Goal: Task Accomplishment & Management: Complete application form

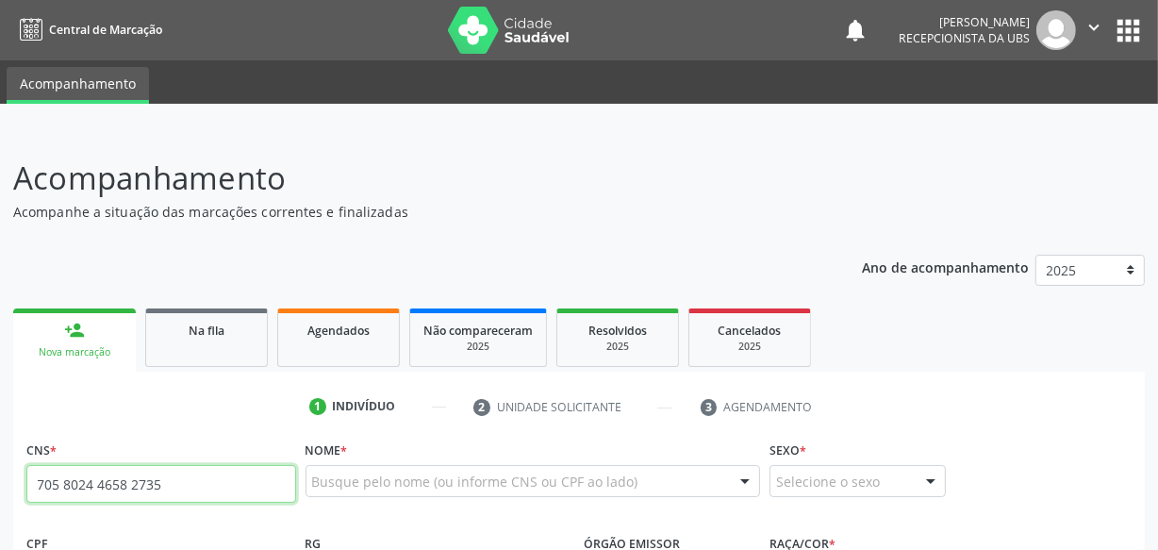
type input "705 8024 4658 2735"
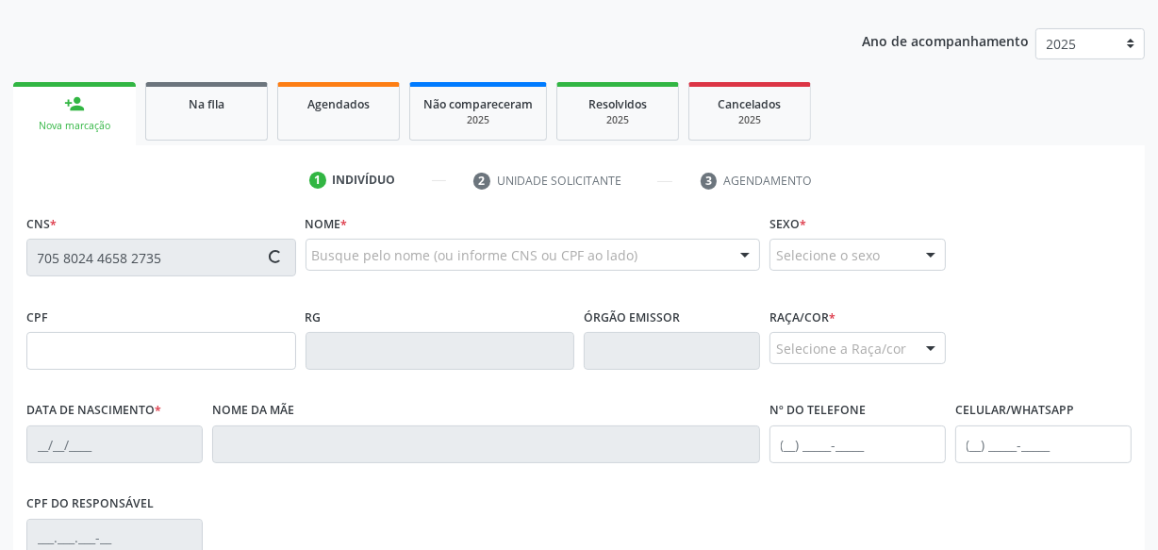
scroll to position [256, 0]
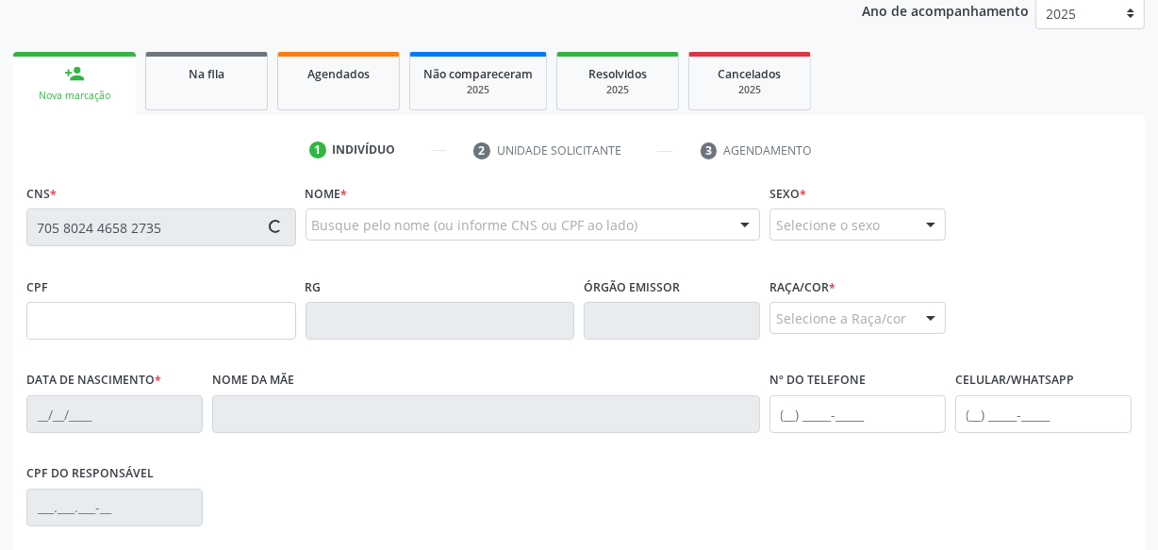
type input "102.610.034-88"
type input "[DATE]"
type input "[PERSON_NAME]"
type input "[PHONE_NUMBER]"
type input "S/N"
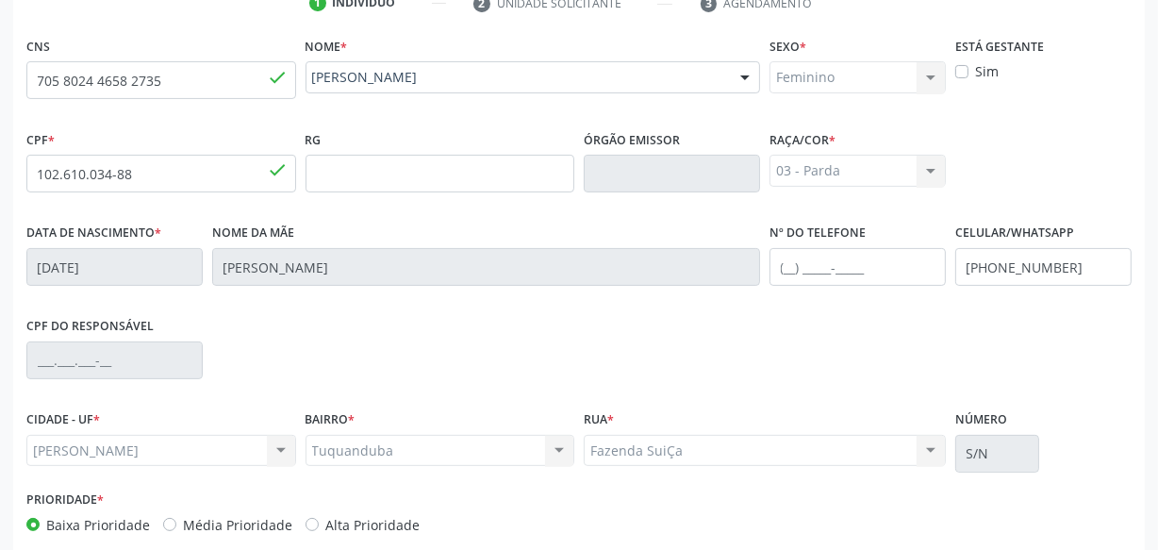
scroll to position [498, 0]
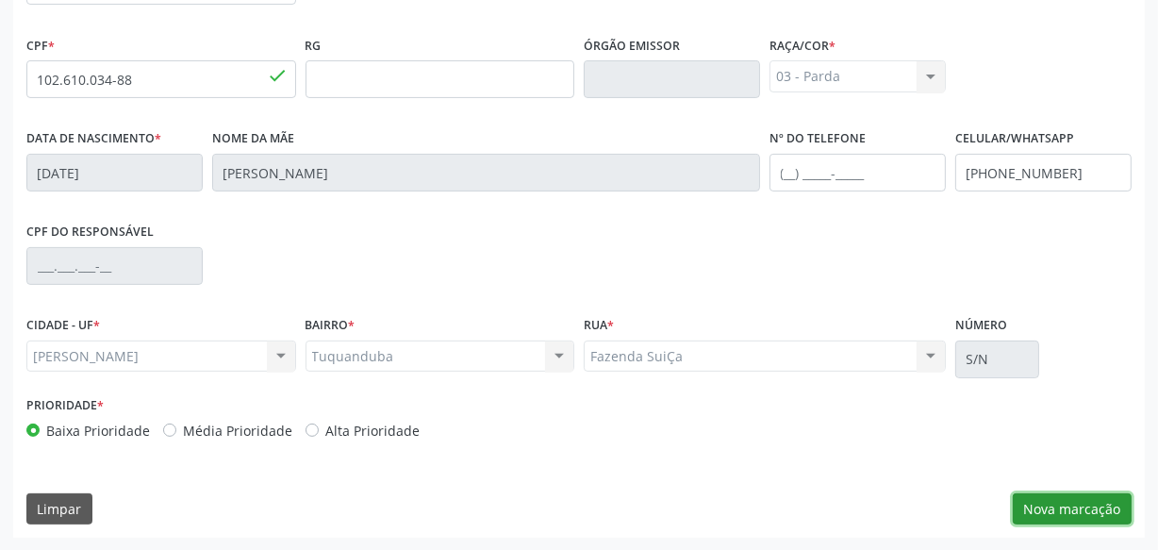
click at [1065, 503] on button "Nova marcação" at bounding box center [1072, 509] width 119 height 32
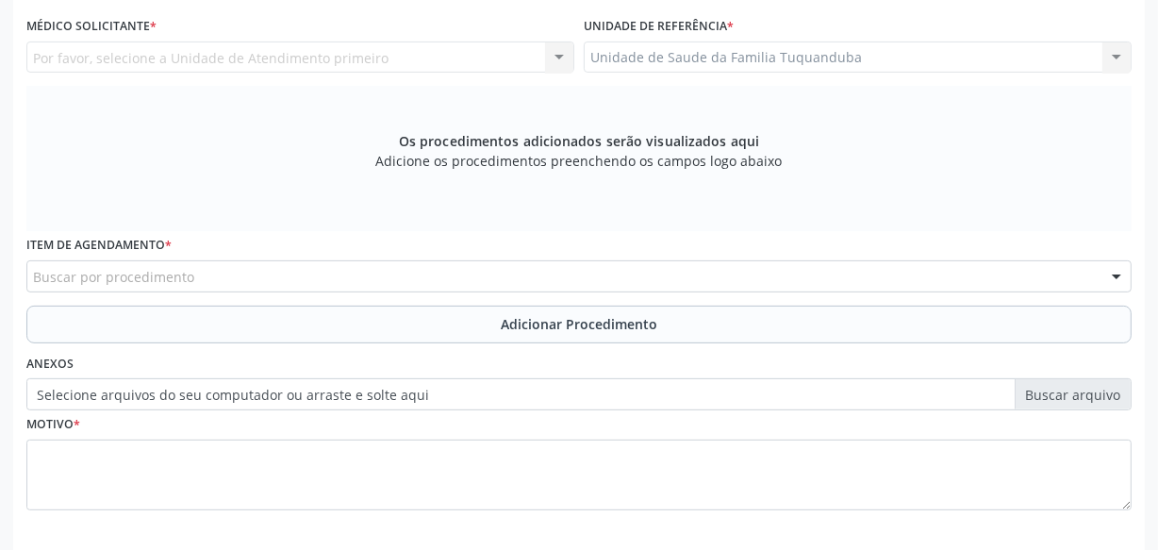
click at [383, 279] on div "Buscar por procedimento" at bounding box center [578, 276] width 1105 height 32
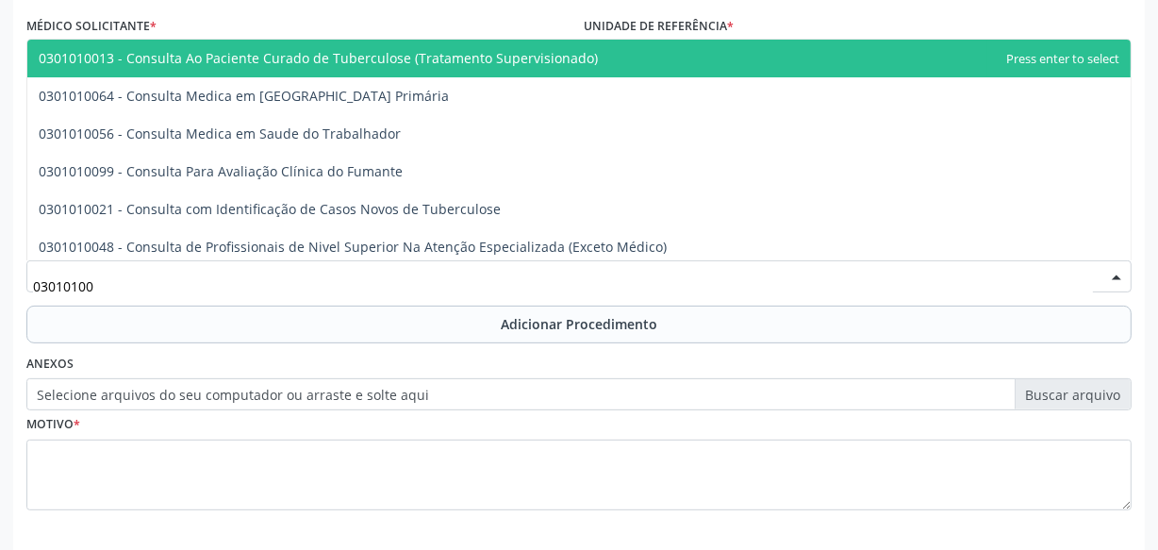
type input "030101007"
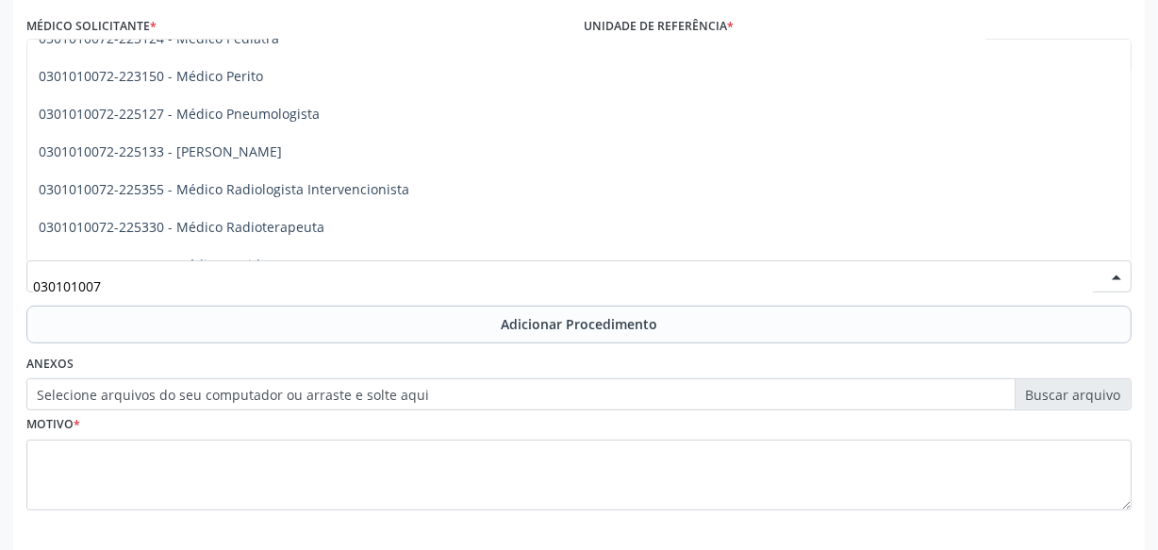
scroll to position [1800, 0]
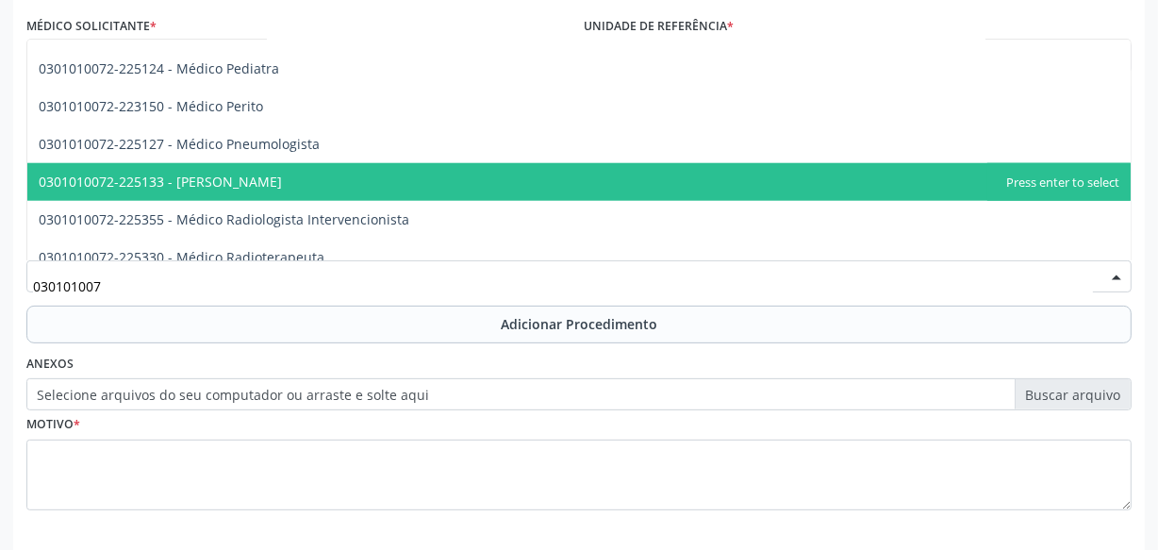
click at [264, 177] on span "0301010072-225133 - [PERSON_NAME]" at bounding box center [160, 182] width 243 height 18
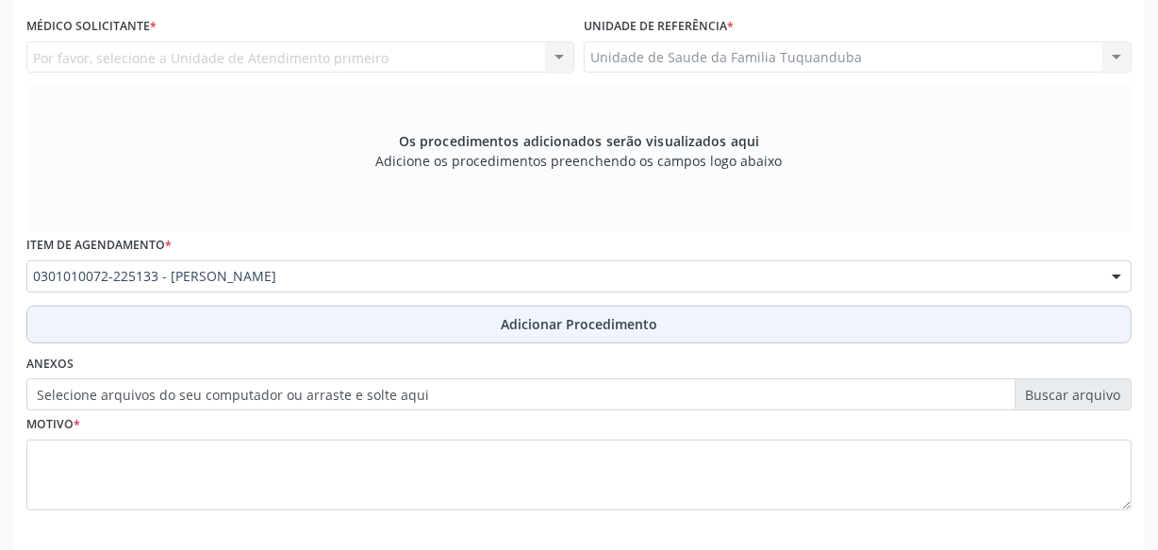
click at [434, 329] on button "Adicionar Procedimento" at bounding box center [578, 324] width 1105 height 38
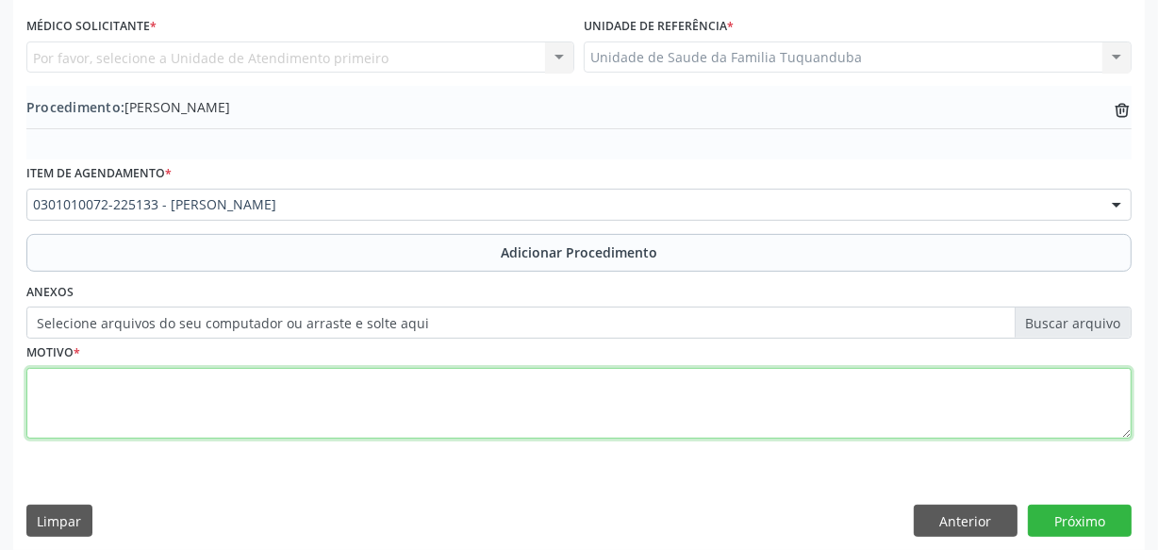
click at [431, 411] on textarea at bounding box center [578, 404] width 1105 height 72
click at [38, 384] on textarea "Ansiedade generalizada." at bounding box center [578, 404] width 1105 height 72
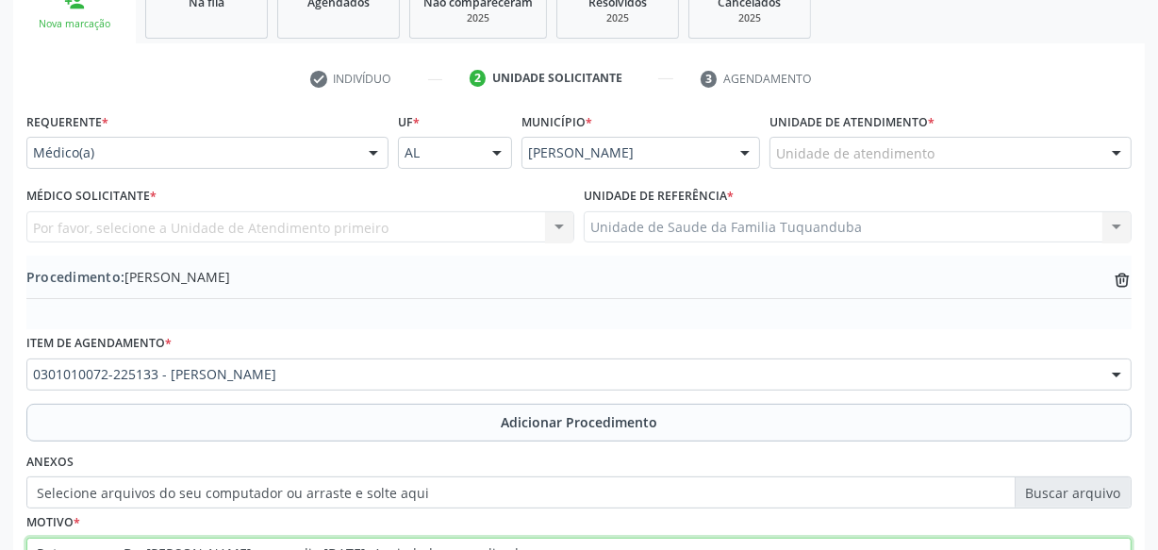
scroll to position [326, 0]
type textarea "Retorno para Dr. [PERSON_NAME] para o dia [DATE]. Ansiedade generalizada."
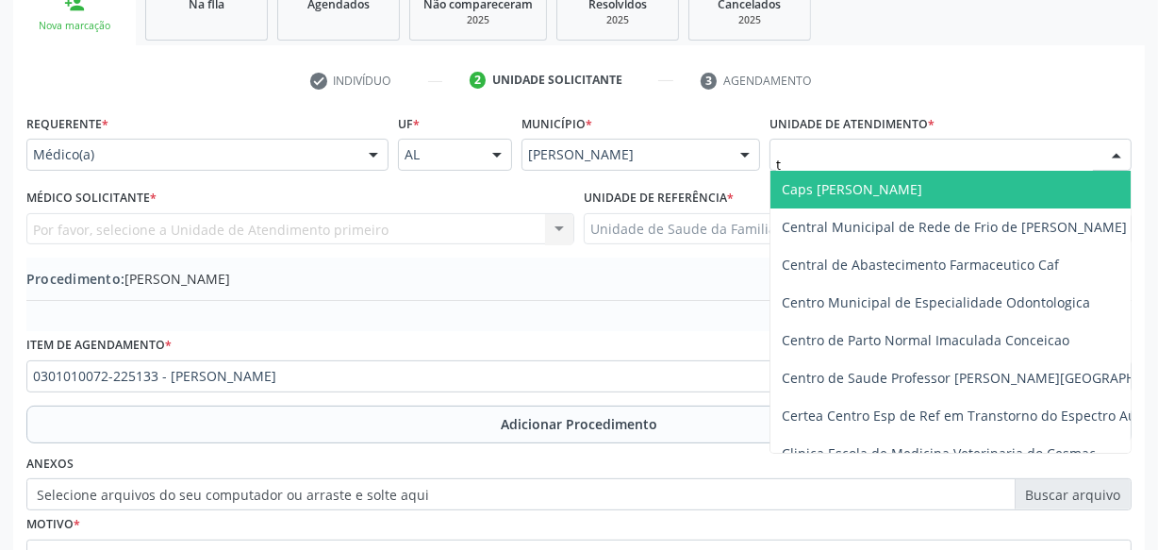
type input "tu"
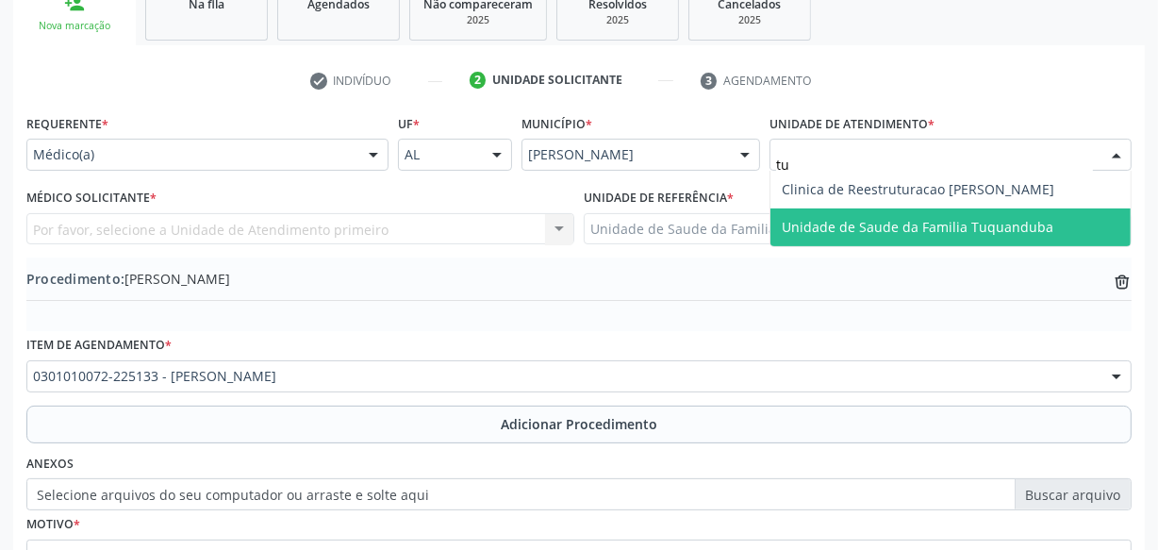
click at [876, 214] on span "Unidade de Saude da Familia Tuquanduba" at bounding box center [950, 227] width 360 height 38
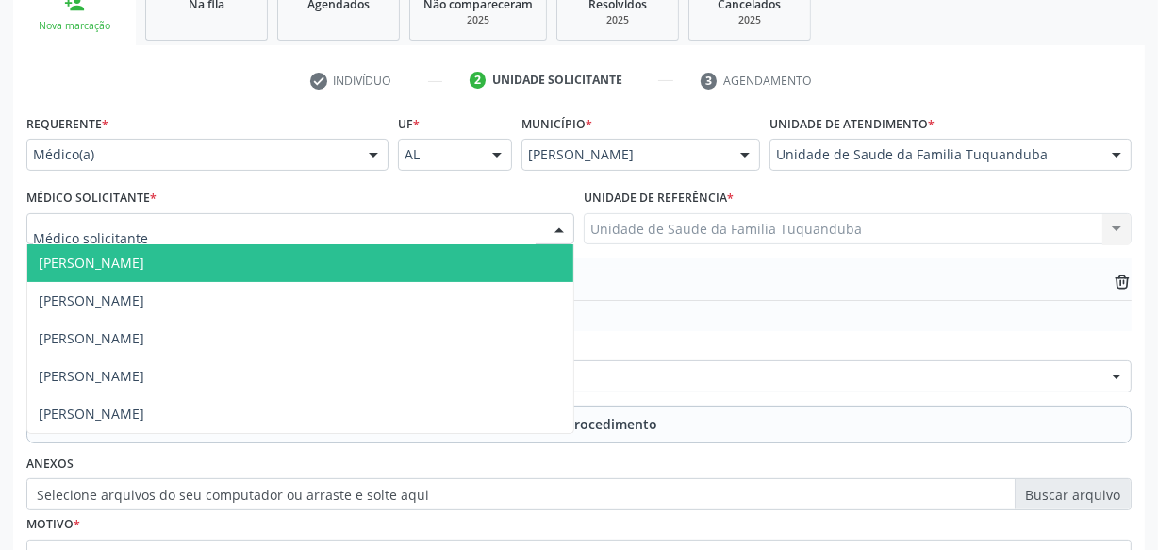
click at [387, 229] on div at bounding box center [300, 229] width 548 height 32
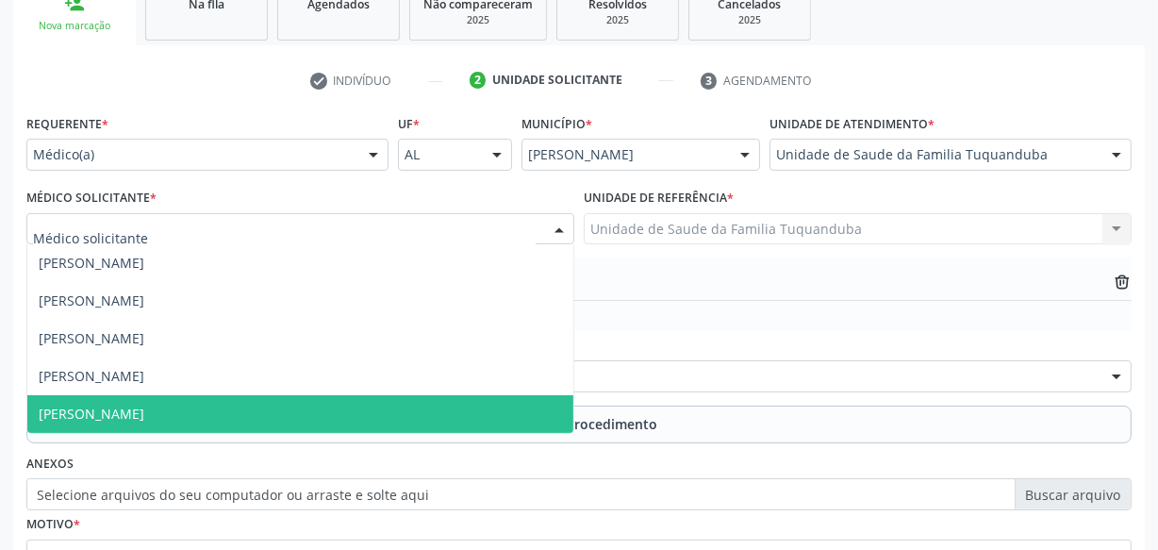
click at [275, 413] on span "[PERSON_NAME]" at bounding box center [300, 414] width 546 height 38
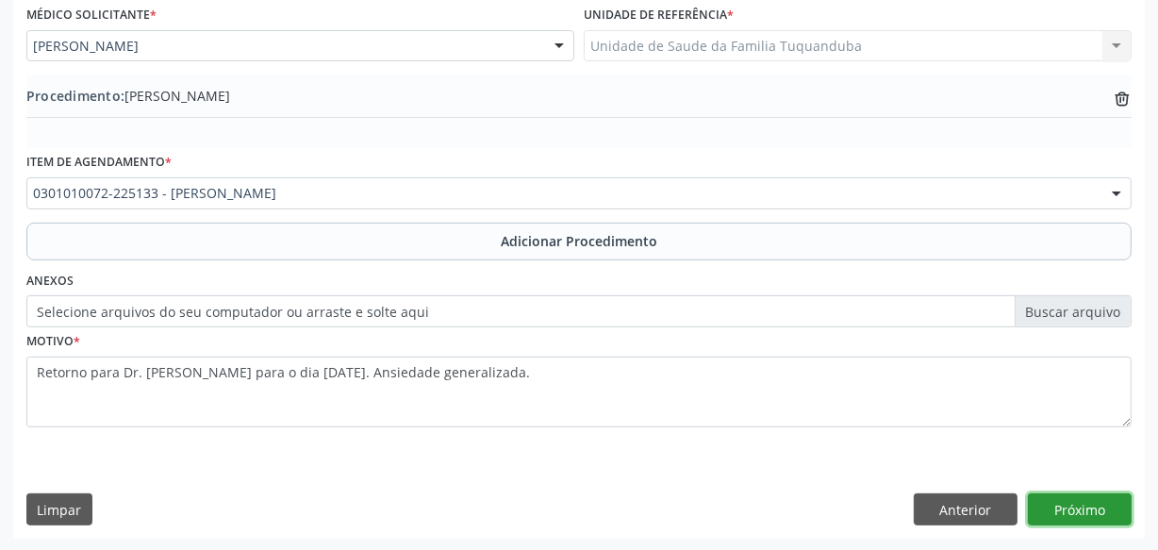
click at [1054, 493] on button "Próximo" at bounding box center [1080, 509] width 104 height 32
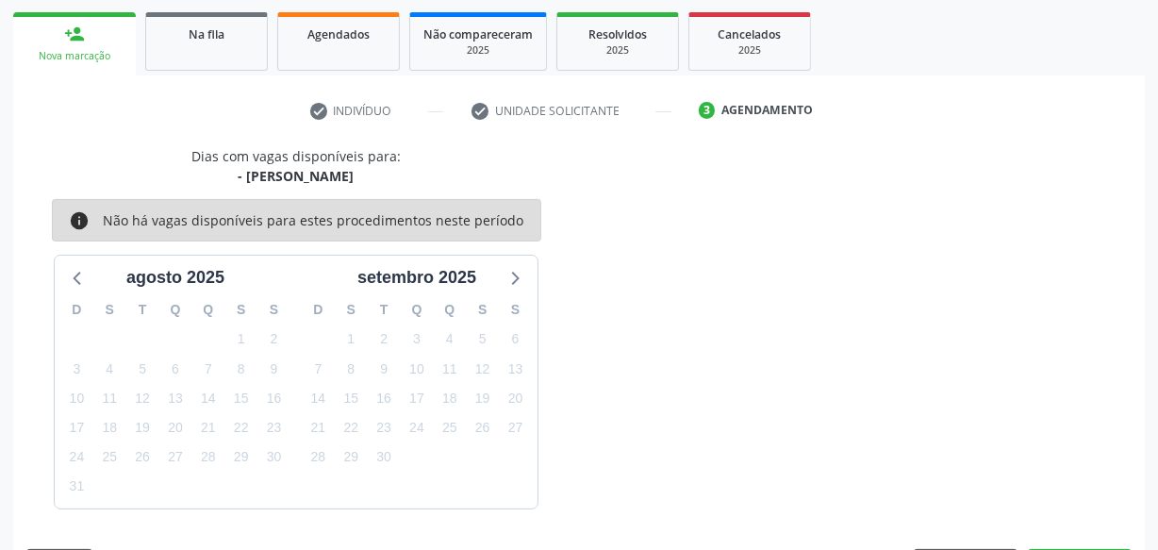
scroll to position [351, 0]
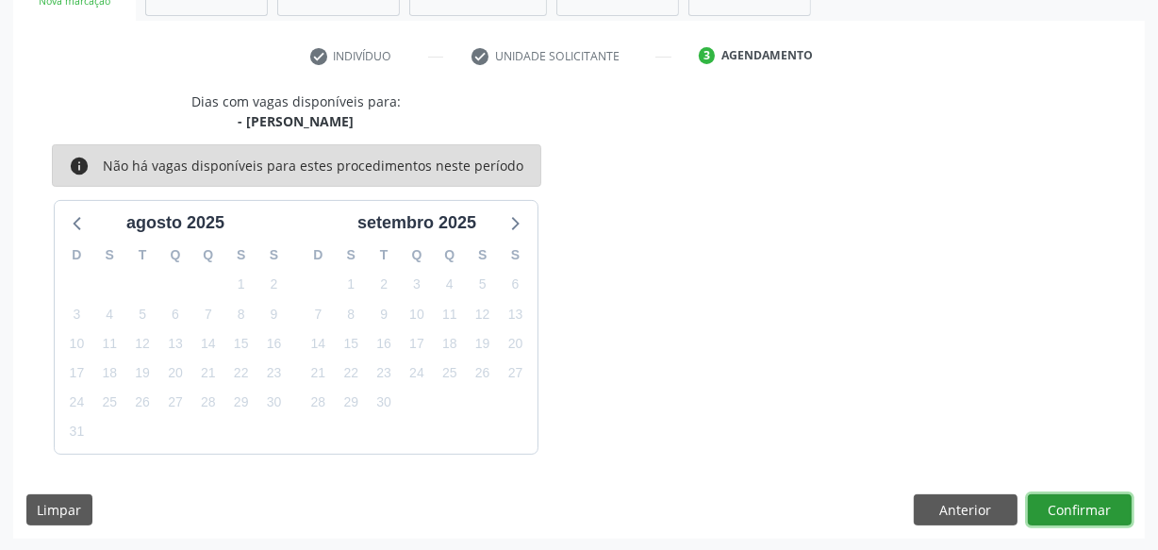
click at [1064, 504] on button "Confirmar" at bounding box center [1080, 510] width 104 height 32
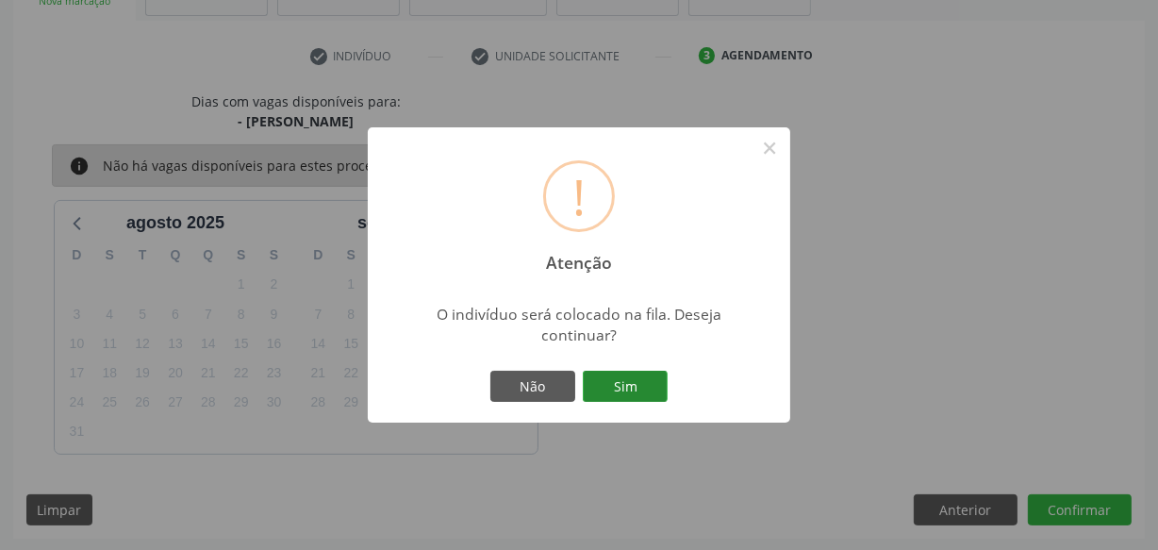
click at [642, 387] on button "Sim" at bounding box center [625, 387] width 85 height 32
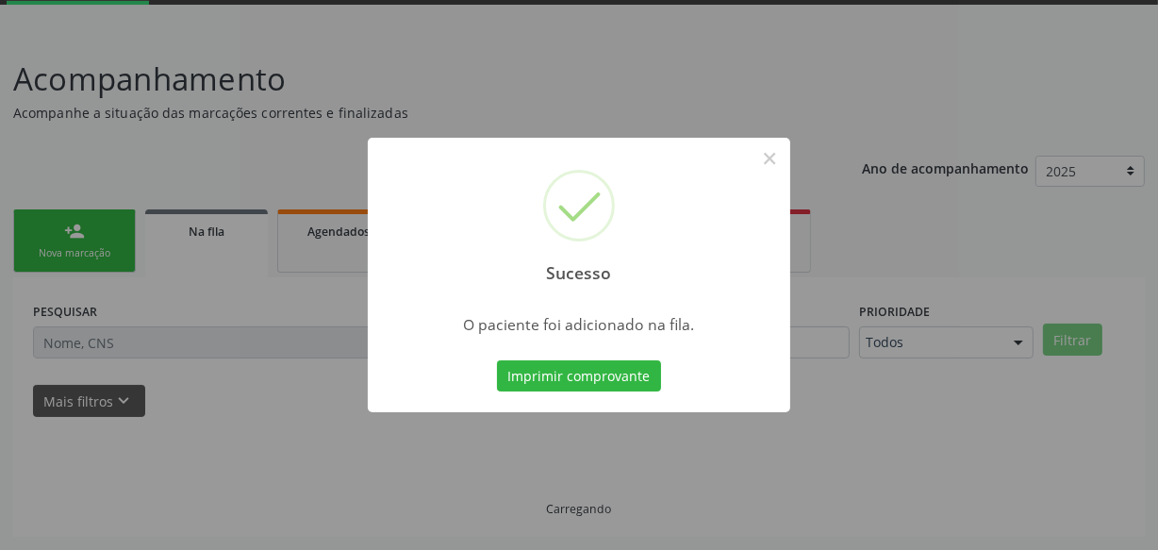
scroll to position [98, 0]
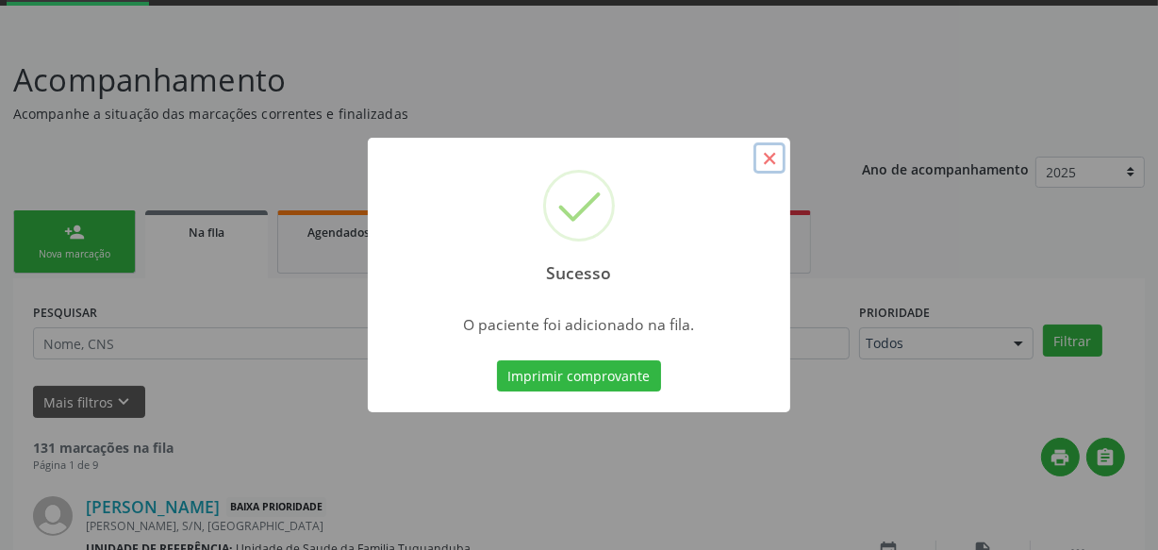
drag, startPoint x: 770, startPoint y: 157, endPoint x: 275, endPoint y: 286, distance: 511.4
click at [769, 157] on button "×" at bounding box center [769, 158] width 32 height 32
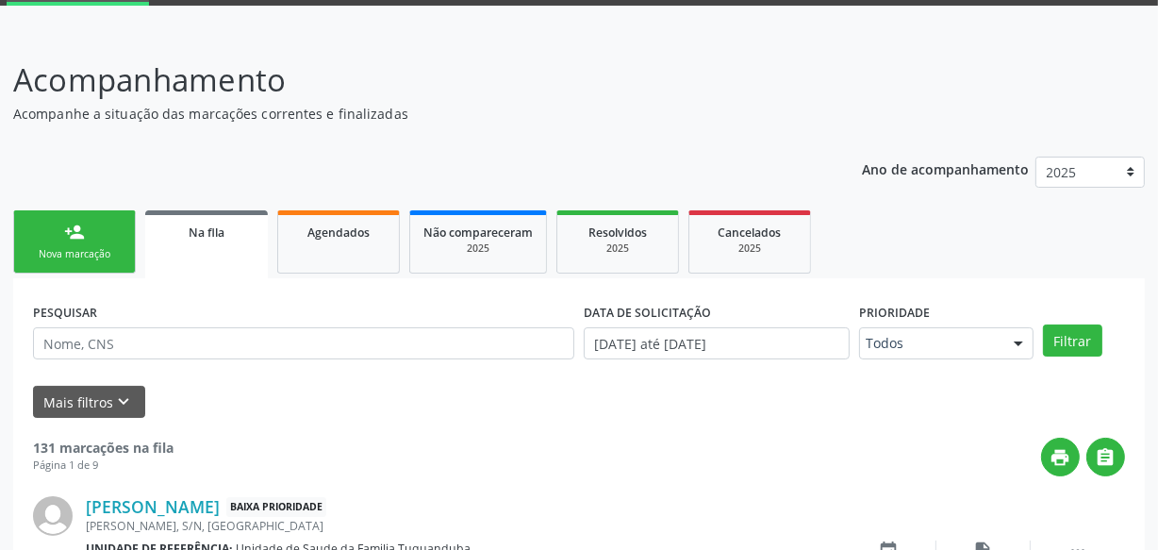
click at [66, 253] on div "Nova marcação" at bounding box center [74, 254] width 94 height 14
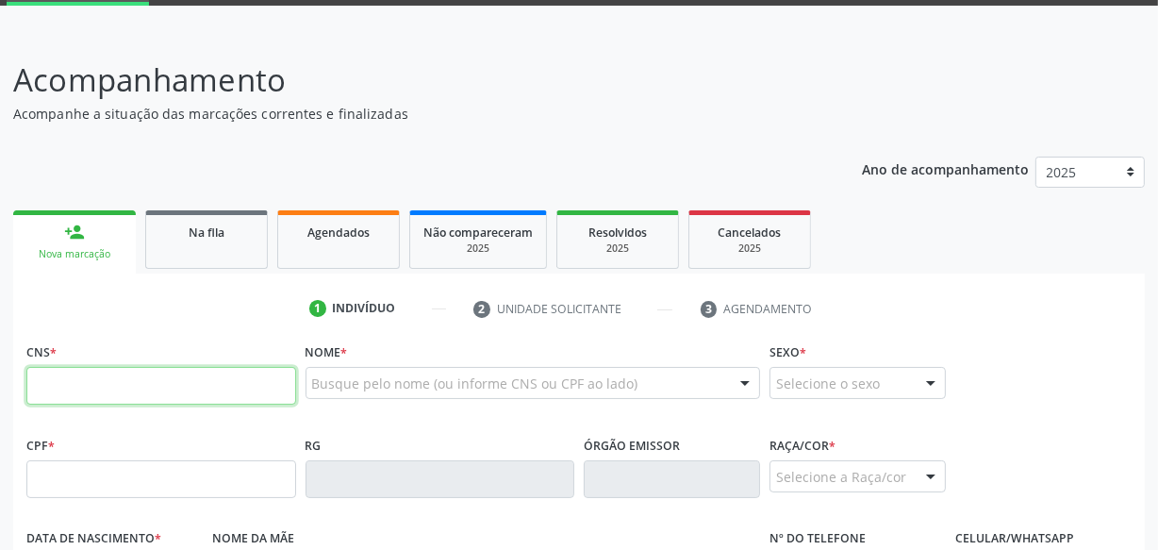
click at [172, 380] on input "text" at bounding box center [161, 386] width 270 height 38
type input "700 4083 8611 9250"
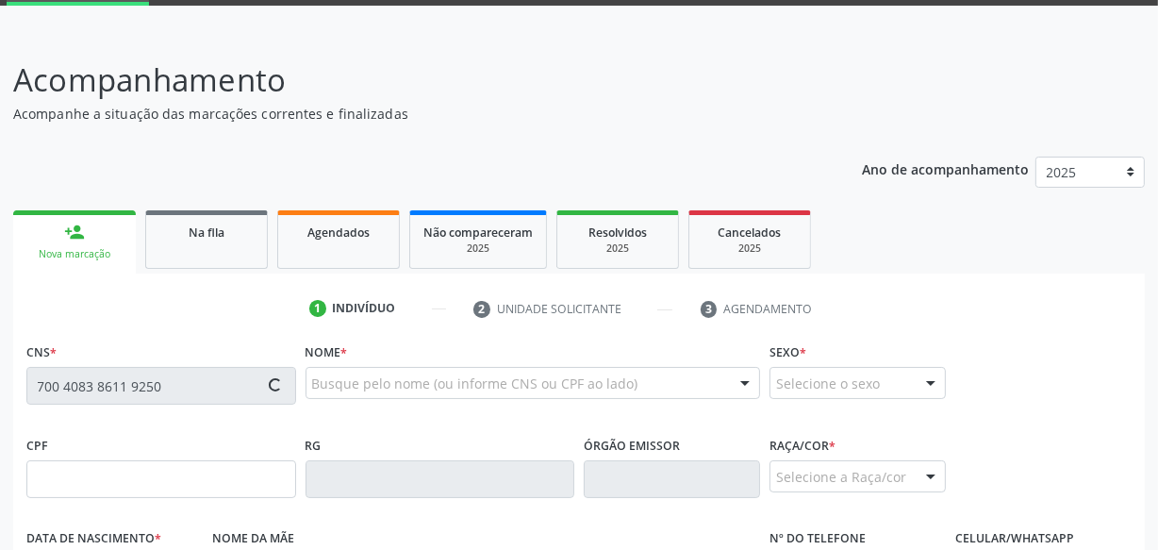
type input "062.981.524-07"
type input "[DATE]"
type input "[PERSON_NAME]"
type input "[PHONE_NUMBER]"
type input "S/N"
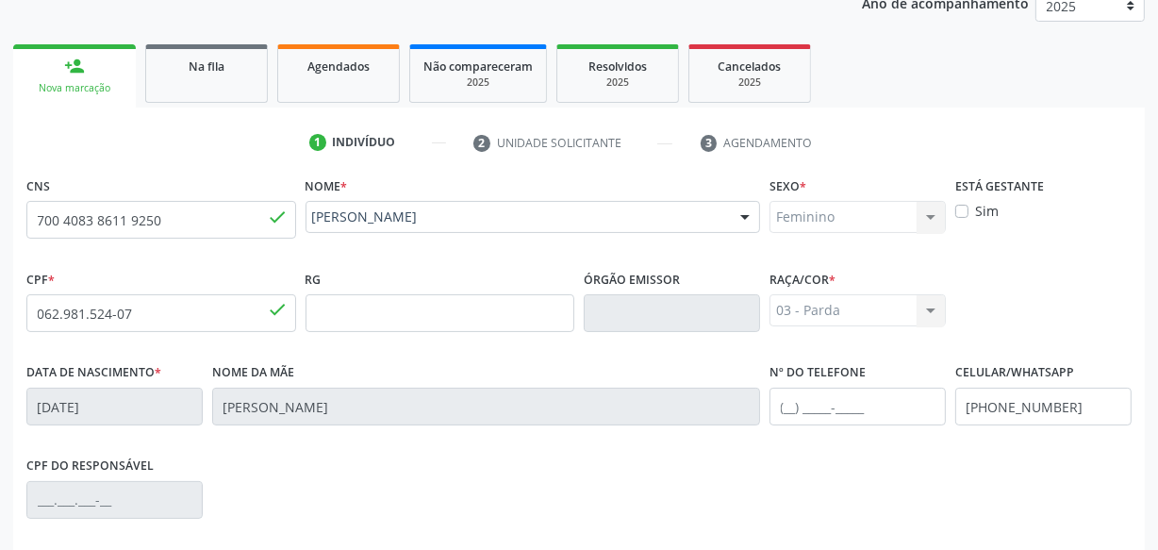
scroll to position [498, 0]
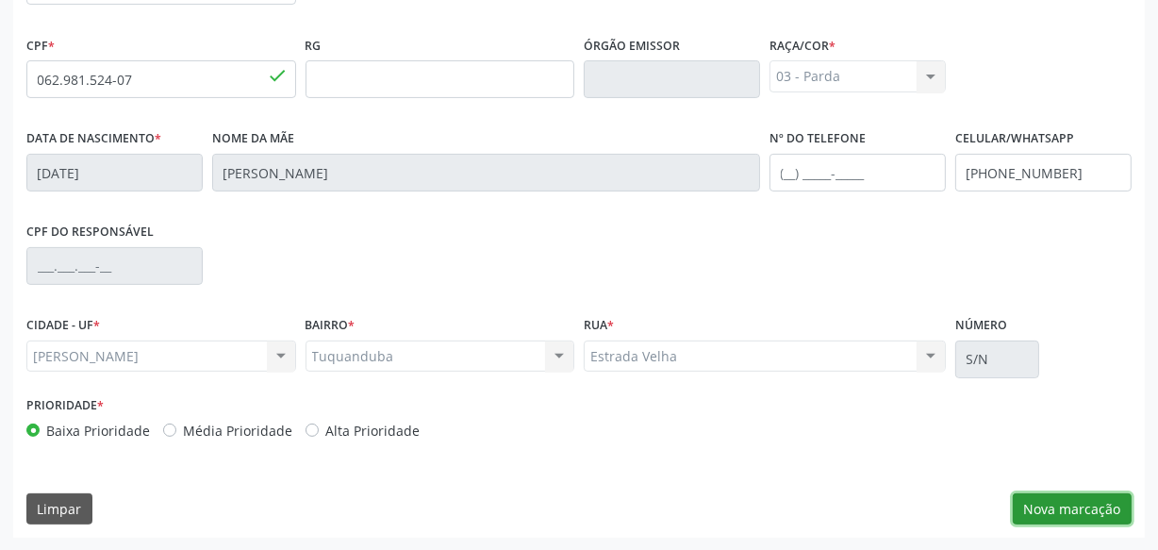
click at [1044, 503] on button "Nova marcação" at bounding box center [1072, 509] width 119 height 32
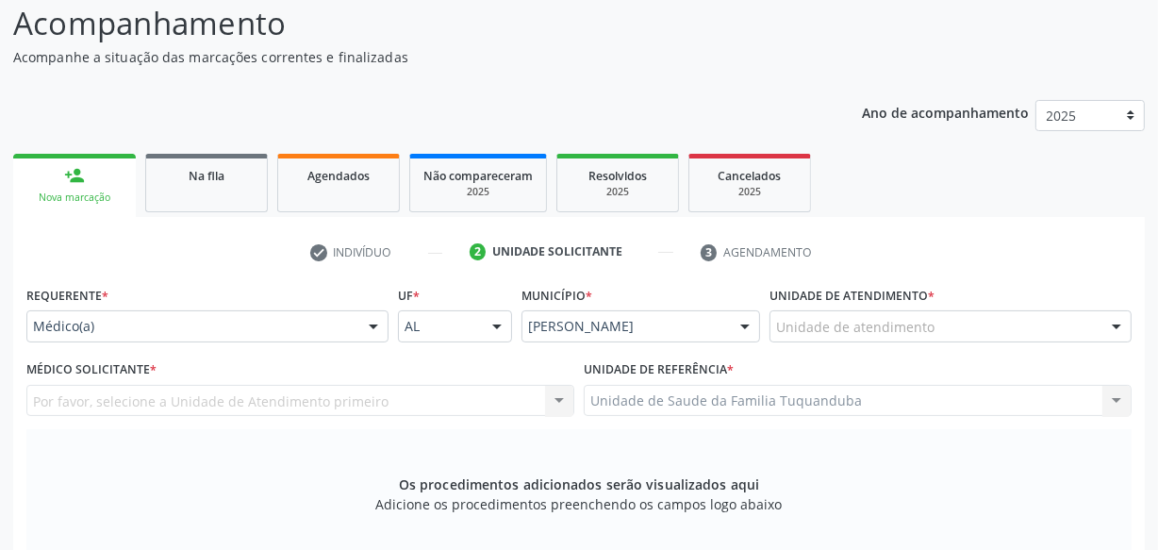
scroll to position [326, 0]
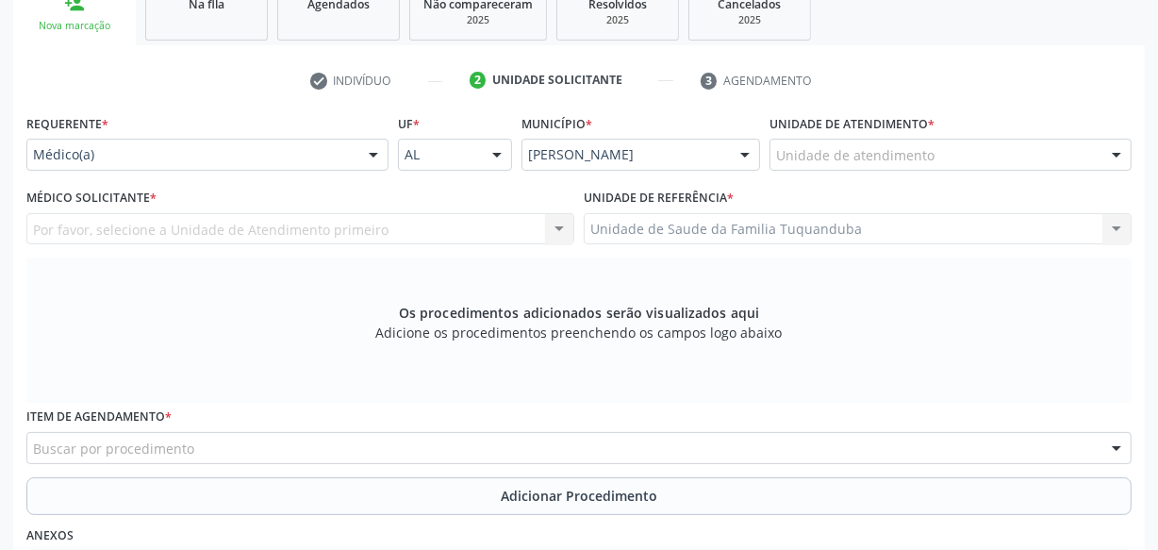
drag, startPoint x: 764, startPoint y: 151, endPoint x: 808, endPoint y: 158, distance: 45.0
click at [770, 151] on div "Requerente * Médico(a) Médico(a) Enfermeiro(a) Paciente Nenhum resultado encont…" at bounding box center [579, 146] width 1114 height 74
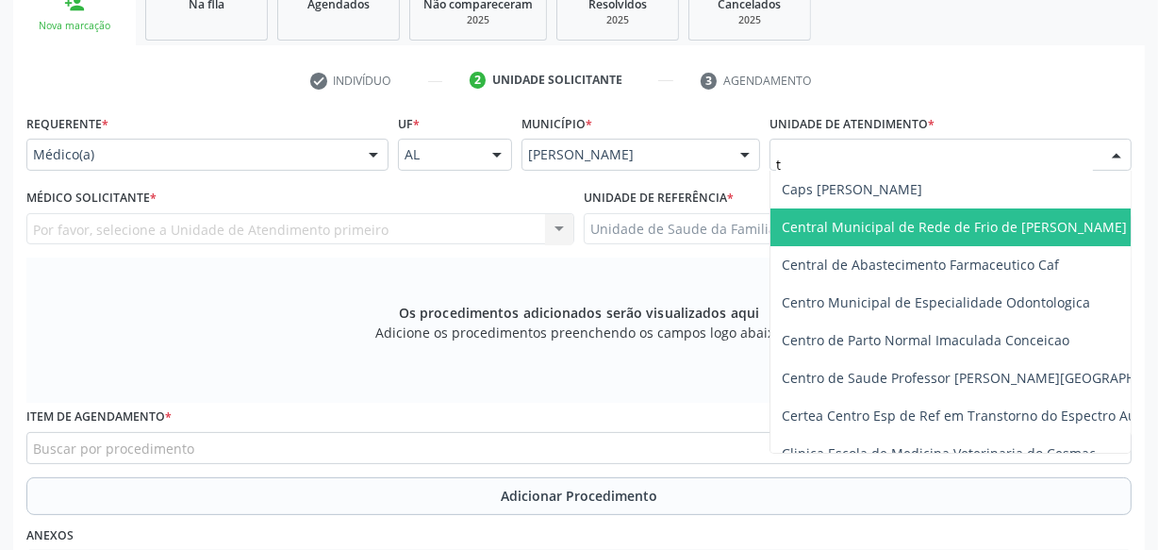
type input "tu"
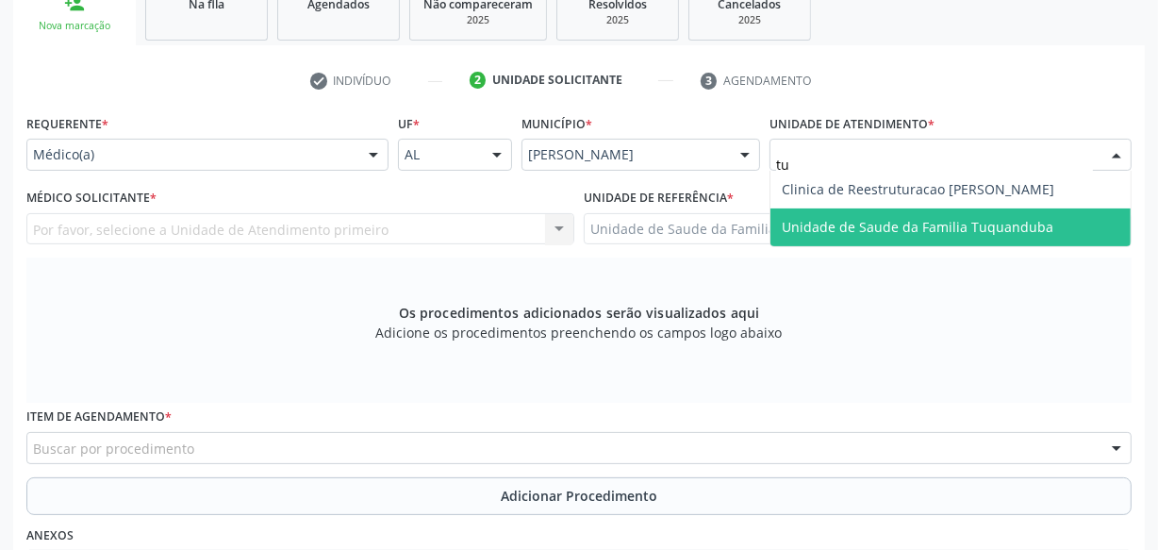
click at [831, 242] on span "Unidade de Saude da Familia Tuquanduba" at bounding box center [950, 227] width 360 height 38
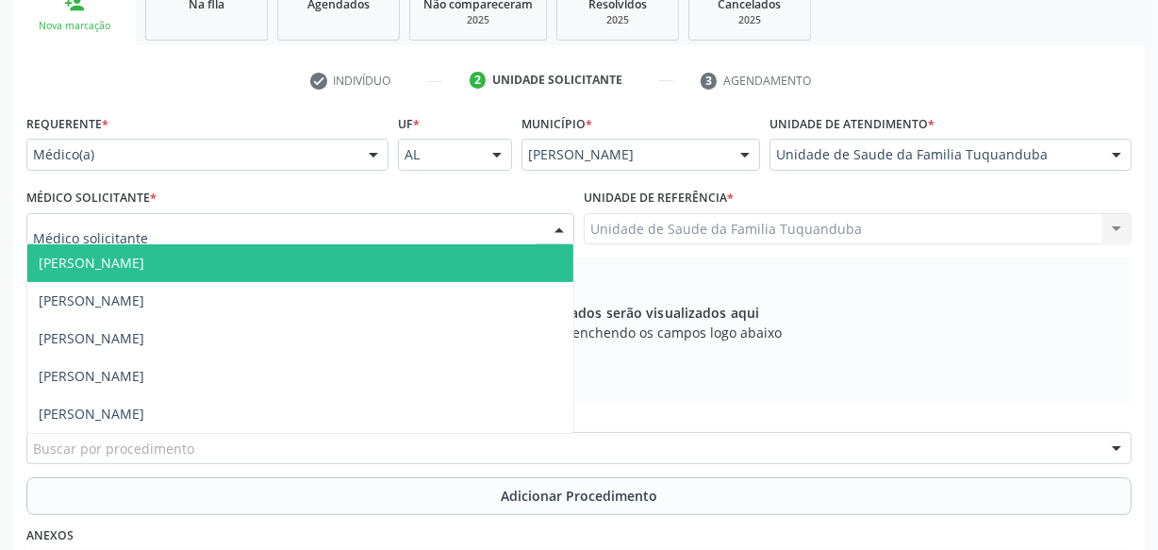
click at [460, 222] on div at bounding box center [300, 229] width 548 height 32
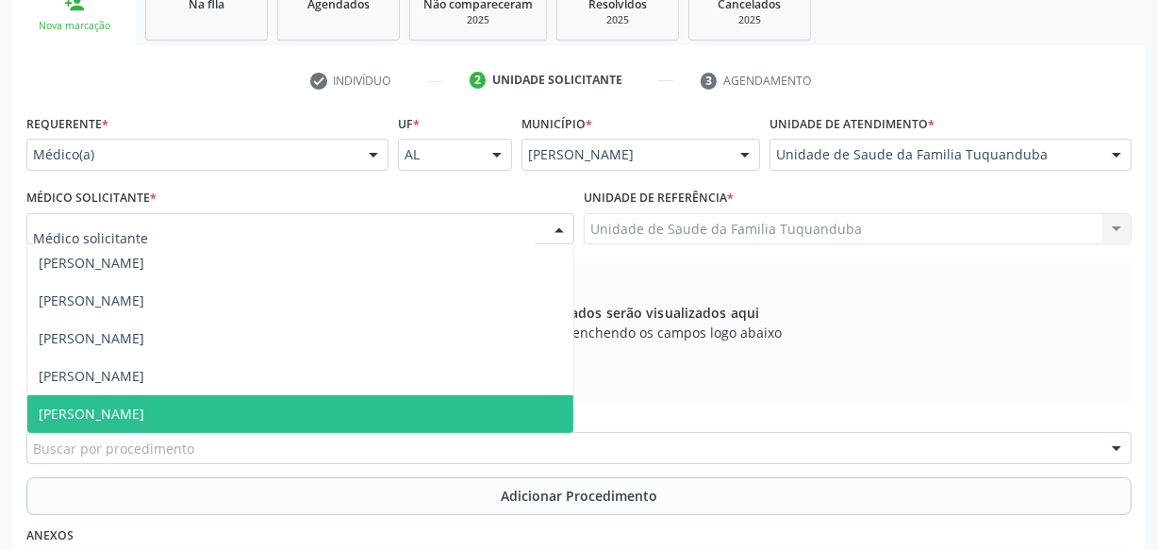
click at [239, 410] on span "[PERSON_NAME]" at bounding box center [300, 414] width 546 height 38
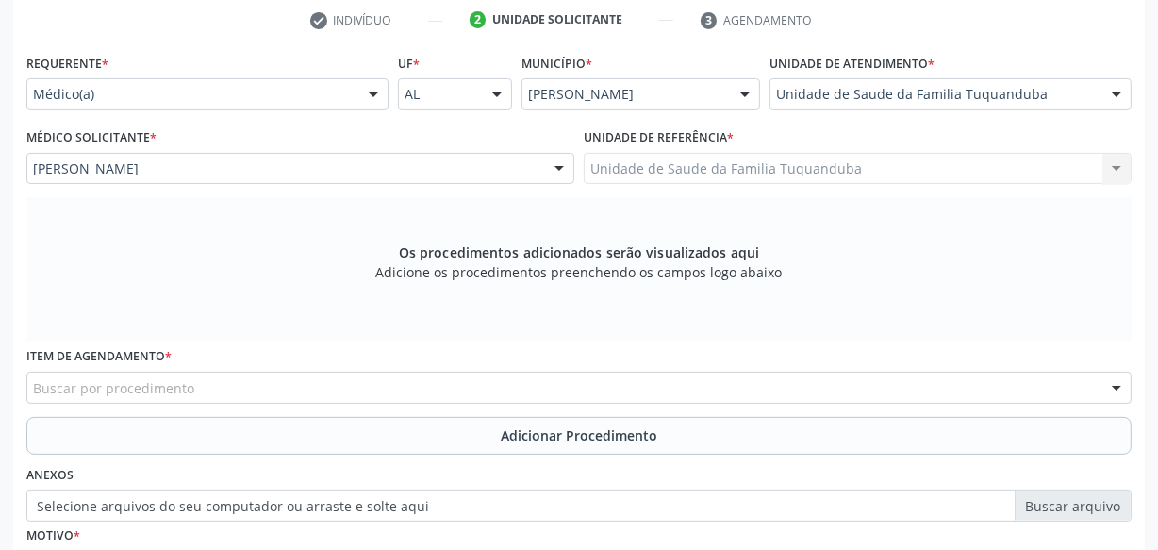
scroll to position [412, 0]
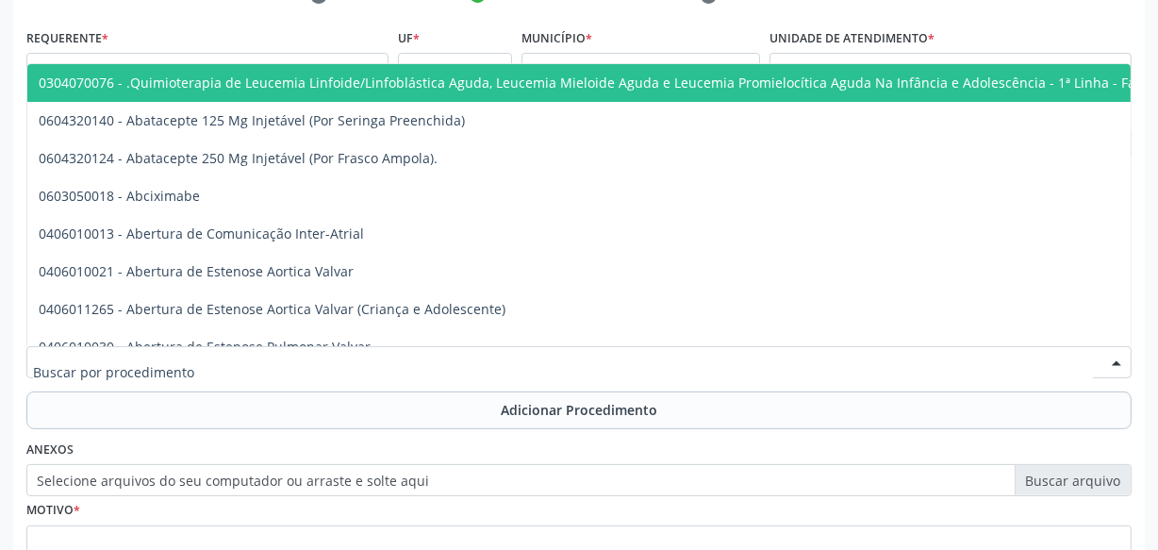
click at [490, 367] on div at bounding box center [578, 362] width 1105 height 32
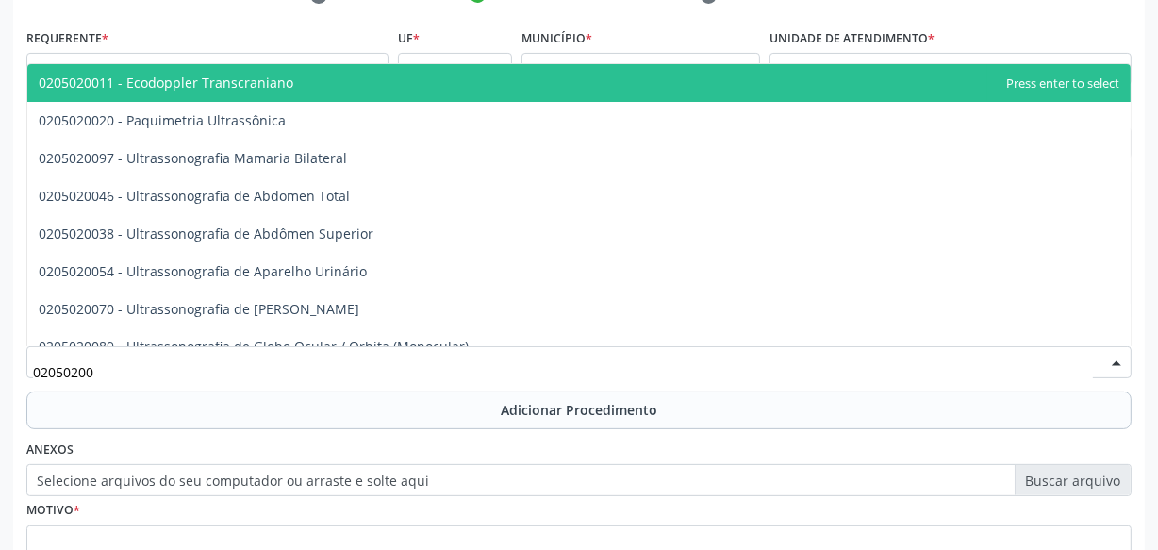
type input "020502009"
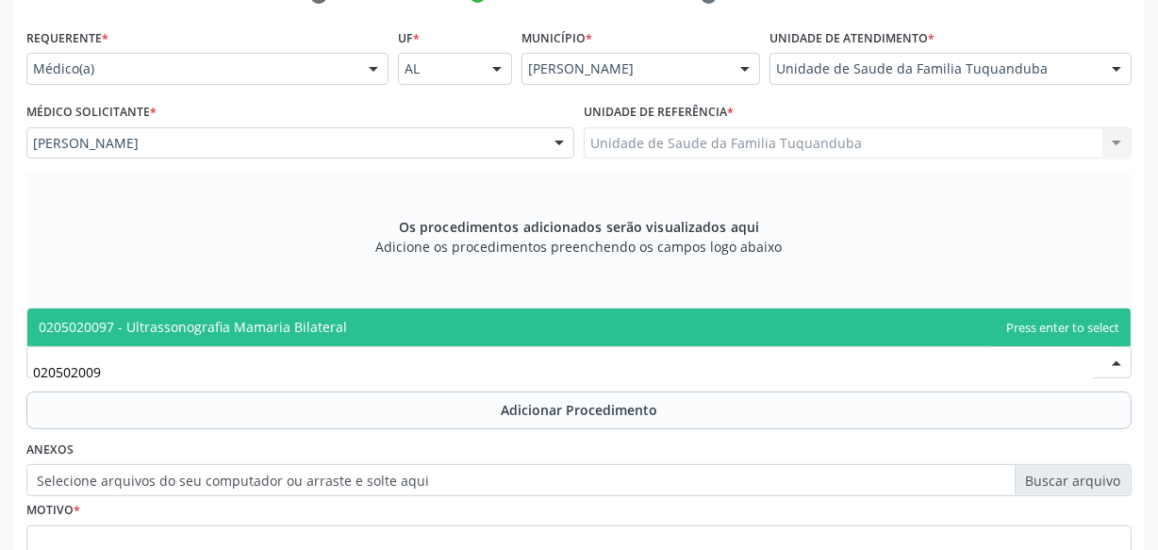
click at [490, 329] on span "0205020097 - Ultrassonografia Mamaria Bilateral" at bounding box center [578, 327] width 1103 height 38
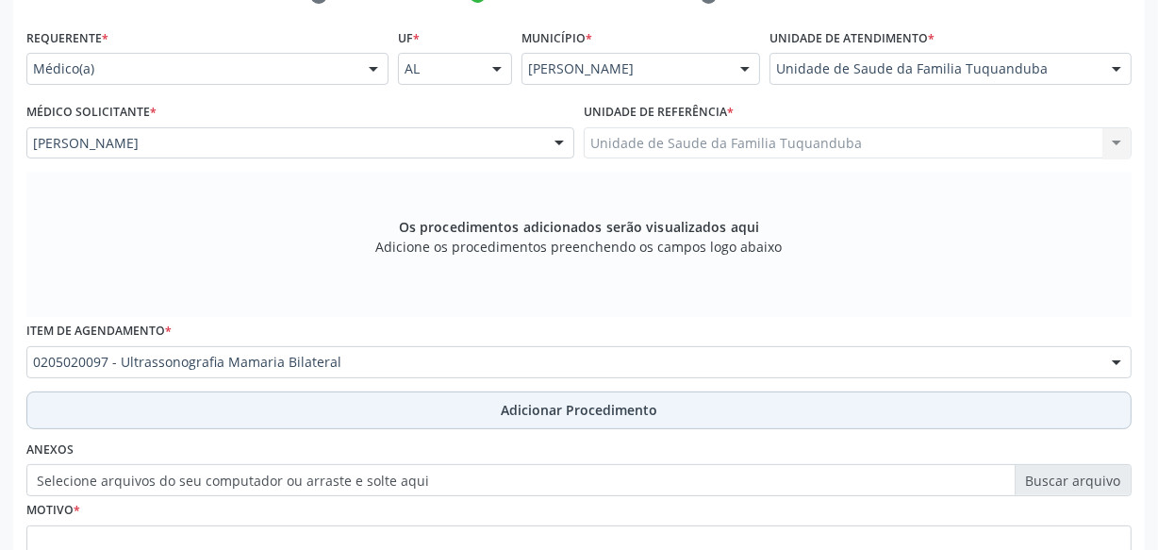
click at [544, 400] on span "Adicionar Procedimento" at bounding box center [579, 410] width 157 height 20
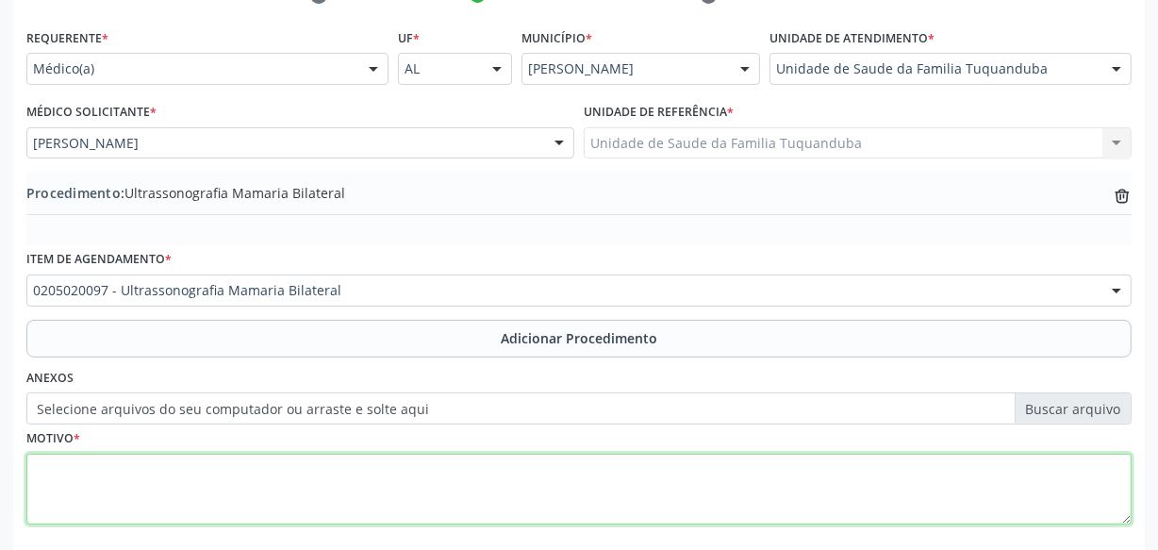
click at [783, 480] on textarea at bounding box center [578, 490] width 1105 height 72
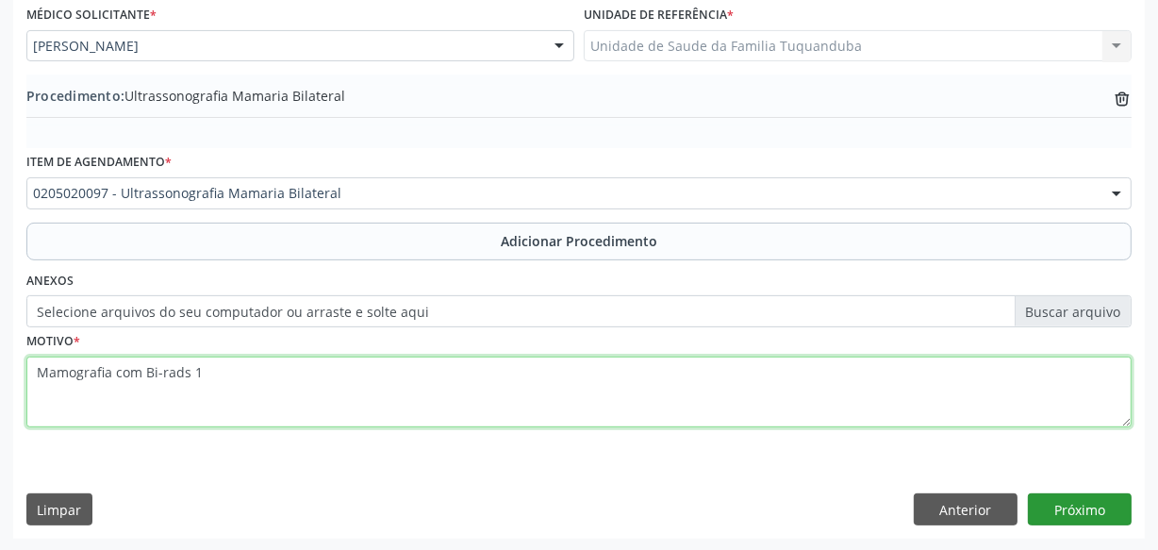
type textarea "Mamografia com Bi-rads 1"
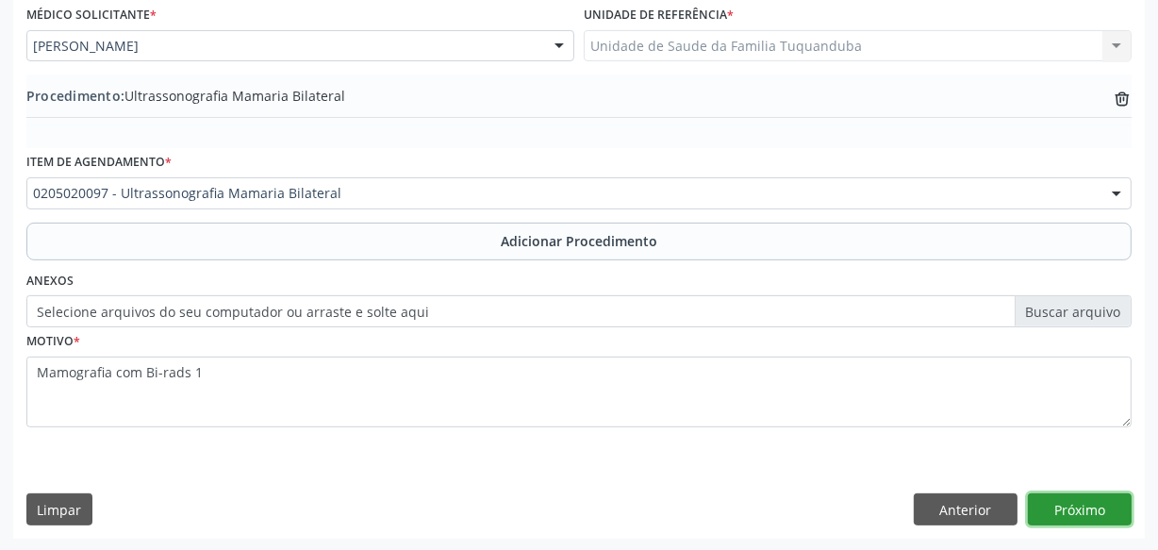
click at [1113, 499] on button "Próximo" at bounding box center [1080, 509] width 104 height 32
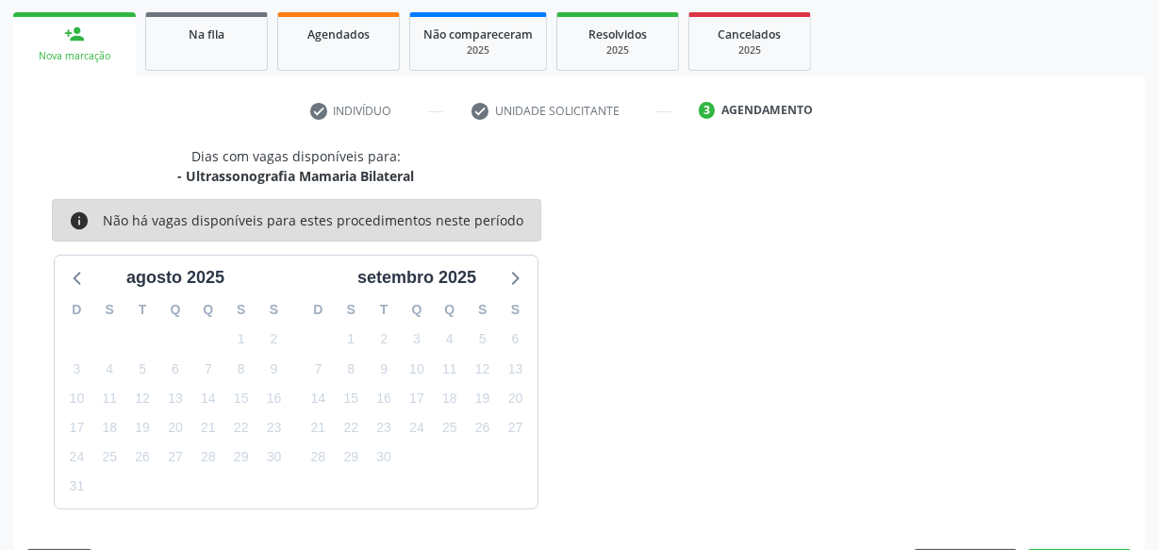
scroll to position [351, 0]
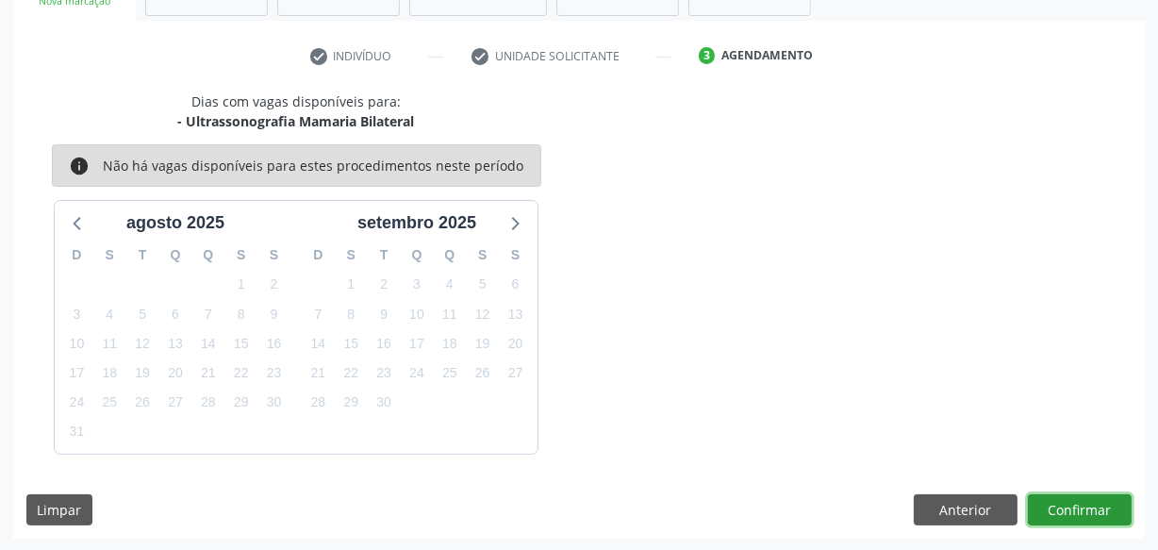
click at [1111, 494] on button "Confirmar" at bounding box center [1080, 510] width 104 height 32
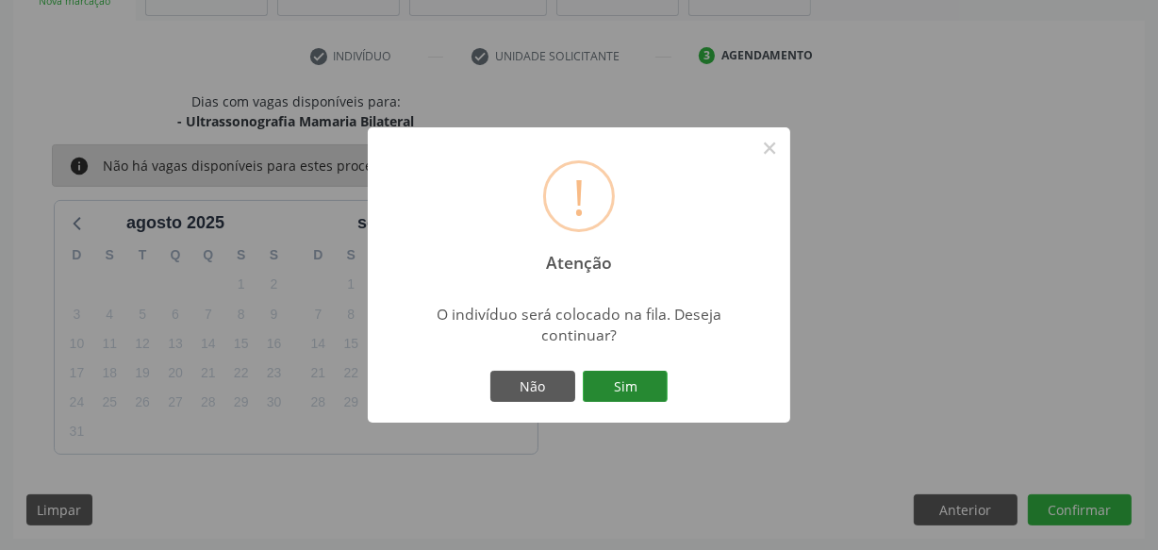
click at [645, 388] on button "Sim" at bounding box center [625, 387] width 85 height 32
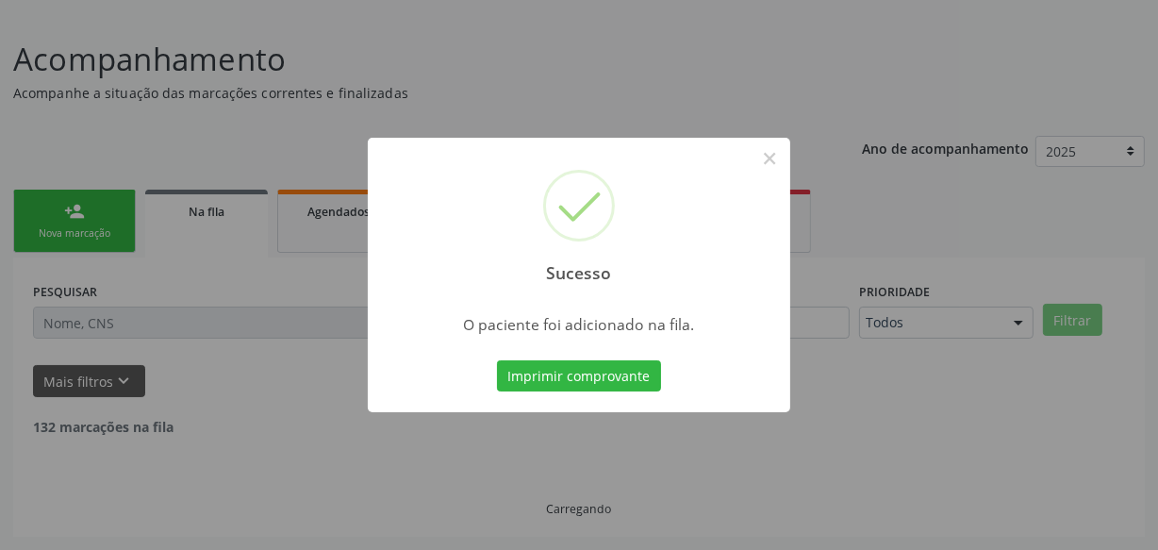
scroll to position [98, 0]
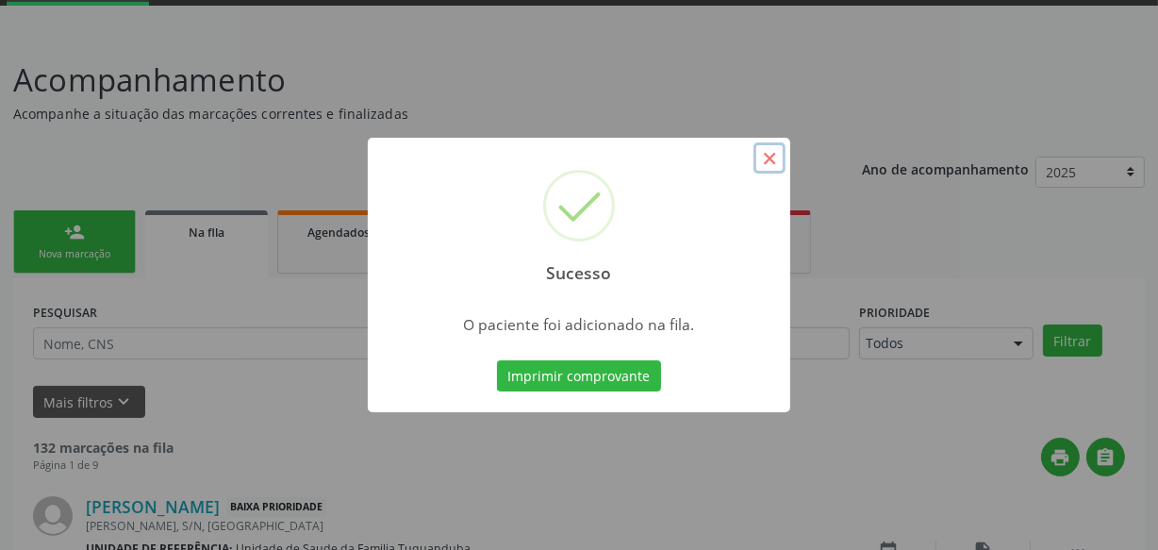
click at [774, 163] on button "×" at bounding box center [769, 158] width 32 height 32
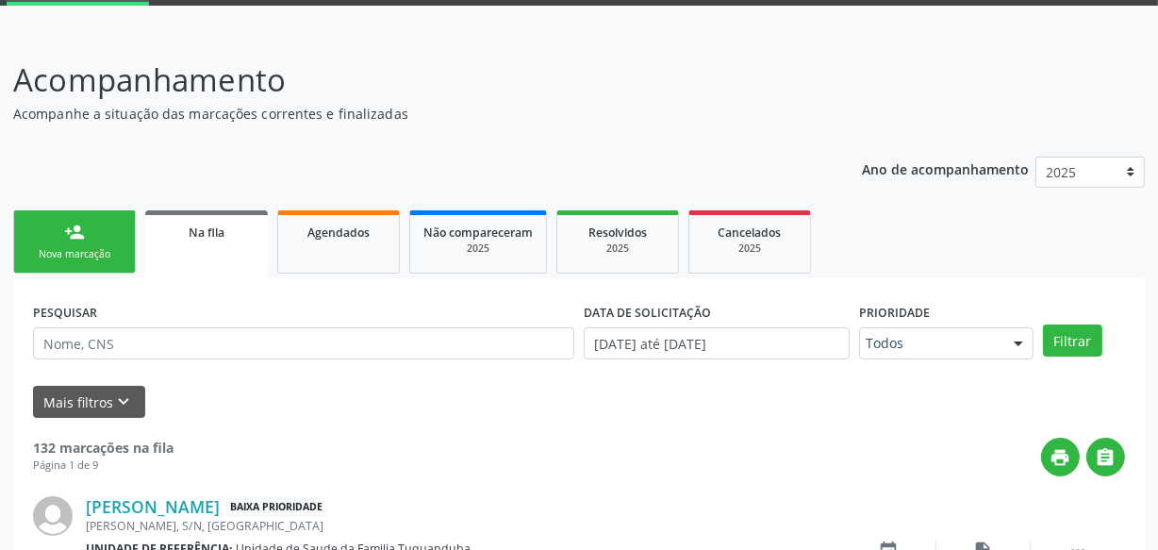
click at [96, 257] on div "Nova marcação" at bounding box center [74, 254] width 94 height 14
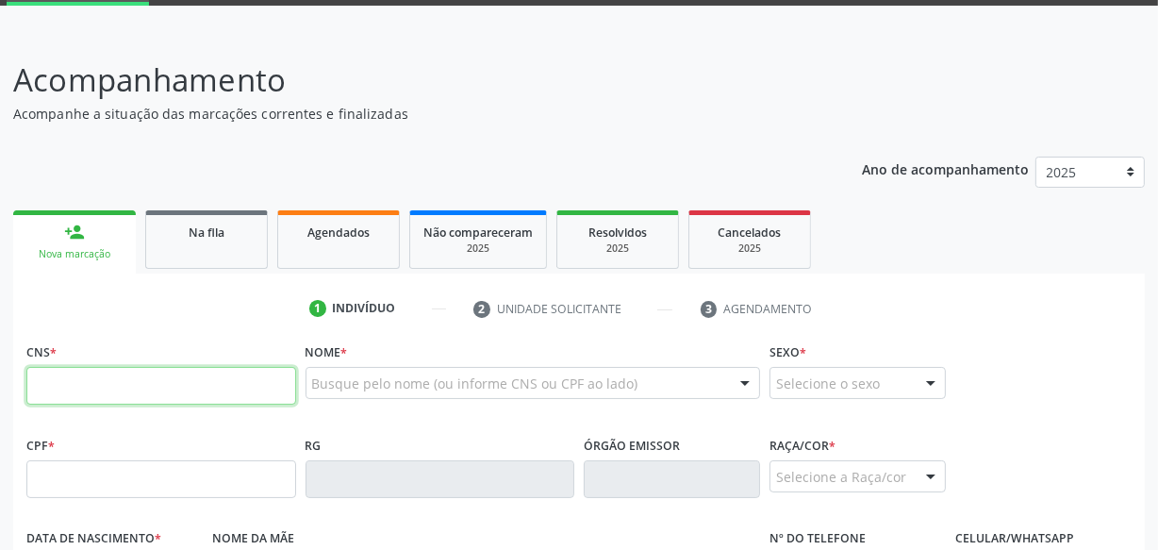
click at [188, 375] on input "text" at bounding box center [161, 386] width 270 height 38
type input "700 6034 0827 4060"
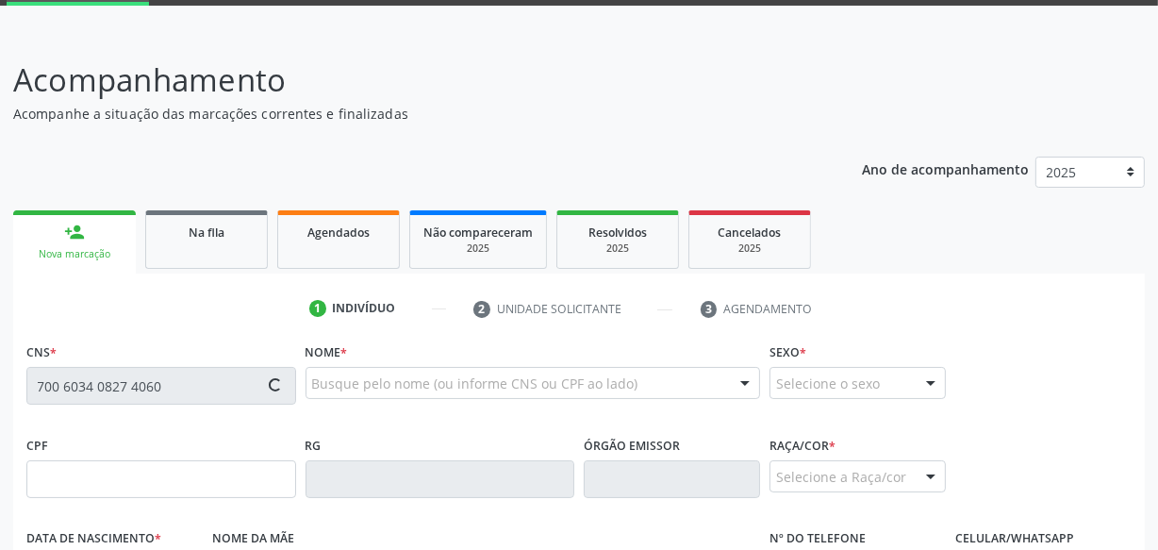
type input "150.042.964-30"
type input "2[DATE]"
type input "[PERSON_NAME]"
type input "[PHONE_NUMBER]"
type input "S/N"
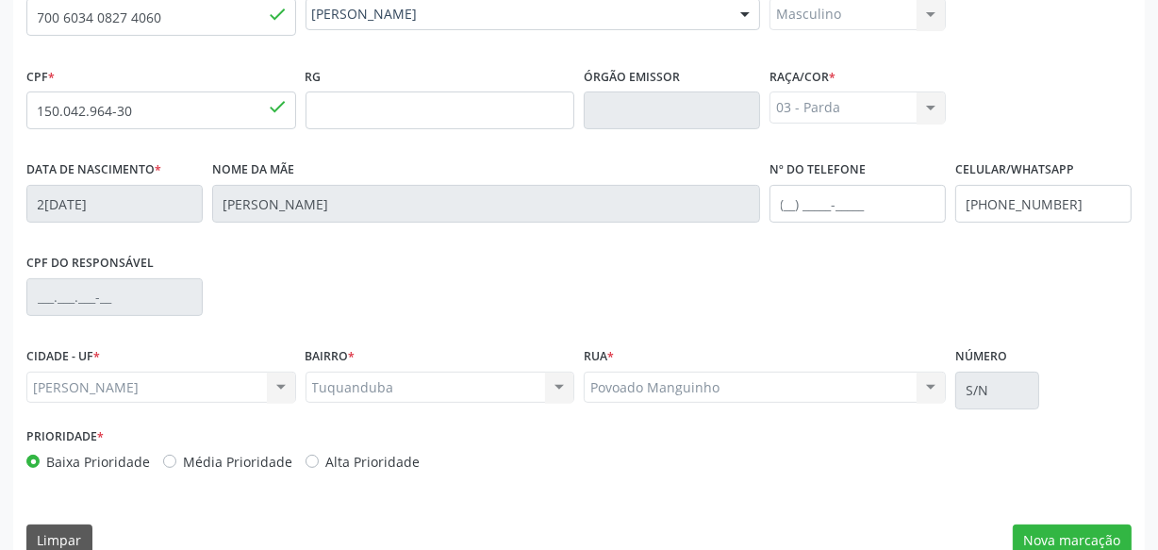
scroll to position [498, 0]
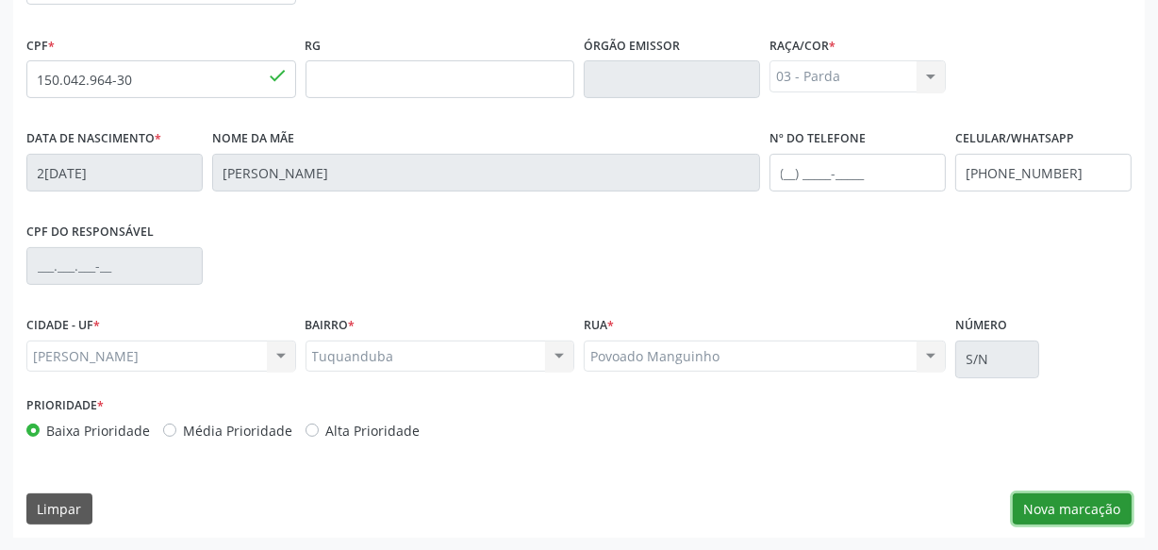
click at [1019, 507] on button "Nova marcação" at bounding box center [1072, 509] width 119 height 32
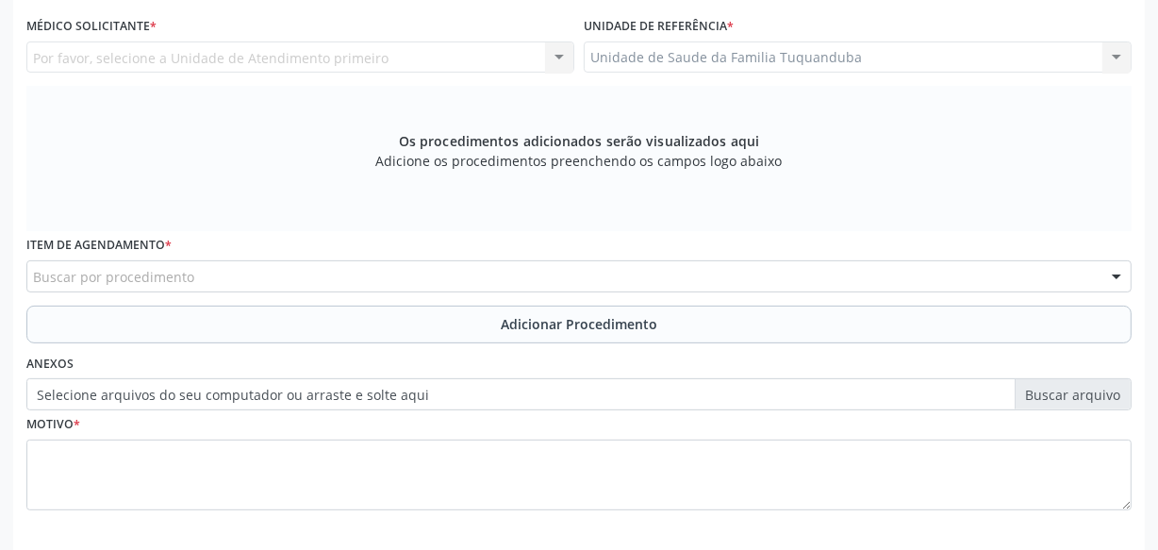
scroll to position [412, 0]
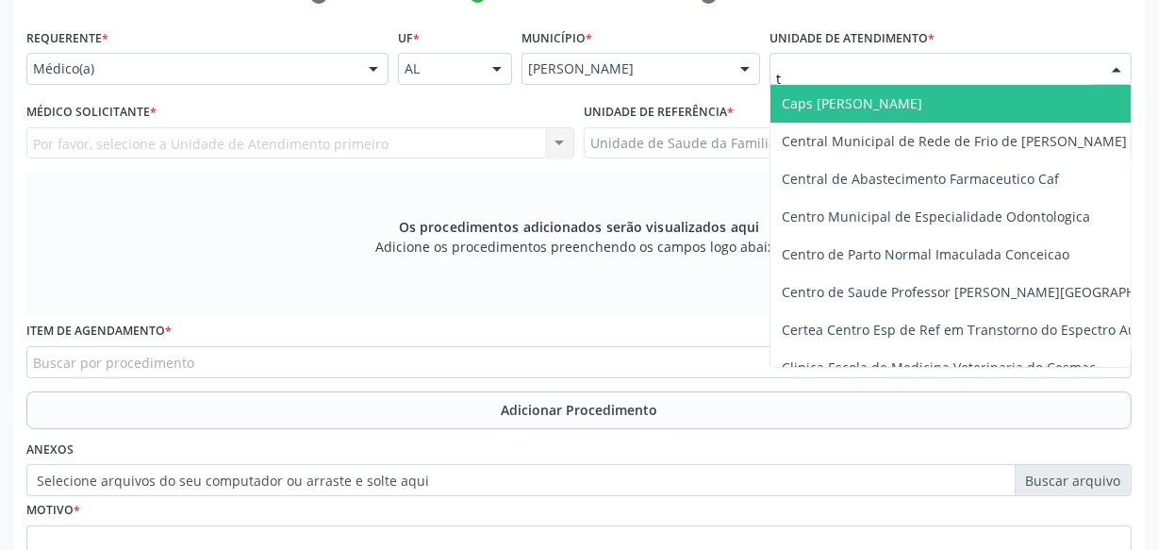
type input "tu"
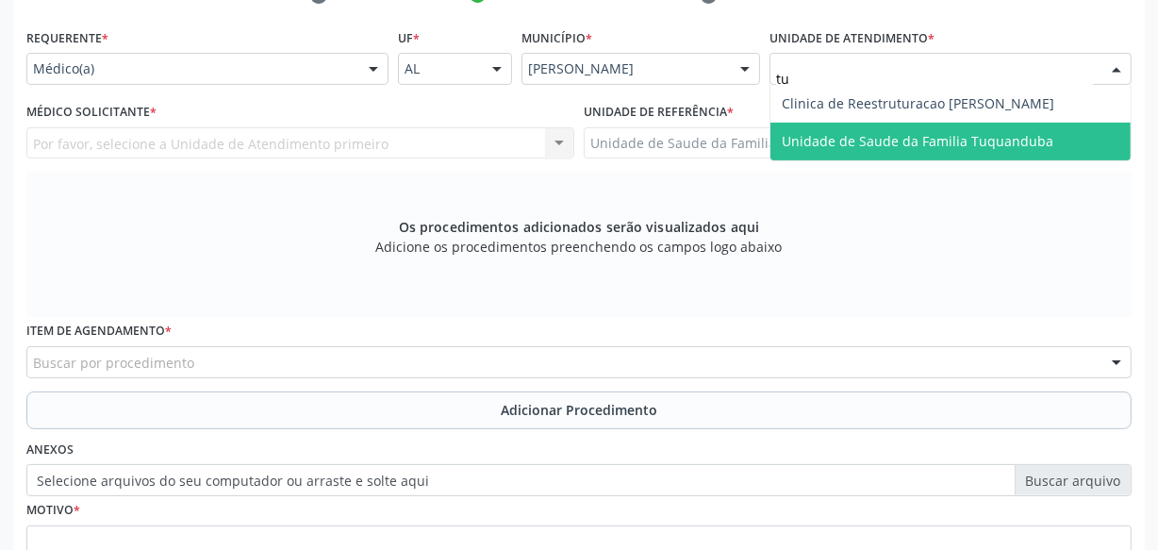
click at [806, 124] on span "Unidade de Saude da Familia Tuquanduba" at bounding box center [950, 142] width 360 height 38
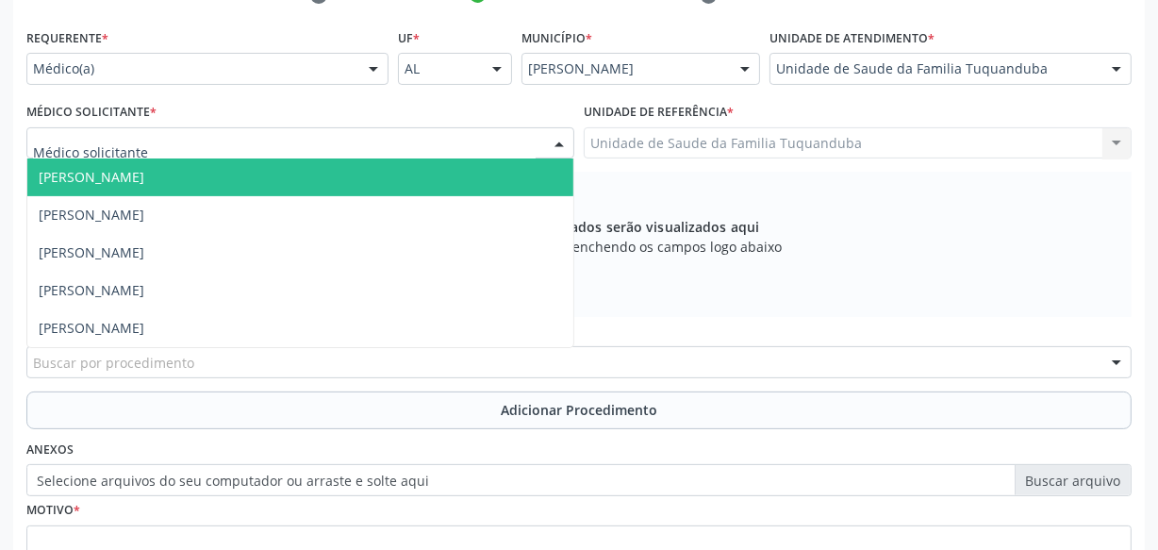
click at [404, 146] on div at bounding box center [300, 143] width 548 height 32
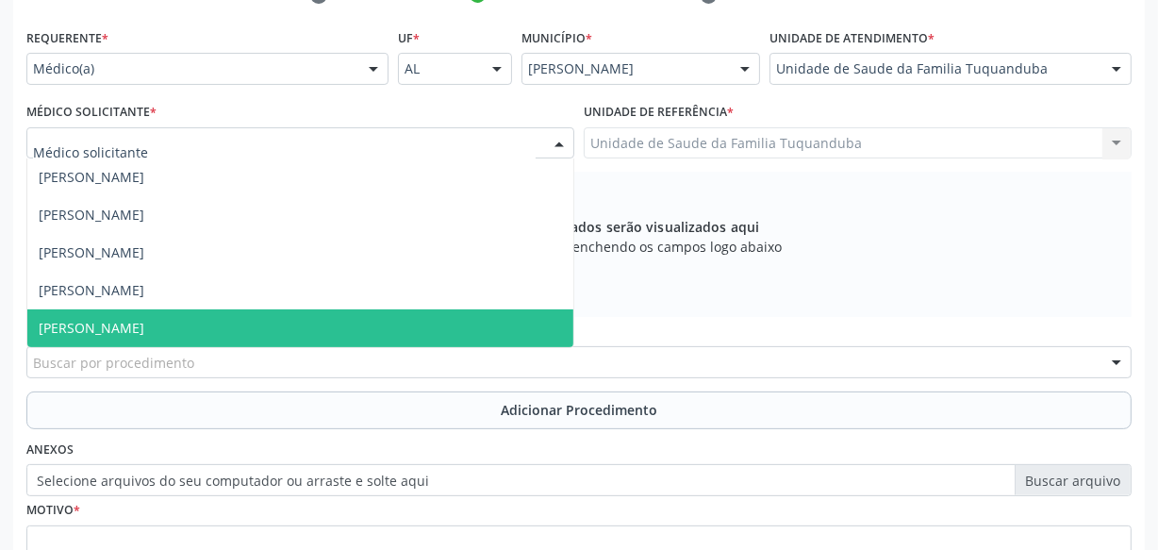
click at [282, 319] on span "[PERSON_NAME]" at bounding box center [300, 328] width 546 height 38
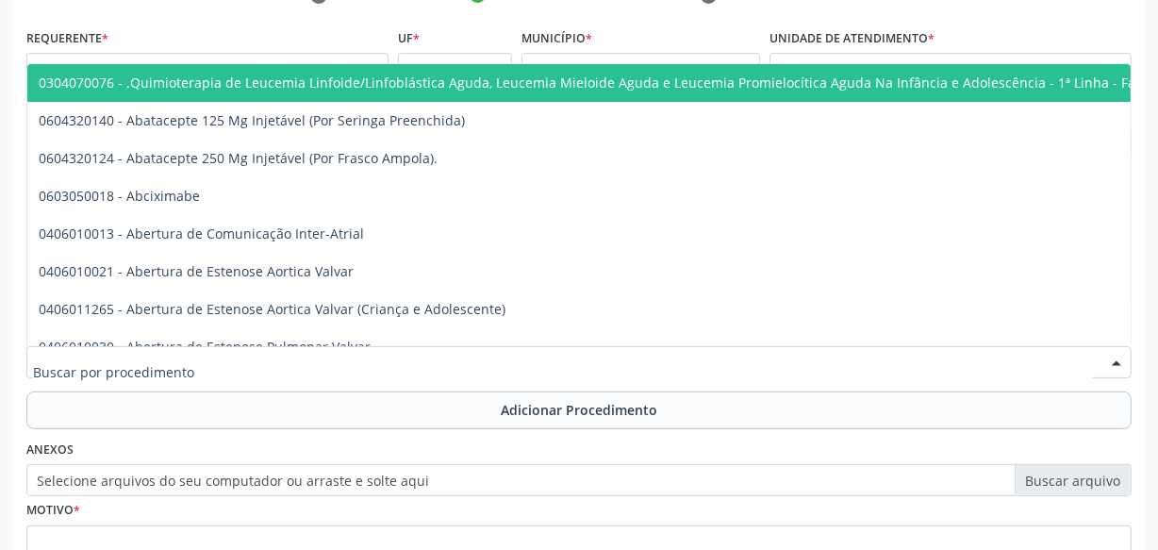
click at [503, 363] on div at bounding box center [578, 362] width 1105 height 32
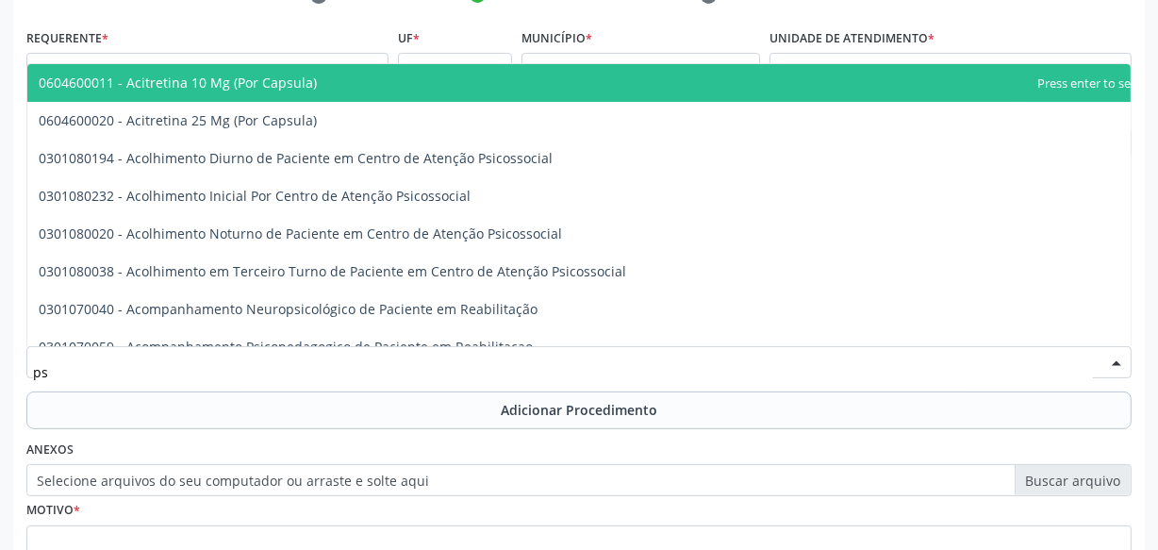
type input "p"
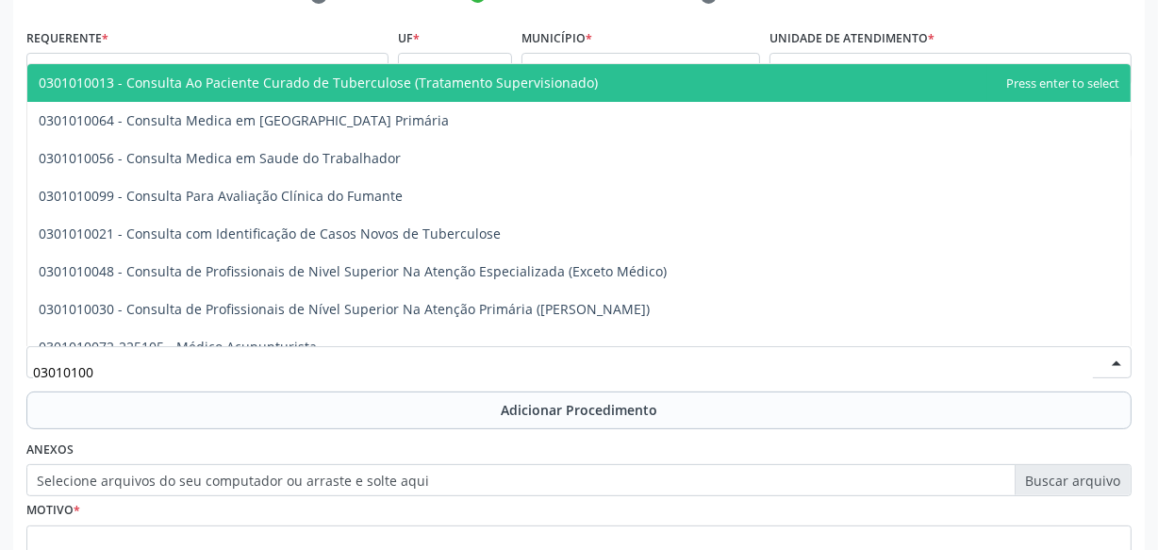
type input "030101004"
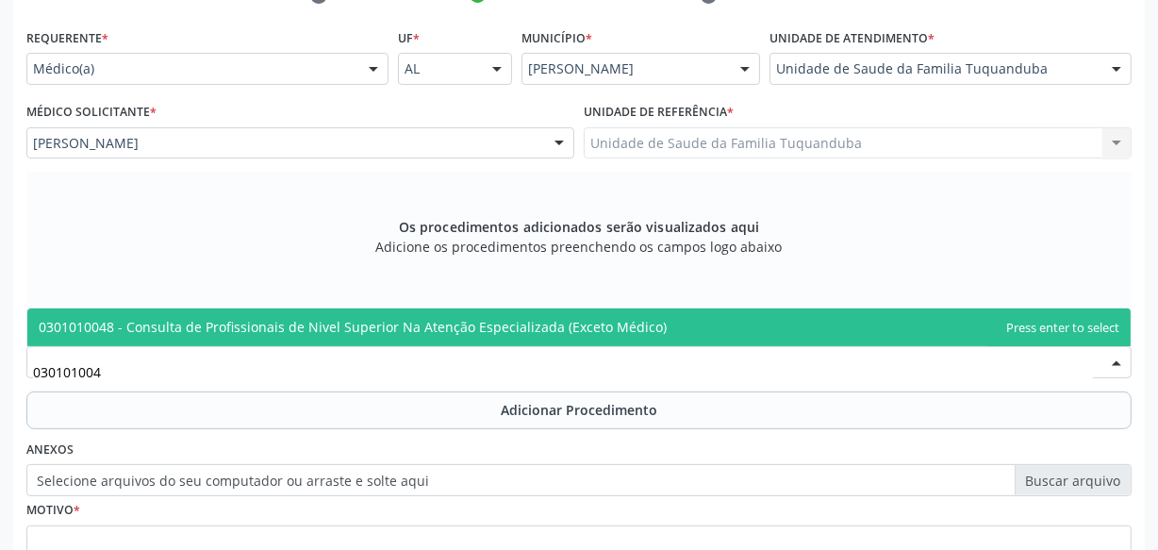
click at [539, 332] on span "0301010048 - Consulta de Profissionais de Nivel Superior Na Atenção Especializa…" at bounding box center [353, 327] width 628 height 18
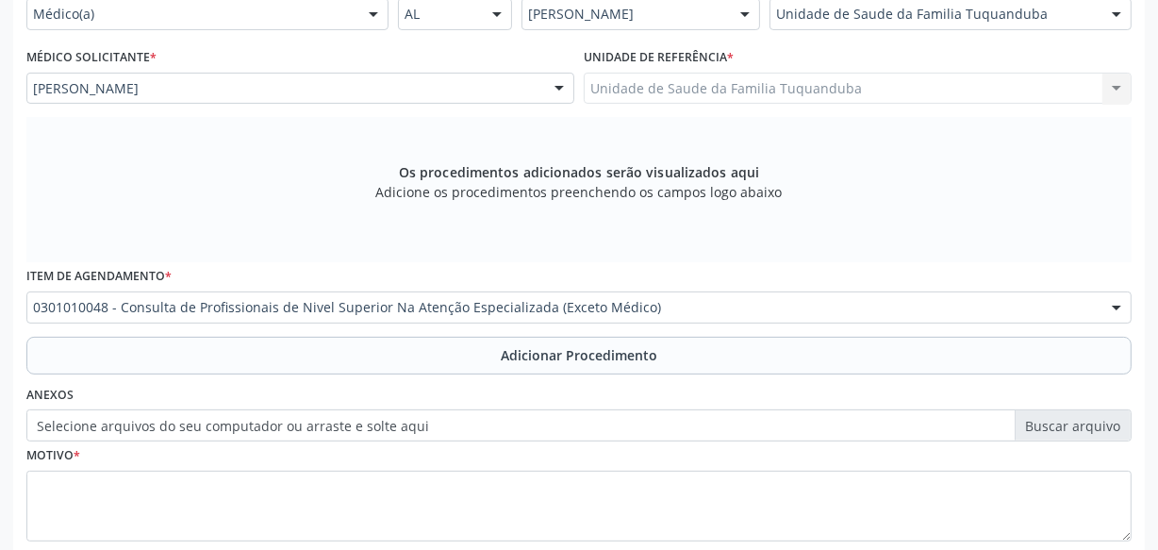
scroll to position [498, 0]
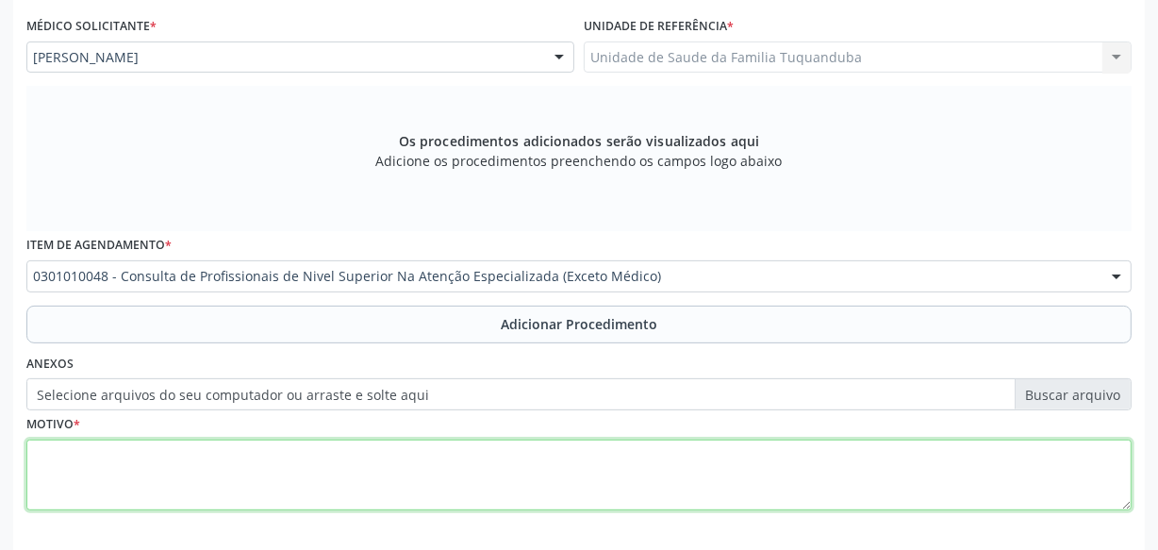
click at [310, 442] on textarea at bounding box center [578, 475] width 1105 height 72
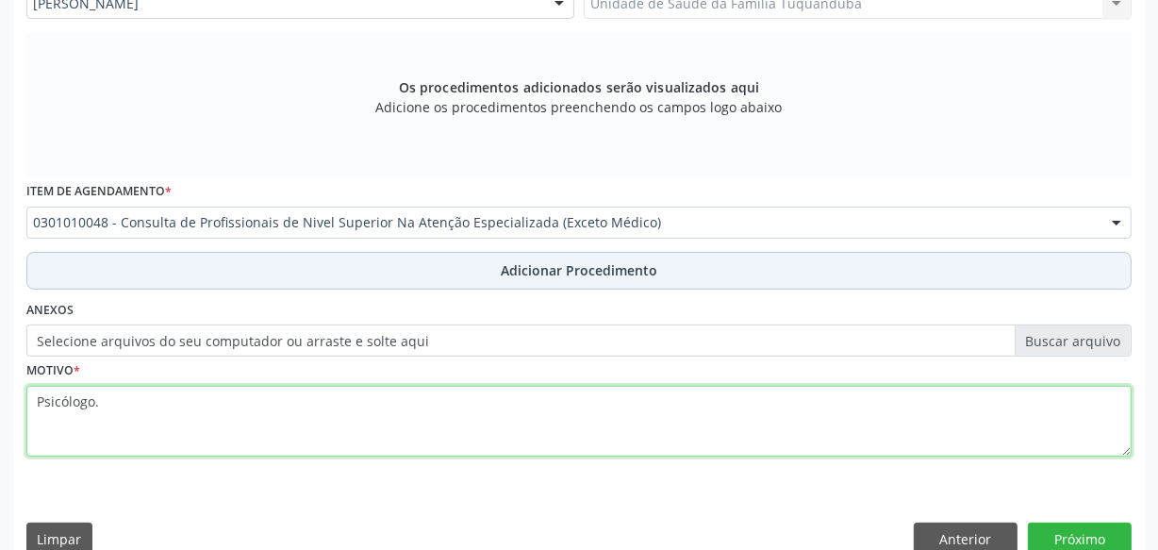
scroll to position [582, 0]
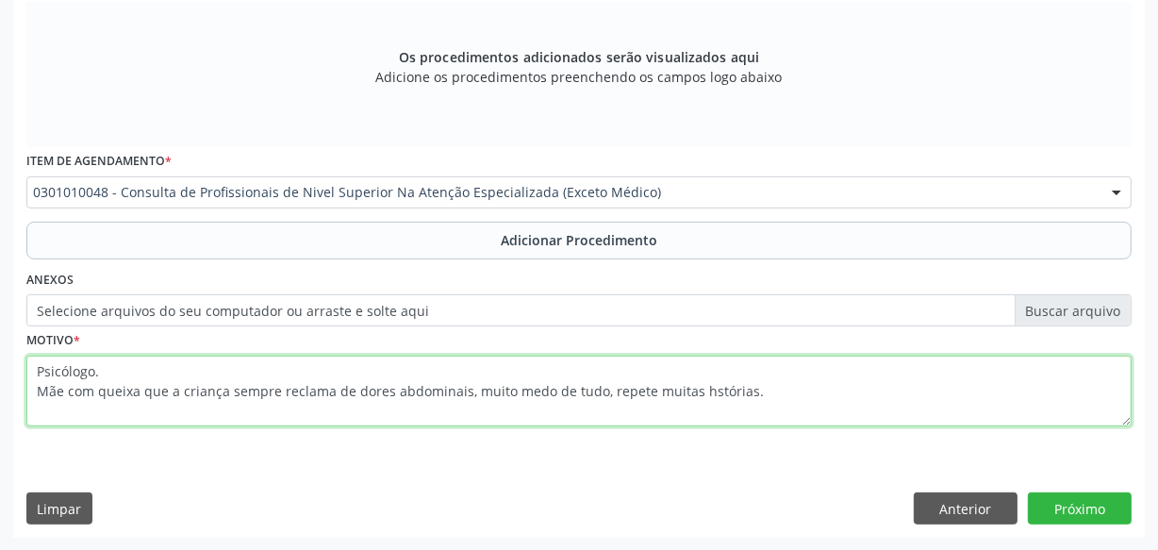
click at [701, 393] on textarea "Psicólogo. Mãe com queixa que a criança sempre reclama de dores abdominais, mui…" at bounding box center [578, 391] width 1105 height 72
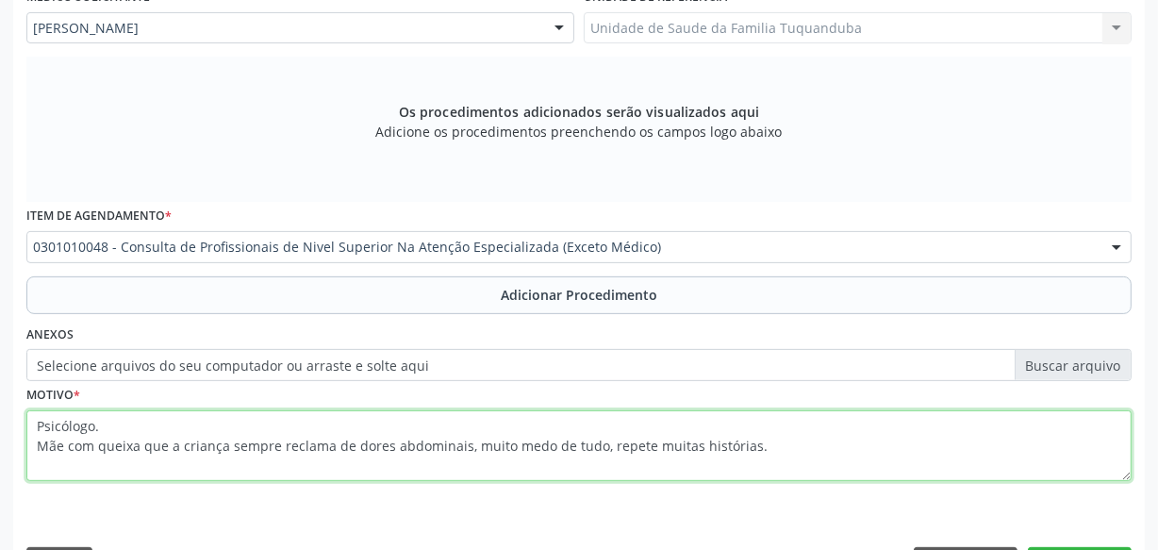
scroll to position [496, 0]
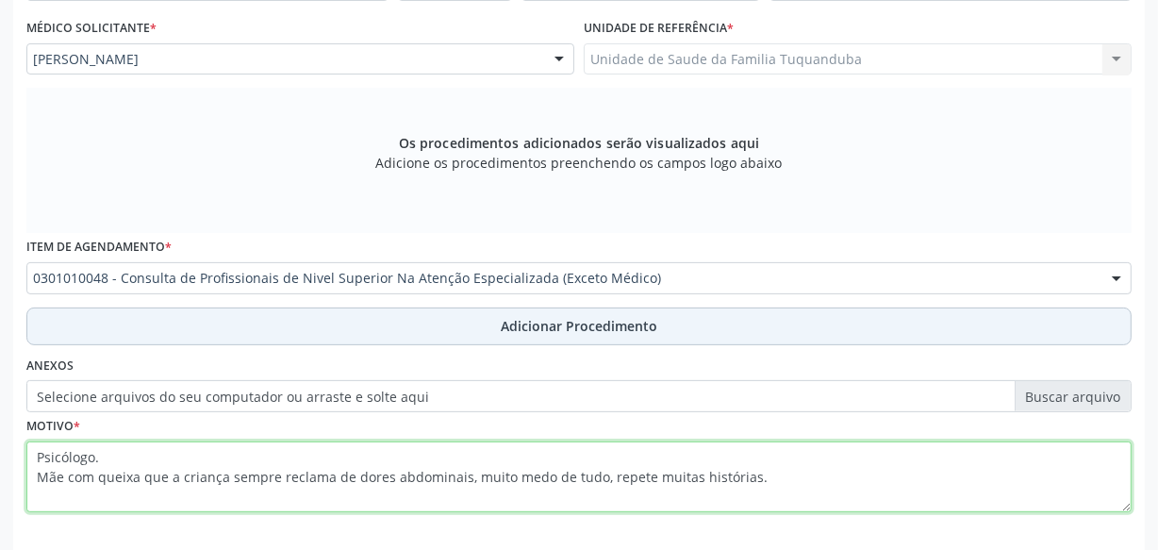
type textarea "Psicólogo. Mãe com queixa que a criança sempre reclama de dores abdominais, mui…"
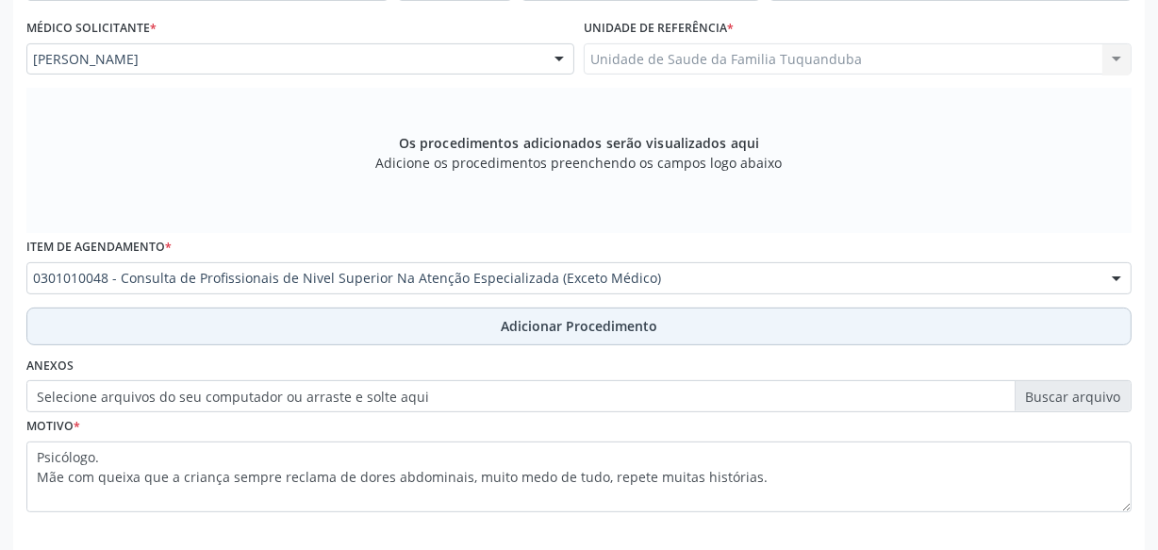
click at [585, 327] on span "Adicionar Procedimento" at bounding box center [579, 326] width 157 height 20
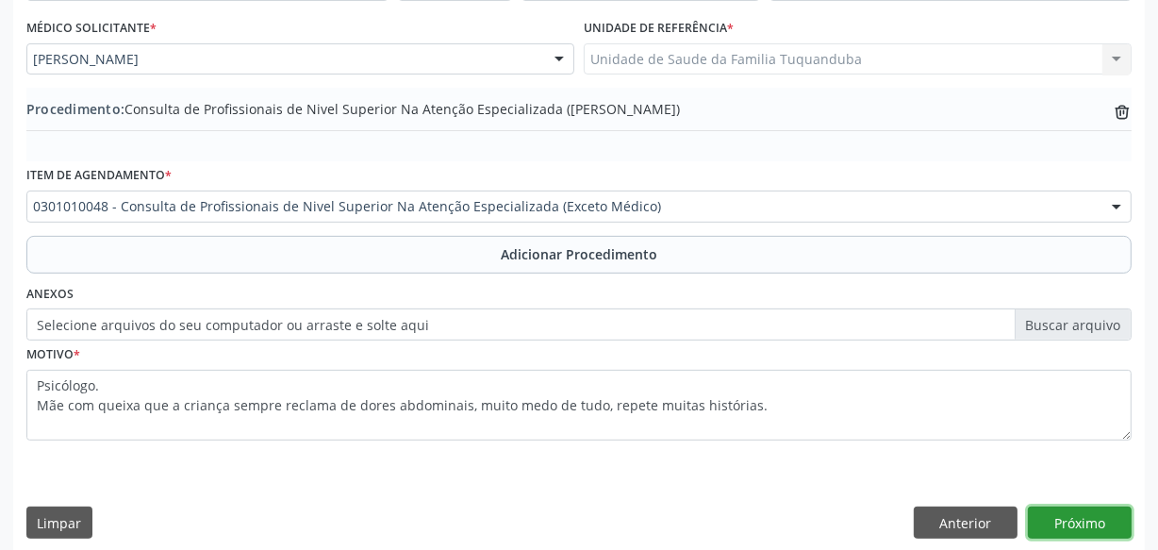
click at [1065, 520] on button "Próximo" at bounding box center [1080, 522] width 104 height 32
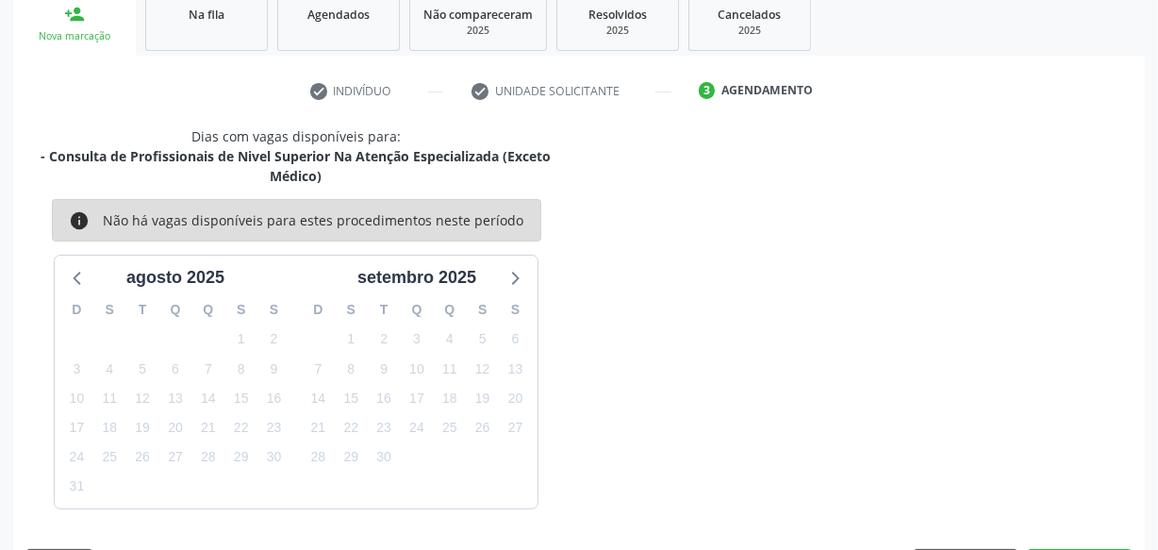
scroll to position [371, 0]
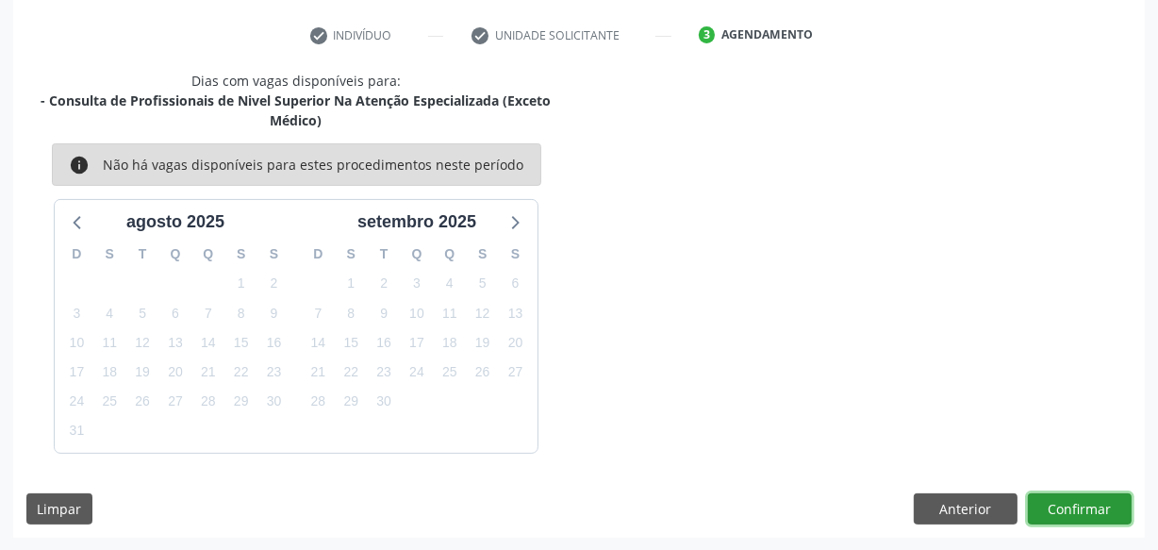
click at [1065, 520] on button "Confirmar" at bounding box center [1080, 509] width 104 height 32
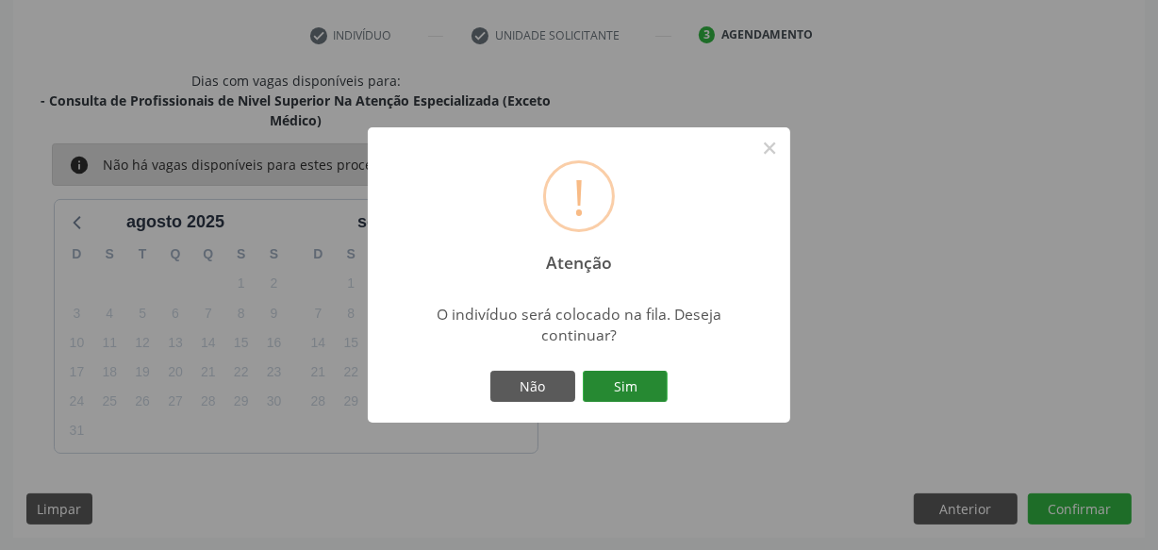
click at [619, 382] on button "Sim" at bounding box center [625, 387] width 85 height 32
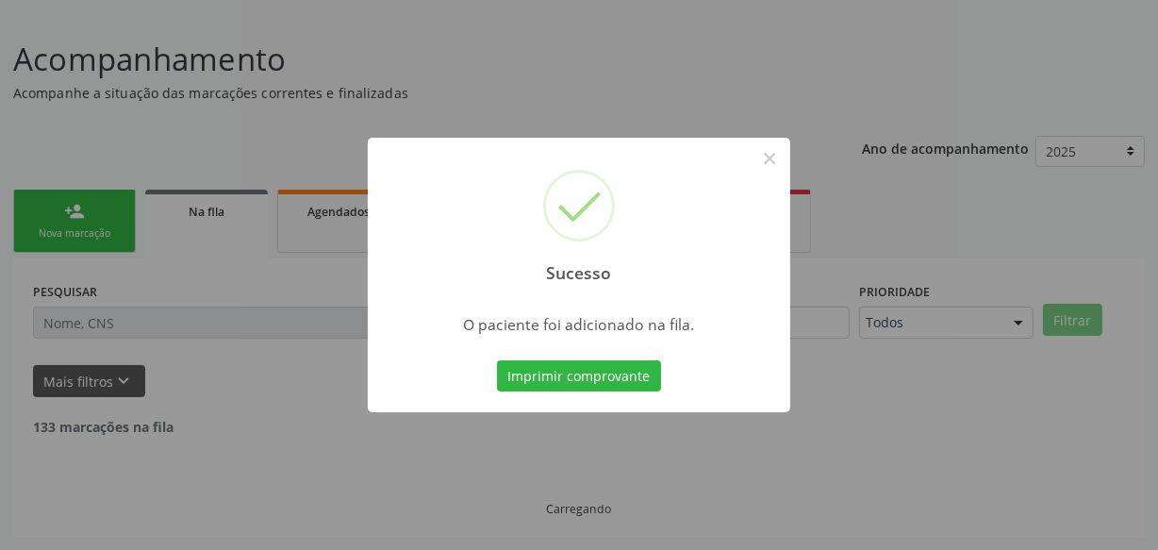
scroll to position [98, 0]
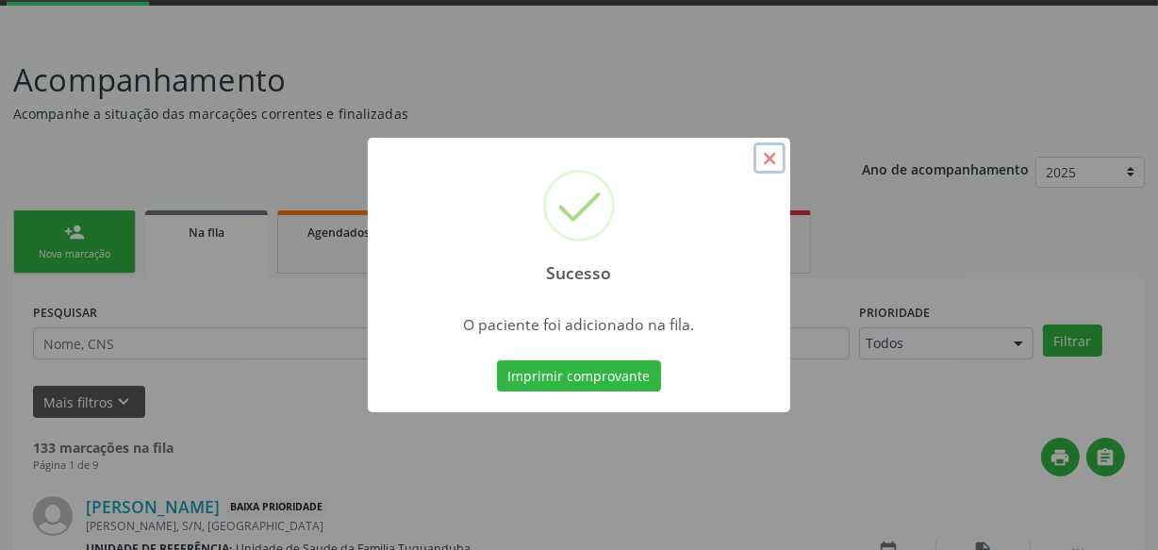
click at [772, 149] on button "×" at bounding box center [769, 158] width 32 height 32
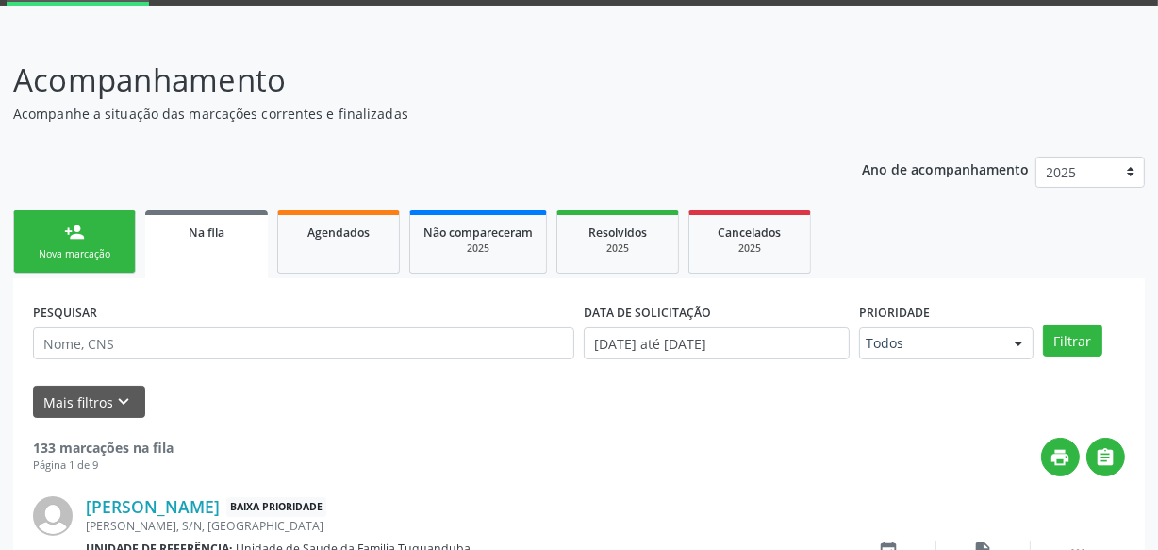
click at [64, 250] on div "Nova marcação" at bounding box center [74, 254] width 94 height 14
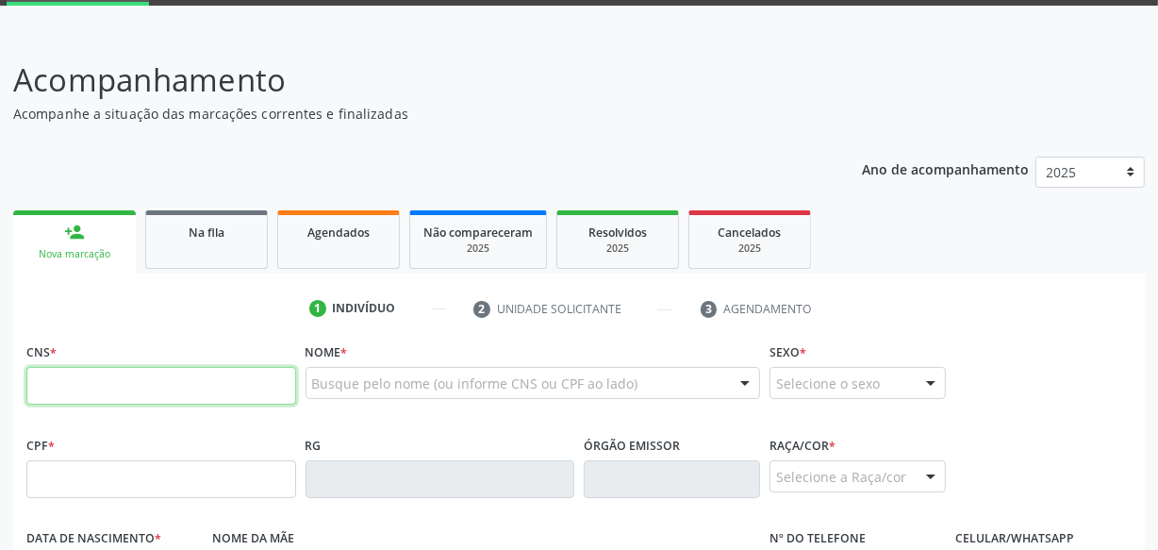
paste input "700 6099 5769 5664"
type input "700 6099 5769 5664"
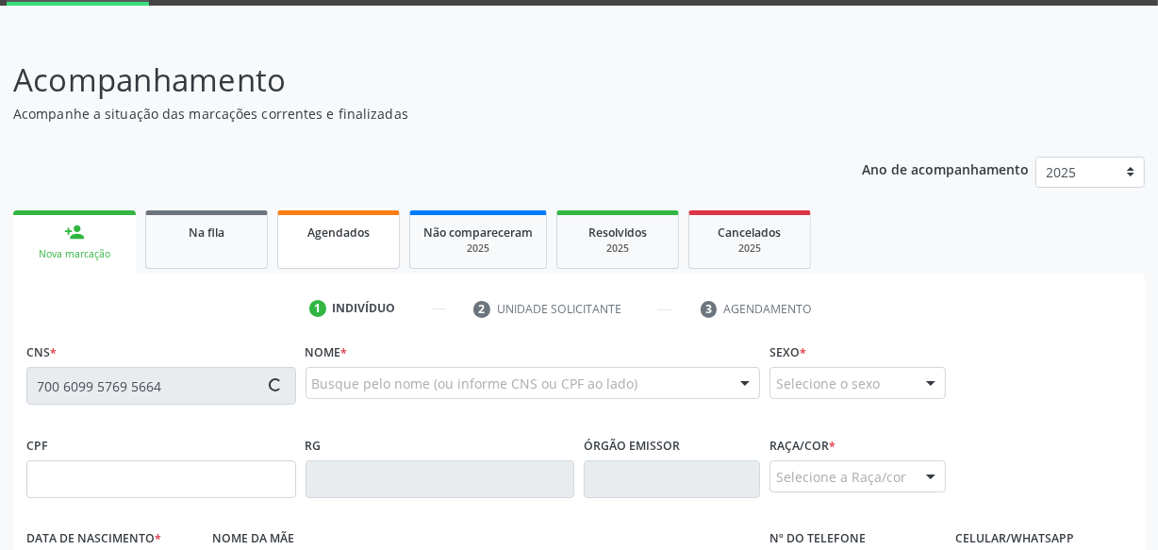
type input "114.227.714-31"
type input "02/[DATE]"
type input "[PERSON_NAME]"
type input "[PHONE_NUMBER]"
type input "S/N"
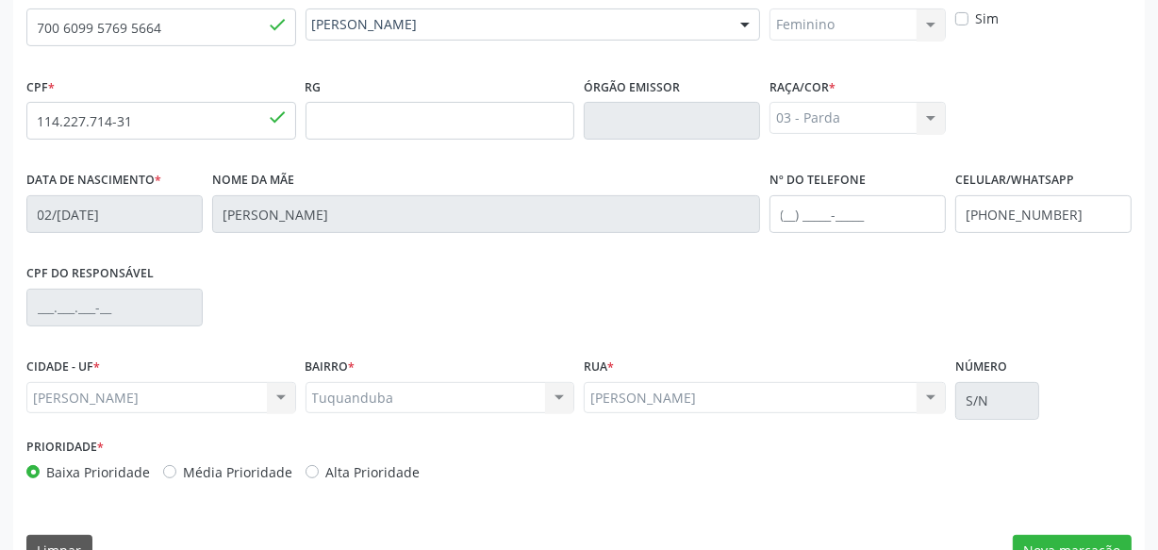
scroll to position [498, 0]
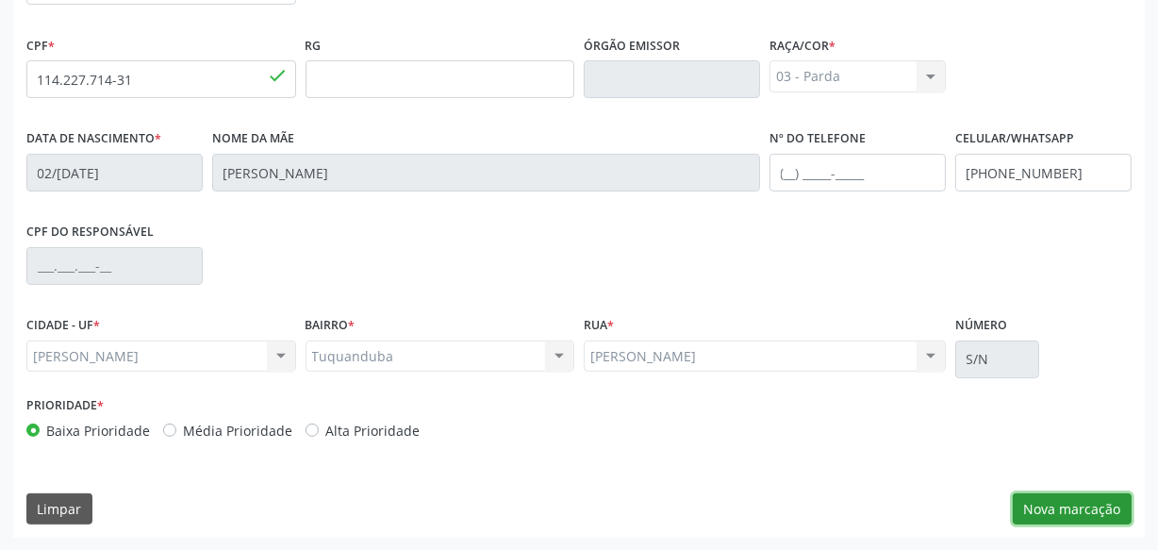
click at [1047, 499] on button "Nova marcação" at bounding box center [1072, 509] width 119 height 32
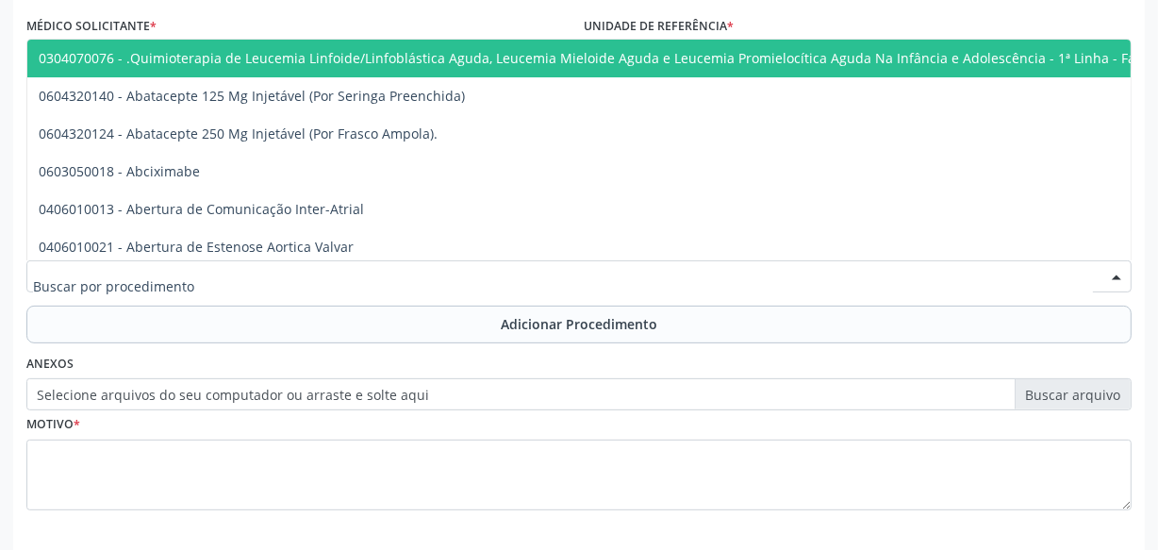
click at [252, 272] on div at bounding box center [578, 276] width 1105 height 32
click at [545, 272] on div at bounding box center [578, 276] width 1105 height 32
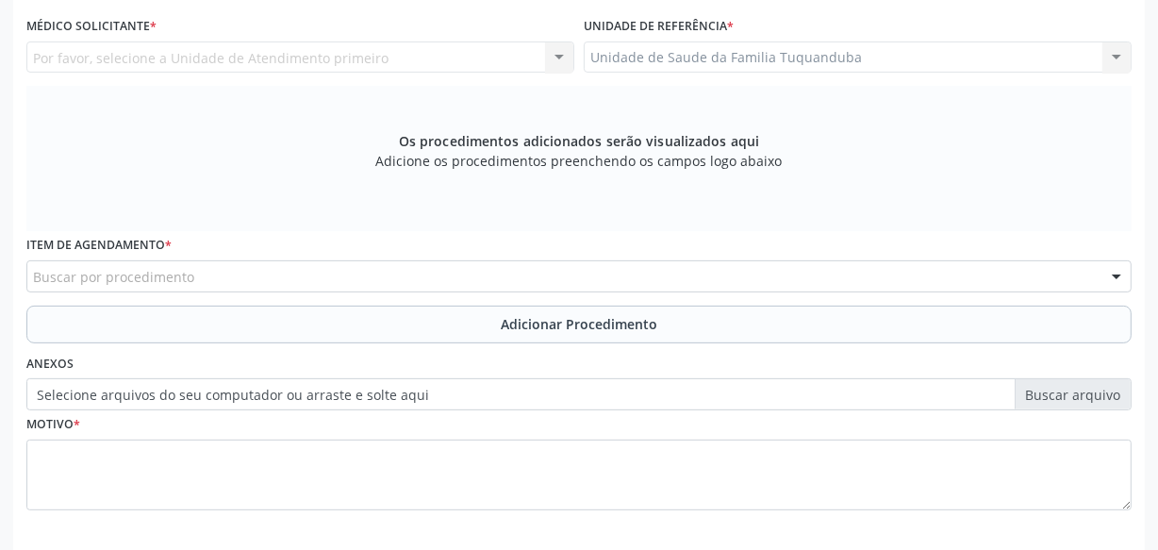
click at [459, 274] on div "Buscar por procedimento" at bounding box center [578, 276] width 1105 height 32
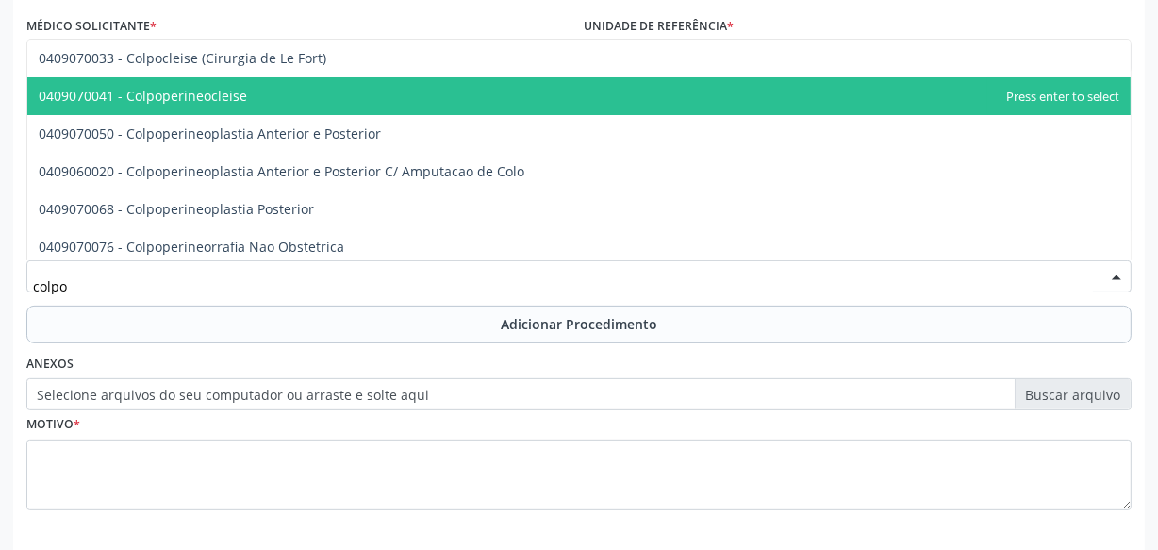
type input "colpos"
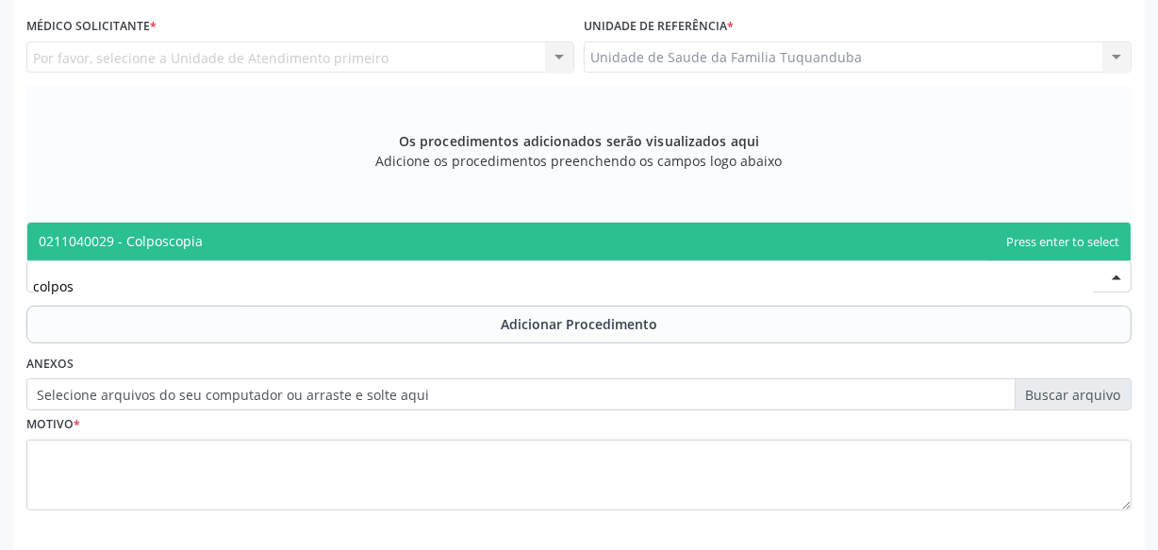
click at [373, 248] on span "0211040029 - Colposcopia" at bounding box center [578, 242] width 1103 height 38
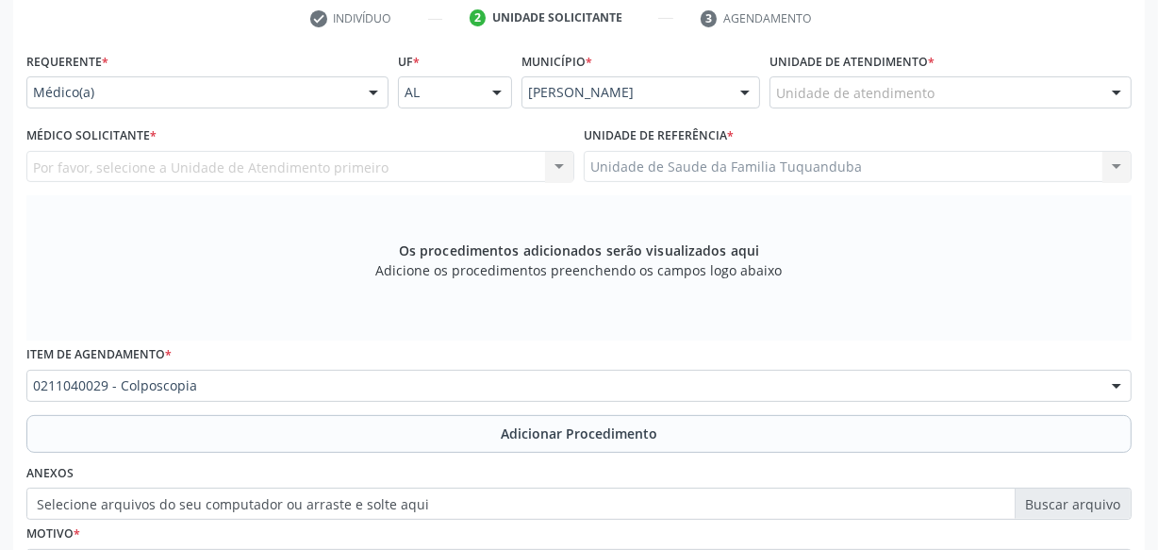
scroll to position [326, 0]
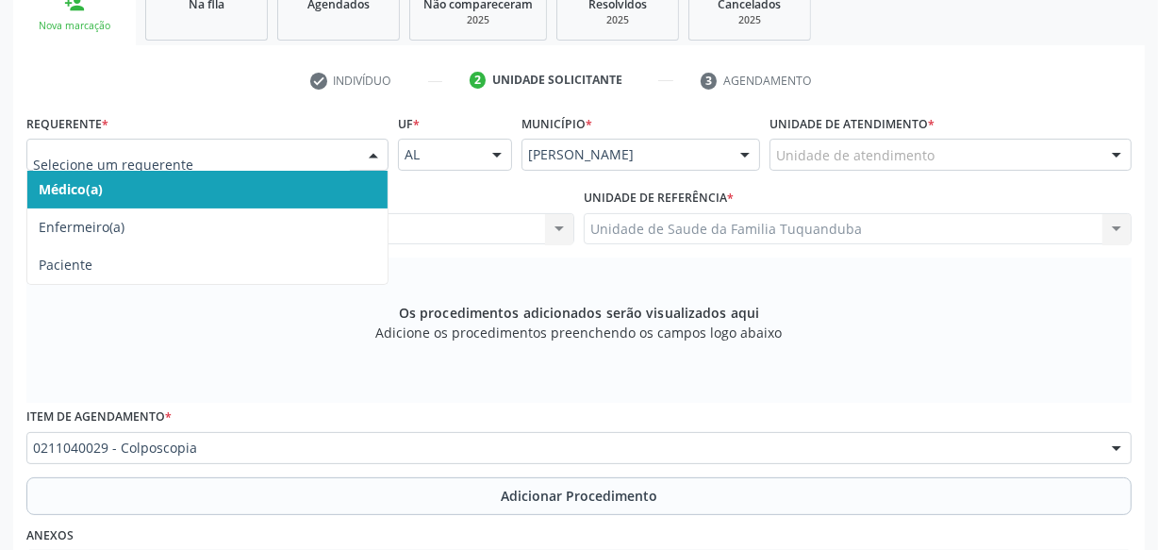
drag, startPoint x: 374, startPoint y: 160, endPoint x: 318, endPoint y: 193, distance: 65.5
click at [373, 160] on div at bounding box center [373, 156] width 28 height 32
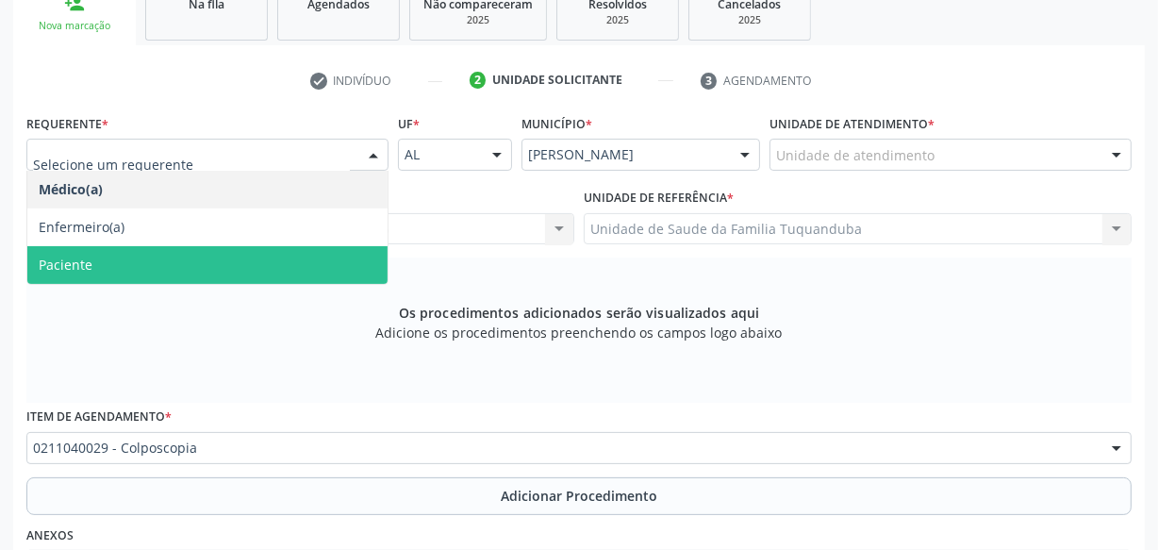
click at [263, 254] on span "Paciente" at bounding box center [207, 265] width 360 height 38
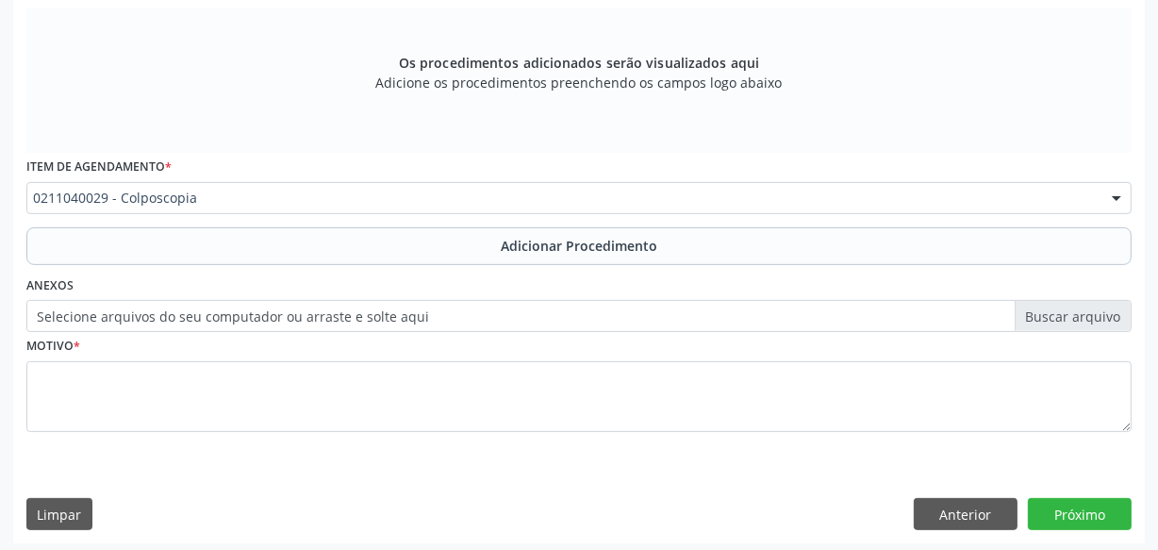
scroll to position [582, 0]
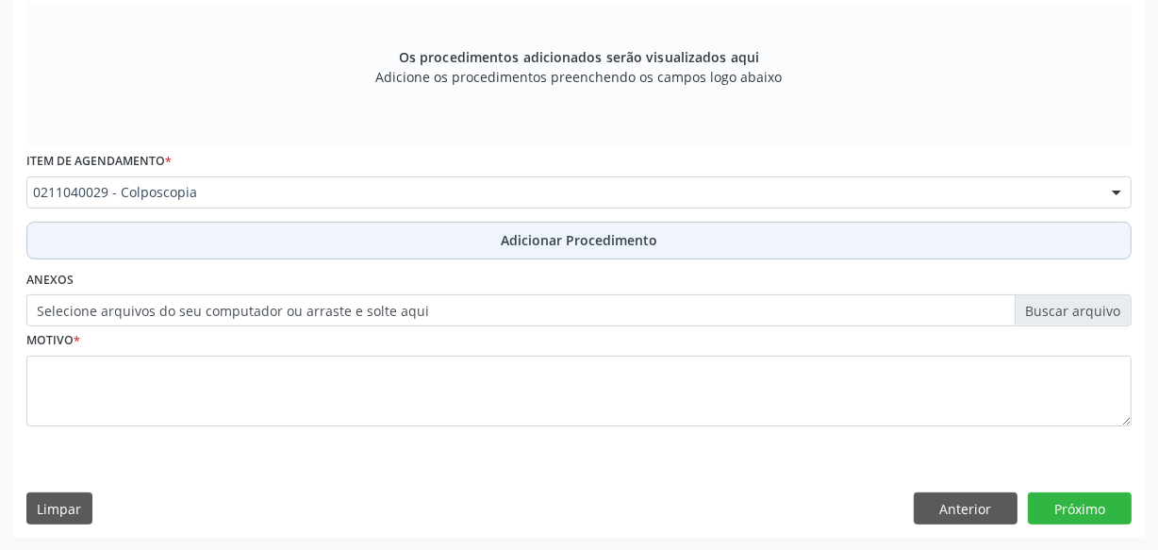
click at [425, 240] on button "Adicionar Procedimento" at bounding box center [578, 241] width 1105 height 38
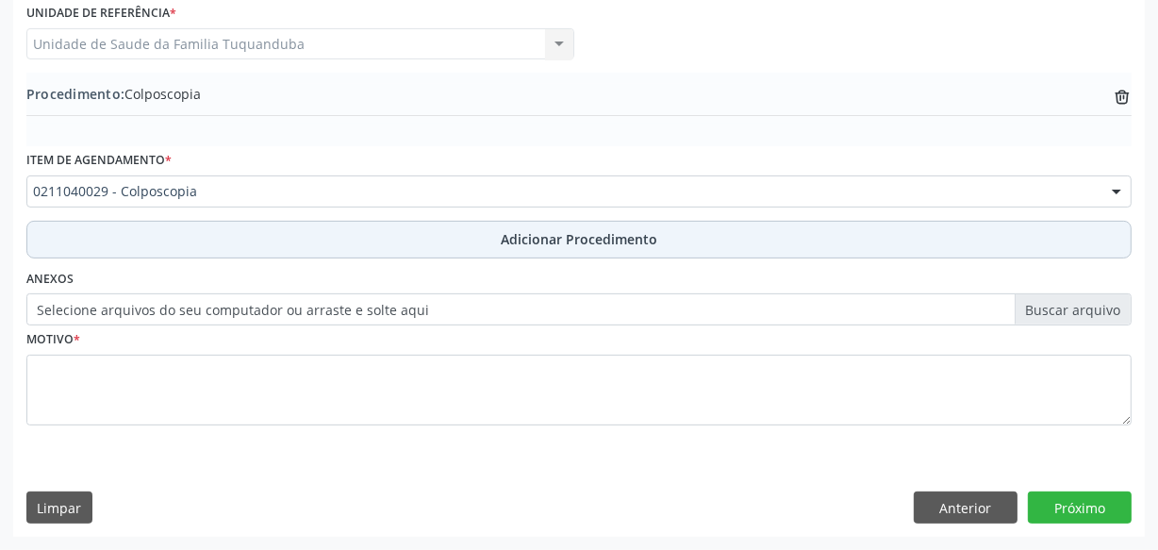
scroll to position [509, 0]
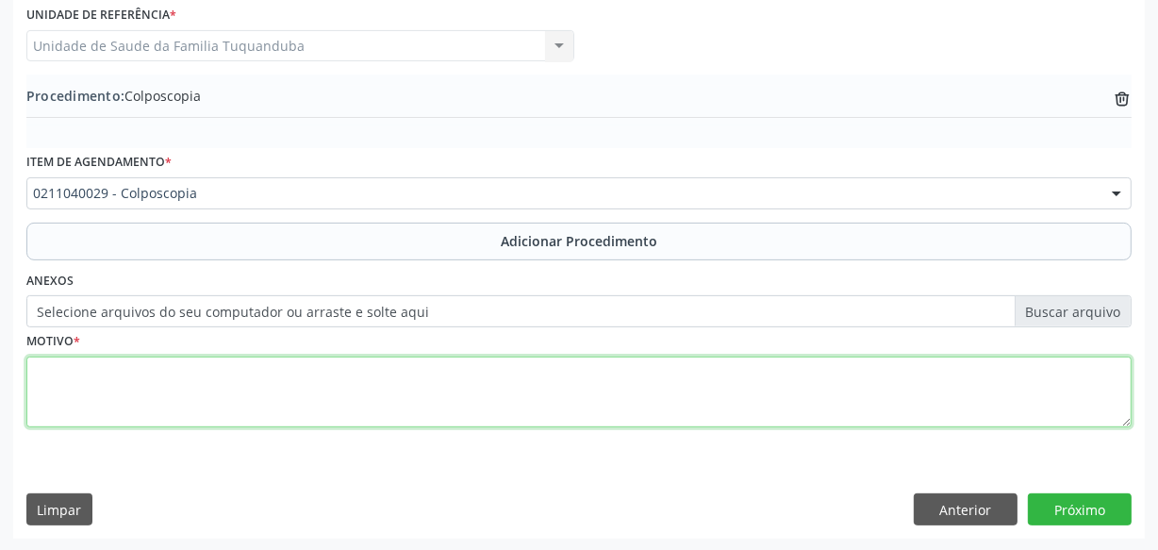
click at [381, 382] on textarea at bounding box center [578, 392] width 1105 height 72
type textarea "Avaliação"
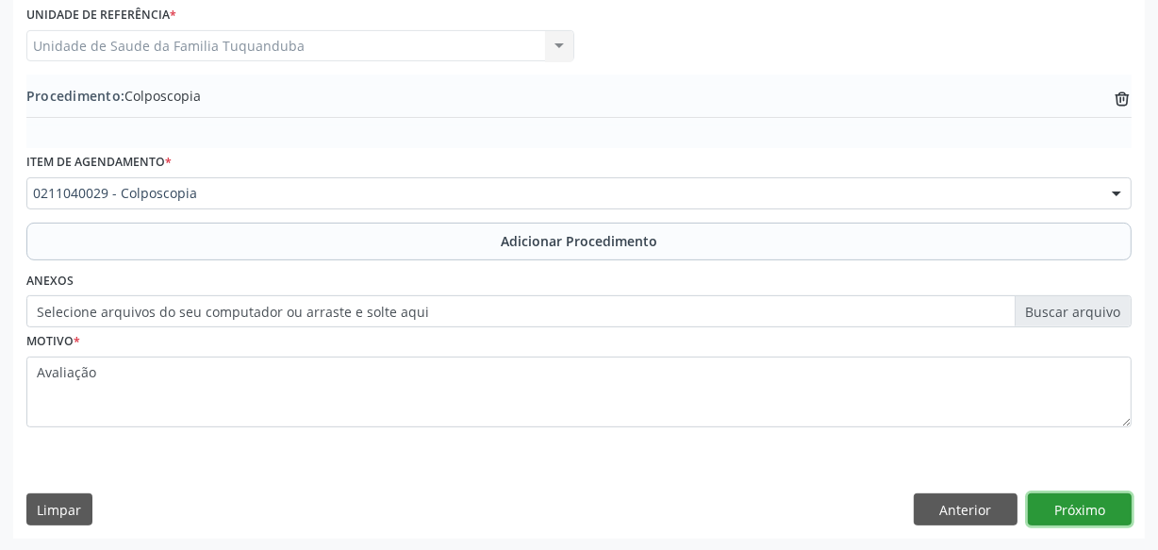
click at [1086, 509] on button "Próximo" at bounding box center [1080, 509] width 104 height 32
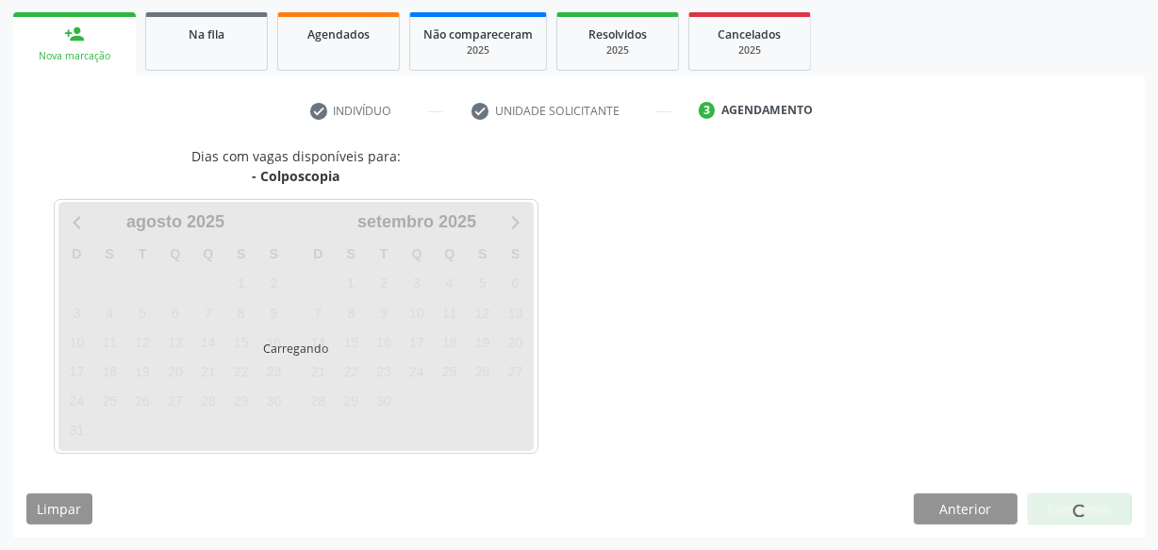
scroll to position [351, 0]
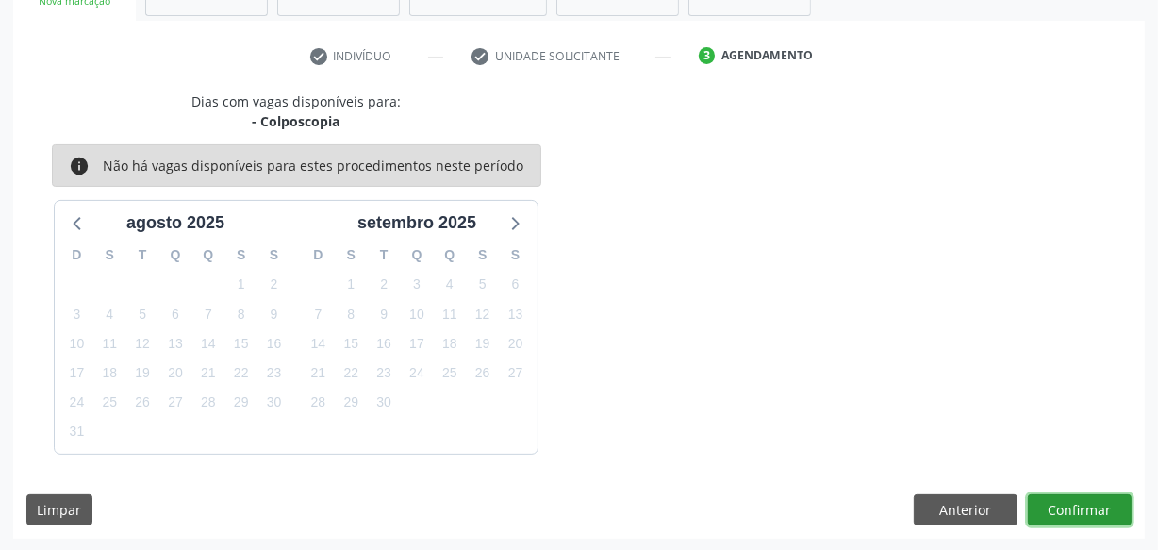
click at [1084, 509] on button "Confirmar" at bounding box center [1080, 510] width 104 height 32
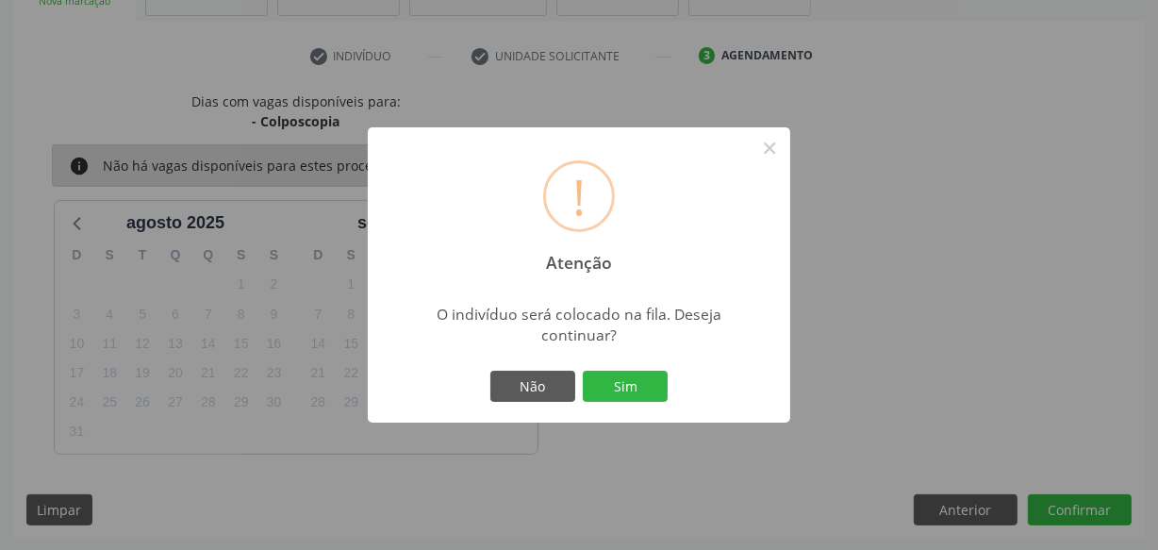
click at [622, 375] on button "Sim" at bounding box center [625, 387] width 85 height 32
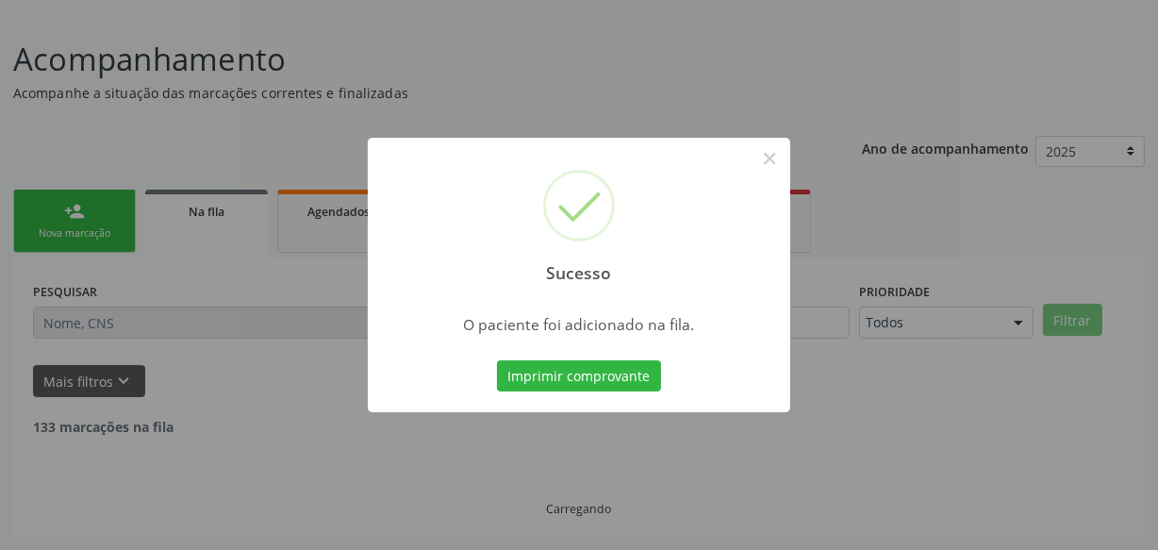
scroll to position [98, 0]
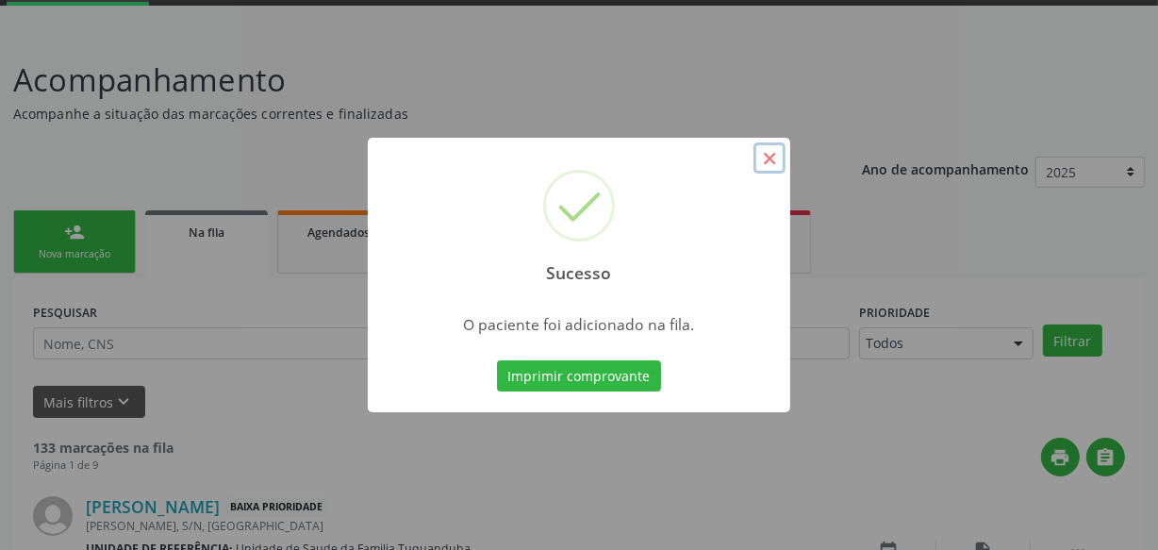
click at [776, 158] on button "×" at bounding box center [769, 158] width 32 height 32
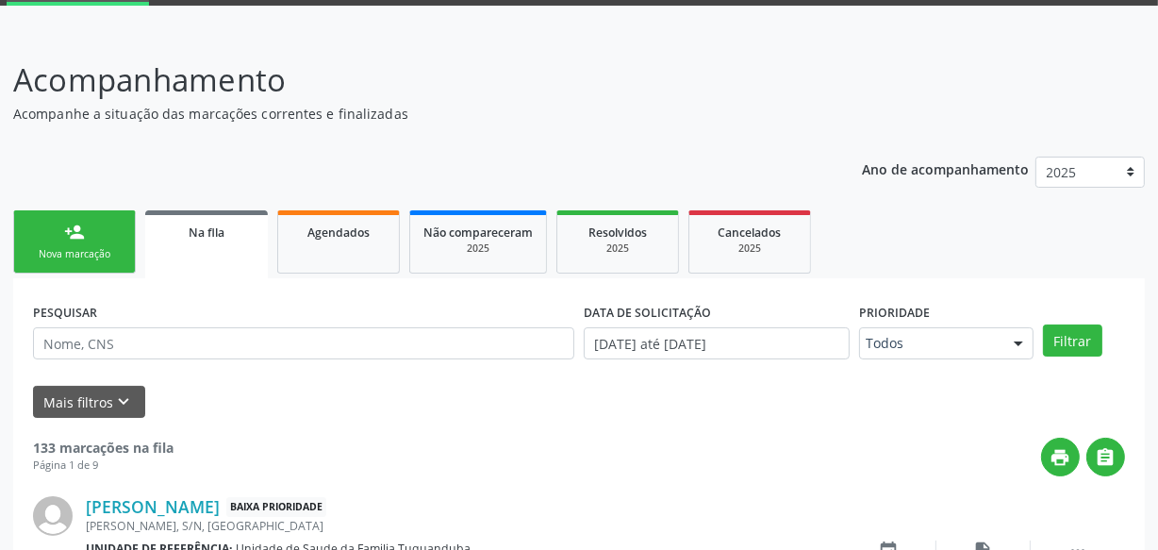
click at [91, 243] on link "person_add Nova marcação" at bounding box center [74, 241] width 123 height 63
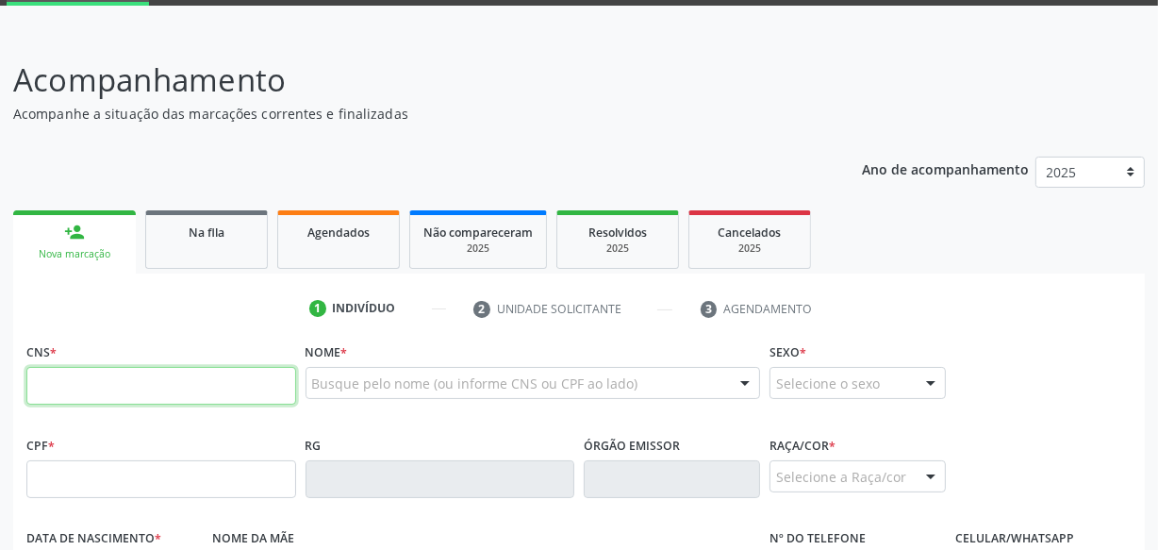
click at [113, 367] on input "text" at bounding box center [161, 386] width 270 height 38
paste input "700 6099 5769 5664"
type input "700 6099 5769 5664"
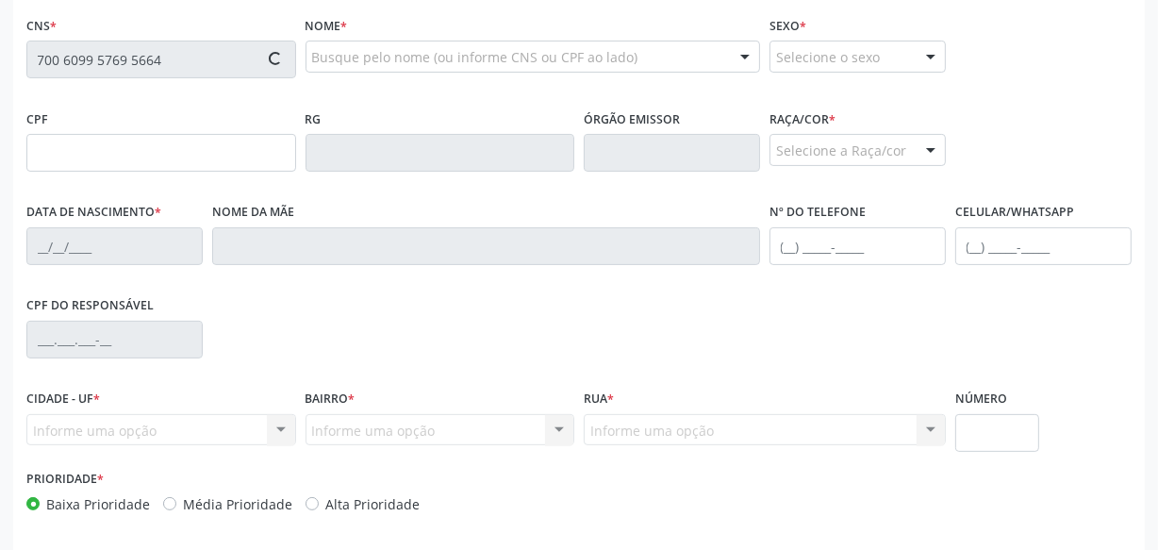
type input "114.227.714-31"
type input "02/[DATE]"
type input "[PERSON_NAME]"
type input "[PHONE_NUMBER]"
type input "S/N"
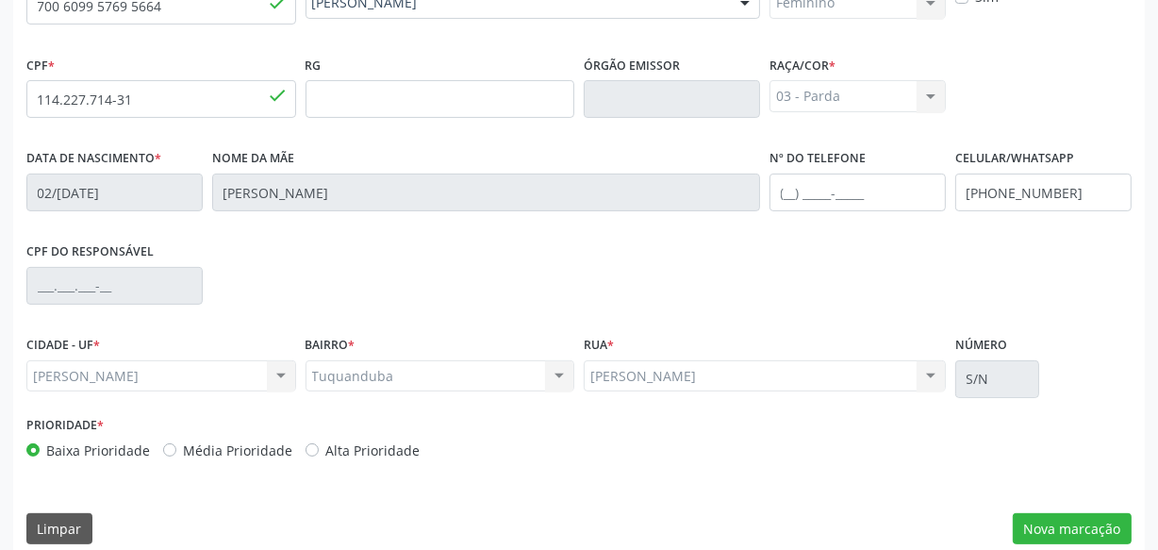
scroll to position [498, 0]
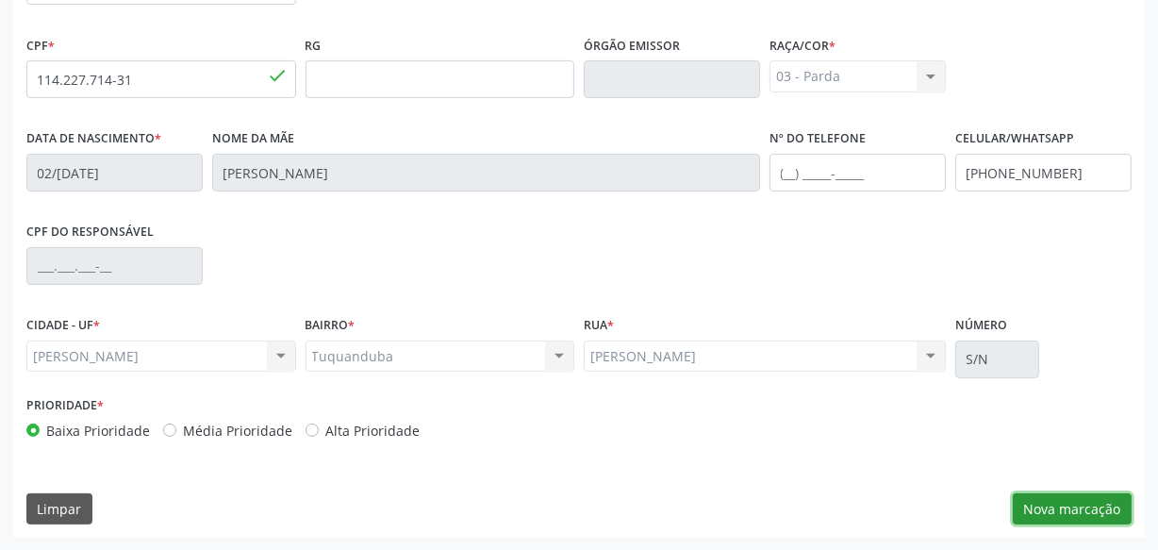
click at [1067, 510] on button "Nova marcação" at bounding box center [1072, 509] width 119 height 32
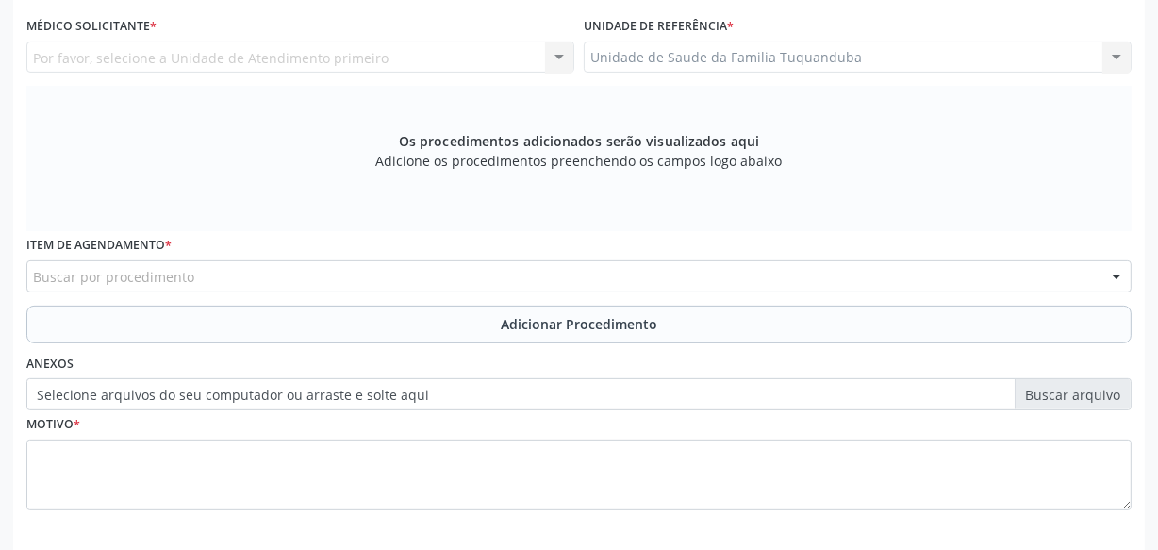
click at [377, 277] on div "Buscar por procedimento" at bounding box center [578, 276] width 1105 height 32
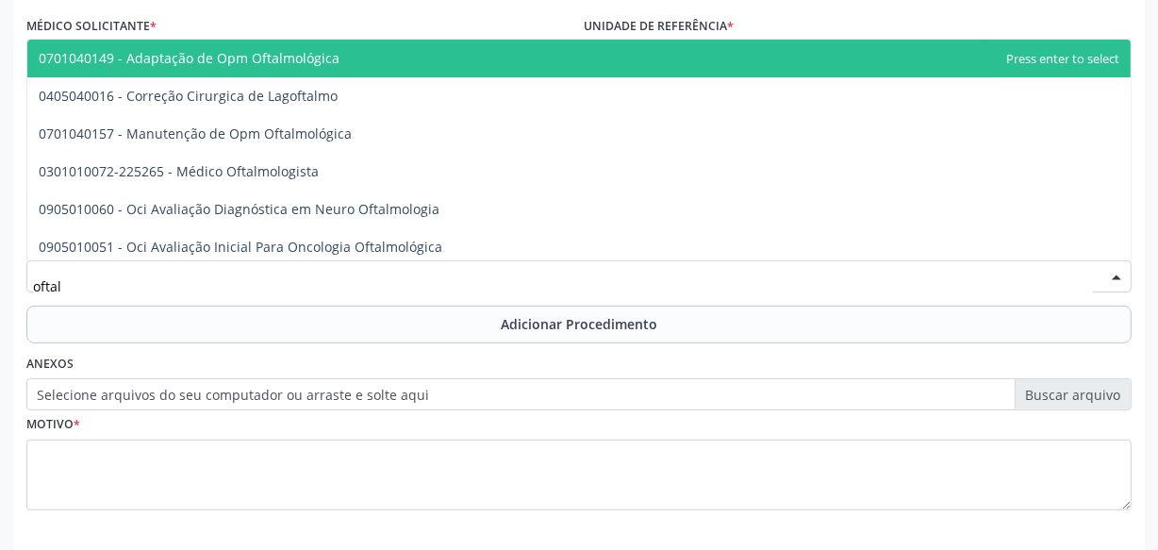
type input "oftalm"
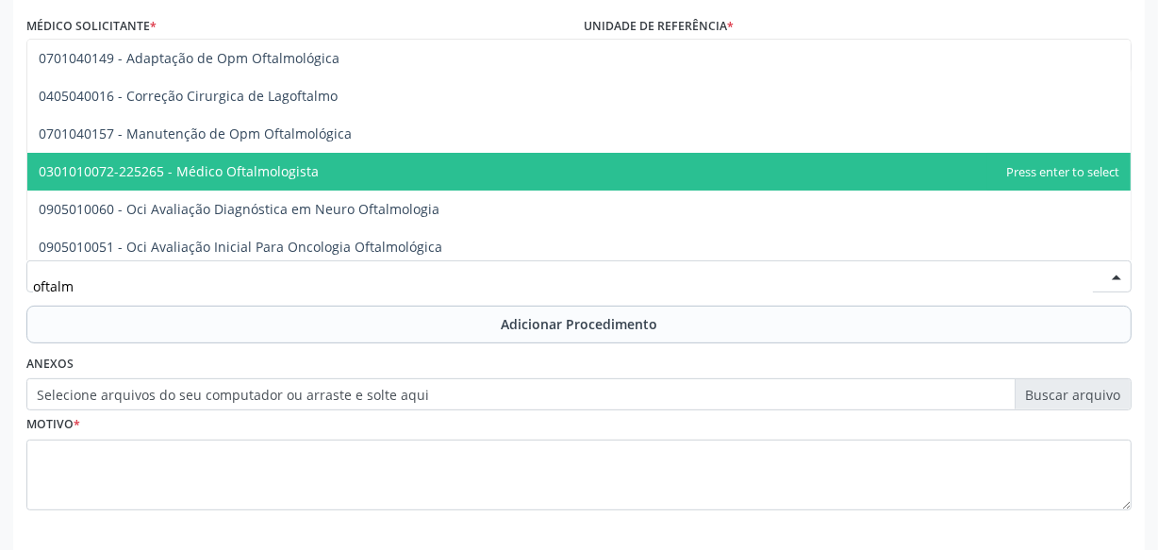
click at [122, 169] on span "0301010072-225265 - Médico Oftalmologista" at bounding box center [179, 171] width 280 height 18
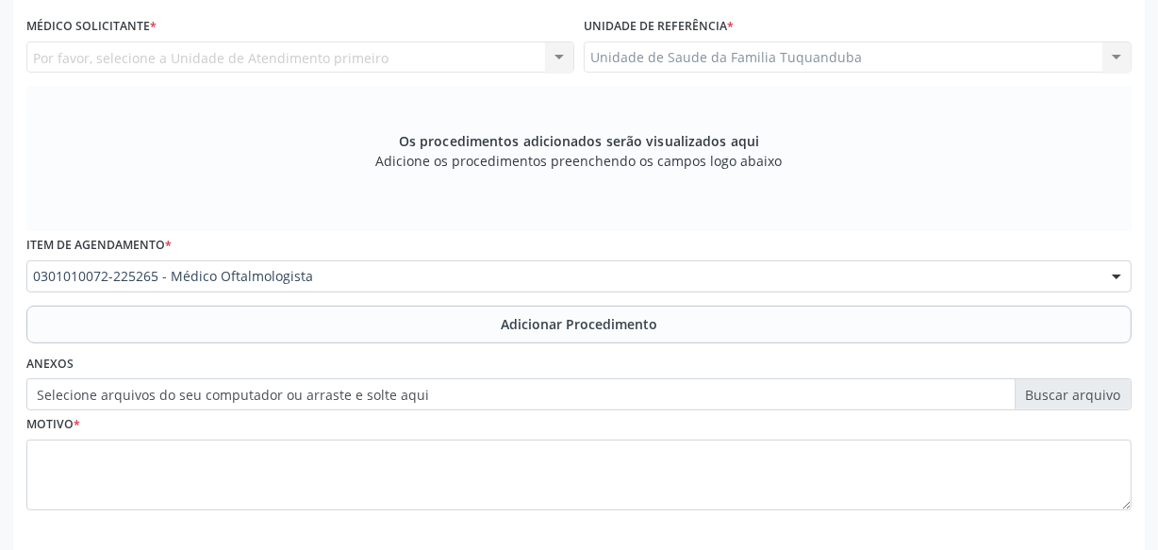
click at [337, 321] on button "Adicionar Procedimento" at bounding box center [578, 324] width 1105 height 38
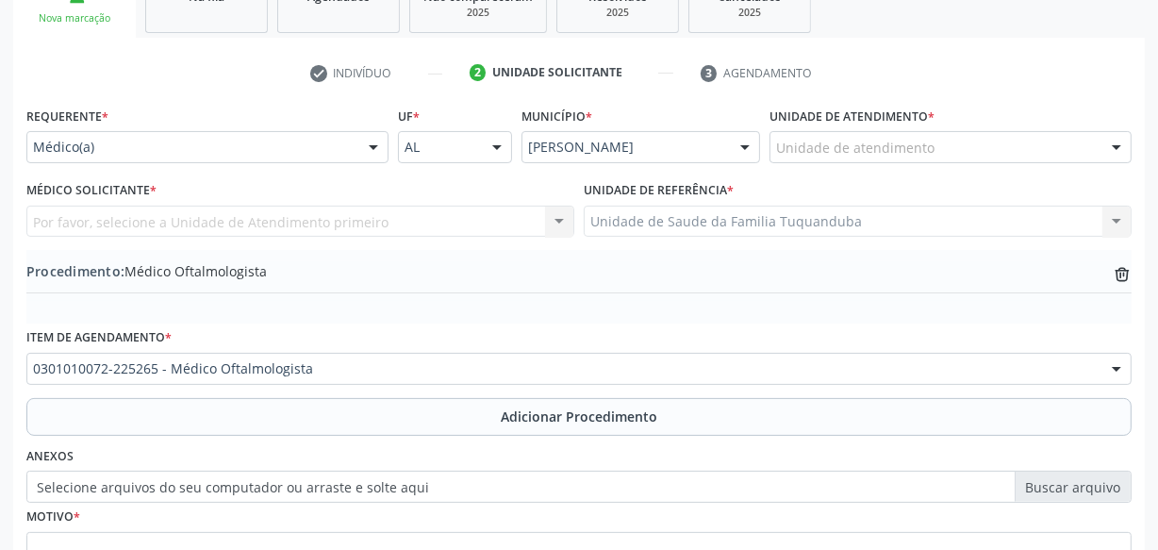
scroll to position [326, 0]
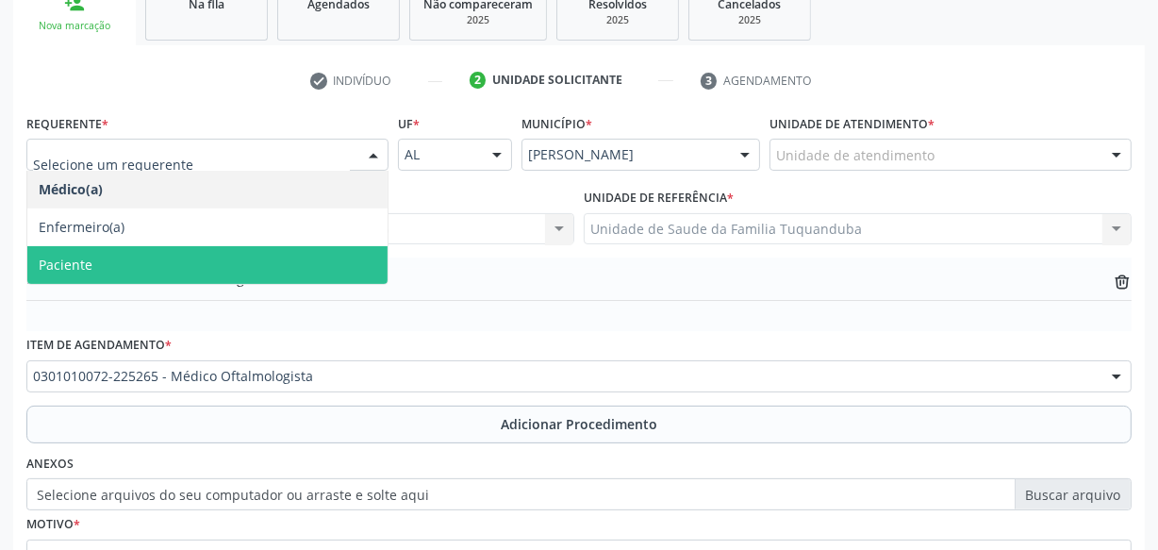
click at [177, 252] on span "Paciente" at bounding box center [207, 265] width 360 height 38
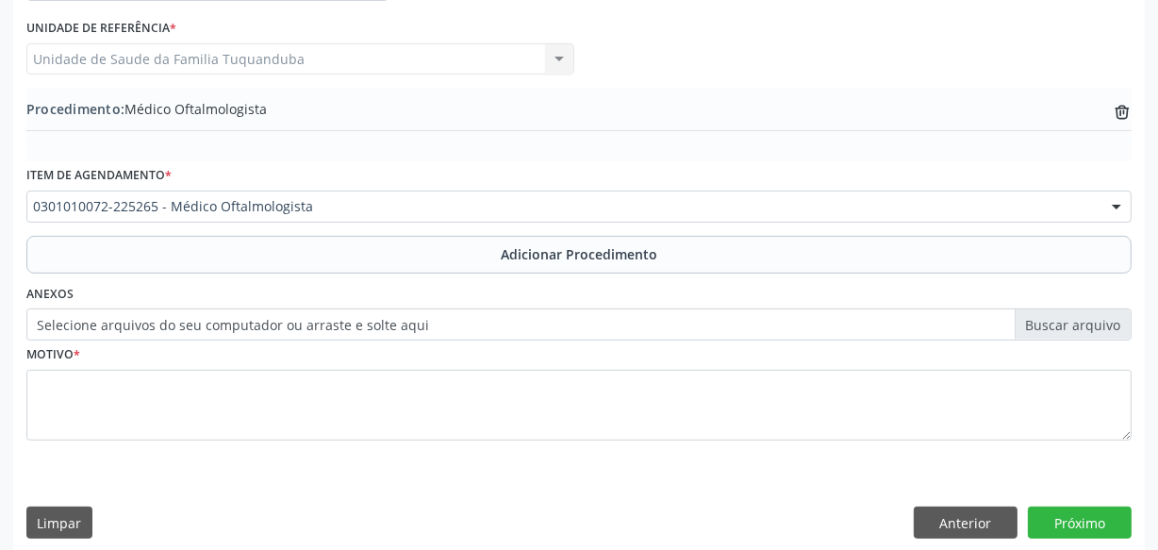
scroll to position [498, 0]
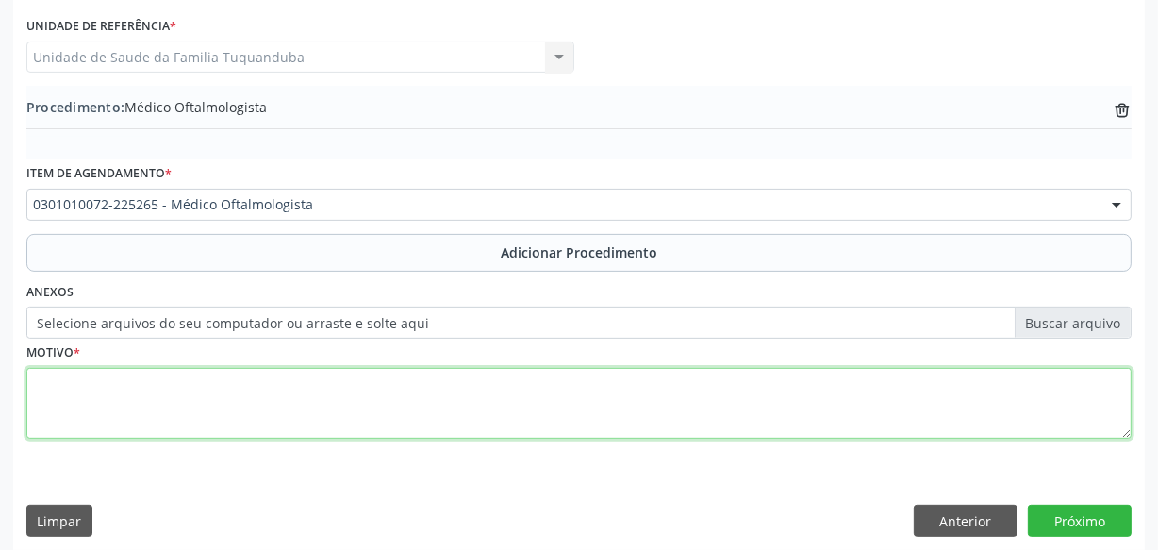
click at [275, 377] on textarea at bounding box center [578, 404] width 1105 height 72
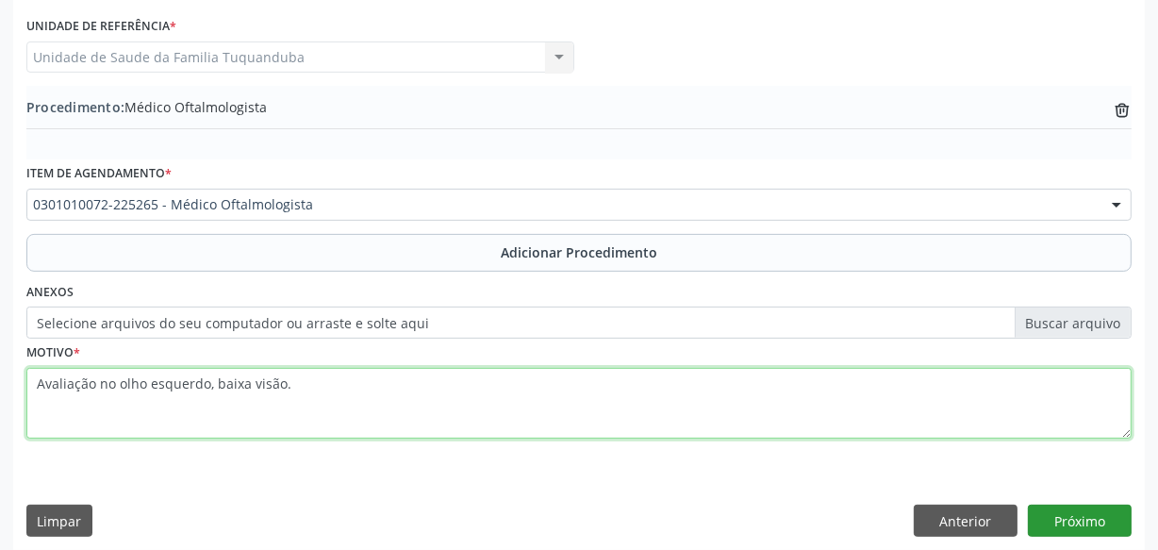
type textarea "Avaliação no olho esquerdo, baixa visão."
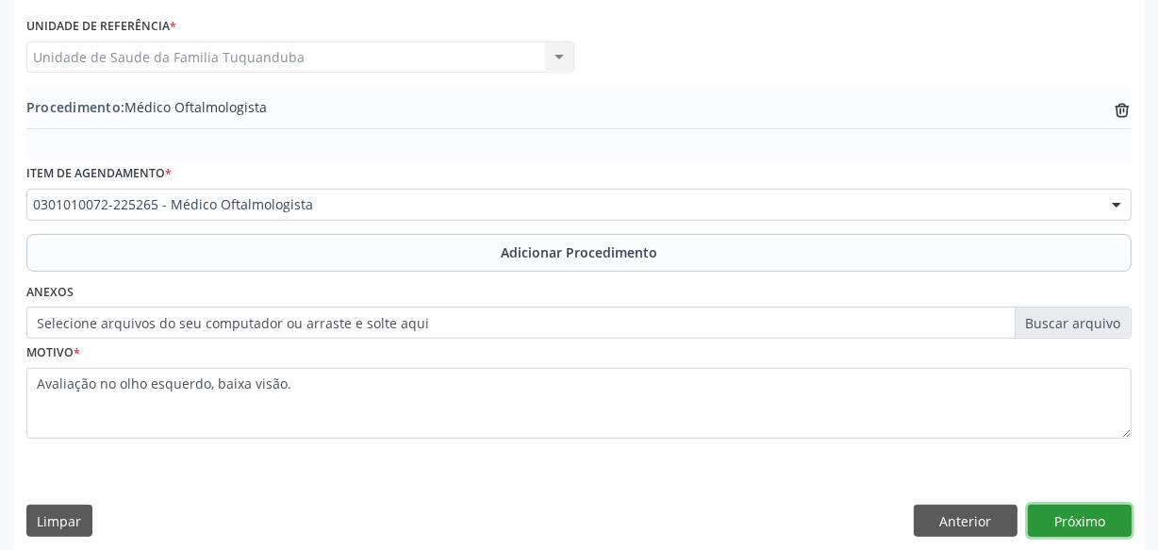
click at [1063, 521] on button "Próximo" at bounding box center [1080, 520] width 104 height 32
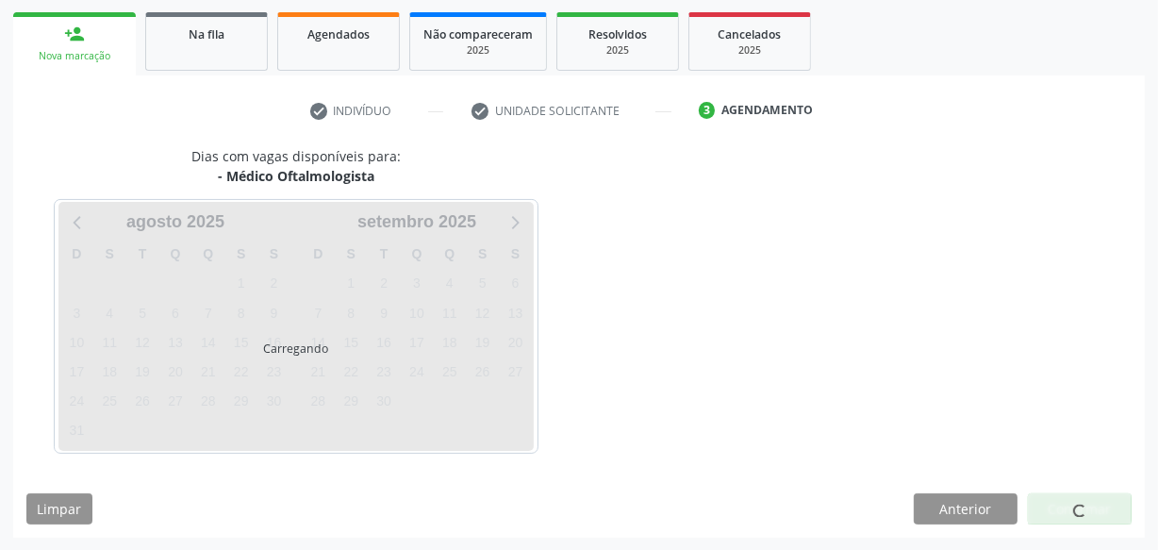
scroll to position [351, 0]
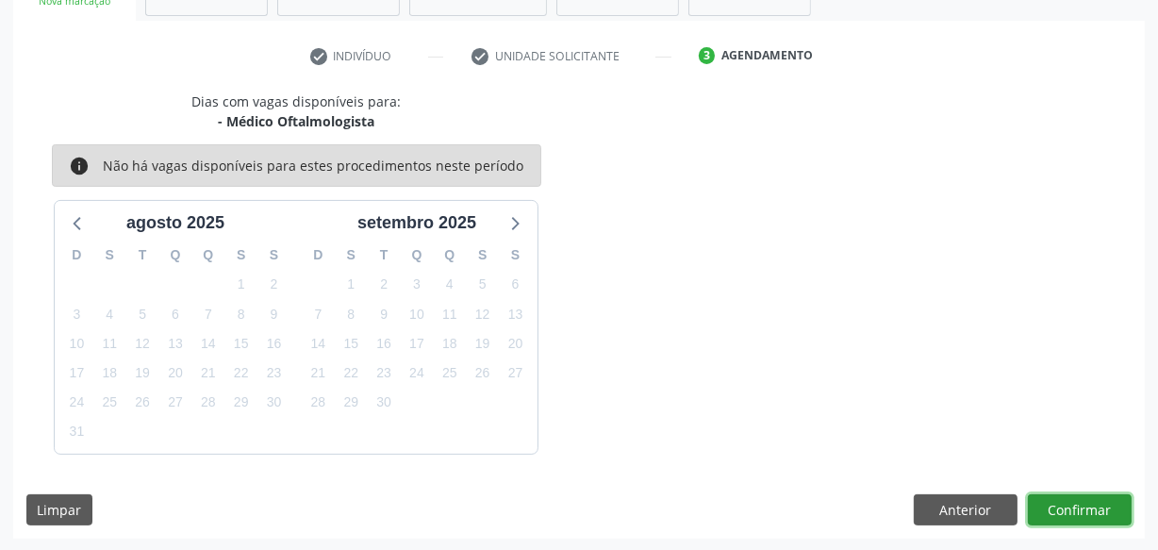
click at [1113, 507] on button "Confirmar" at bounding box center [1080, 510] width 104 height 32
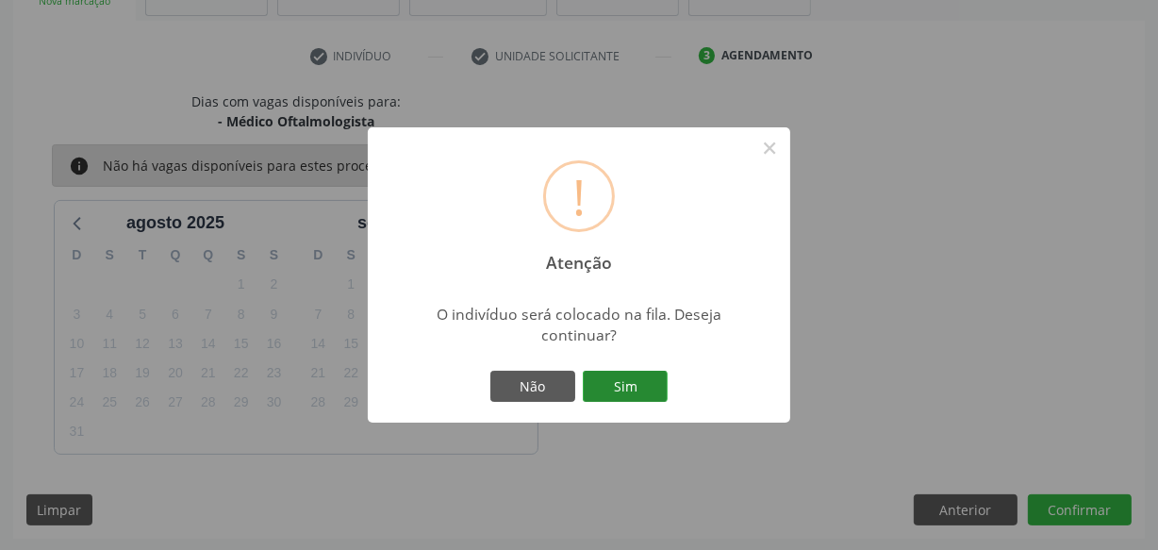
click at [640, 380] on button "Sim" at bounding box center [625, 387] width 85 height 32
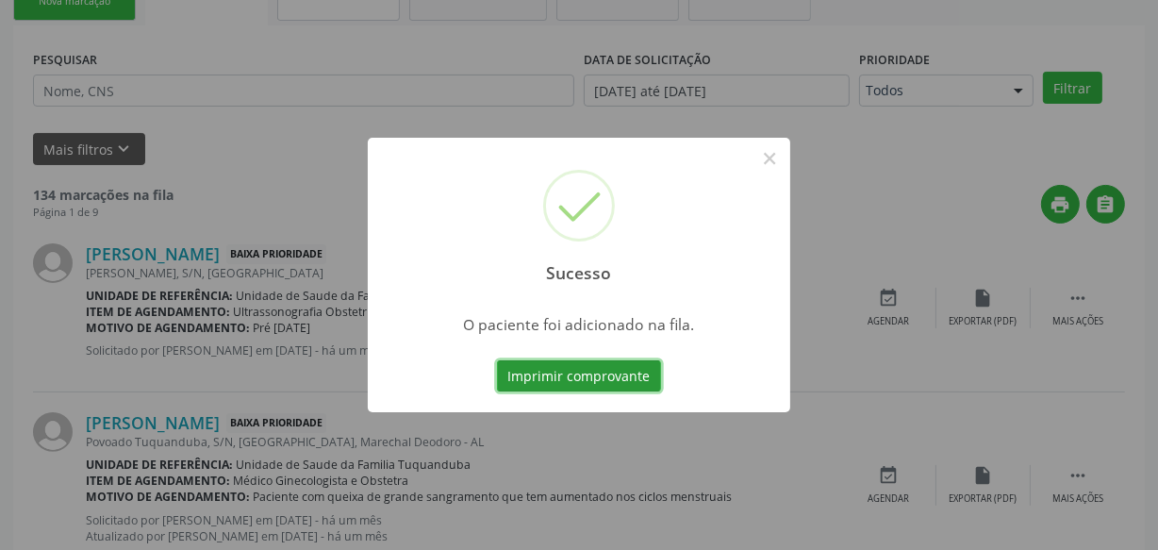
scroll to position [98, 0]
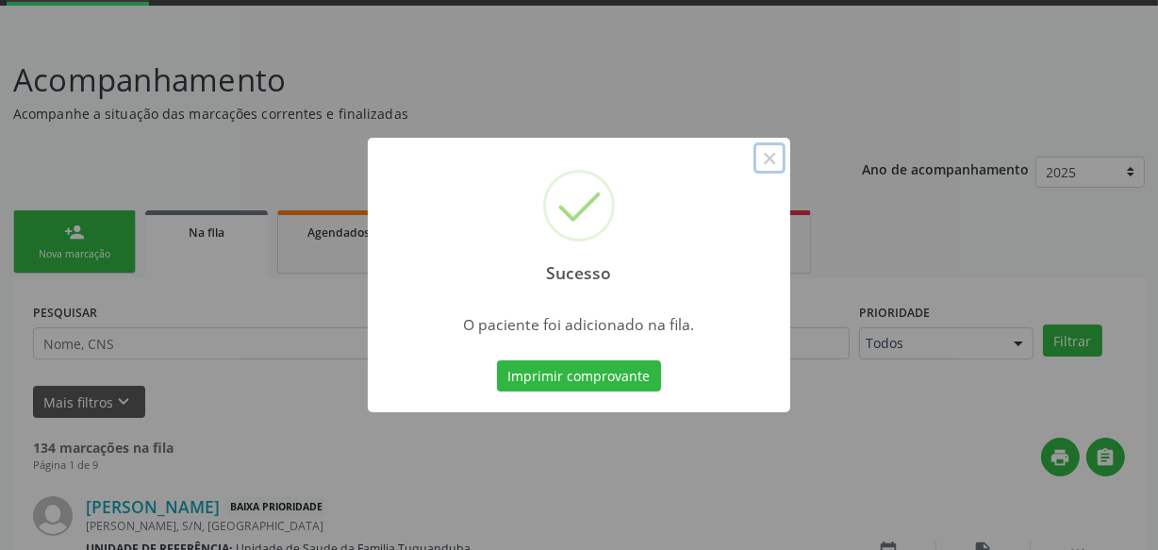
click at [772, 150] on button "×" at bounding box center [769, 158] width 32 height 32
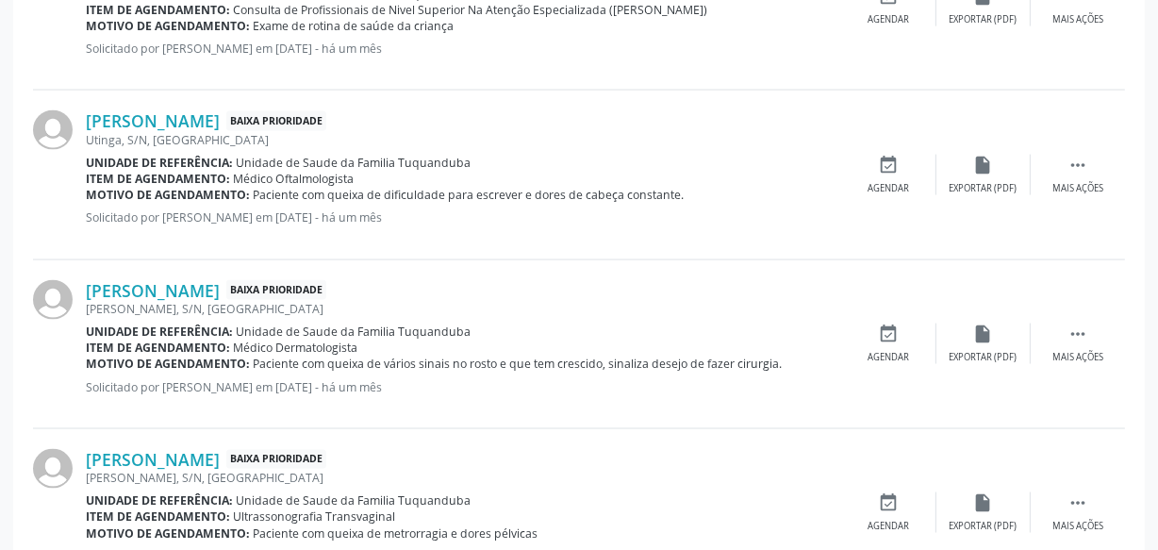
scroll to position [2722, 0]
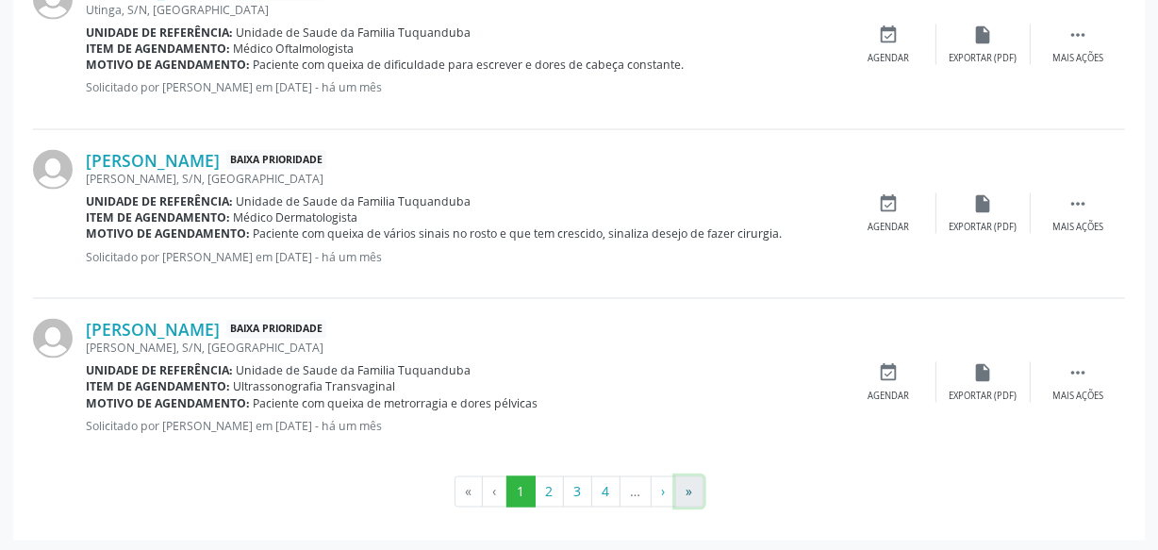
click at [684, 487] on button "»" at bounding box center [689, 492] width 28 height 32
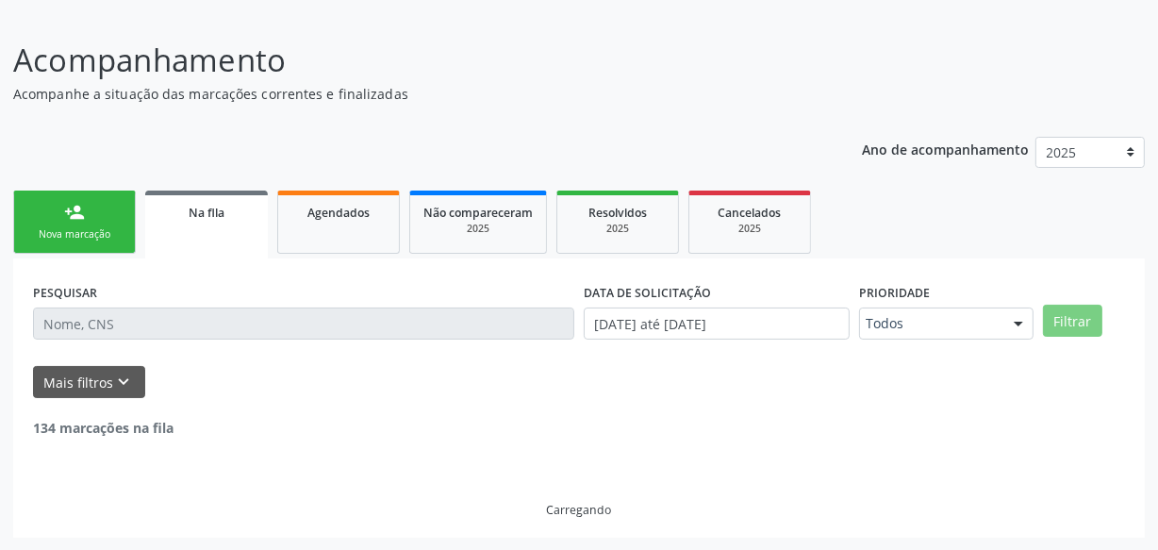
scroll to position [53, 0]
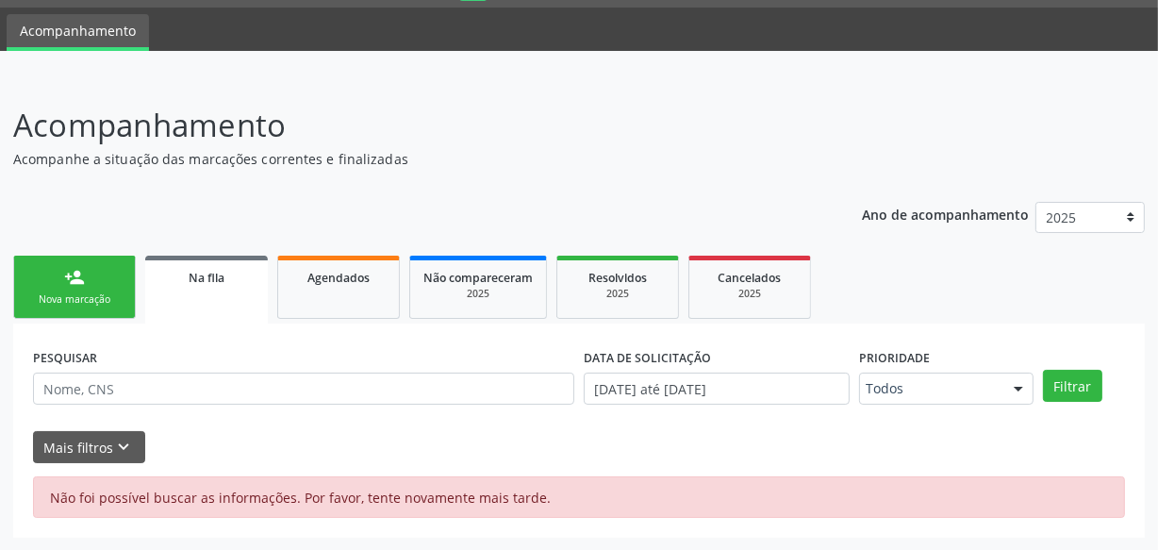
click at [102, 272] on link "person_add Nova marcação" at bounding box center [74, 287] width 123 height 63
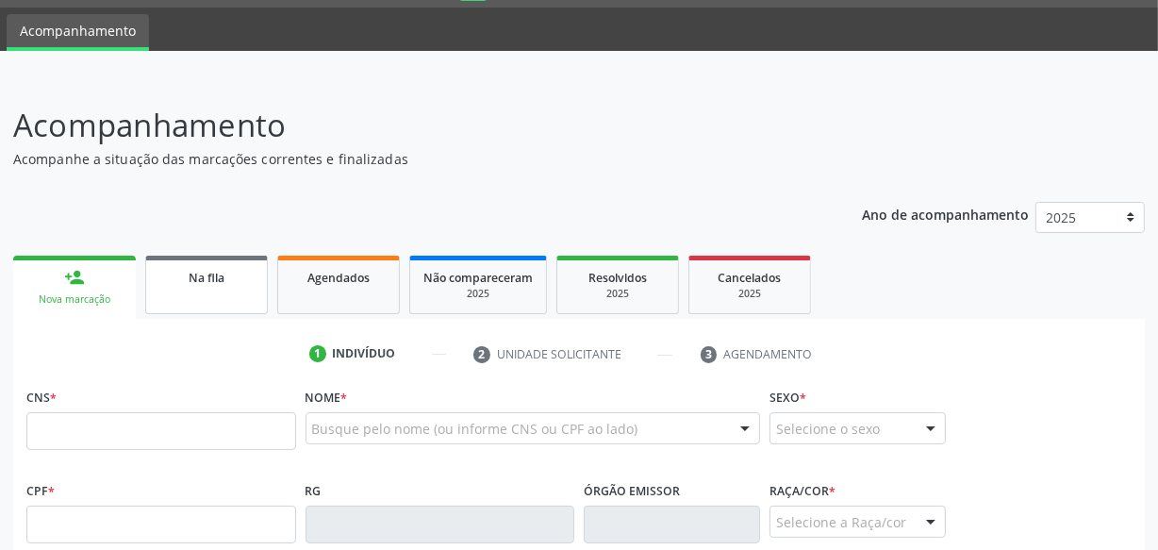
click at [225, 294] on link "Na fila" at bounding box center [206, 285] width 123 height 58
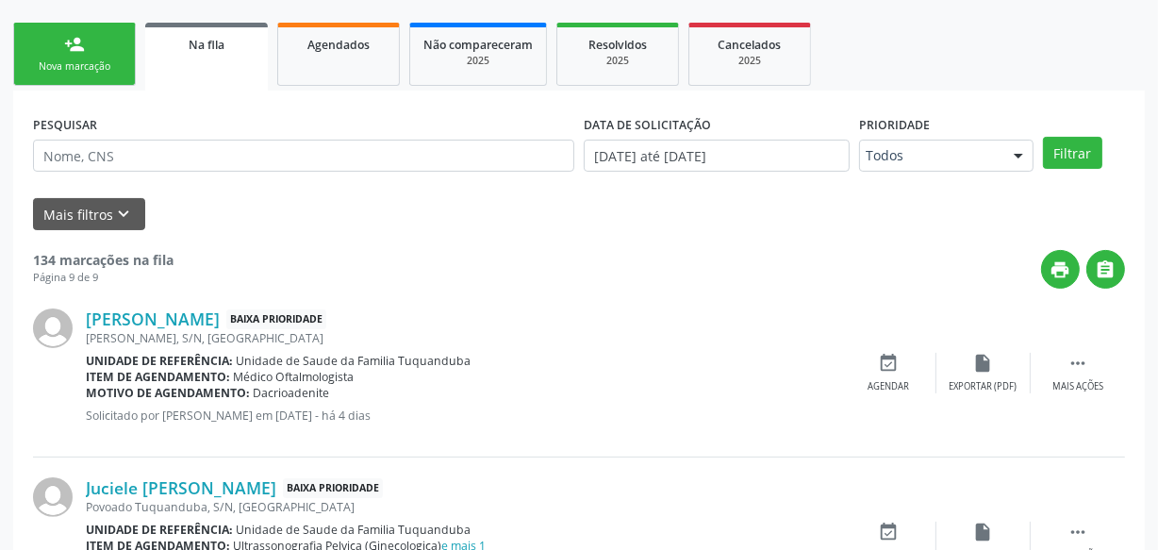
scroll to position [0, 0]
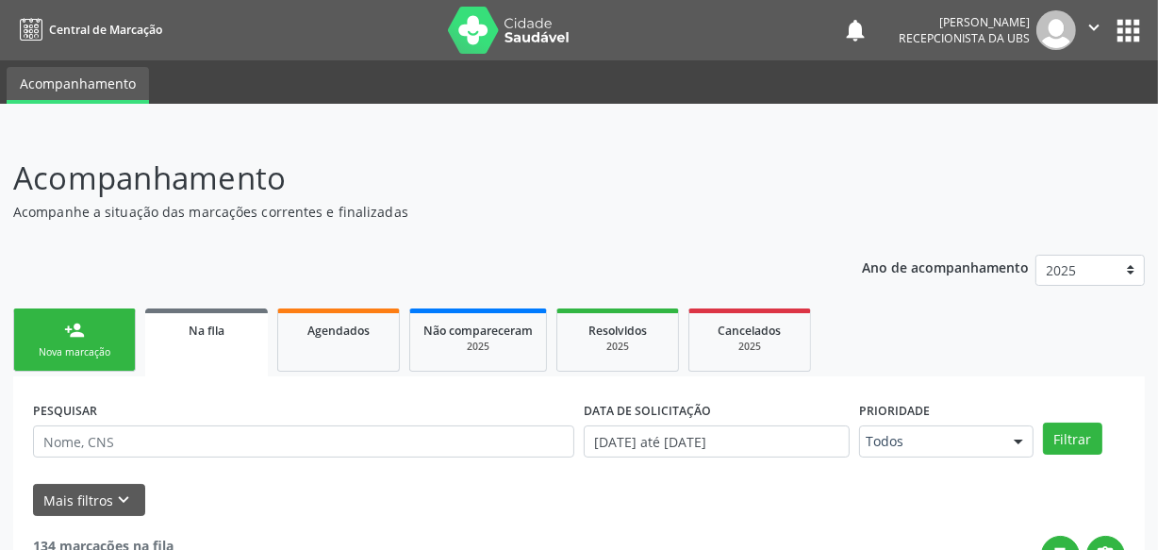
click at [79, 320] on div "person_add" at bounding box center [74, 330] width 21 height 21
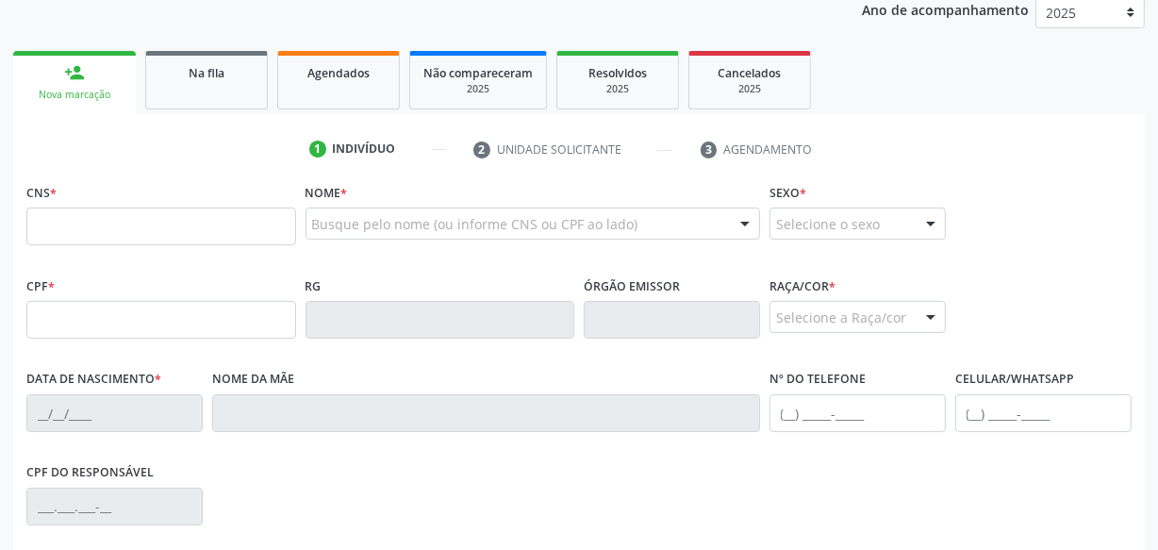
scroll to position [256, 0]
click at [140, 218] on input "text" at bounding box center [161, 227] width 270 height 38
paste input "700 6099 5769 5664"
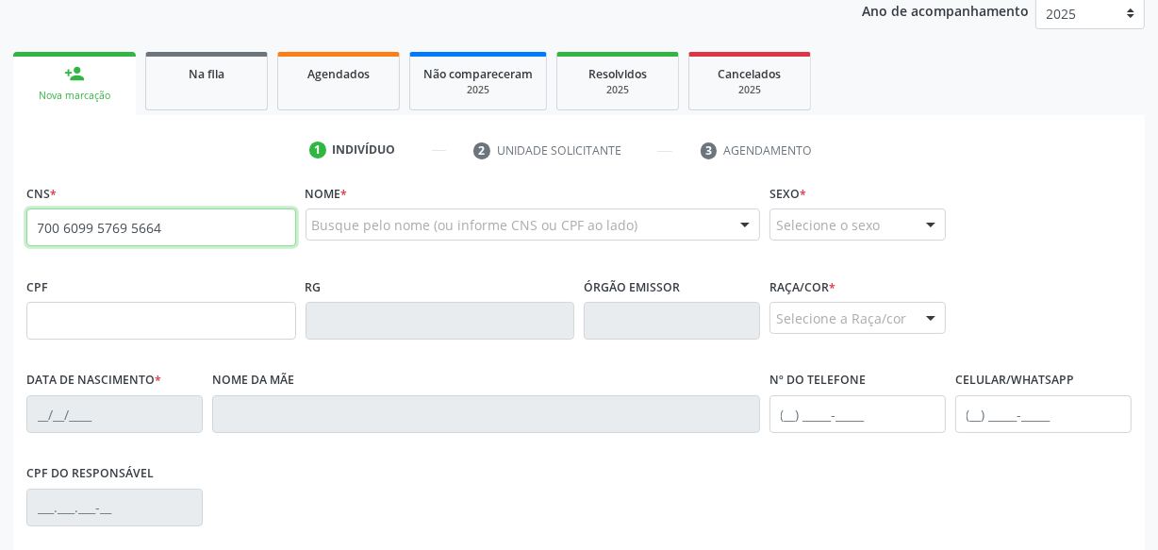
type input "700 6099 5769 5664"
type input "114.227.714-31"
type input "02/[DATE]"
type input "[PERSON_NAME]"
type input "[PHONE_NUMBER]"
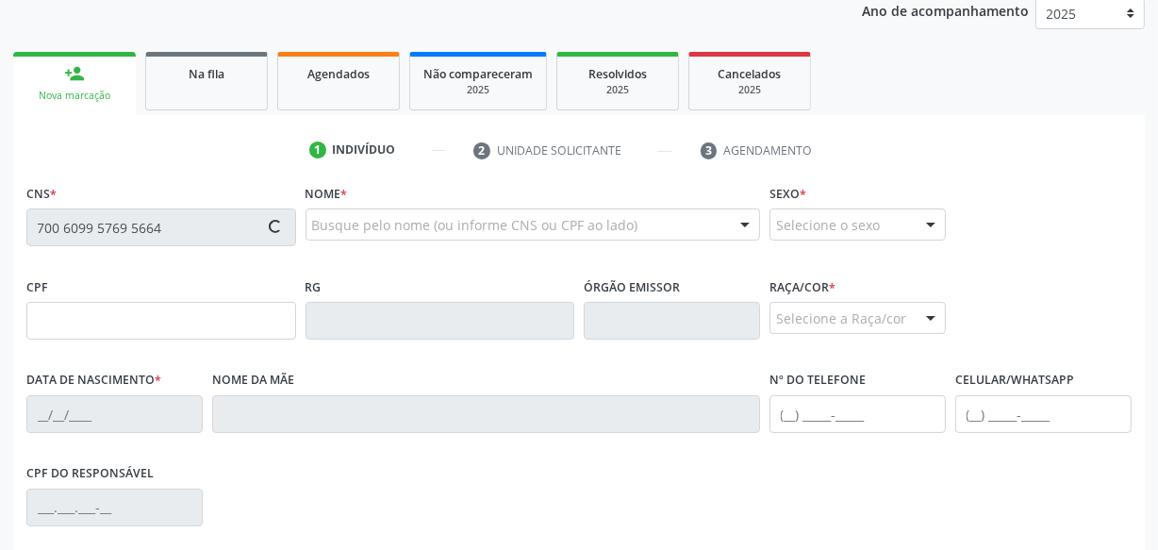
type input "S/N"
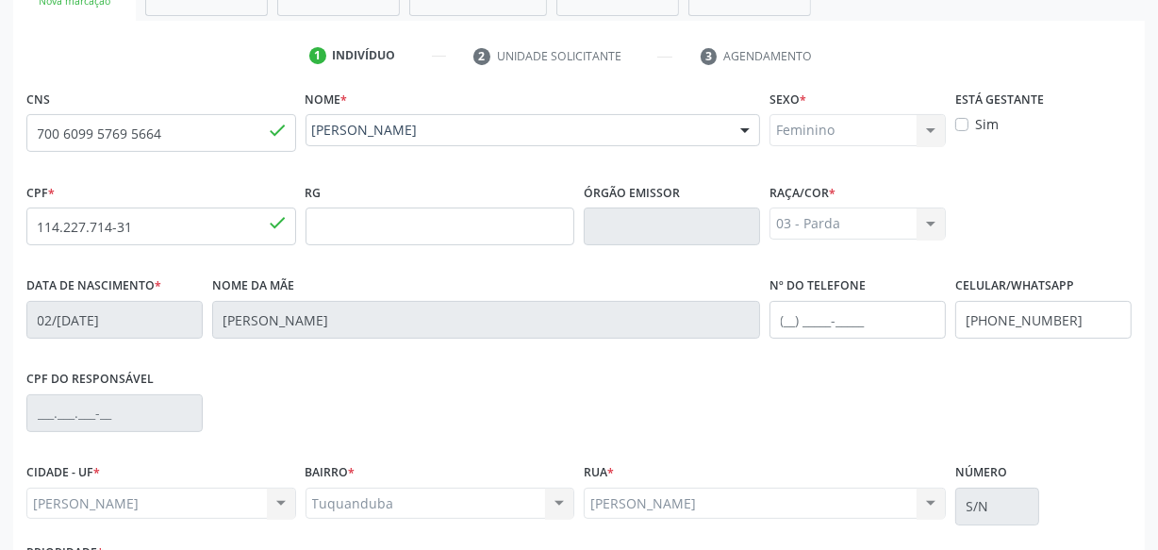
scroll to position [498, 0]
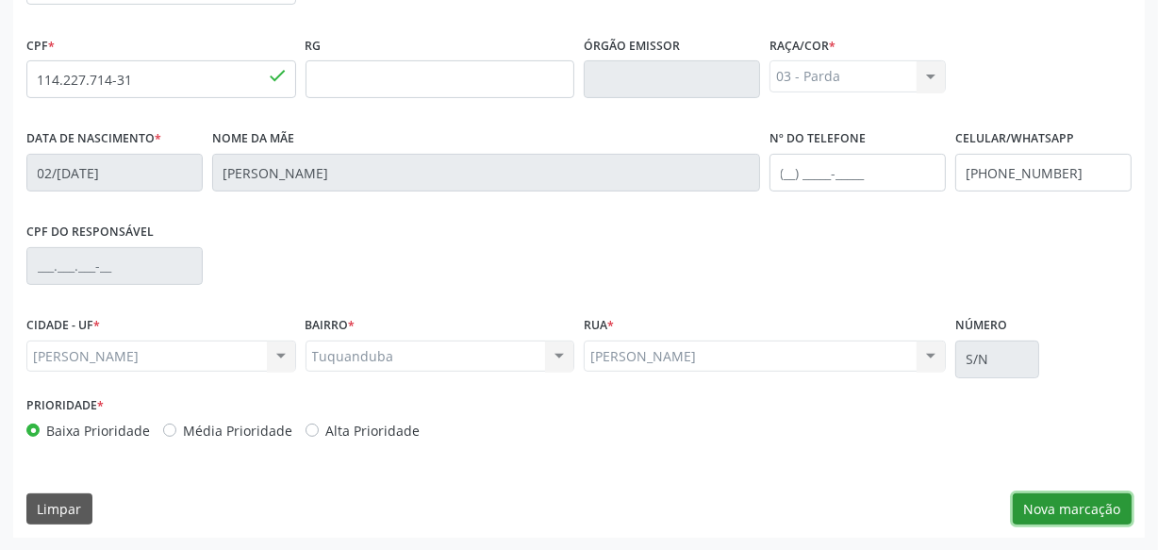
click at [1041, 501] on button "Nova marcação" at bounding box center [1072, 509] width 119 height 32
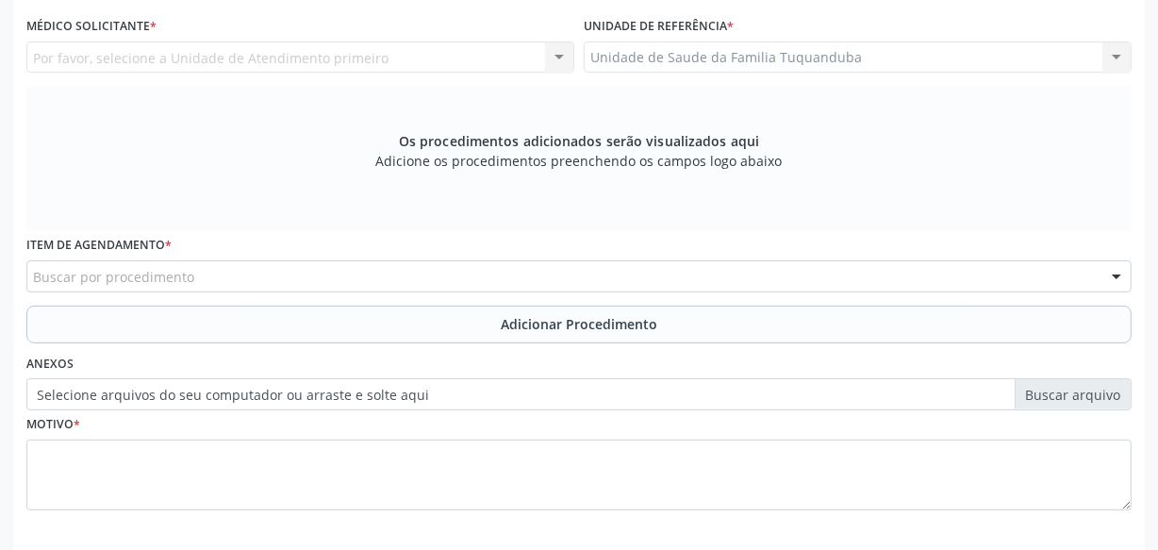
click at [415, 272] on div "Buscar por procedimento" at bounding box center [578, 276] width 1105 height 32
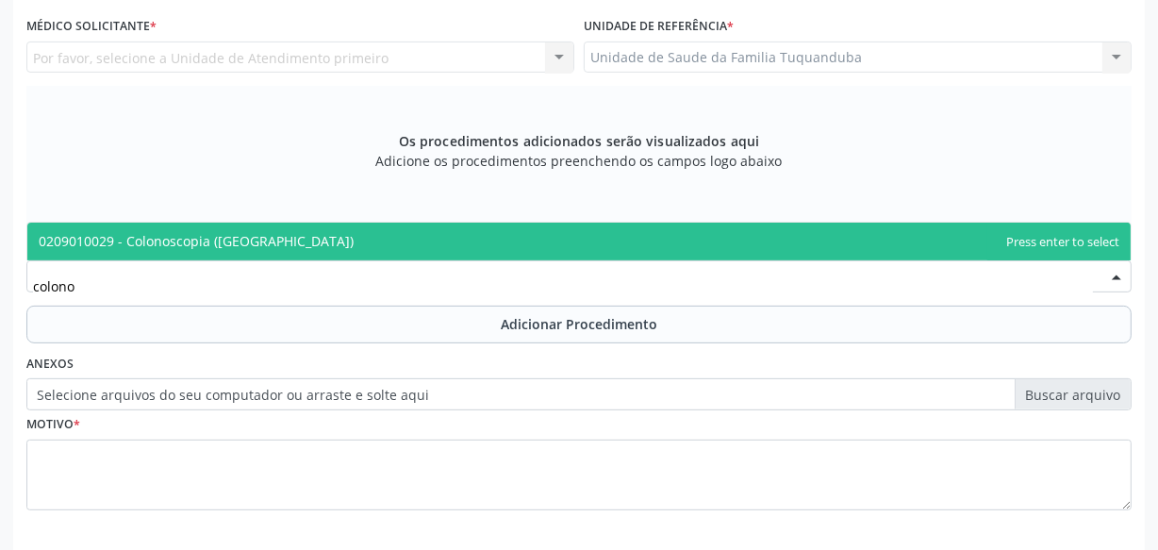
type input "colonos"
click at [289, 242] on span "0209010029 - Colonoscopia ([GEOGRAPHIC_DATA])" at bounding box center [578, 242] width 1103 height 38
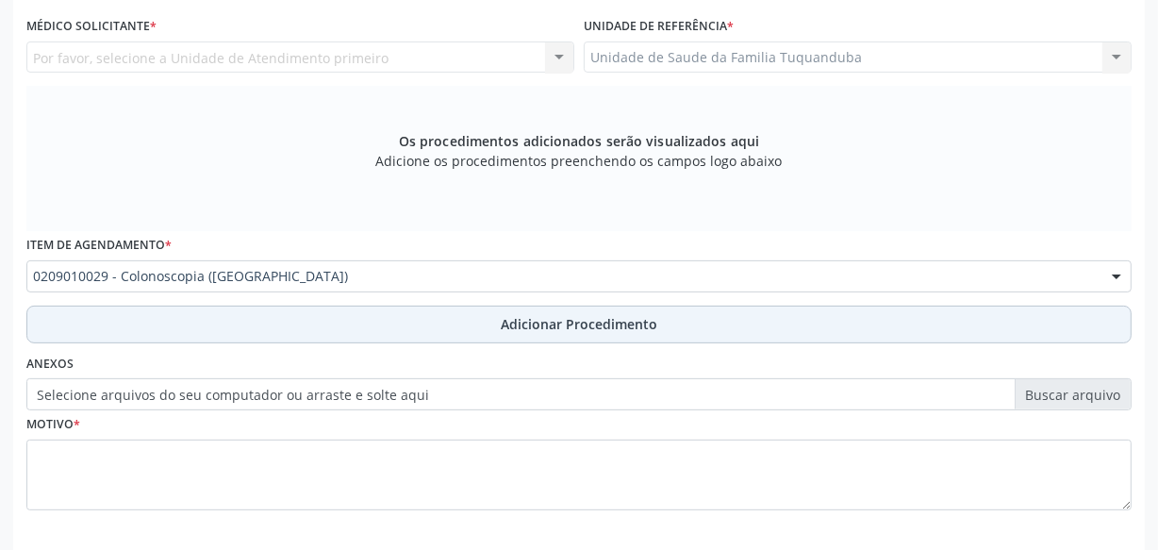
click at [442, 319] on button "Adicionar Procedimento" at bounding box center [578, 324] width 1105 height 38
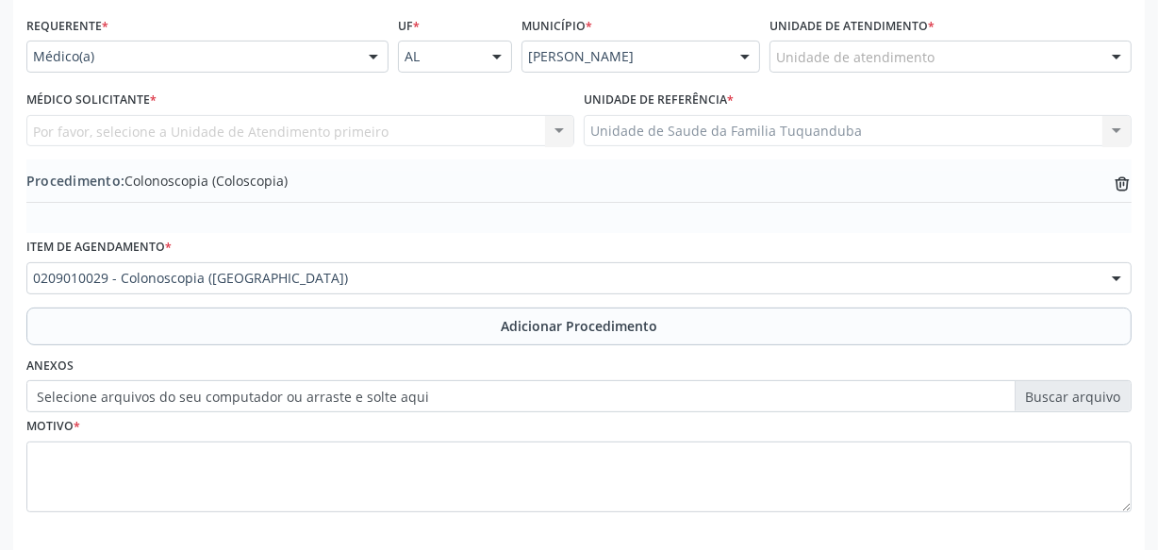
scroll to position [326, 0]
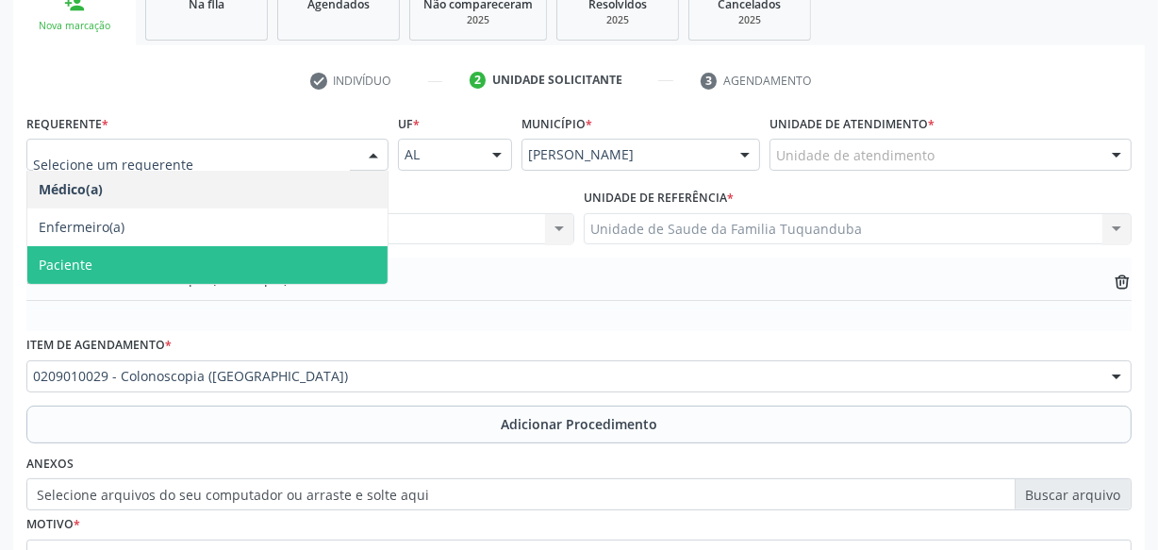
click at [156, 259] on span "Paciente" at bounding box center [207, 265] width 360 height 38
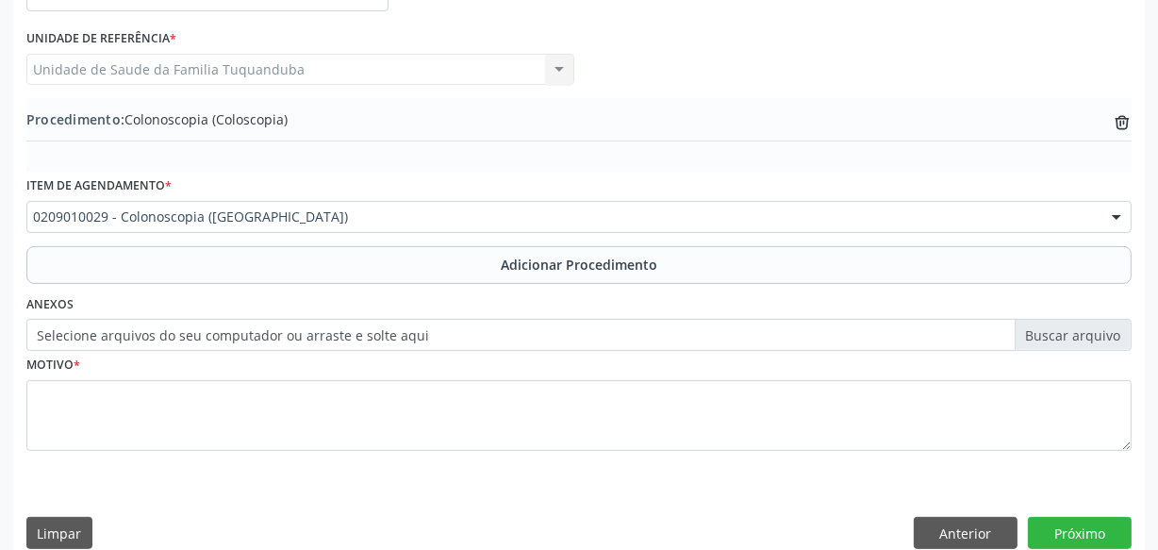
scroll to position [509, 0]
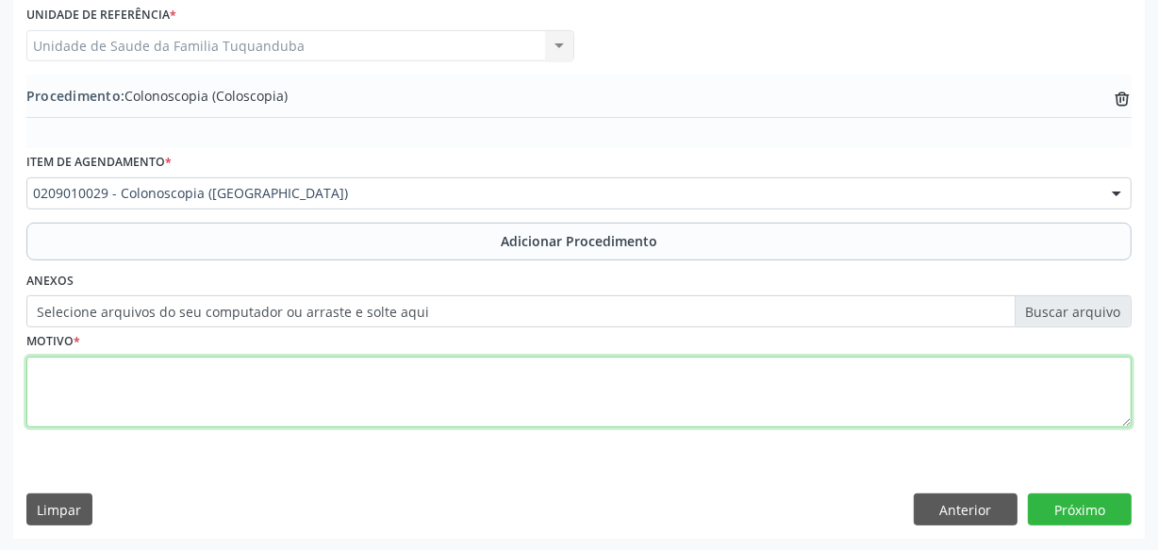
click at [258, 356] on textarea at bounding box center [578, 392] width 1105 height 72
type textarea "Constipação intestinal + Hematoquezia."
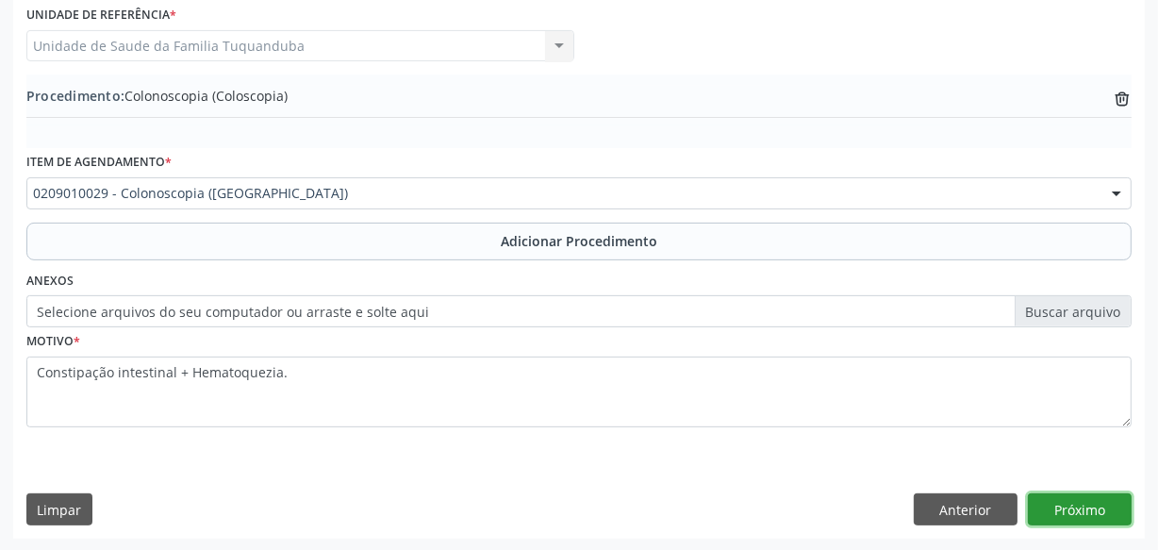
click at [1083, 504] on button "Próximo" at bounding box center [1080, 509] width 104 height 32
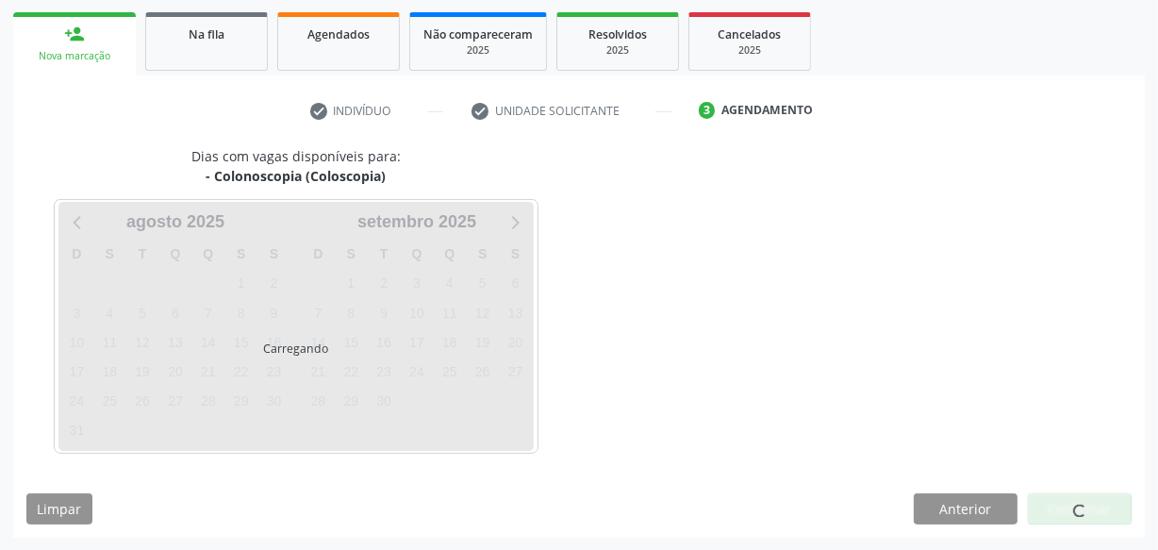
scroll to position [351, 0]
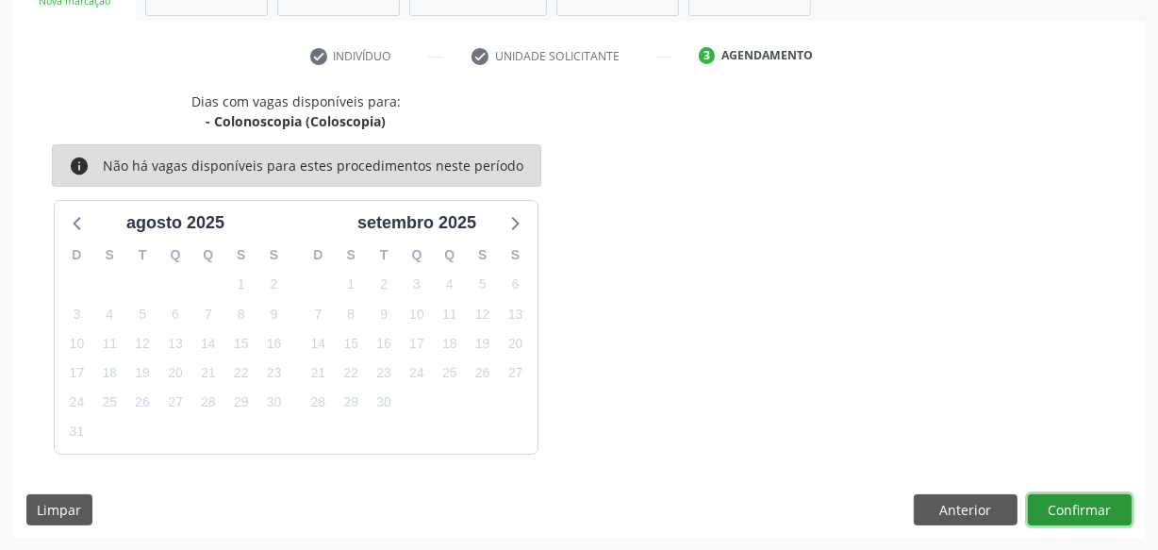
click at [1083, 504] on button "Confirmar" at bounding box center [1080, 510] width 104 height 32
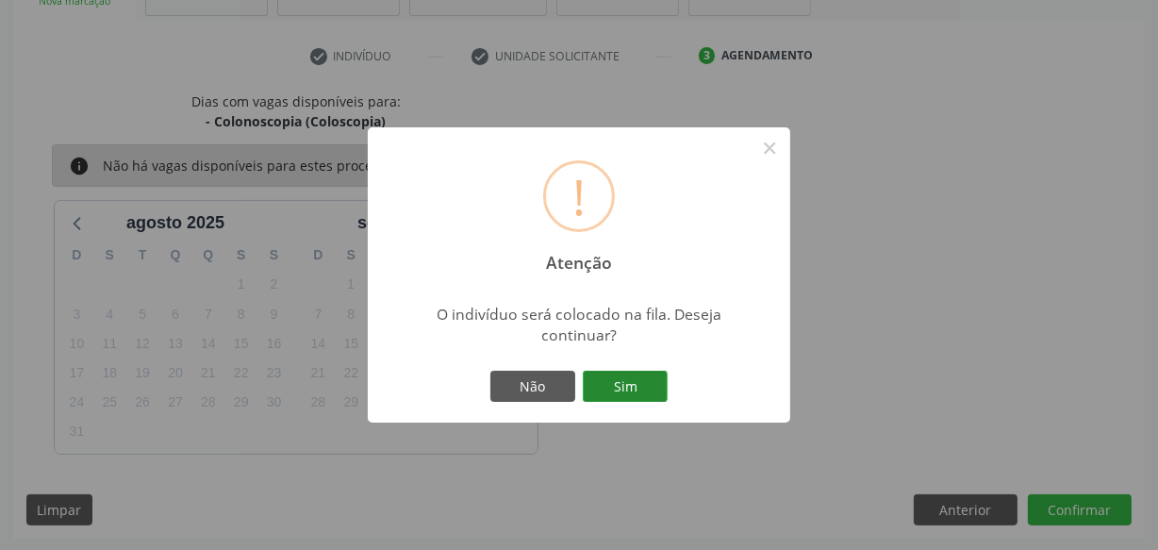
click at [624, 381] on button "Sim" at bounding box center [625, 387] width 85 height 32
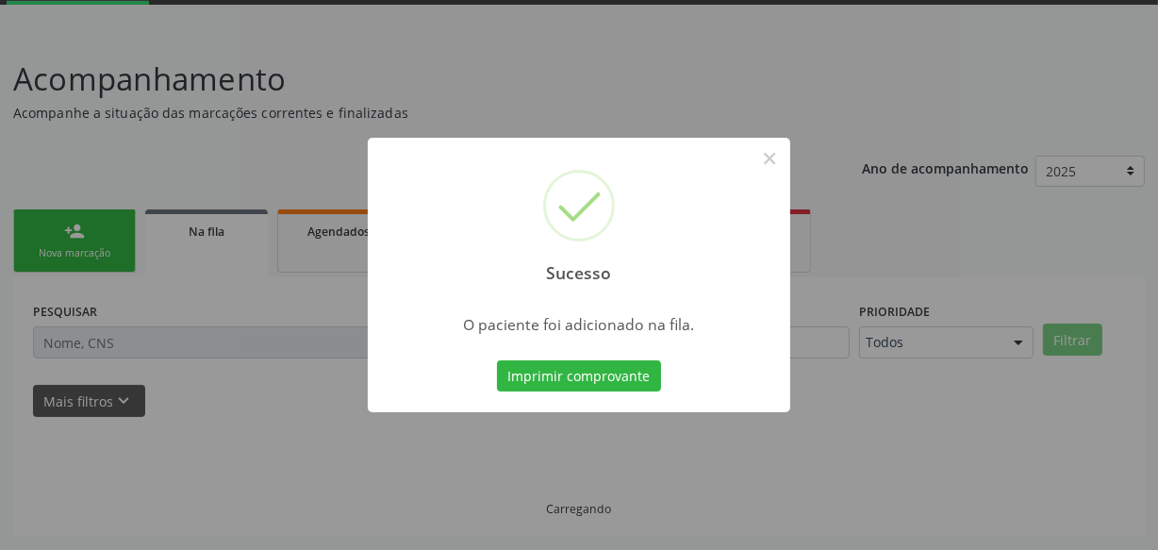
scroll to position [98, 0]
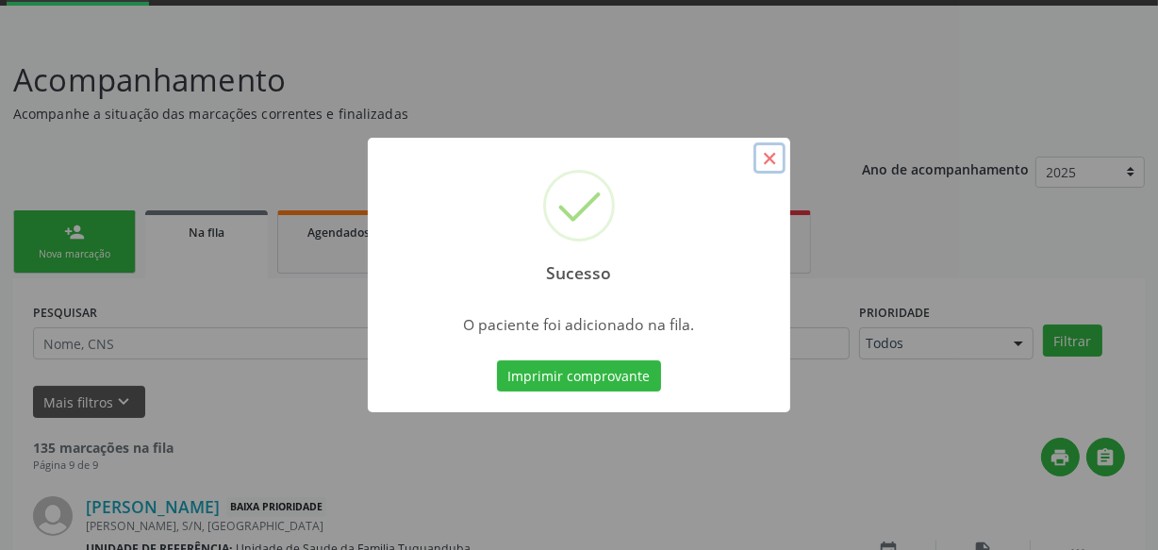
click at [765, 164] on button "×" at bounding box center [769, 158] width 32 height 32
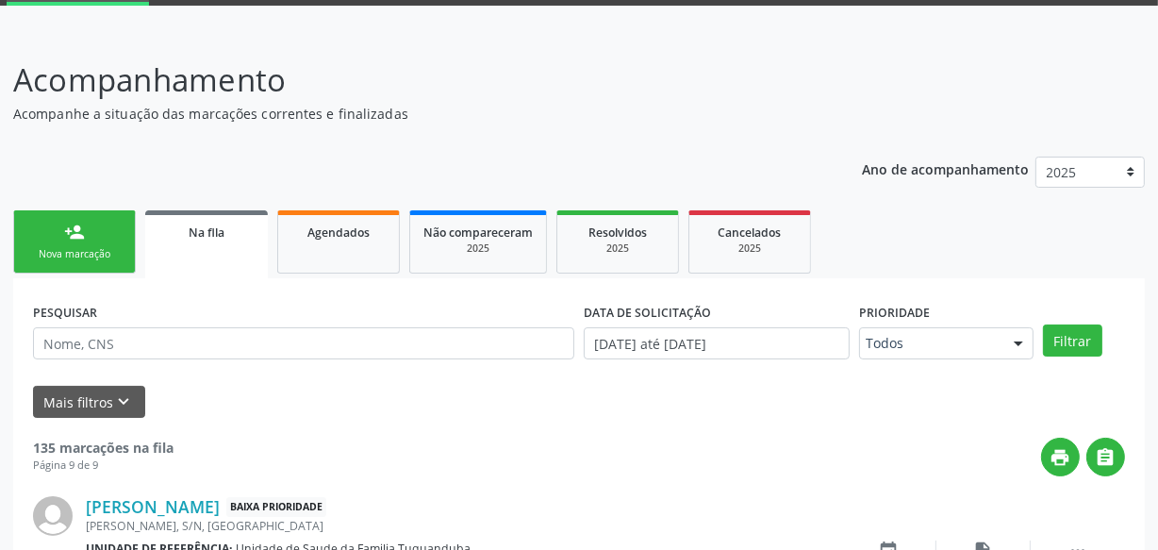
click at [77, 247] on div "Nova marcação" at bounding box center [74, 254] width 94 height 14
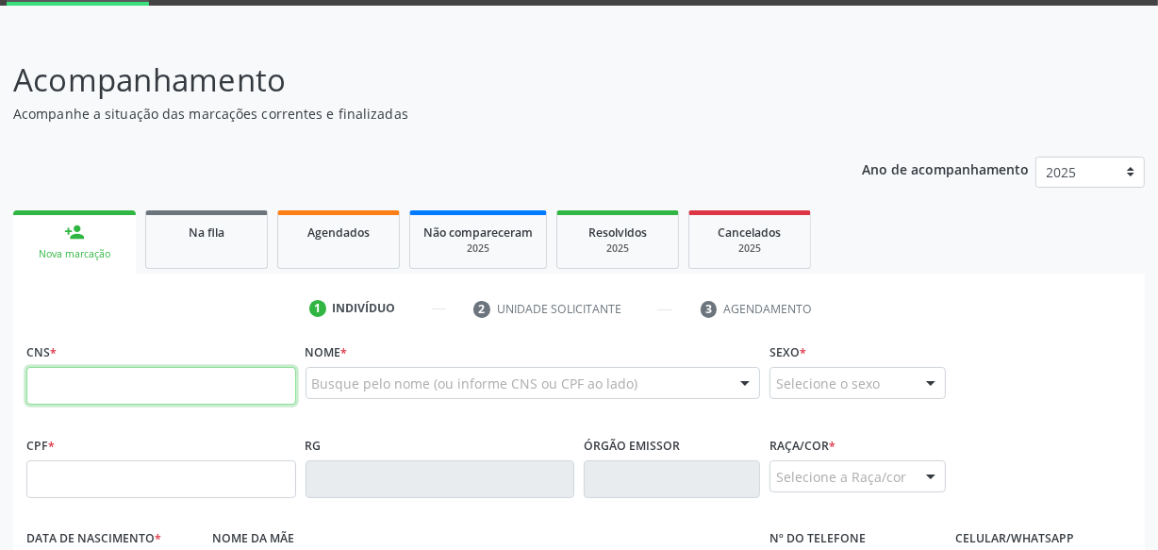
paste input "700 6099 5769 5664"
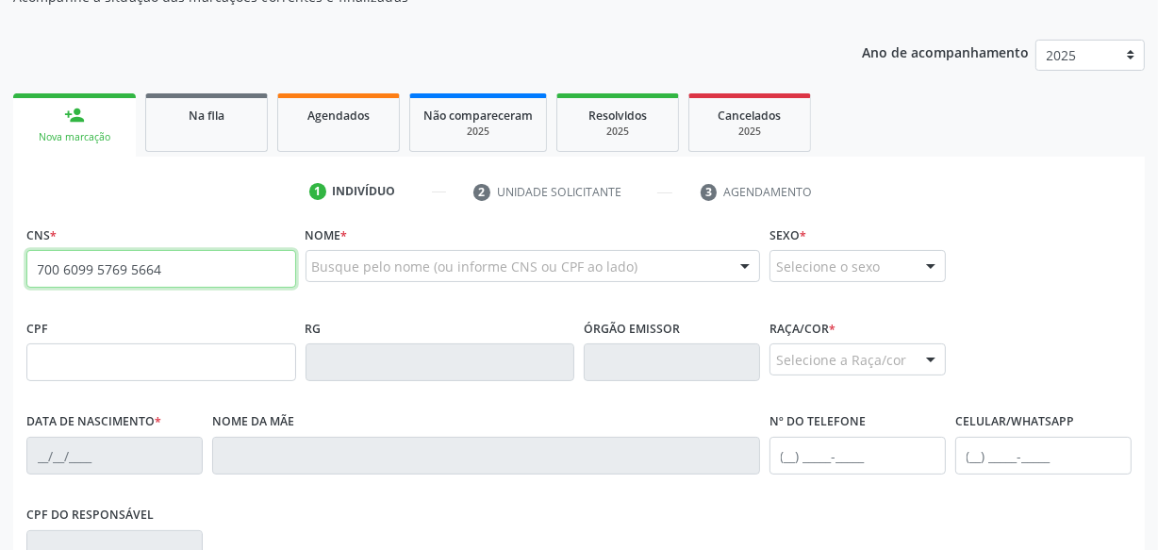
type input "700 6099 5769 5664"
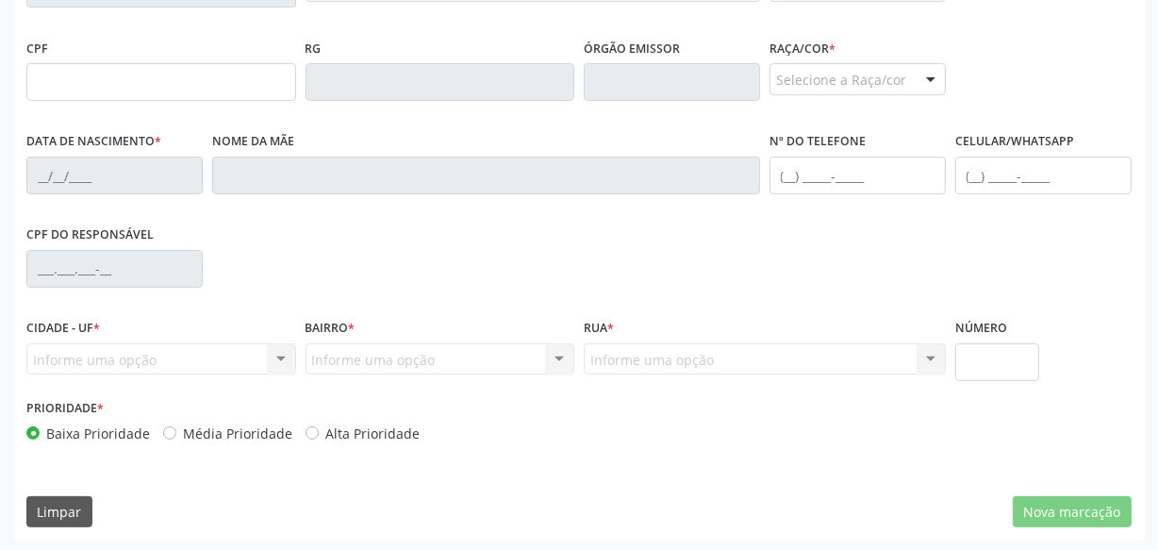
scroll to position [498, 0]
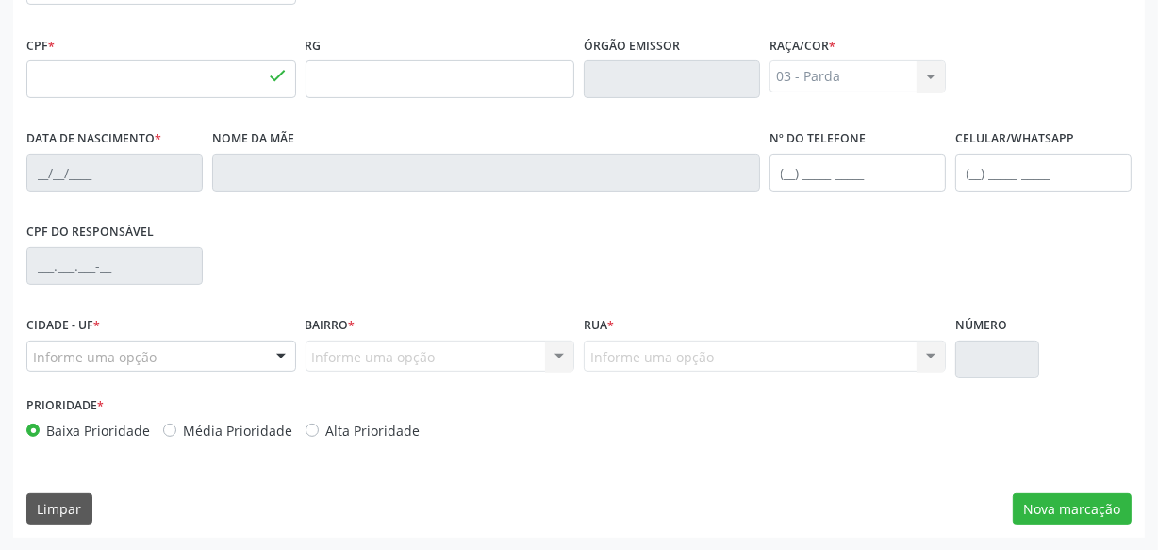
type input "114.227.714-31"
type input "02/[DATE]"
type input "[PERSON_NAME]"
type input "[PHONE_NUMBER]"
type input "S/N"
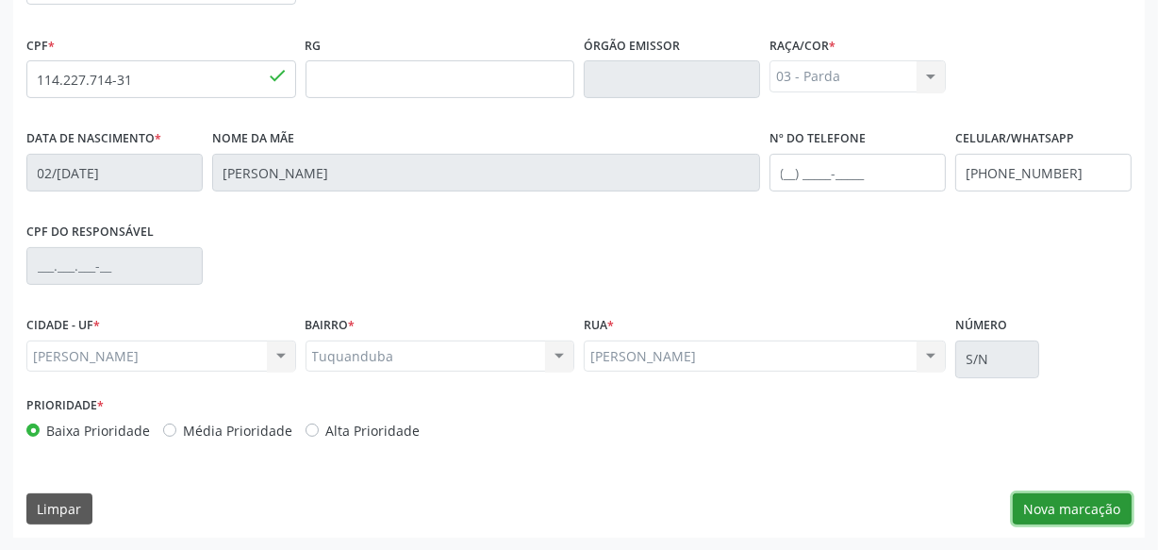
click at [1081, 508] on button "Nova marcação" at bounding box center [1072, 509] width 119 height 32
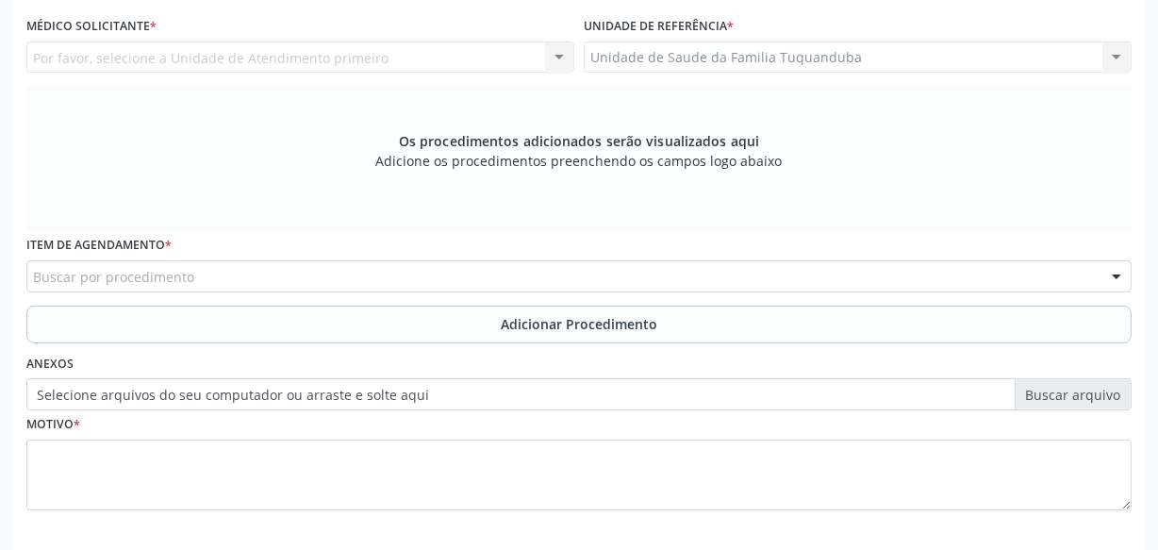
click at [392, 272] on div "Buscar por procedimento" at bounding box center [578, 276] width 1105 height 32
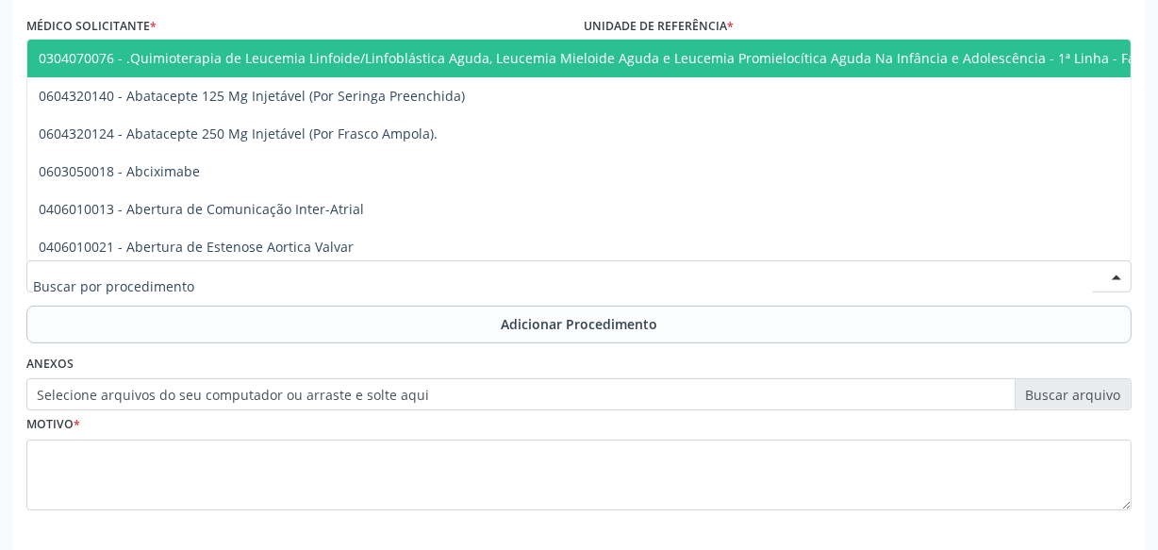
click at [271, 281] on div at bounding box center [578, 276] width 1105 height 32
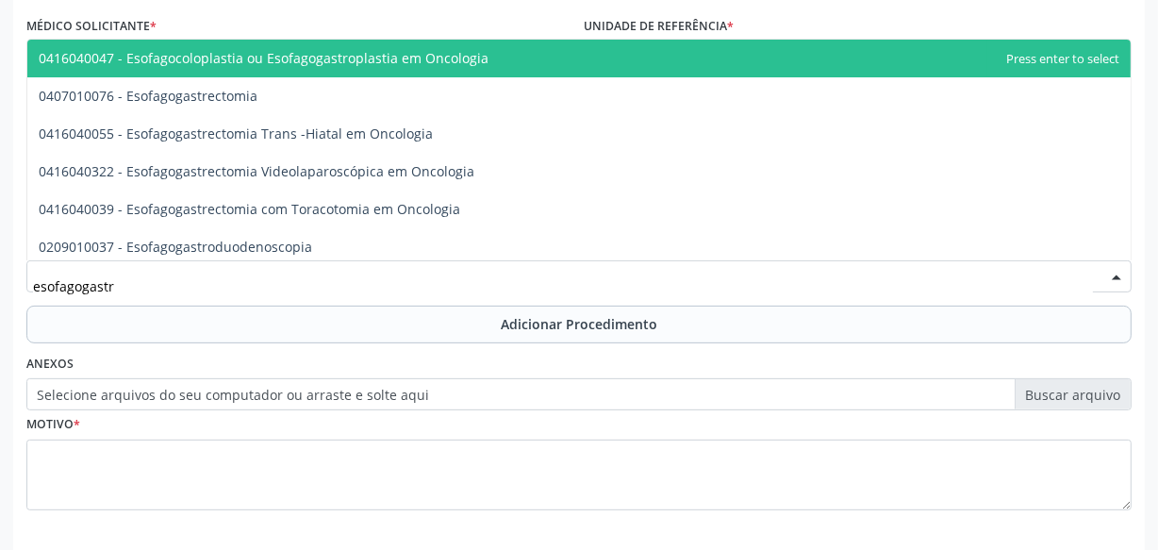
type input "esofagogastro"
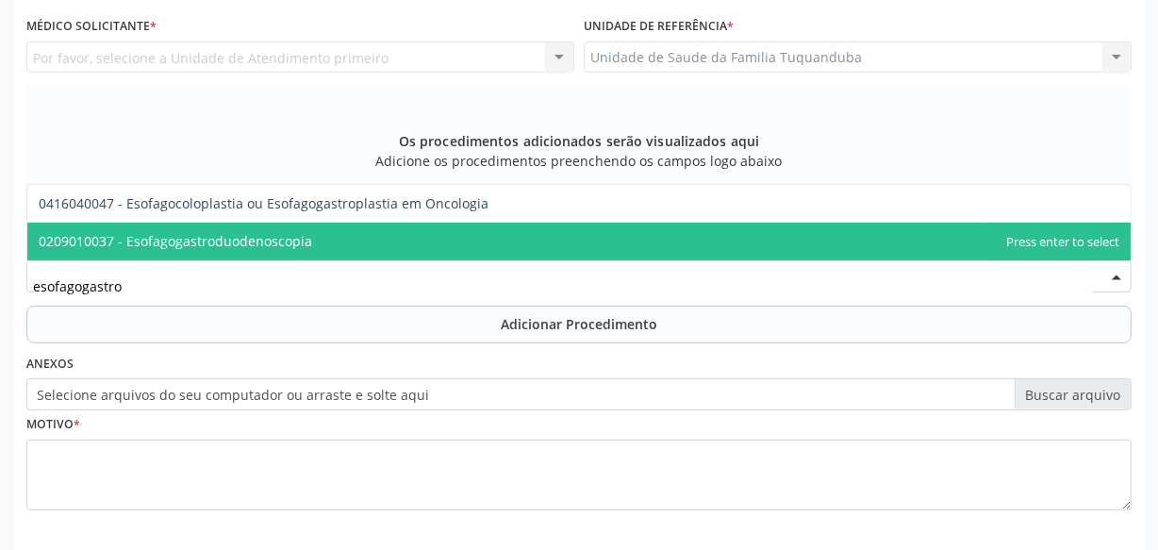
click at [289, 245] on span "0209010037 - Esofagogastroduodenoscopia" at bounding box center [175, 241] width 273 height 18
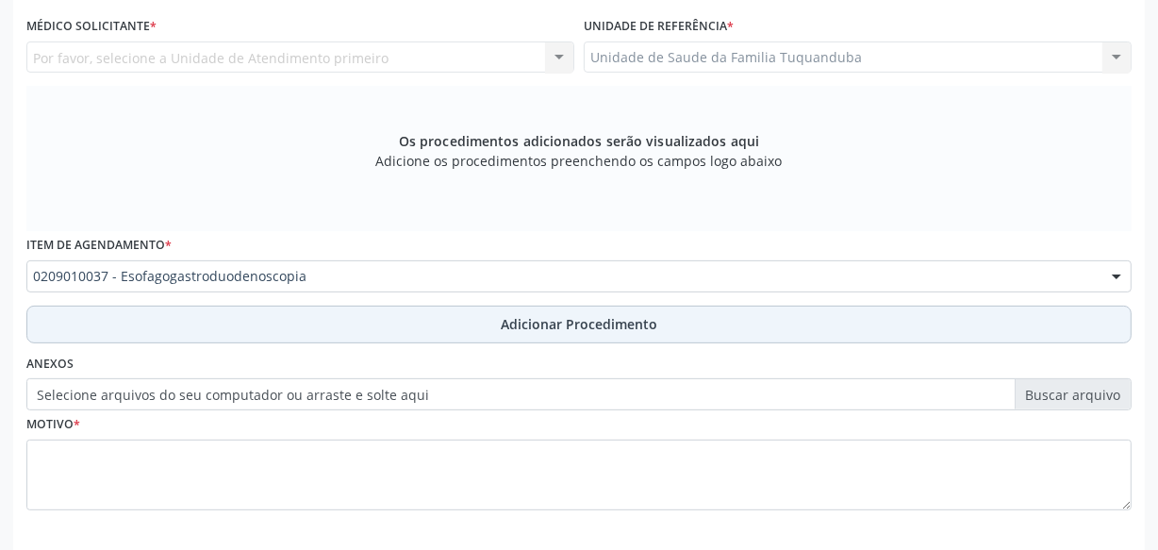
click at [339, 330] on button "Adicionar Procedimento" at bounding box center [578, 324] width 1105 height 38
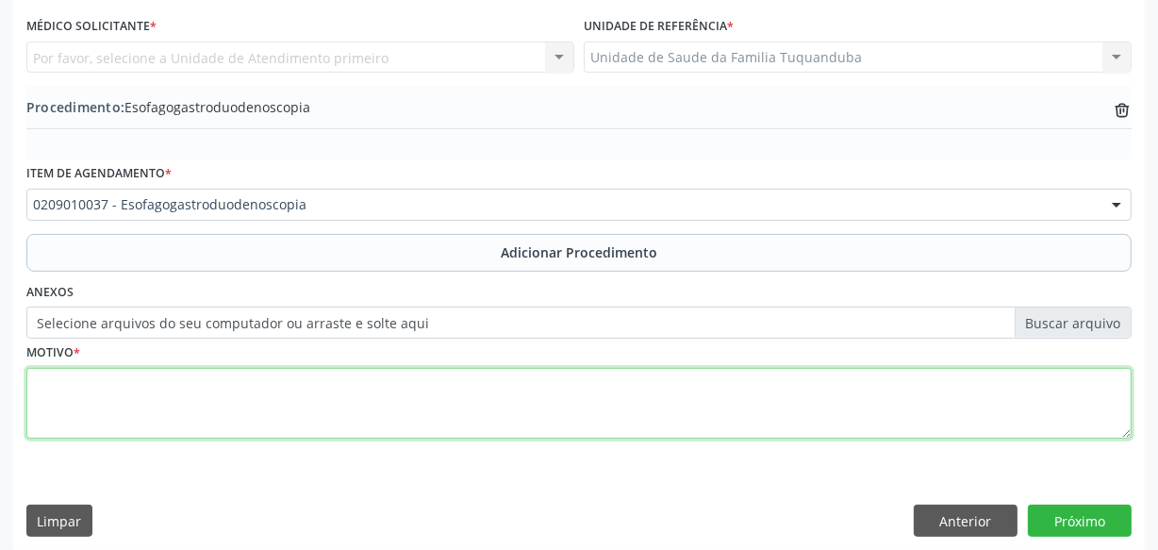
click at [345, 400] on textarea at bounding box center [578, 404] width 1105 height 72
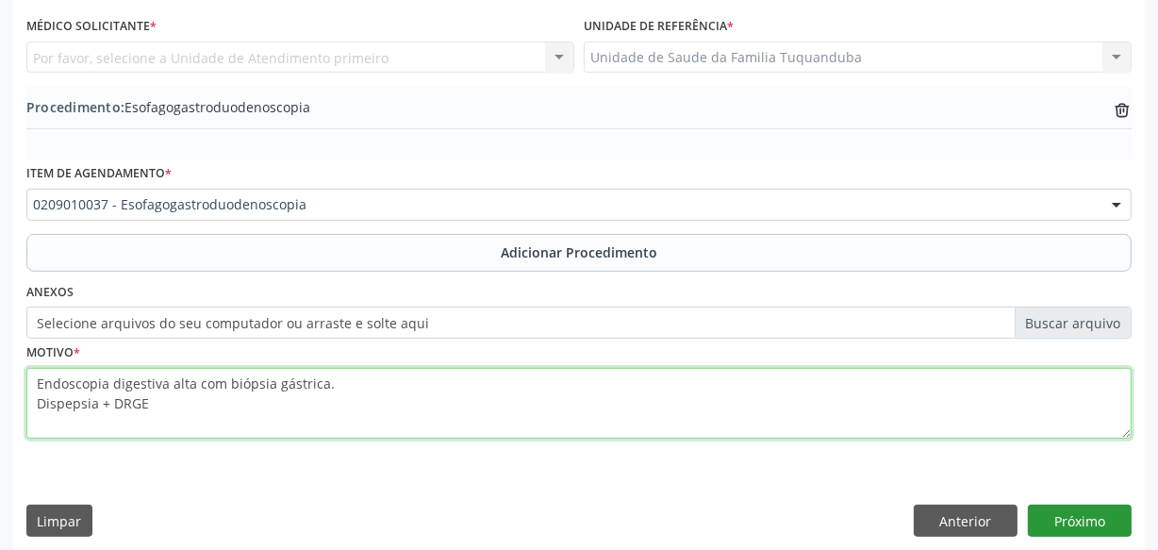
type textarea "Endoscopia digestiva alta com biópsia gástrica. Dispepsia + DRGE"
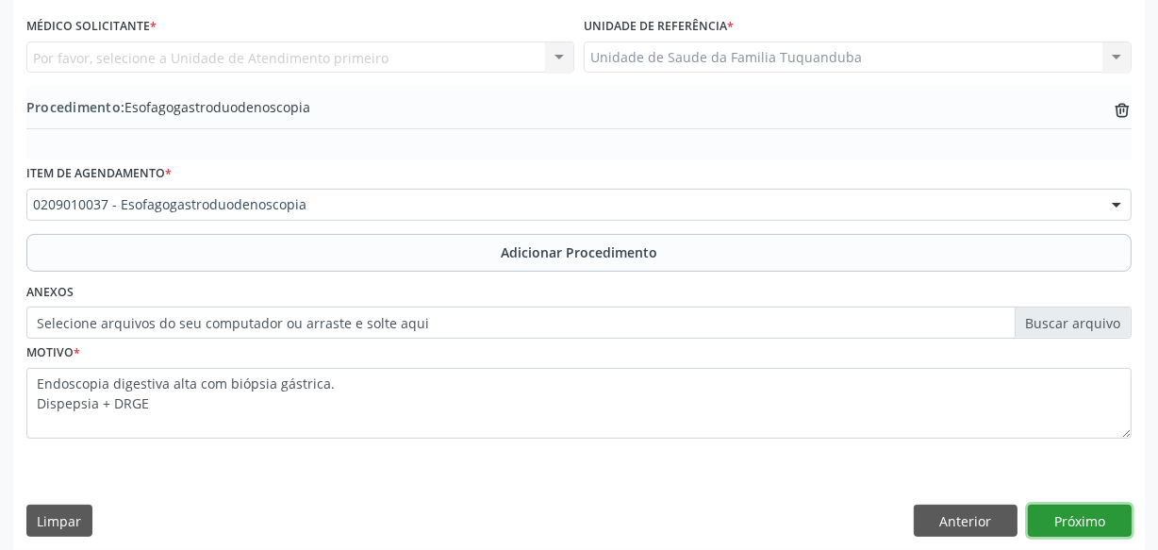
click at [1097, 512] on button "Próximo" at bounding box center [1080, 520] width 104 height 32
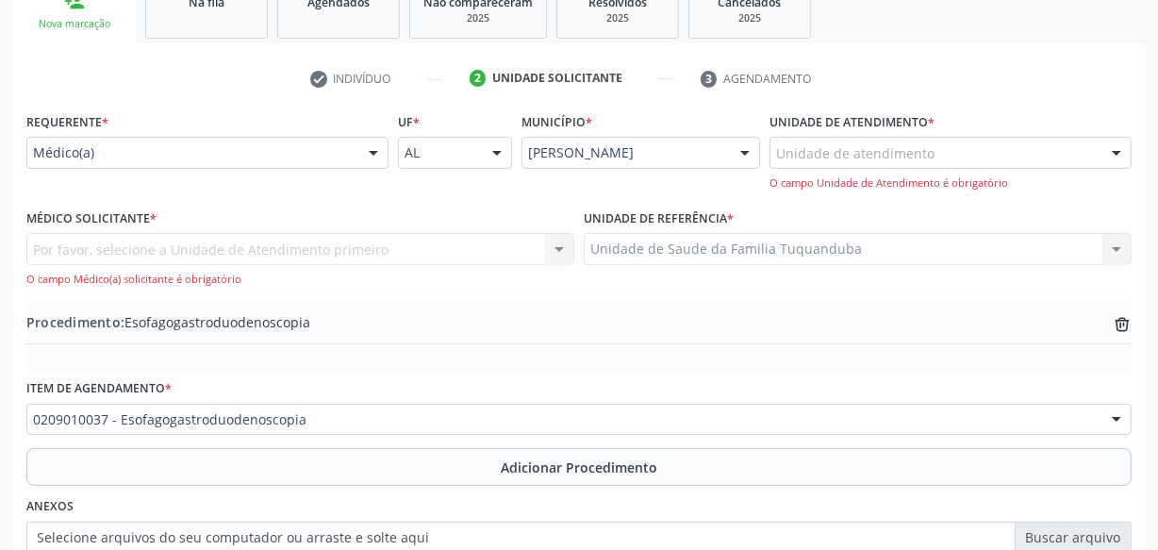
scroll to position [326, 0]
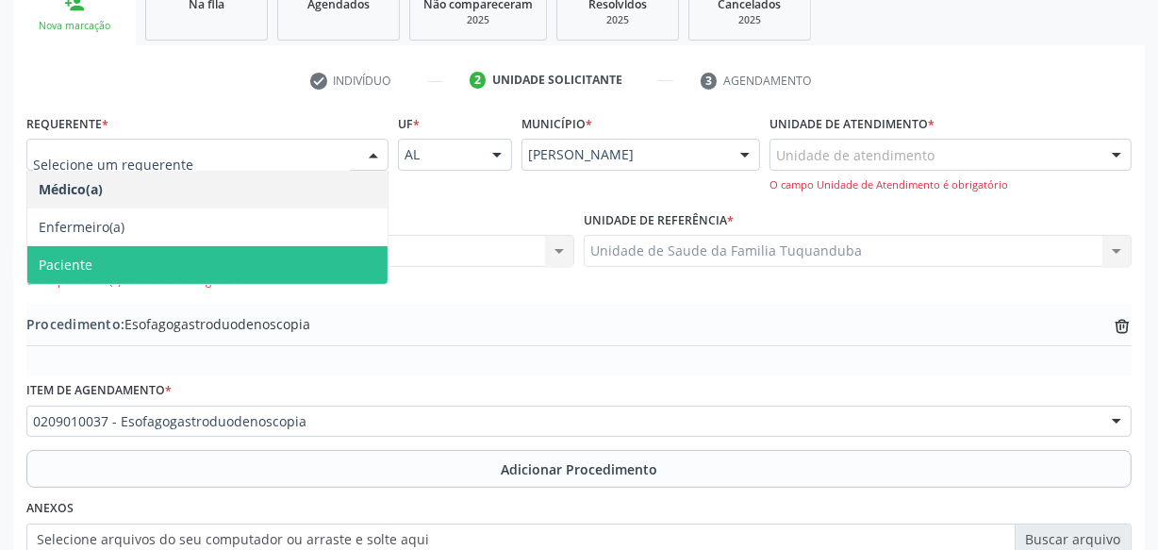
click at [233, 256] on span "Paciente" at bounding box center [207, 265] width 360 height 38
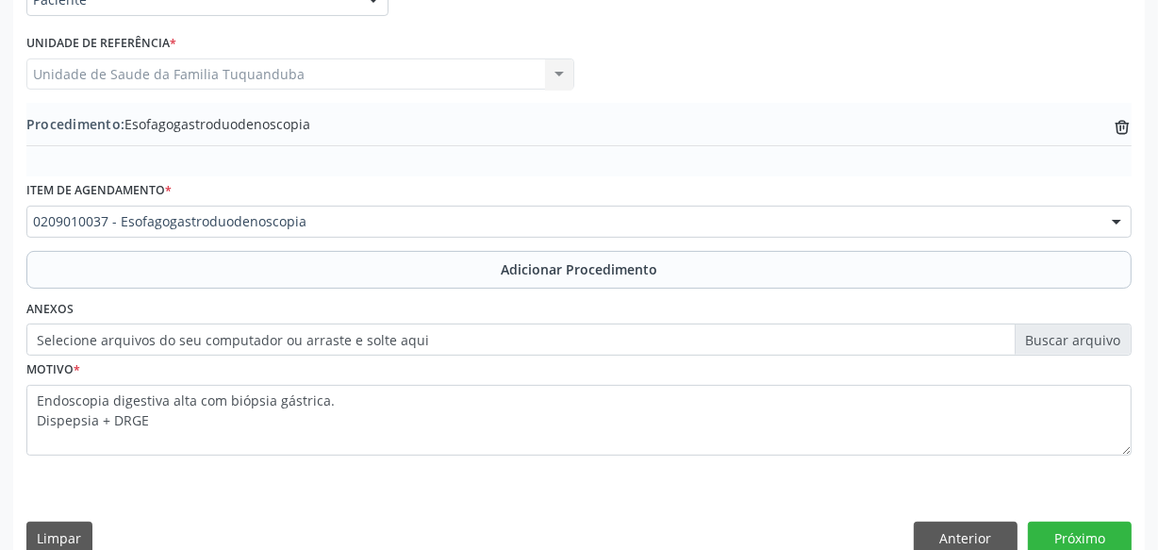
scroll to position [509, 0]
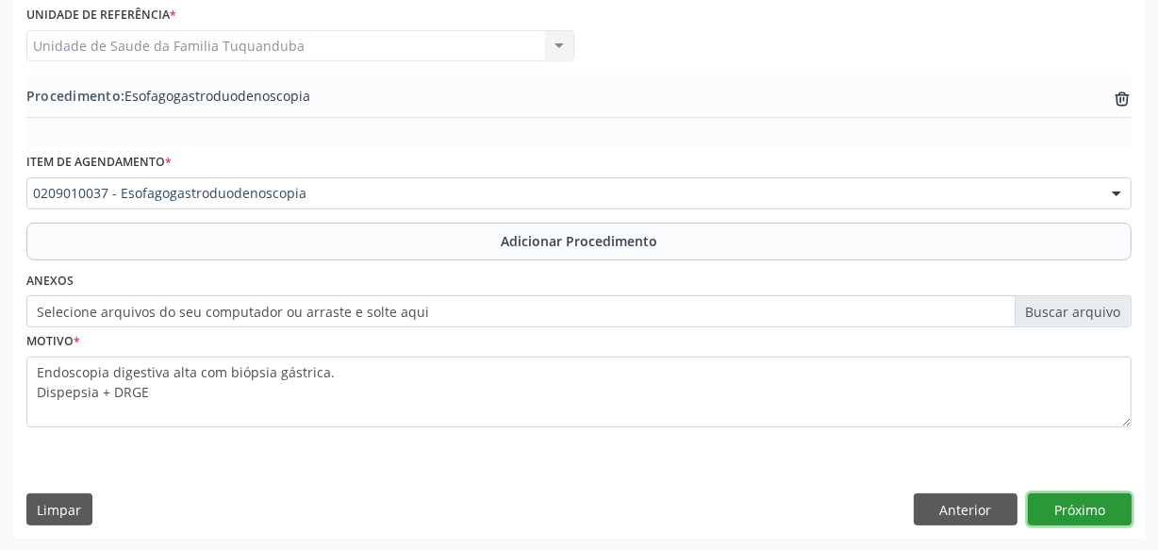
click at [1089, 514] on button "Próximo" at bounding box center [1080, 509] width 104 height 32
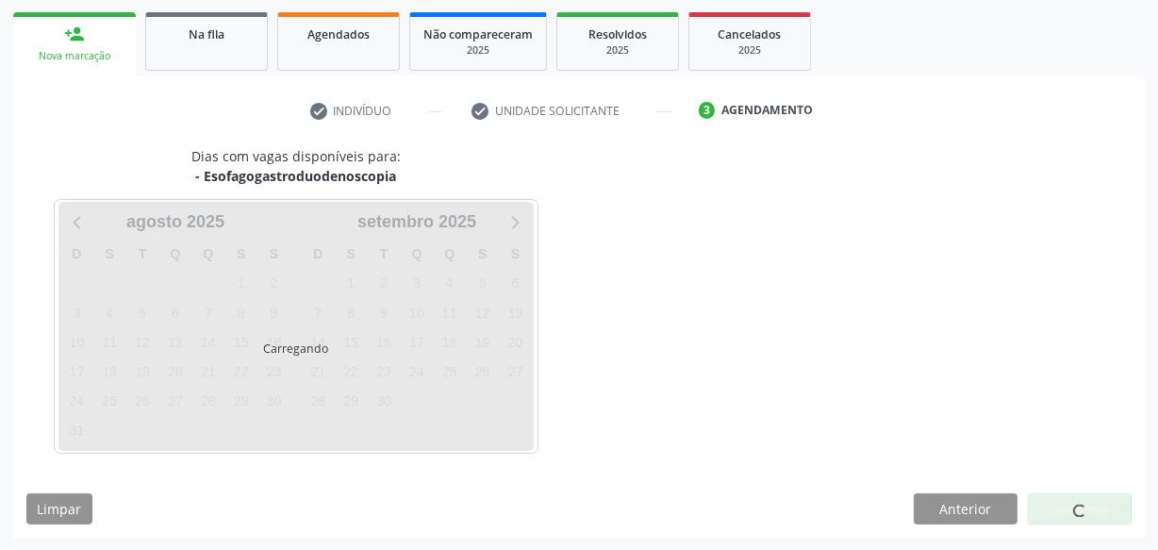
scroll to position [351, 0]
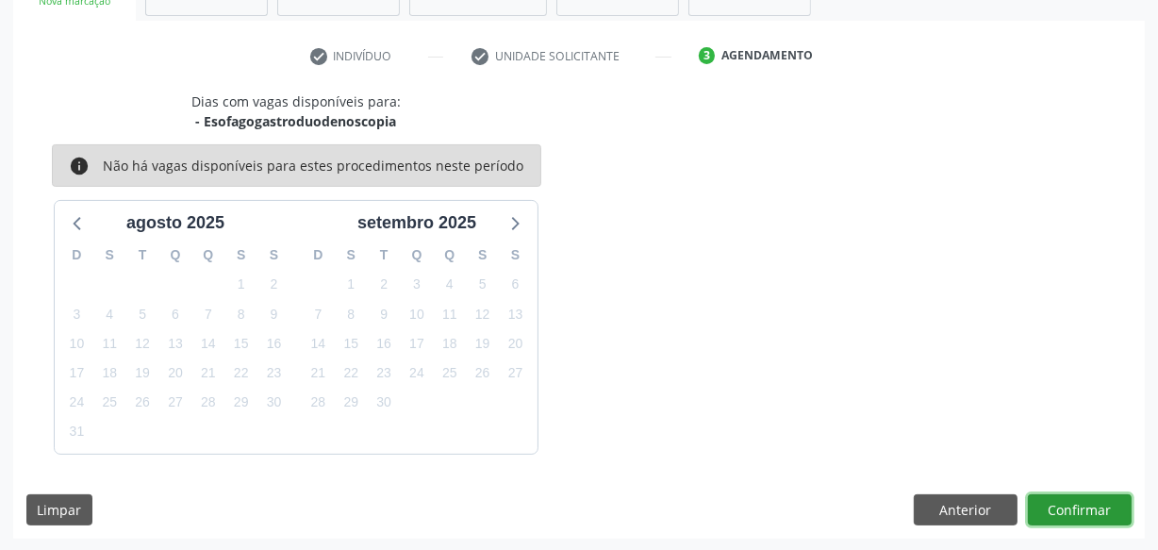
click at [1086, 503] on button "Confirmar" at bounding box center [1080, 510] width 104 height 32
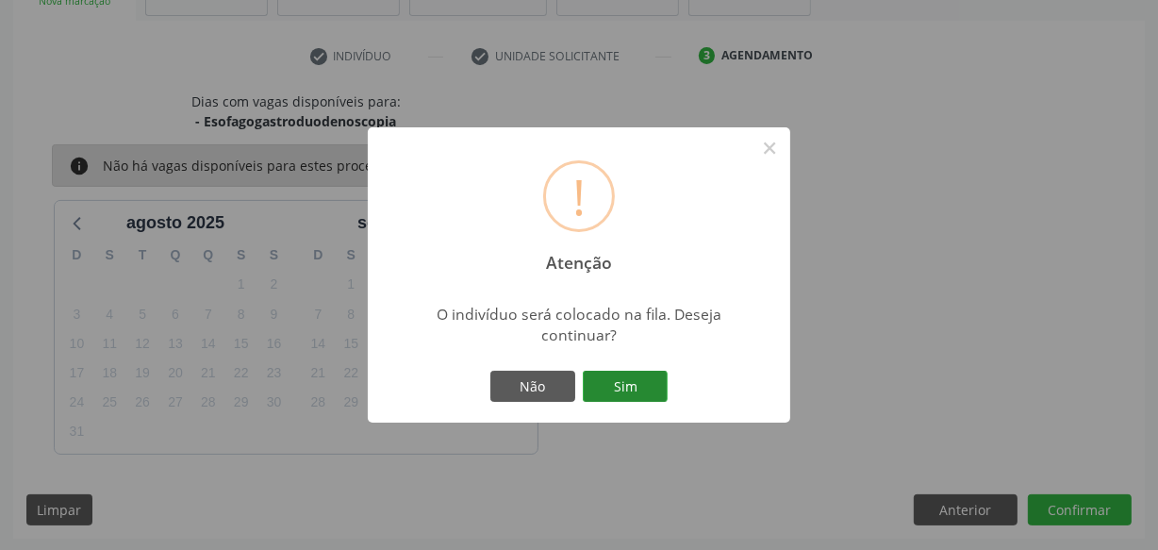
click at [618, 372] on div "Não Sim" at bounding box center [579, 387] width 187 height 40
click at [618, 372] on button "Sim" at bounding box center [625, 387] width 85 height 32
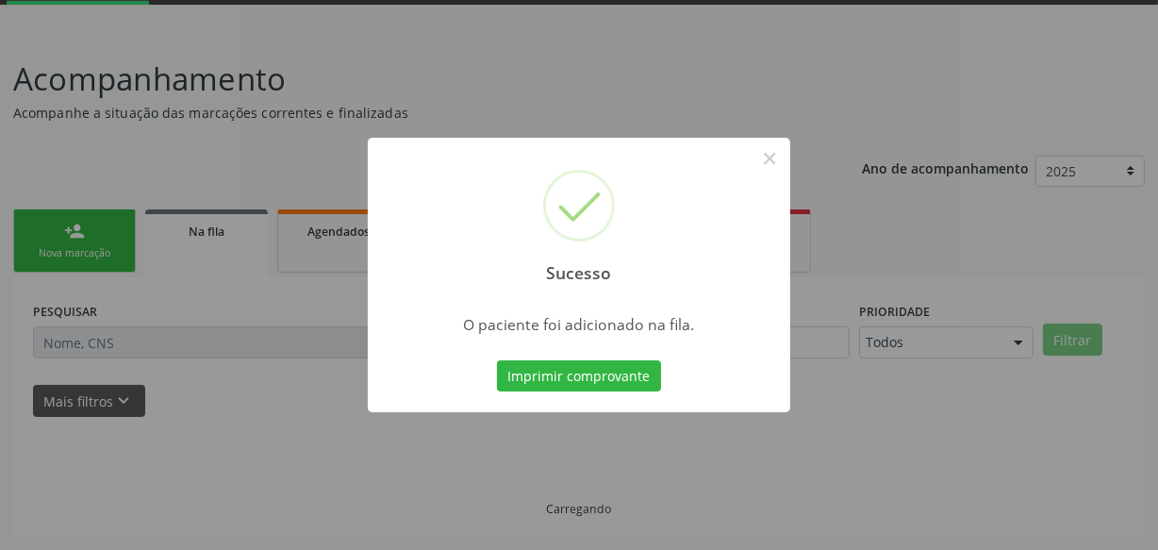
scroll to position [98, 0]
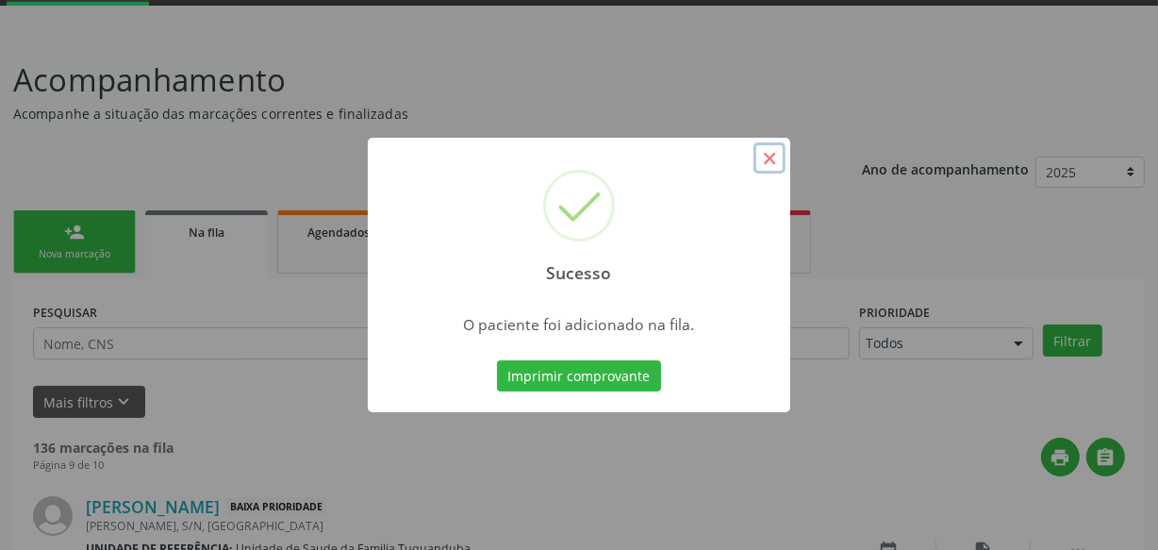
click at [769, 161] on button "×" at bounding box center [769, 158] width 32 height 32
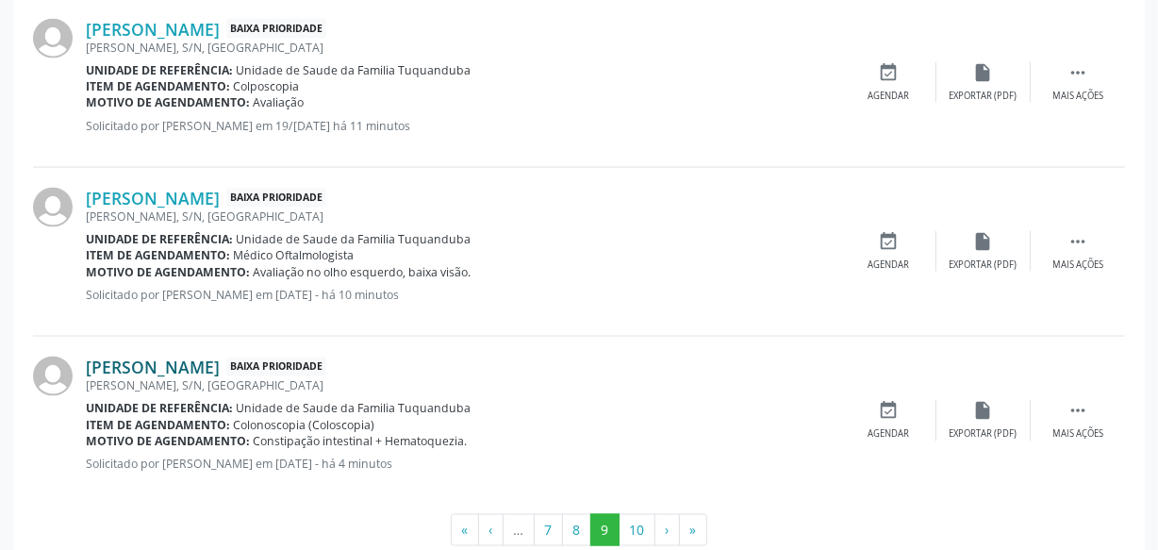
scroll to position [2641, 0]
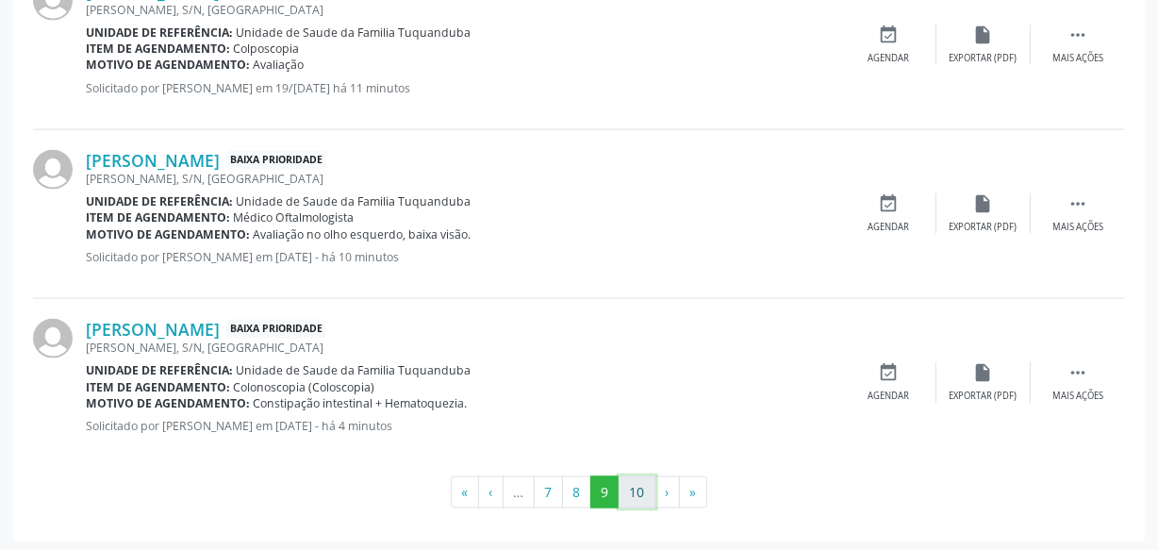
click at [644, 490] on button "10" at bounding box center [637, 492] width 37 height 32
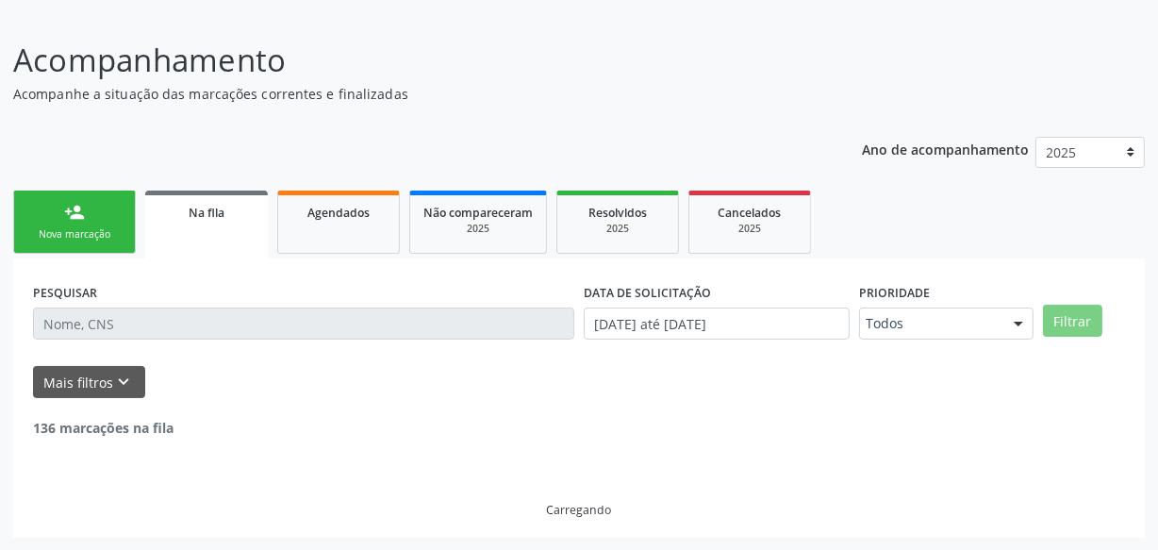
scroll to position [279, 0]
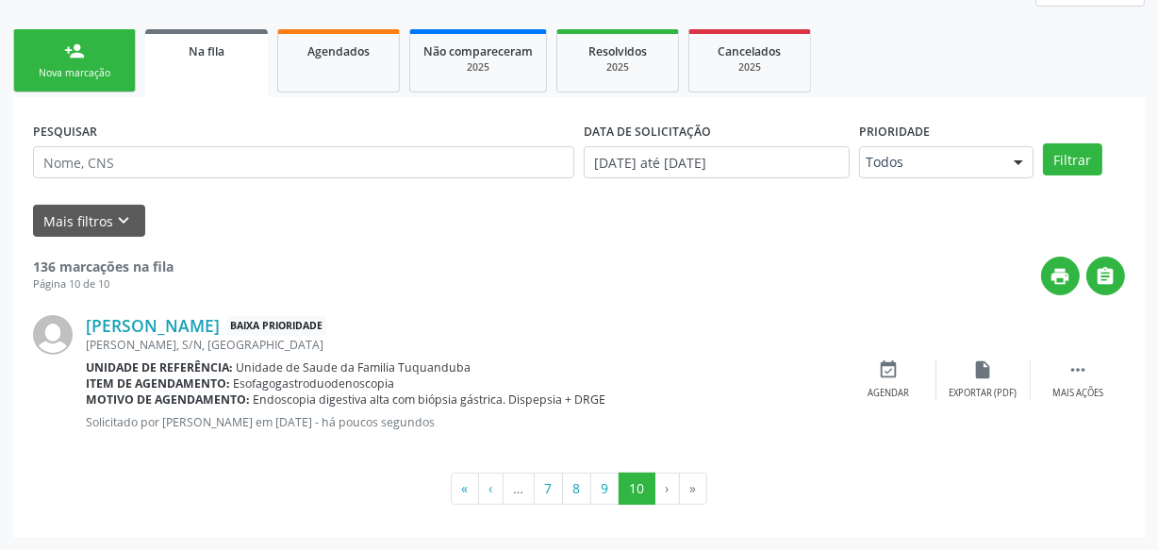
click at [57, 90] on link "person_add Nova marcação" at bounding box center [74, 60] width 123 height 63
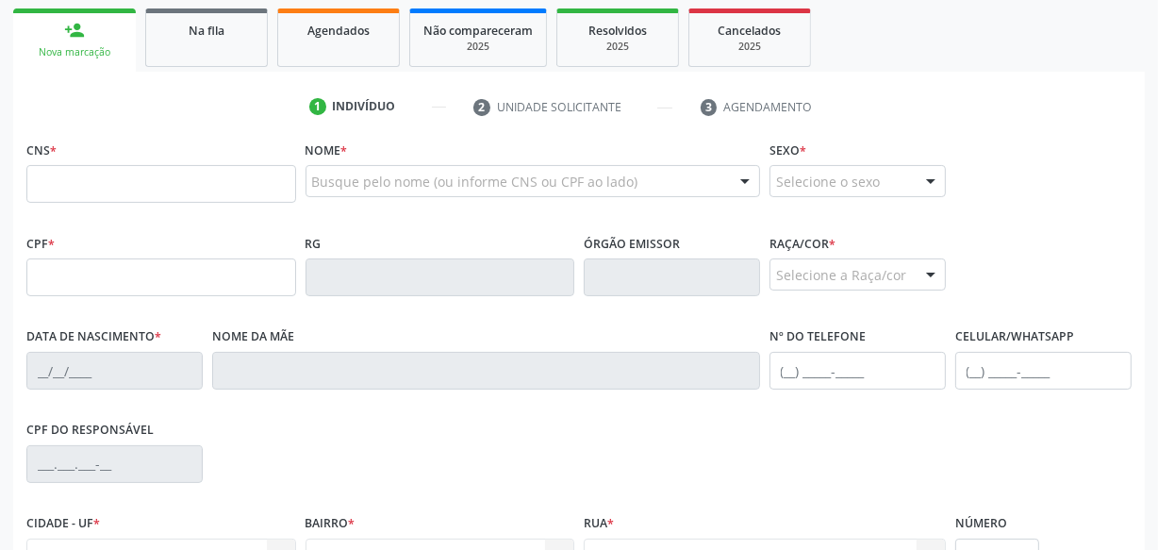
scroll to position [342, 0]
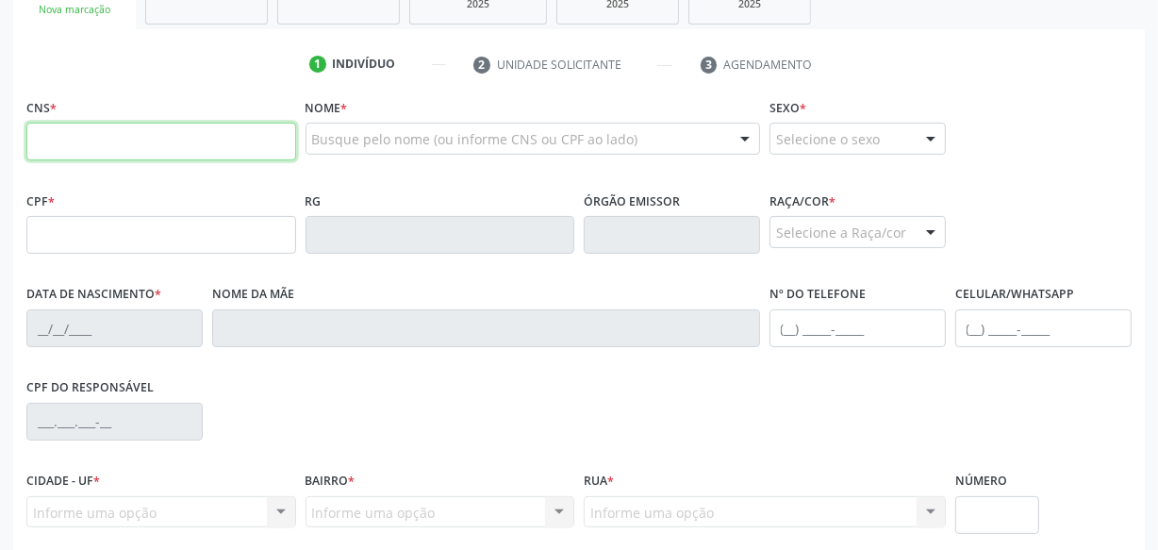
click at [152, 138] on input "text" at bounding box center [161, 142] width 270 height 38
type input "708 4017 6670 3964"
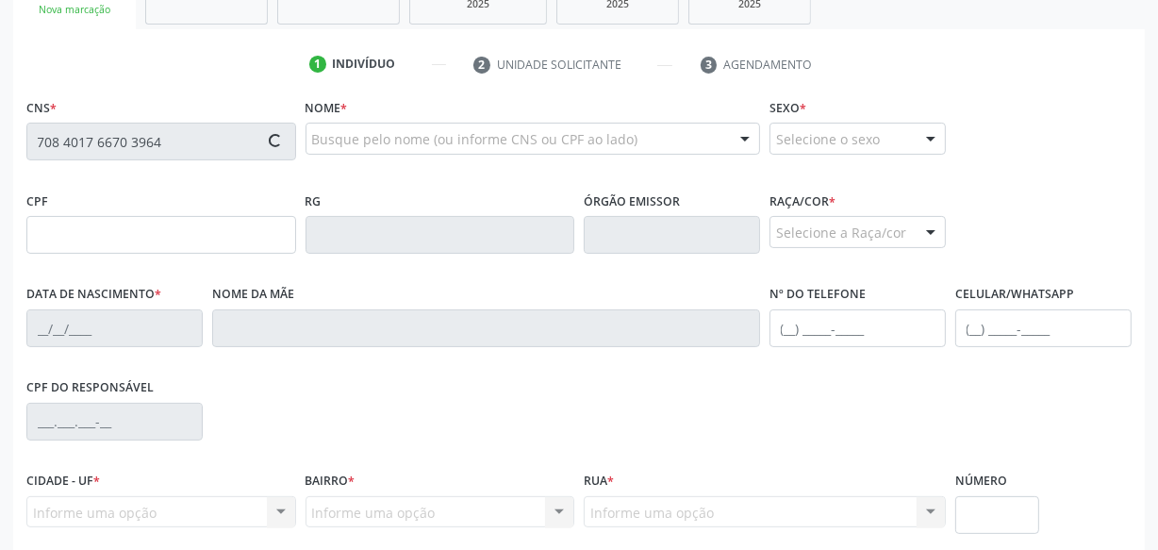
type input "005.943.584-42"
type input "[DATE]"
type input "[PERSON_NAME]"
type input "[PHONE_NUMBER]"
type input "S/N"
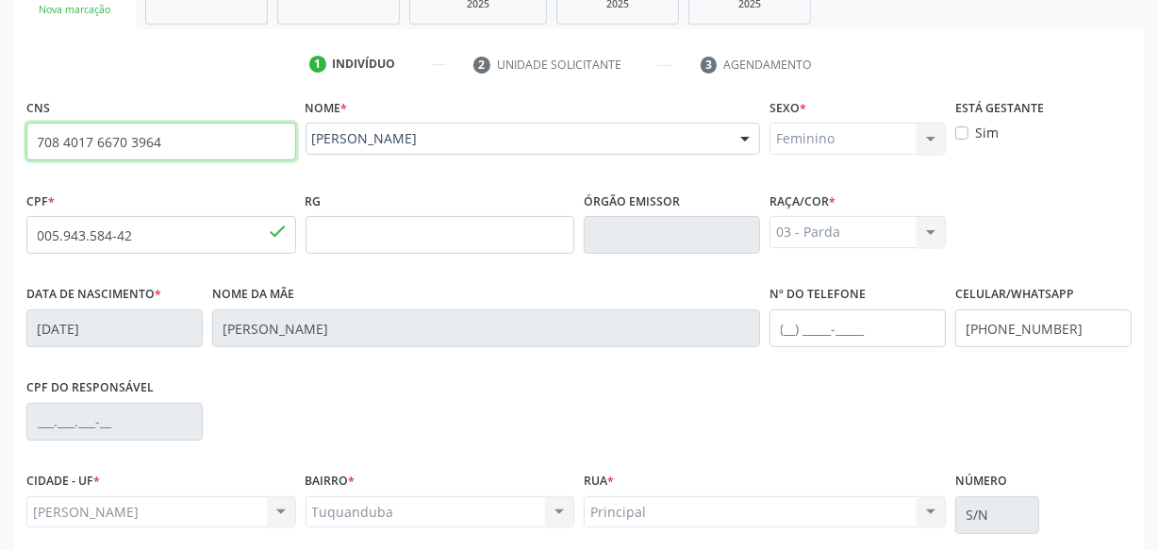
drag, startPoint x: 162, startPoint y: 141, endPoint x: 34, endPoint y: 144, distance: 128.3
click at [1, 144] on div "Acompanhamento Acompanhe a situação das marcações correntes e finalizadas Relat…" at bounding box center [579, 247] width 1158 height 918
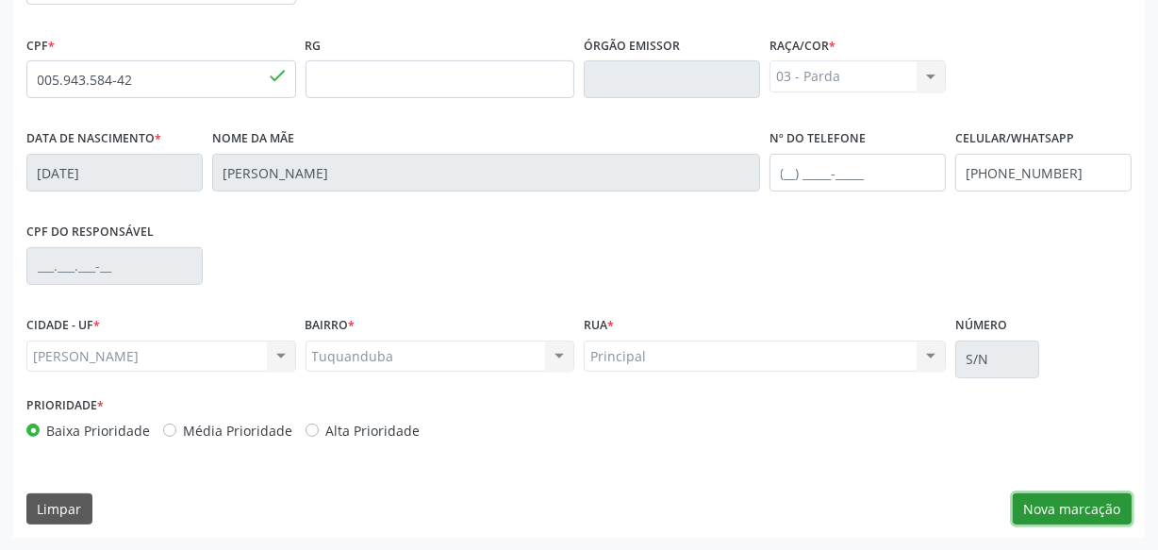
click at [1068, 518] on button "Nova marcação" at bounding box center [1072, 509] width 119 height 32
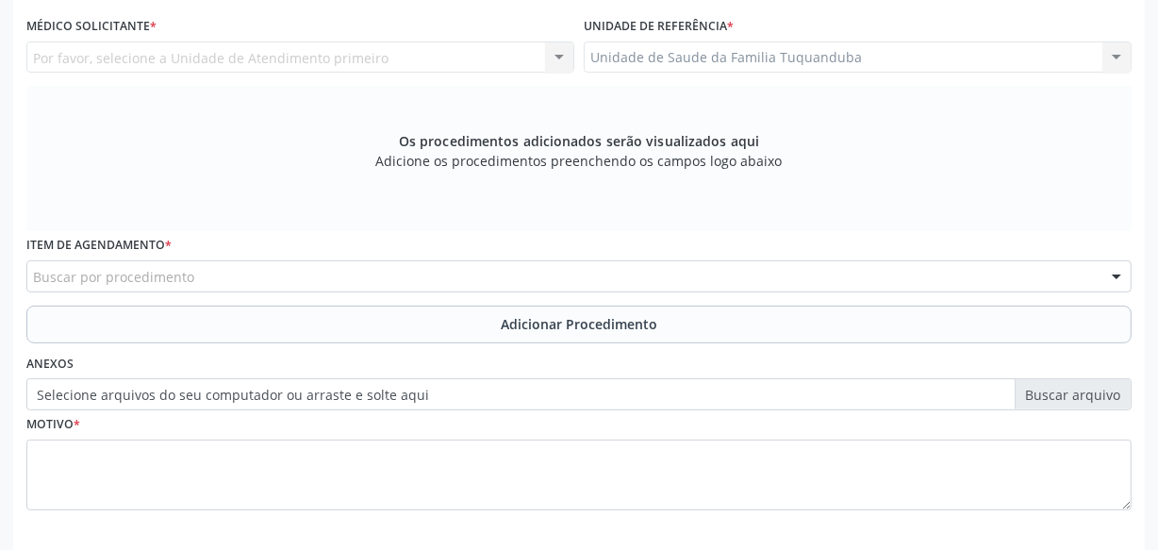
click at [429, 273] on div "Buscar por procedimento" at bounding box center [578, 276] width 1105 height 32
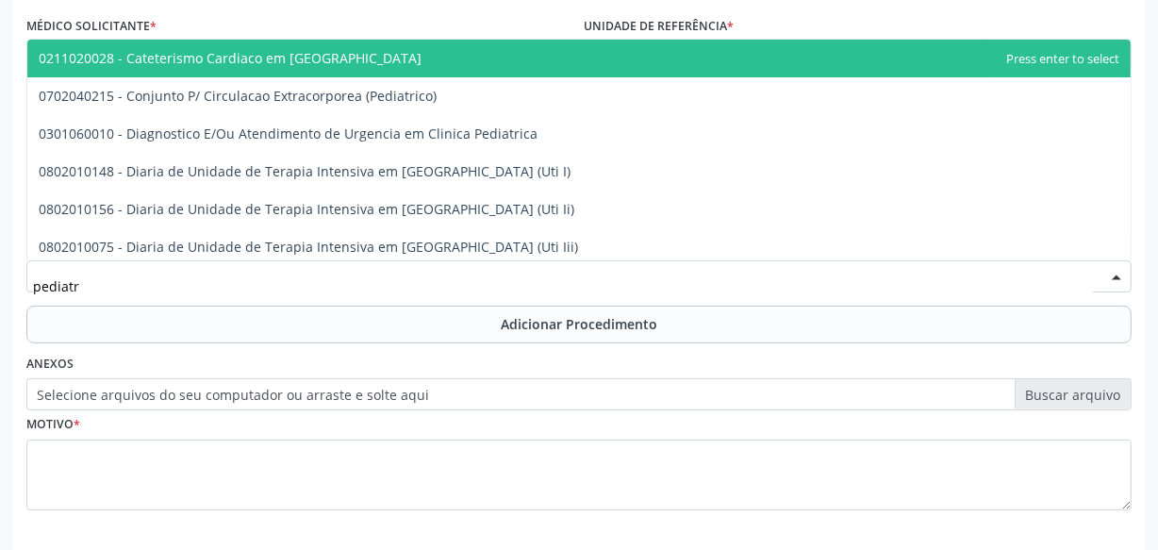
type input "pediatra"
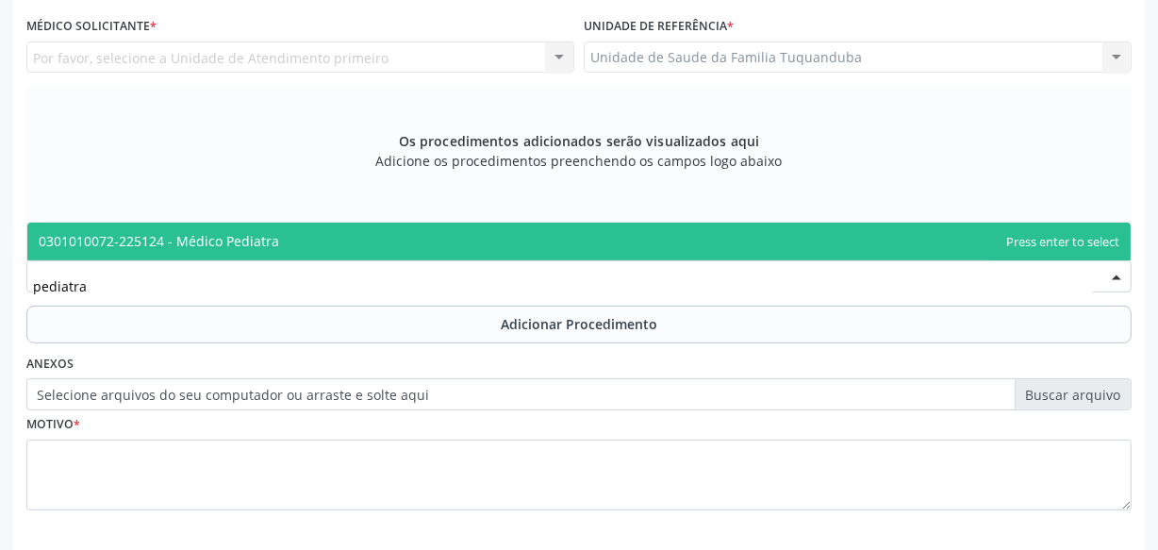
click at [322, 232] on span "0301010072-225124 - Médico Pediatra" at bounding box center [578, 242] width 1103 height 38
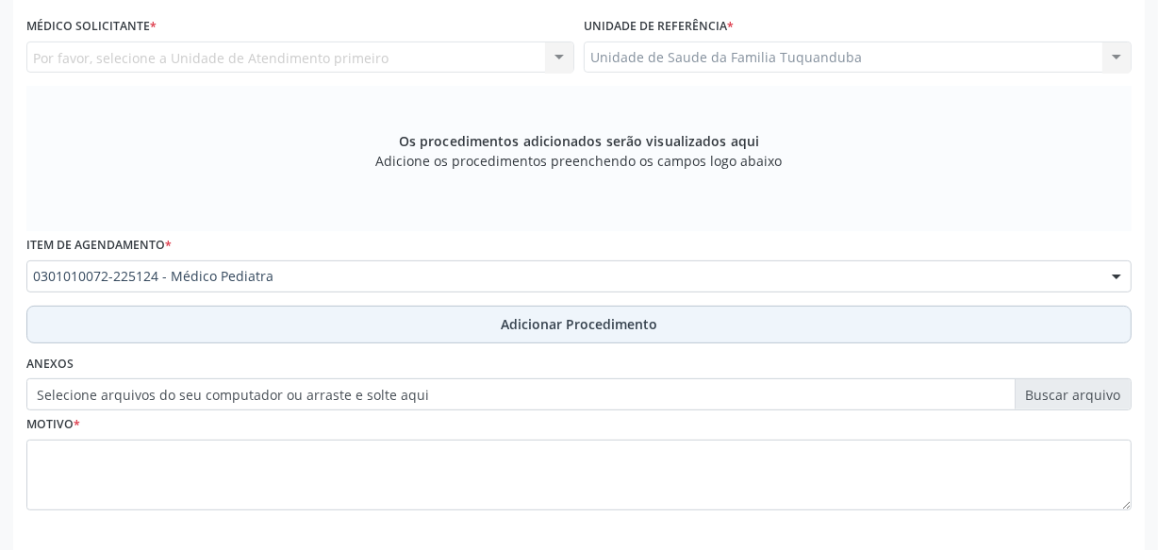
click at [322, 320] on button "Adicionar Procedimento" at bounding box center [578, 324] width 1105 height 38
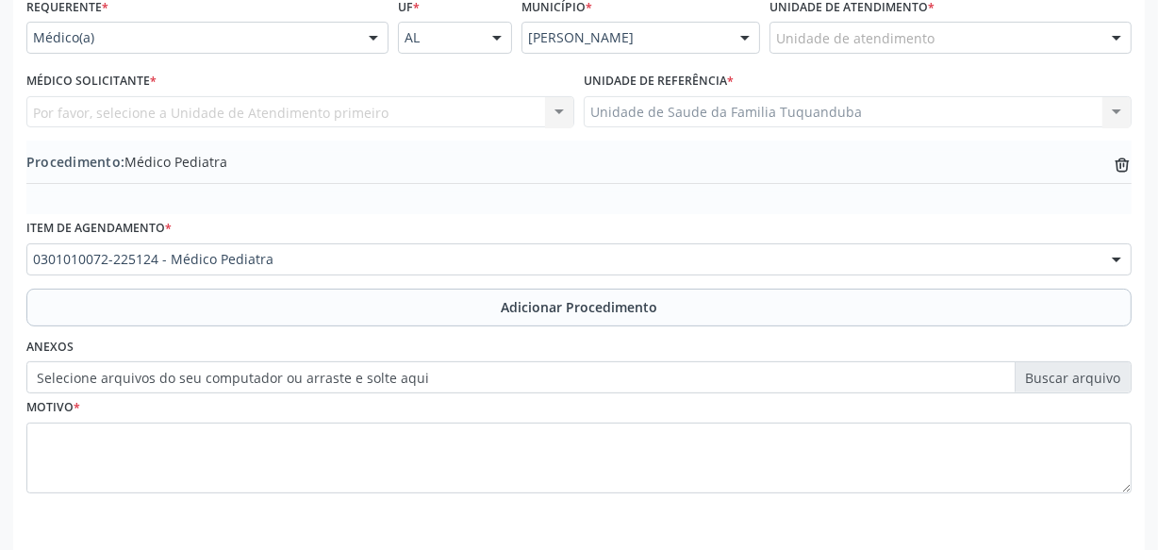
scroll to position [326, 0]
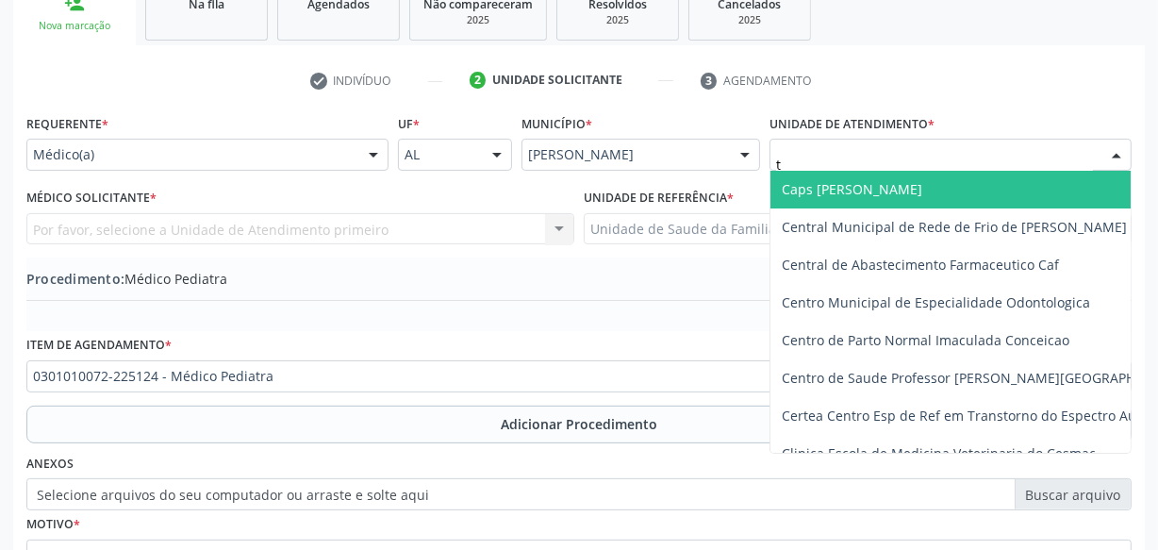
type input "tu"
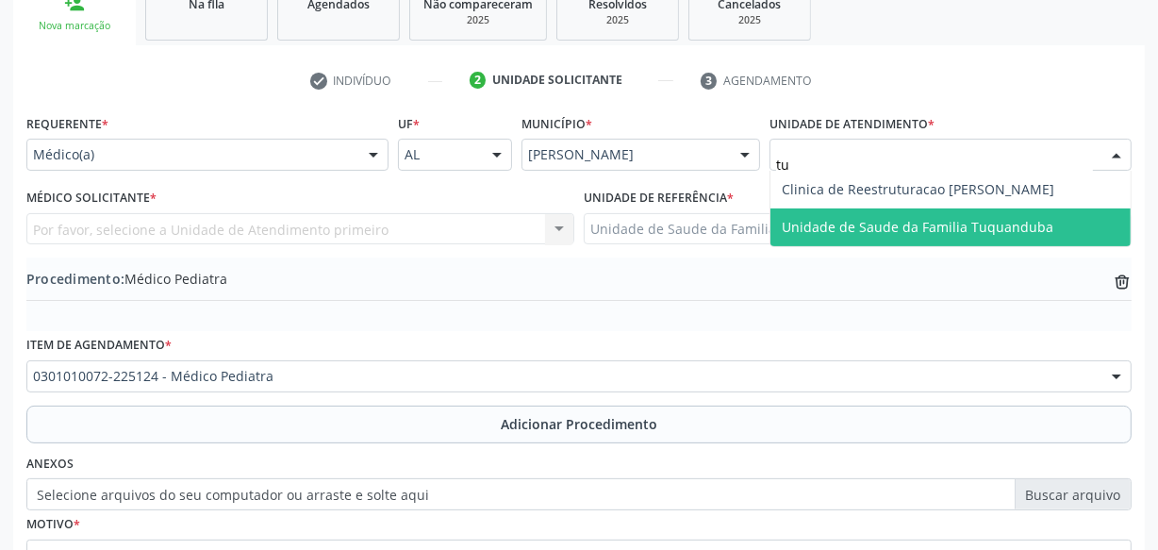
click at [822, 218] on span "Unidade de Saude da Familia Tuquanduba" at bounding box center [918, 227] width 272 height 18
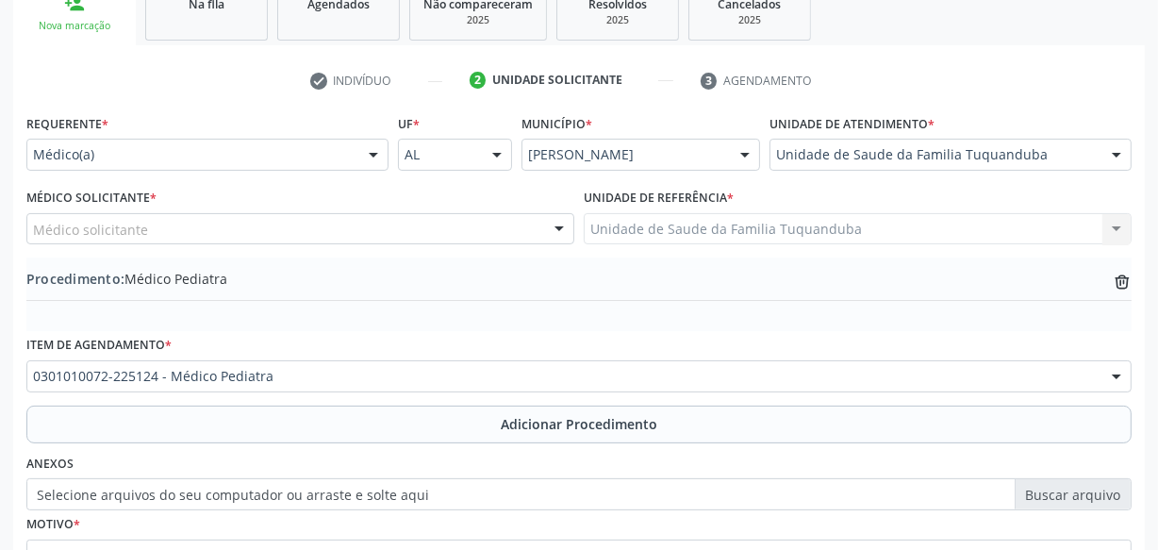
click at [220, 236] on div "Médico solicitante" at bounding box center [300, 229] width 548 height 32
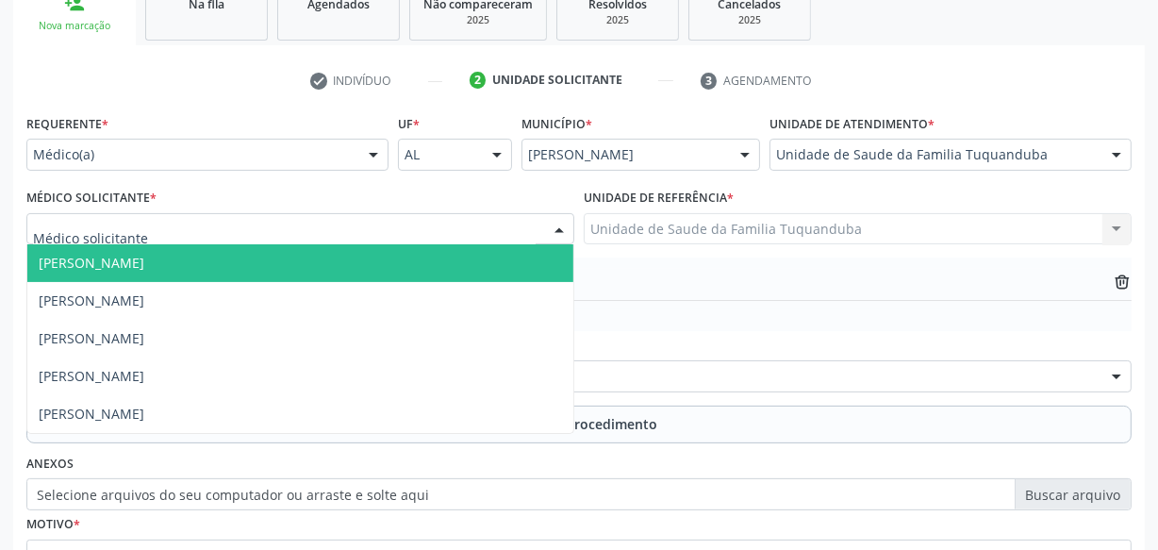
click at [144, 257] on span "[PERSON_NAME]" at bounding box center [92, 263] width 106 height 18
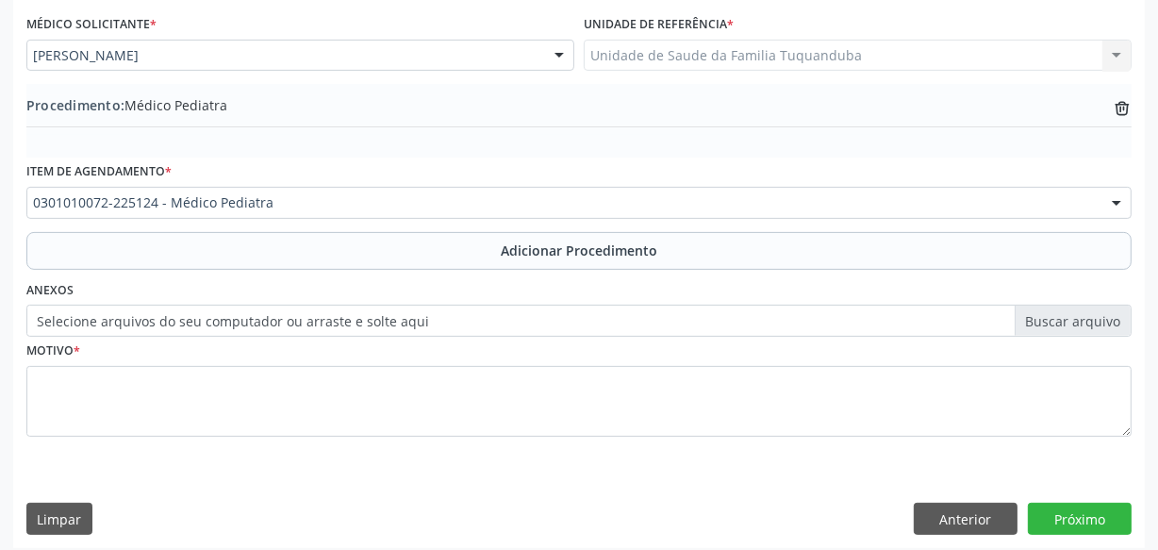
scroll to position [509, 0]
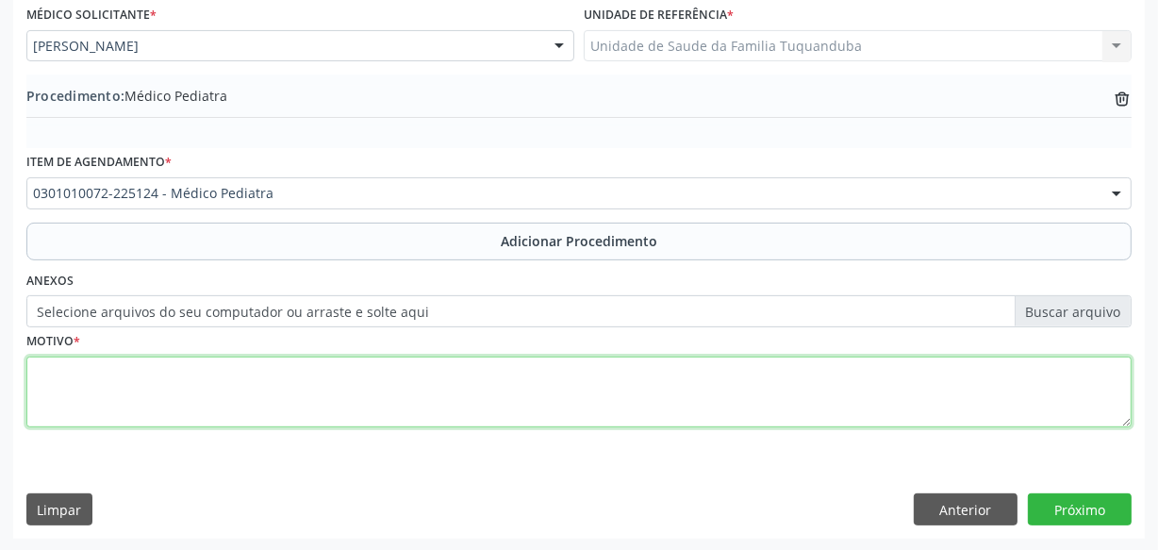
click at [296, 371] on textarea at bounding box center [578, 392] width 1105 height 72
click at [97, 368] on textarea "Retardo no desenvolvimento fisiológico normal." at bounding box center [578, 392] width 1105 height 72
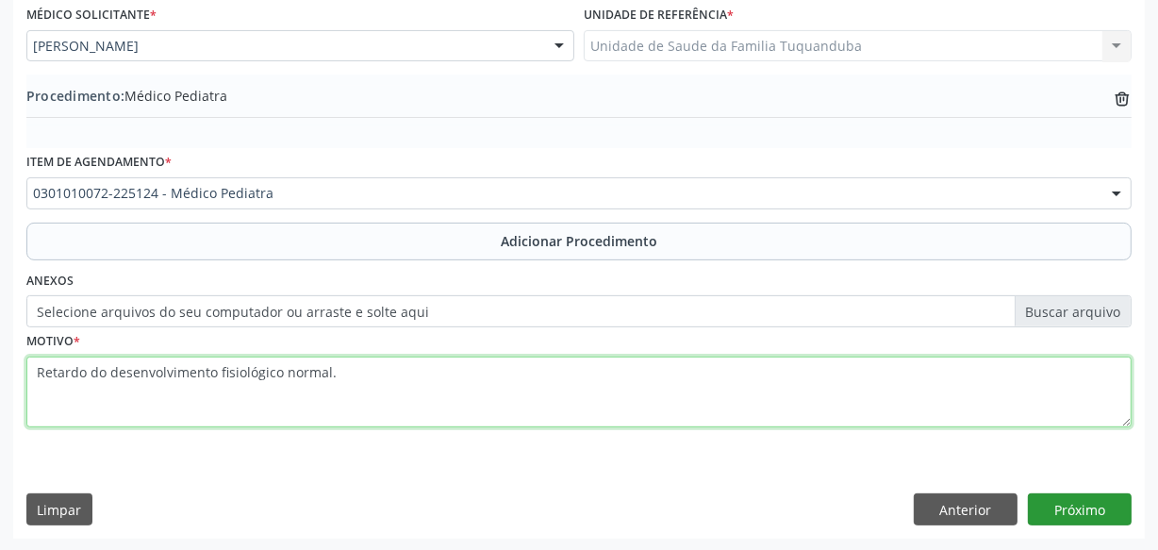
type textarea "Retardo do desenvolvimento fisiológico normal."
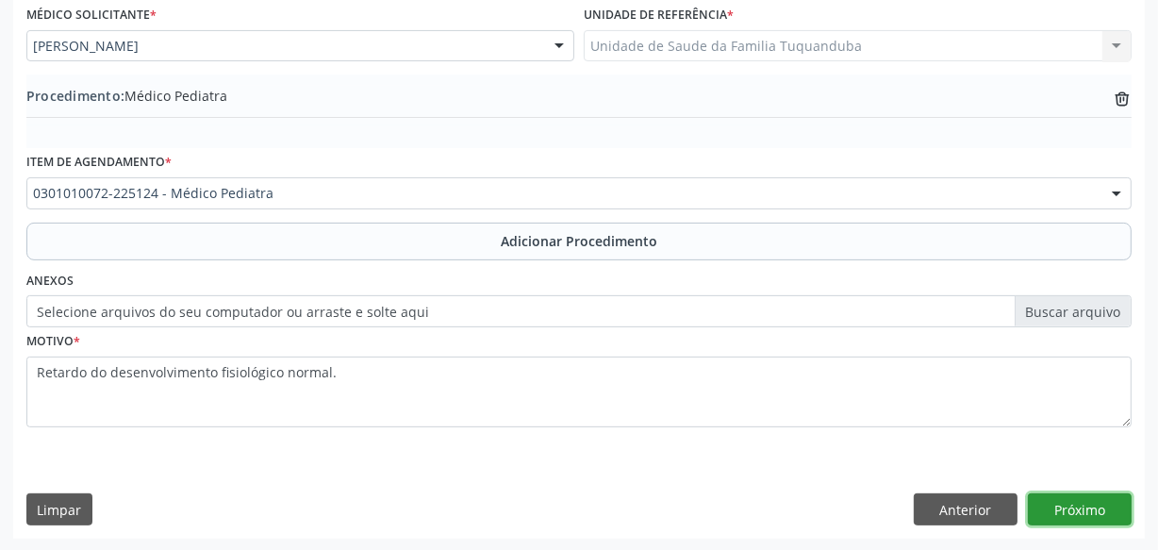
click at [1061, 513] on button "Próximo" at bounding box center [1080, 509] width 104 height 32
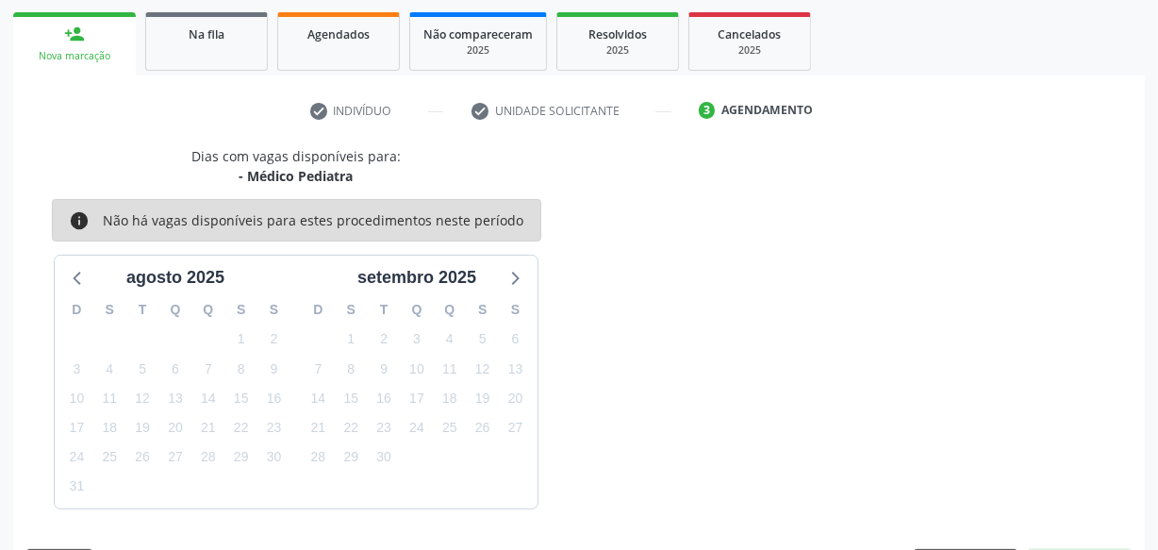
scroll to position [351, 0]
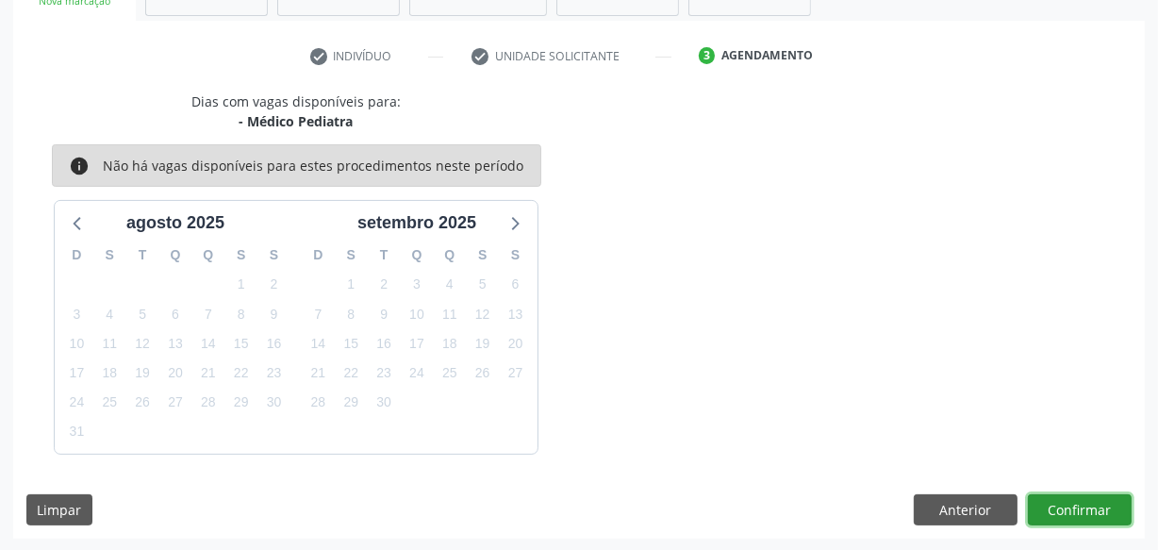
click at [1061, 513] on button "Confirmar" at bounding box center [1080, 510] width 104 height 32
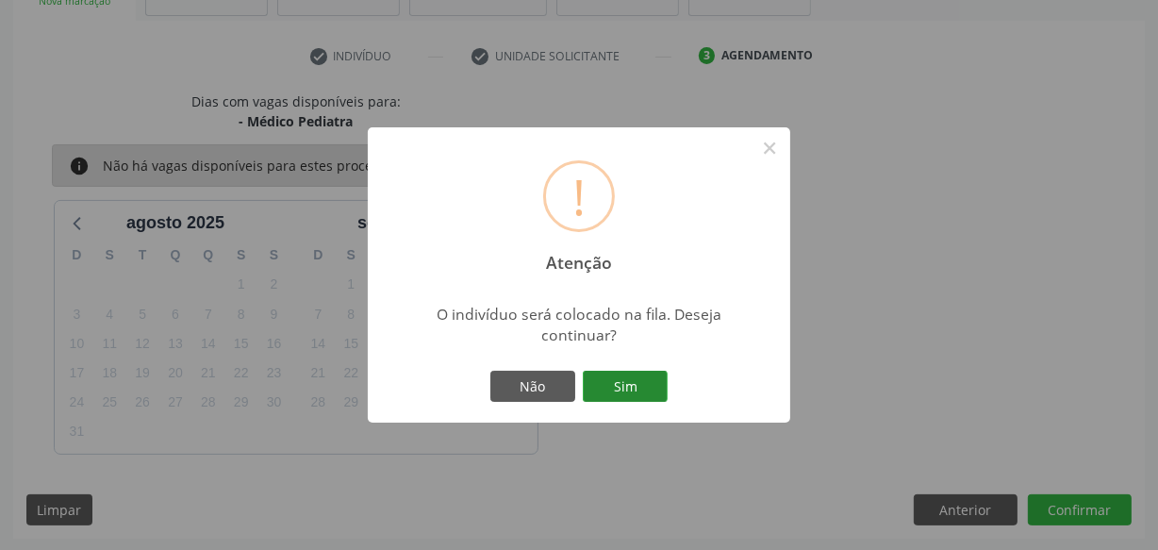
click at [647, 376] on button "Sim" at bounding box center [625, 387] width 85 height 32
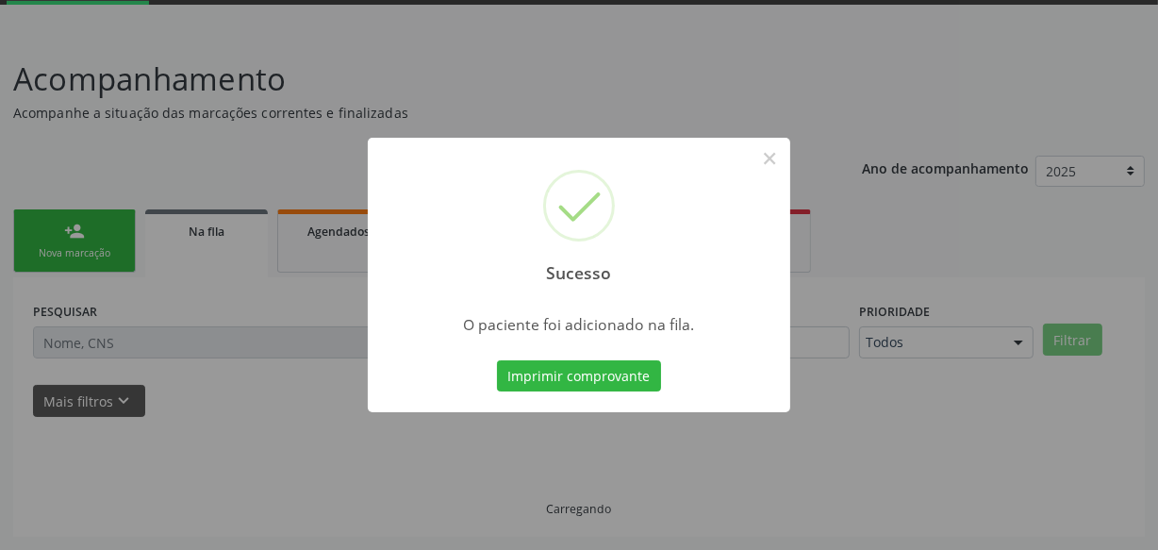
scroll to position [98, 0]
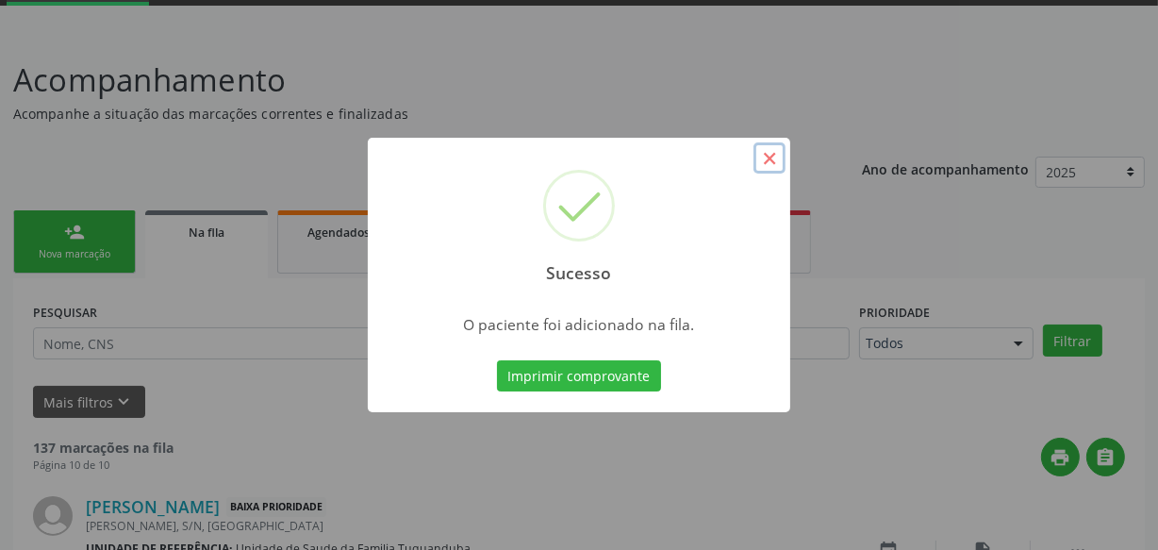
click at [775, 155] on button "×" at bounding box center [769, 158] width 32 height 32
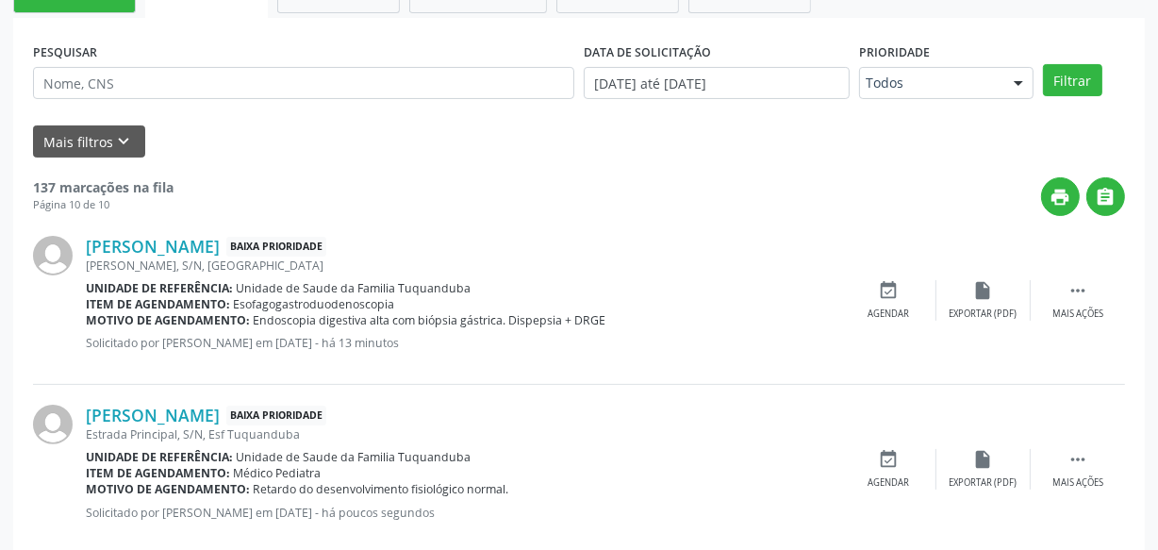
scroll to position [0, 0]
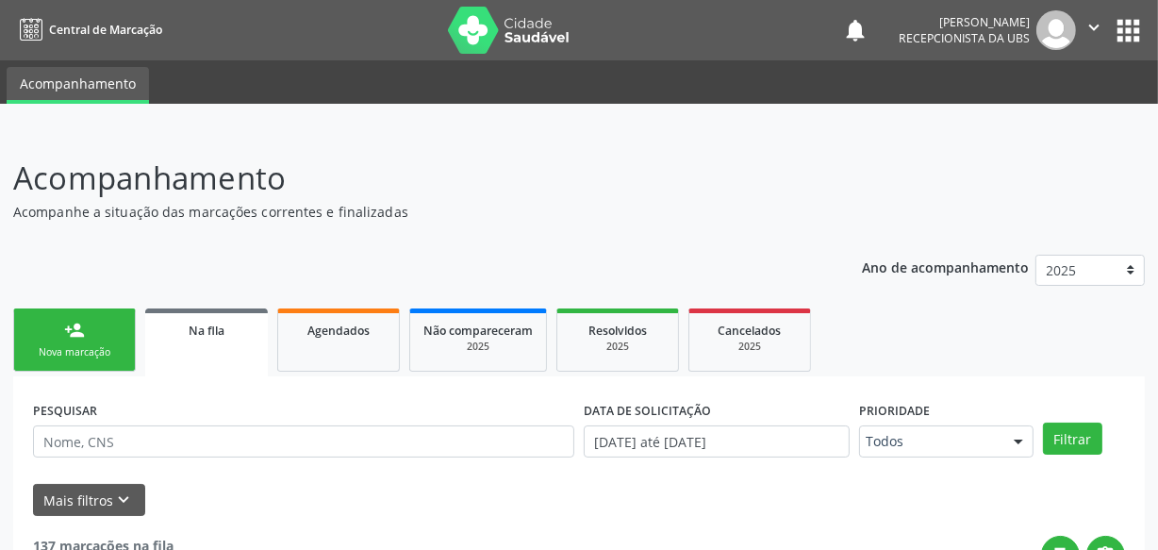
click at [91, 336] on link "person_add Nova marcação" at bounding box center [74, 339] width 123 height 63
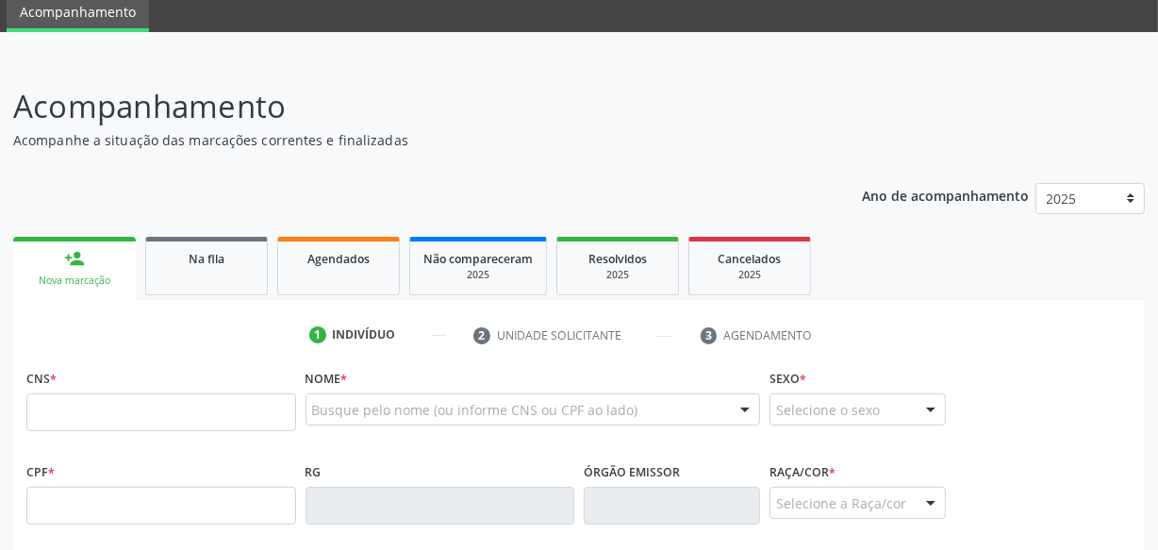
scroll to position [171, 0]
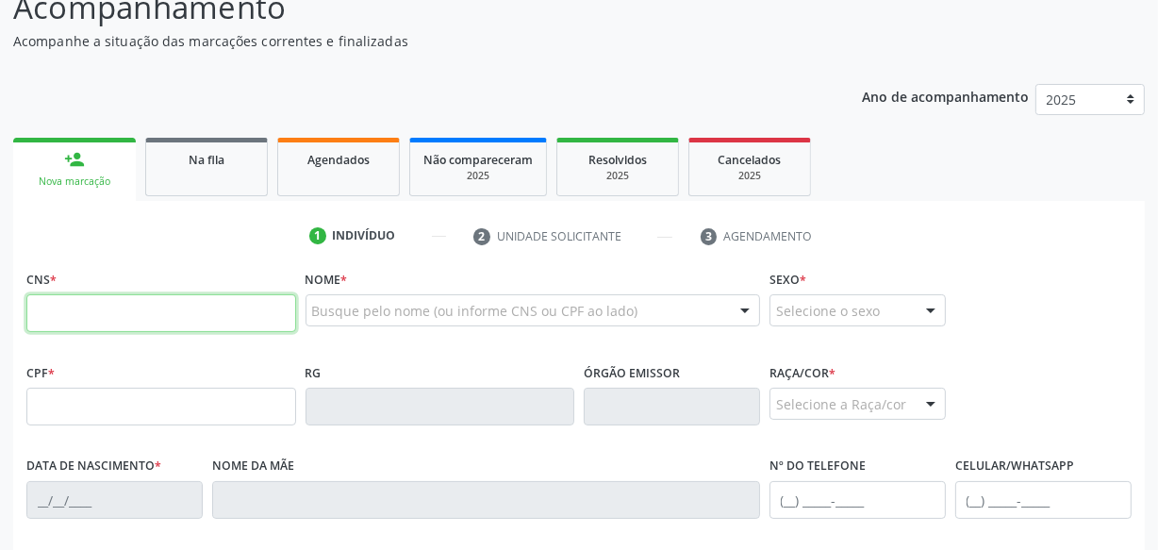
click at [160, 325] on input "text" at bounding box center [161, 313] width 270 height 38
type input "706 4021 5519 1286"
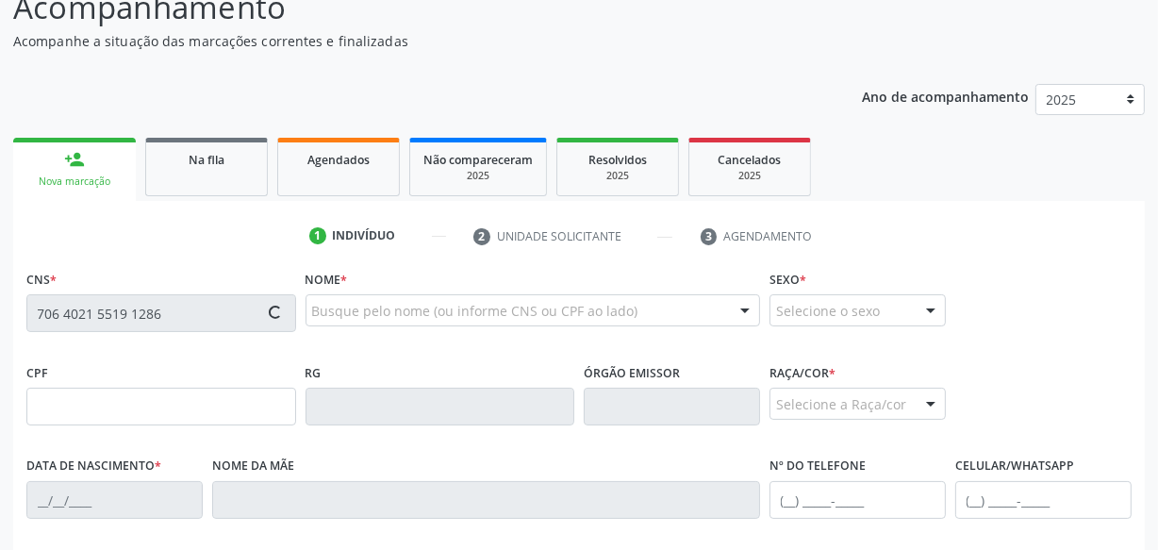
type input "123.646.334-00"
type input "[DATE]"
type input "[PERSON_NAME]"
type input "[PHONE_NUMBER]"
type input "S/N"
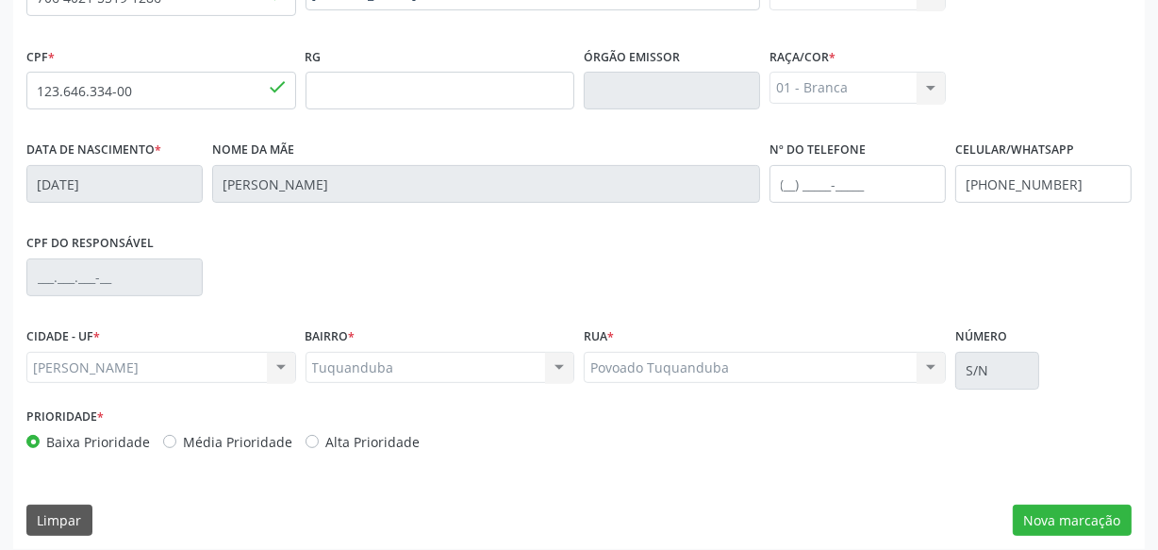
scroll to position [498, 0]
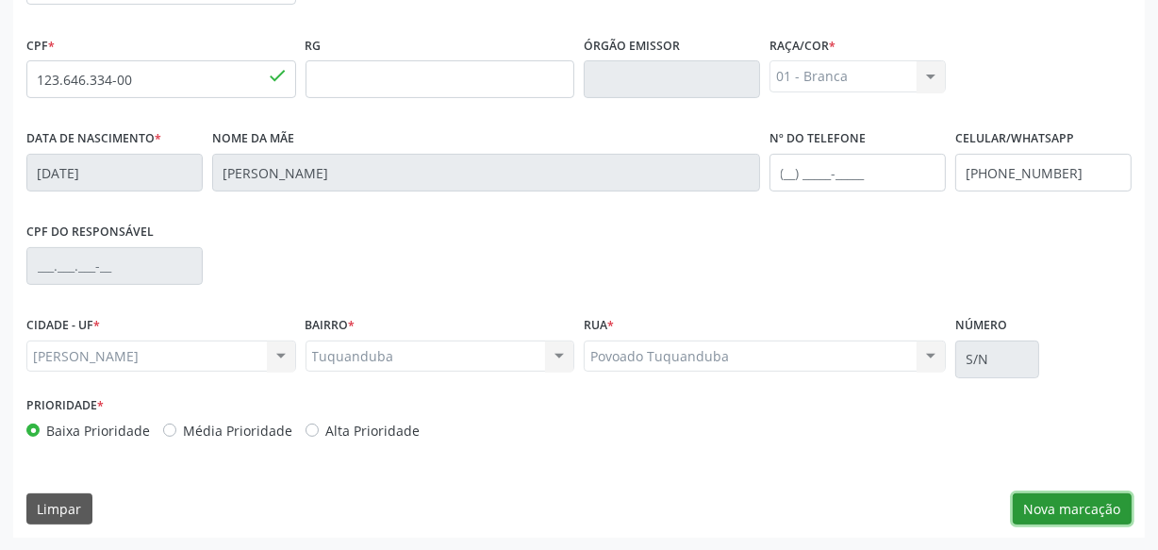
click at [1051, 495] on button "Nova marcação" at bounding box center [1072, 509] width 119 height 32
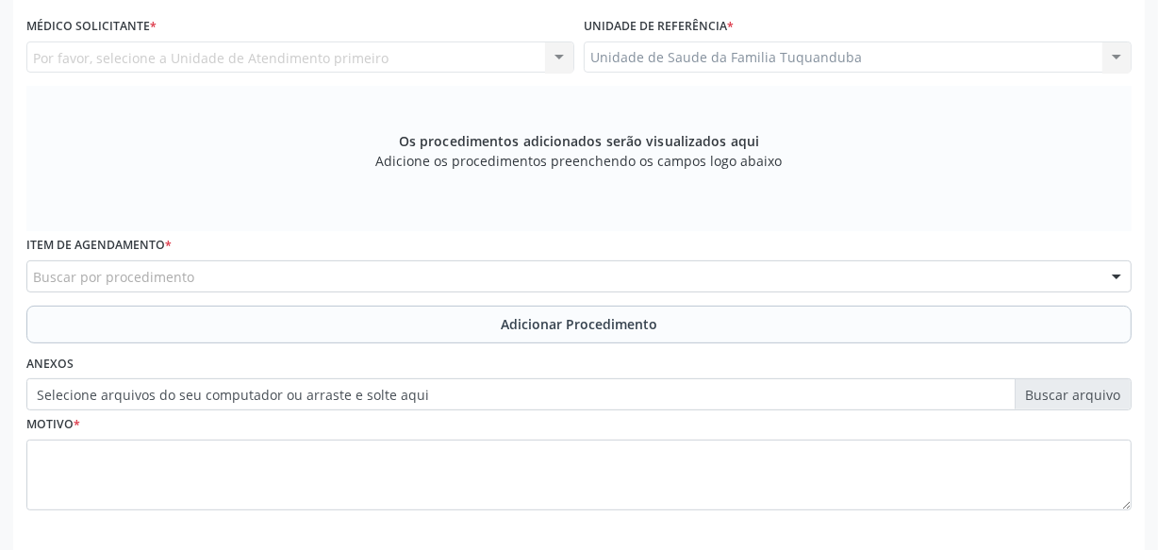
click at [605, 267] on div "Buscar por procedimento" at bounding box center [578, 276] width 1105 height 32
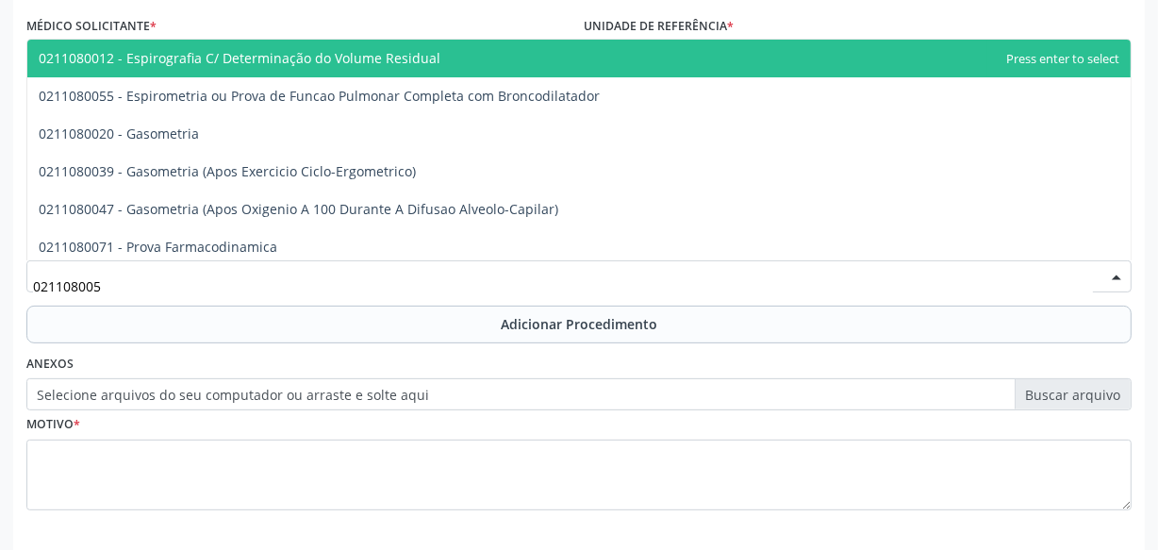
type input "0211080055"
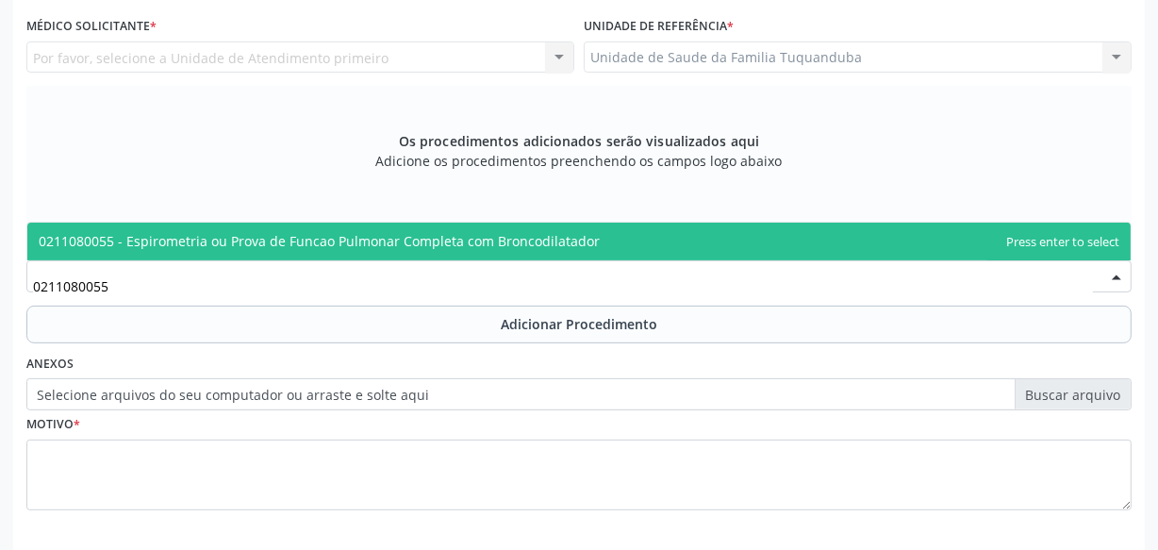
click at [556, 239] on span "0211080055 - Espirometria ou Prova de Funcao Pulmonar Completa com Broncodilata…" at bounding box center [319, 241] width 561 height 18
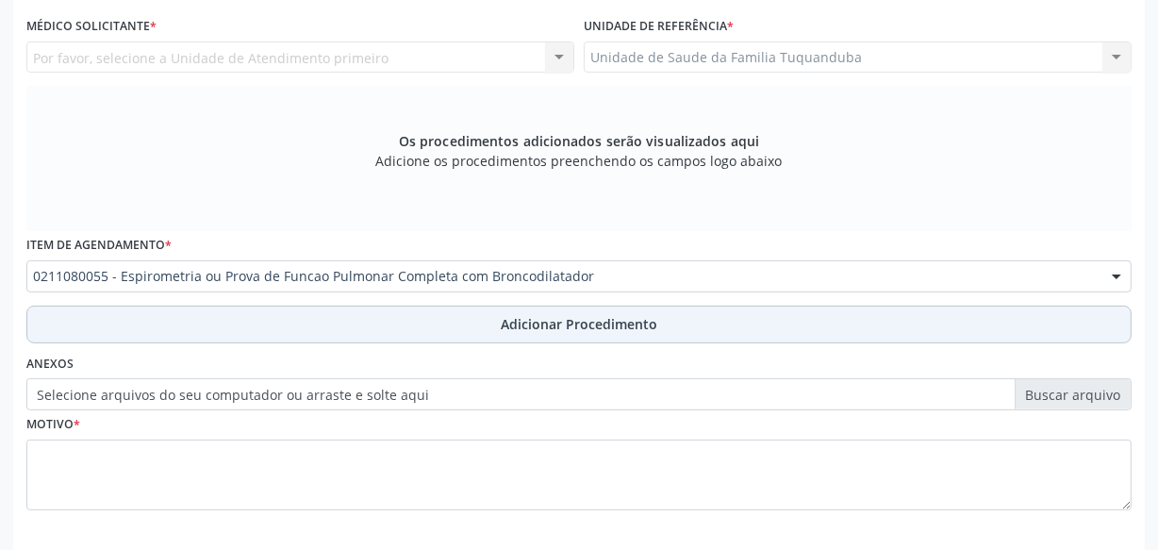
click at [513, 330] on span "Adicionar Procedimento" at bounding box center [579, 324] width 157 height 20
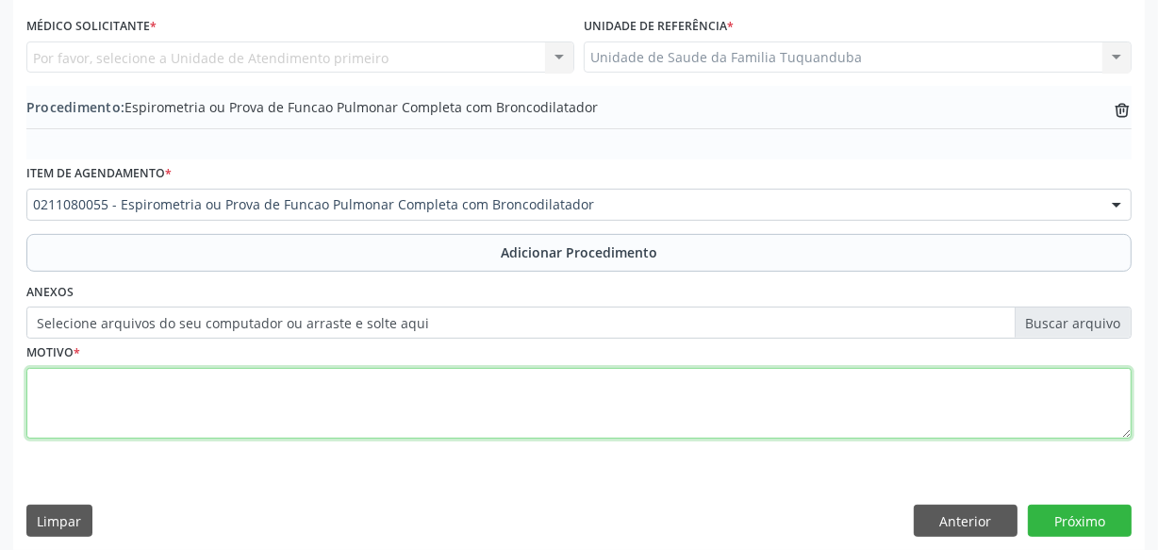
click at [454, 402] on textarea at bounding box center [578, 404] width 1105 height 72
click at [38, 386] on textarea "Acompanhamento de tratamento" at bounding box center [578, 404] width 1105 height 72
click at [267, 392] on textarea "Asma. Acompanhamento de tratamento" at bounding box center [578, 404] width 1105 height 72
click at [38, 404] on textarea "Asma. Acompanhamento de tratamento." at bounding box center [578, 404] width 1105 height 72
click at [440, 409] on textarea "Acompanhamento de tratamento." at bounding box center [578, 404] width 1105 height 72
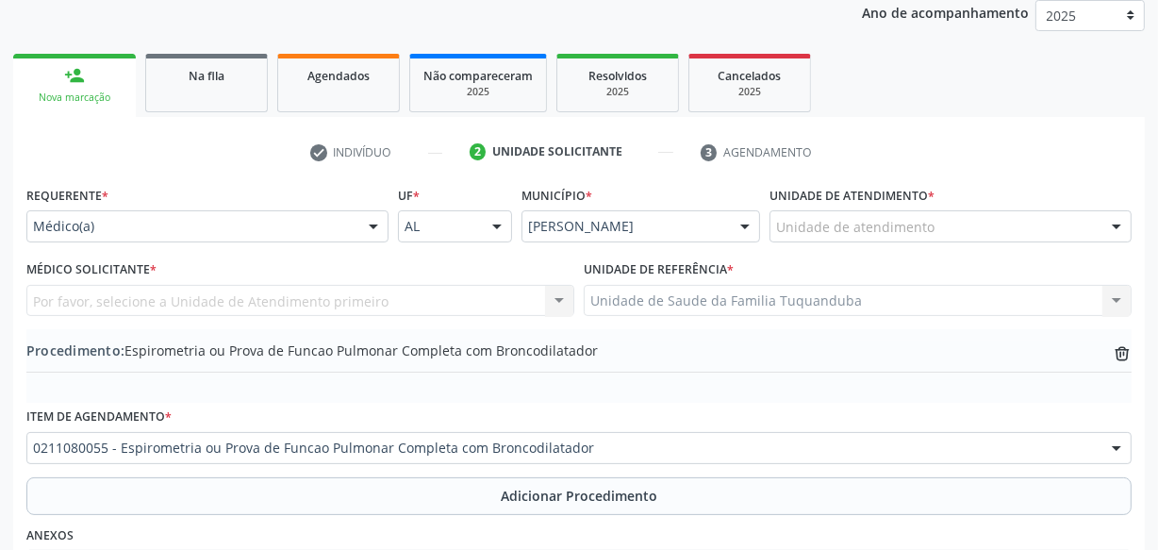
scroll to position [240, 0]
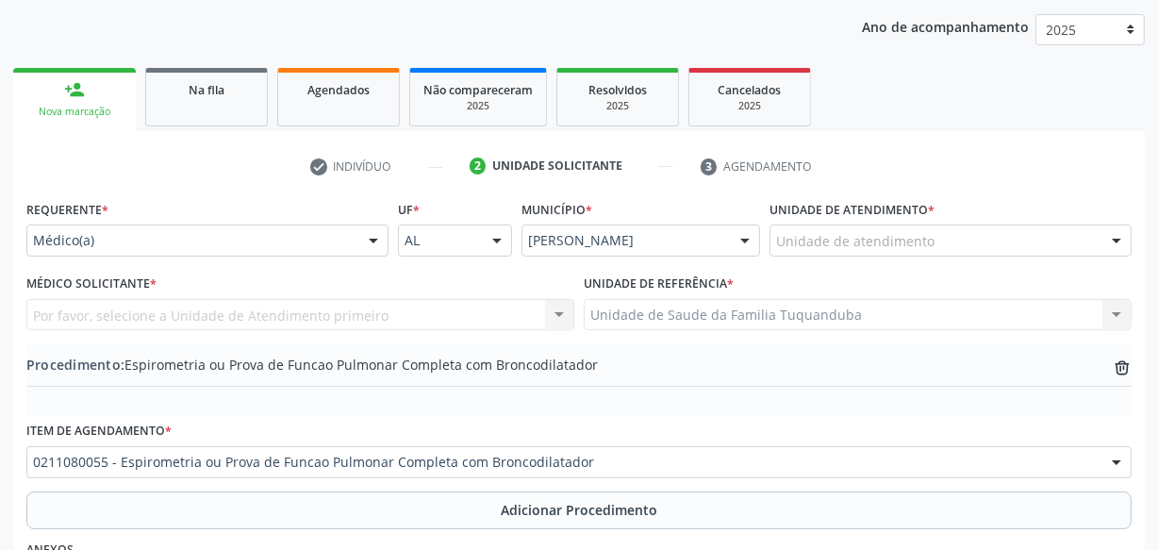
type textarea "Acompanhamento de tratamento. Asma."
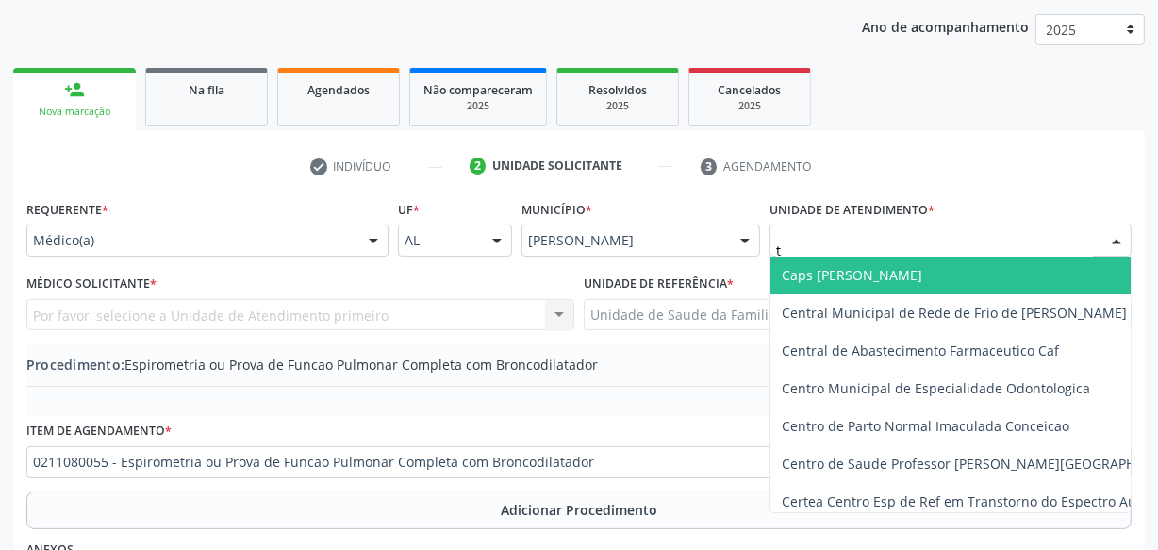
type input "tu"
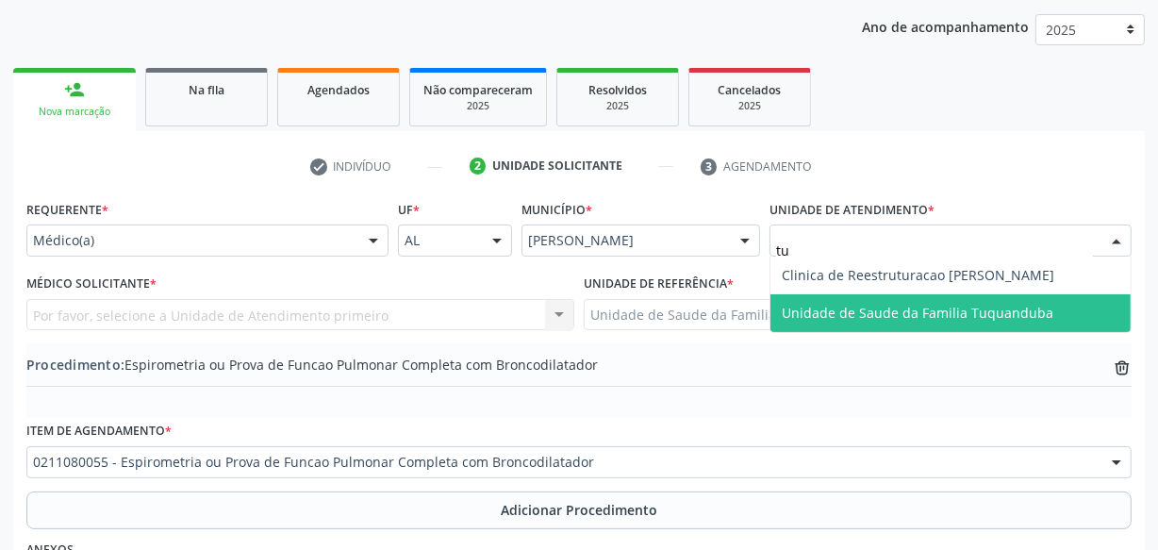
click at [829, 319] on span "Unidade de Saude da Familia Tuquanduba" at bounding box center [918, 313] width 272 height 18
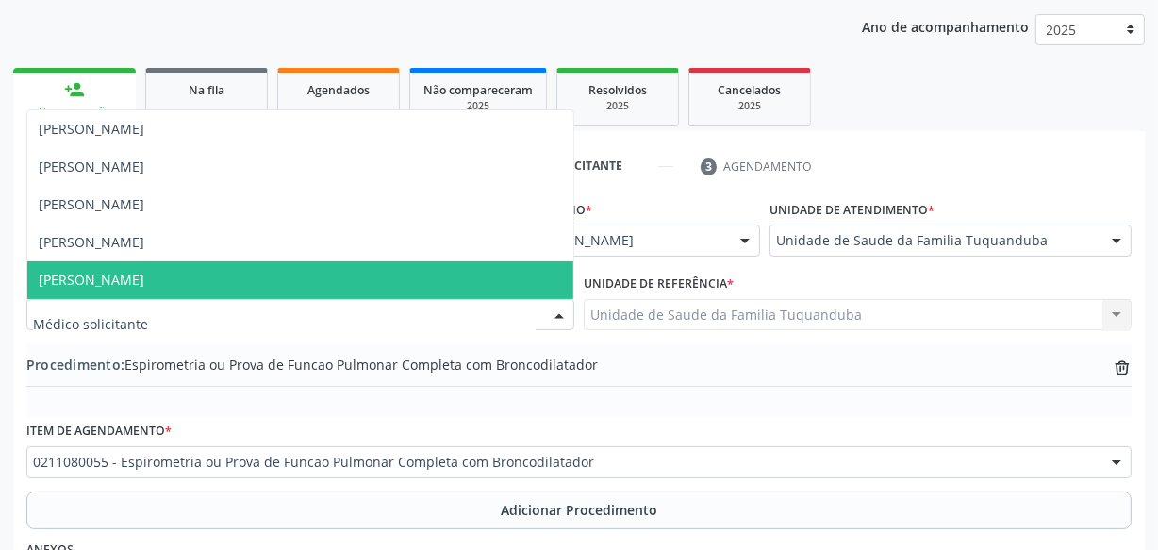
click at [139, 261] on span "[PERSON_NAME]" at bounding box center [300, 280] width 546 height 38
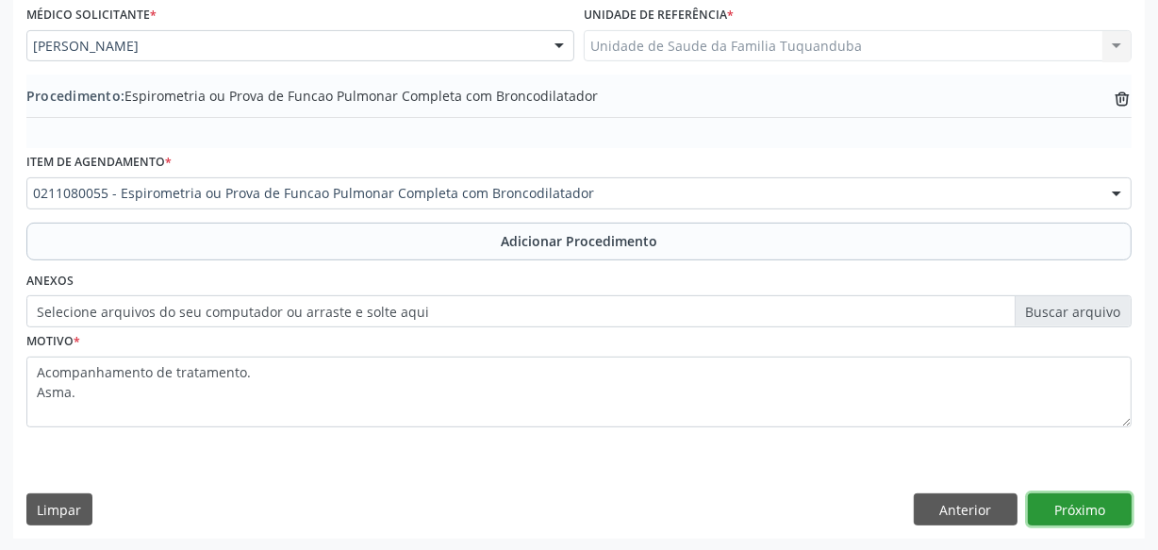
click at [1078, 503] on button "Próximo" at bounding box center [1080, 509] width 104 height 32
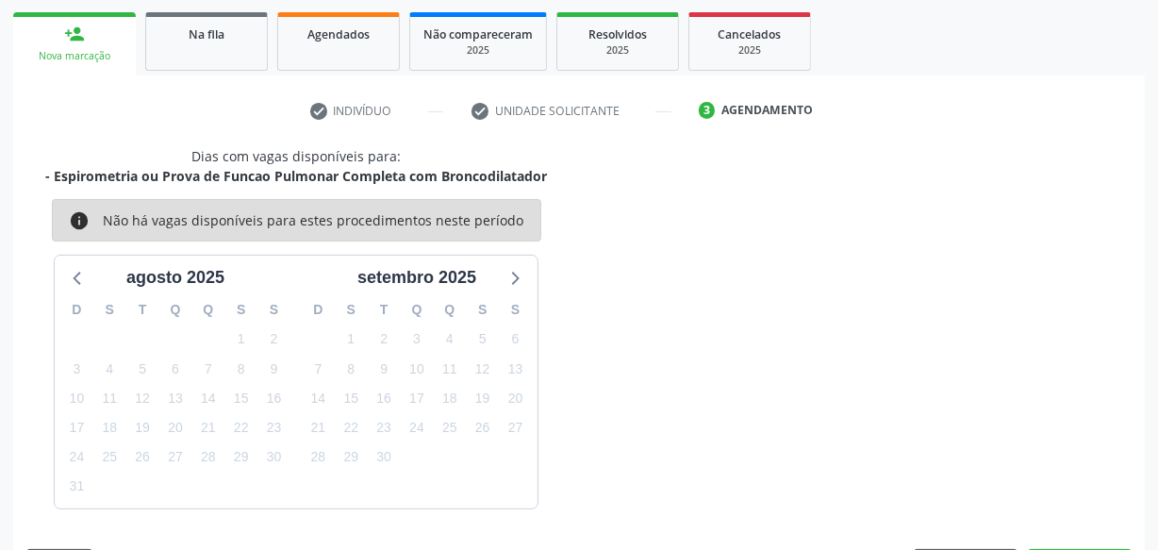
scroll to position [351, 0]
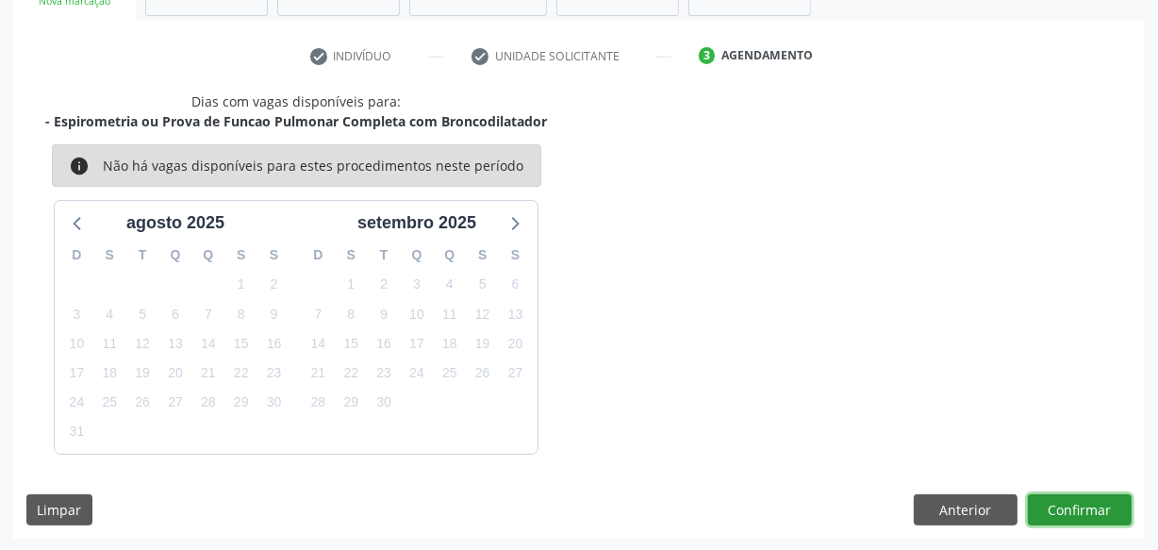
click at [1071, 503] on button "Confirmar" at bounding box center [1080, 510] width 104 height 32
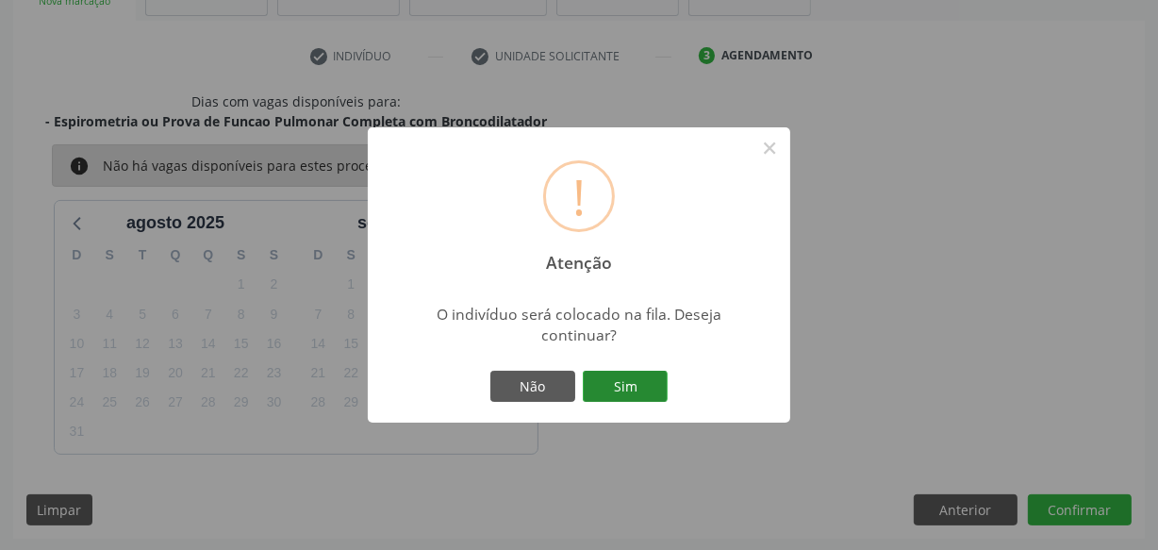
click at [627, 397] on button "Sim" at bounding box center [625, 387] width 85 height 32
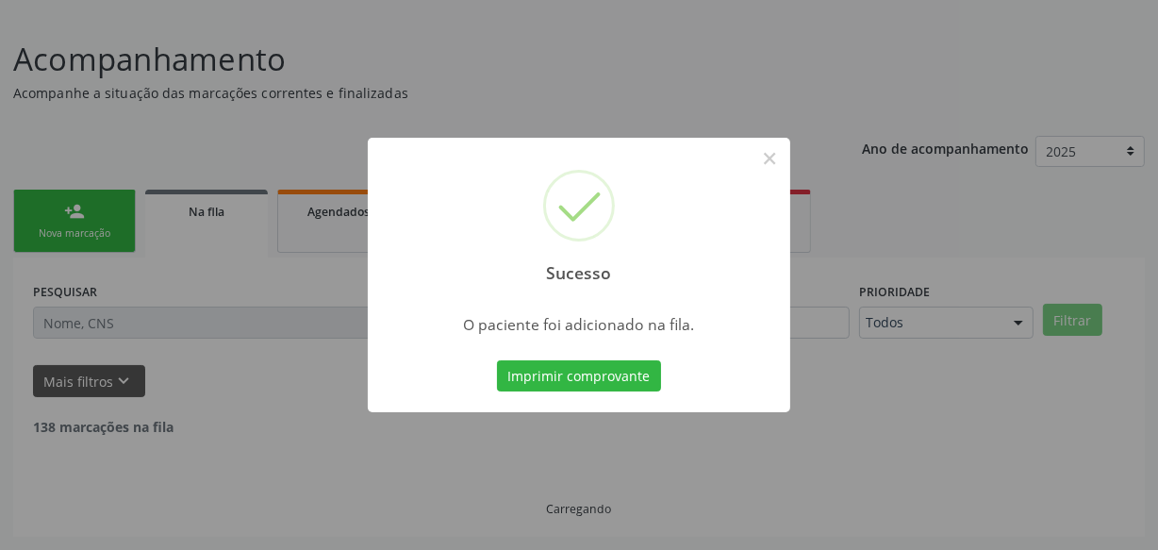
scroll to position [98, 0]
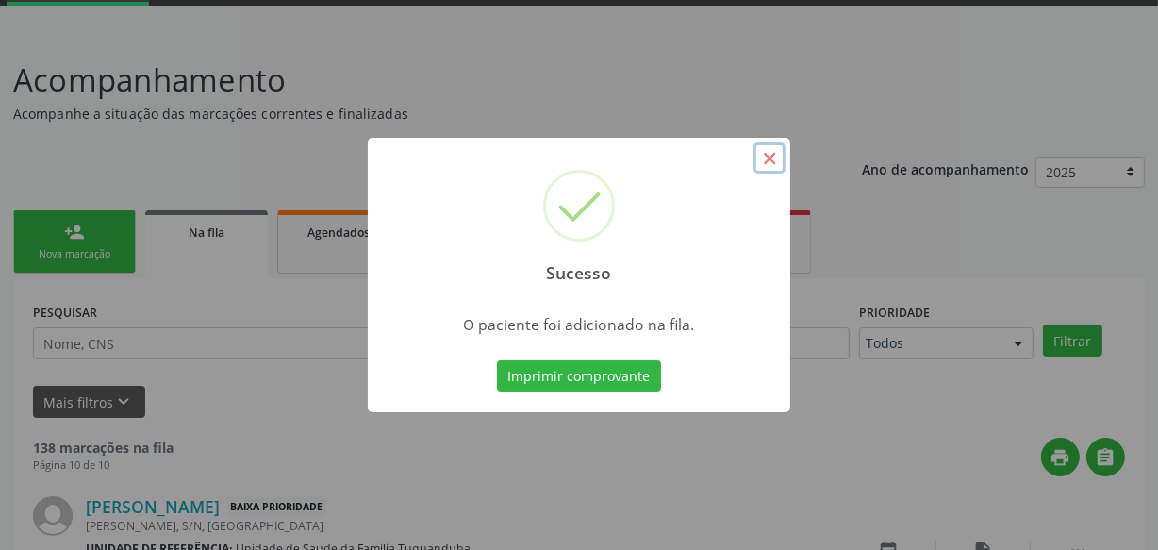
click at [770, 160] on button "×" at bounding box center [769, 158] width 32 height 32
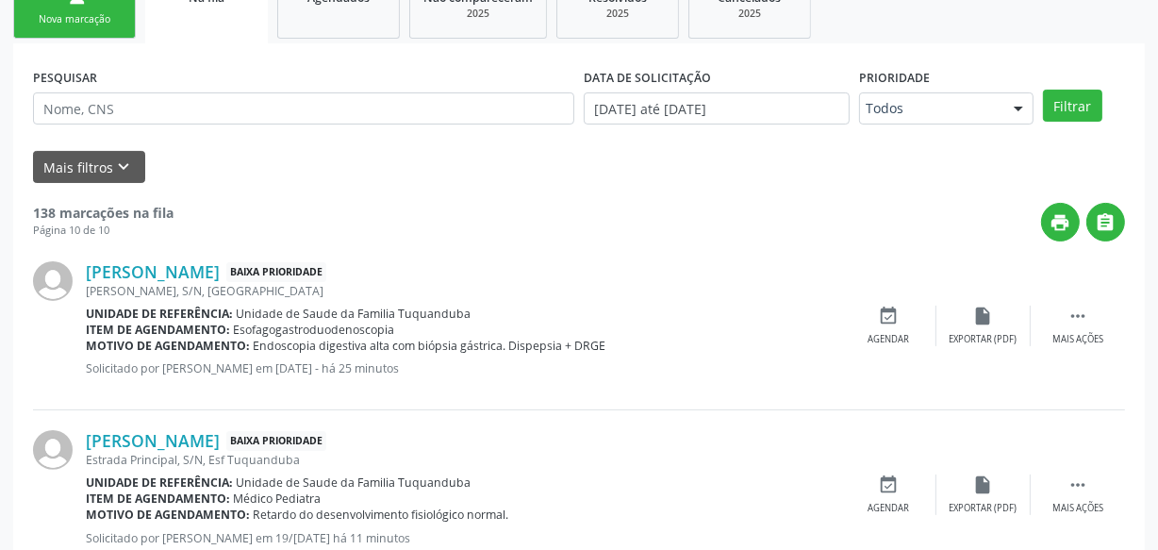
scroll to position [0, 0]
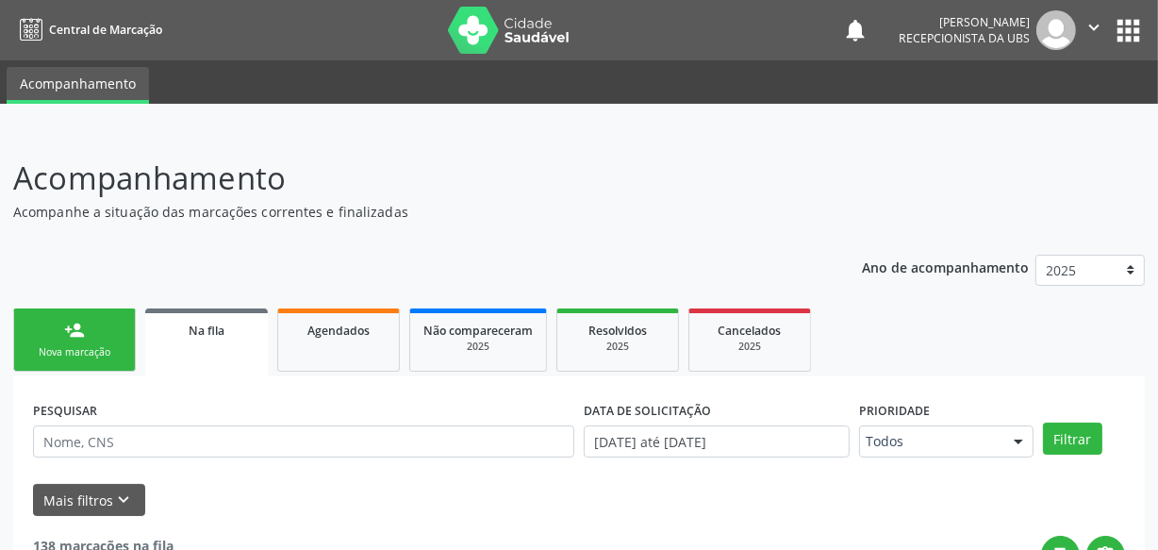
click at [1089, 30] on icon "" at bounding box center [1093, 27] width 21 height 21
click at [1052, 117] on link "Sair" at bounding box center [1046, 115] width 130 height 26
